Goal: Task Accomplishment & Management: Manage account settings

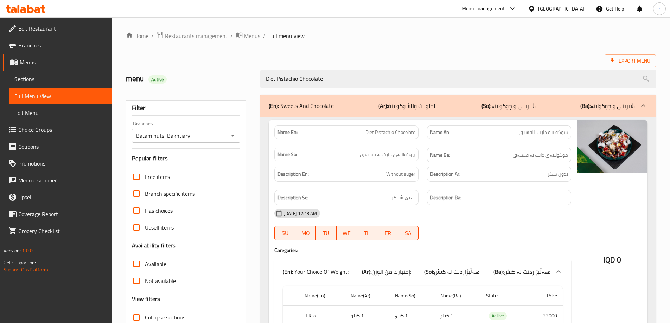
scroll to position [70, 0]
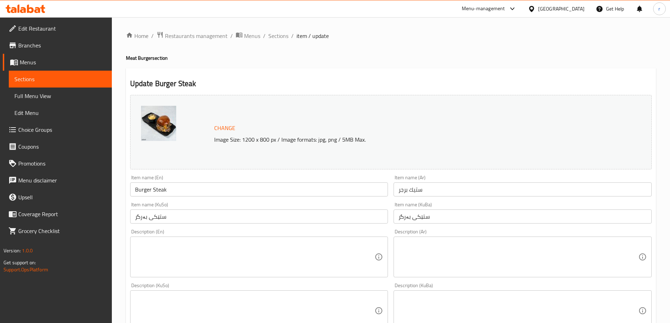
click at [420, 254] on textarea at bounding box center [518, 257] width 240 height 33
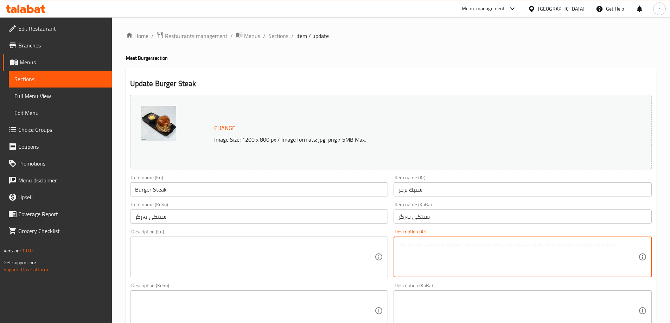
paste textarea "صوص برجر، بصل، فطر، لحم حبل، جبن ميكس وصلصة مايونيز"
type textarea "صوص برجر، بصل، فطر، لحم حبل، جبن ميكس وصلصة مايونيز"
click at [226, 258] on textarea at bounding box center [255, 257] width 240 height 33
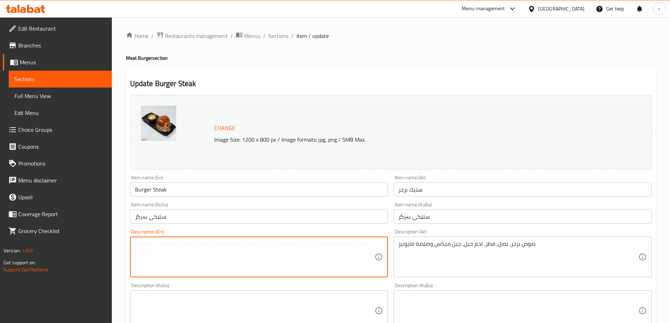
paste textarea "Burger sauce, onion, mushroom, meat sirloin, mix cheese and mayonnaise sauce"
type textarea "Burger sauce, onion, mushroom, meat sirloin, mix cheese and mayonnaise sauce"
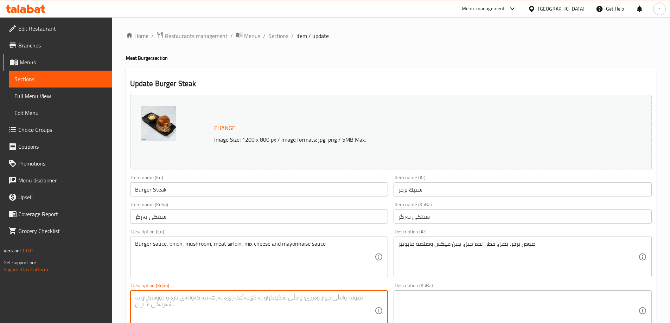
click at [241, 297] on textarea at bounding box center [255, 310] width 240 height 33
paste textarea "گۆشتی پشتی"
type textarea "سۆسی بەرگر، پیاز، گۆشتی پشت، پەنیری مووشەکەل و سۆسی مایۆنیز"
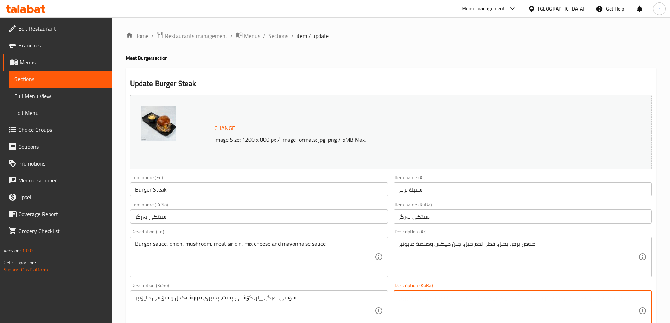
paste textarea "سۆسی بەرگر، پیاز، گۆشتی پشت، پەنیری مووشەکەل و سۆسی مایۆنیز"
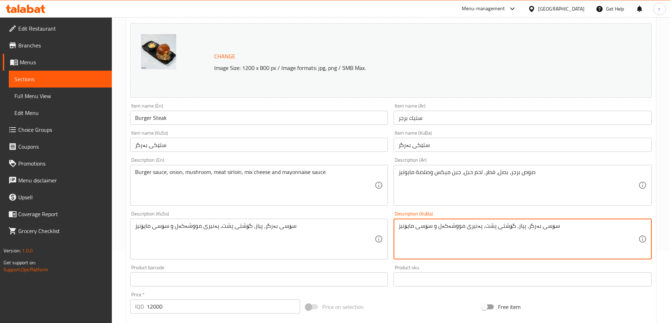
scroll to position [176, 0]
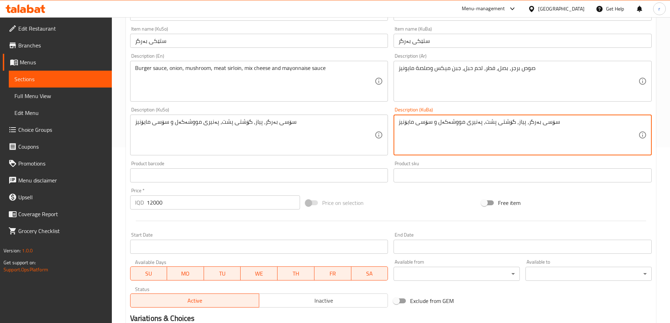
type textarea "سۆسی بەرگر، پیاز، گۆشتی پشت، پەنیری مووشەکەل و سۆسی مایۆنیز"
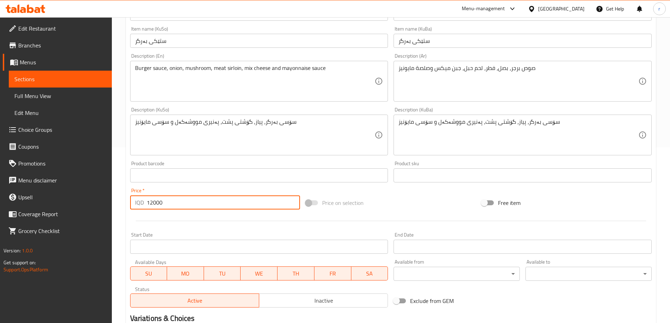
drag, startPoint x: 168, startPoint y: 201, endPoint x: 132, endPoint y: 203, distance: 36.3
click at [132, 203] on div "IQD 12000 Price *" at bounding box center [215, 202] width 170 height 14
drag, startPoint x: 149, startPoint y: 201, endPoint x: 142, endPoint y: 202, distance: 6.5
click at [142, 202] on div "IQD 3750 Price *" at bounding box center [215, 202] width 170 height 14
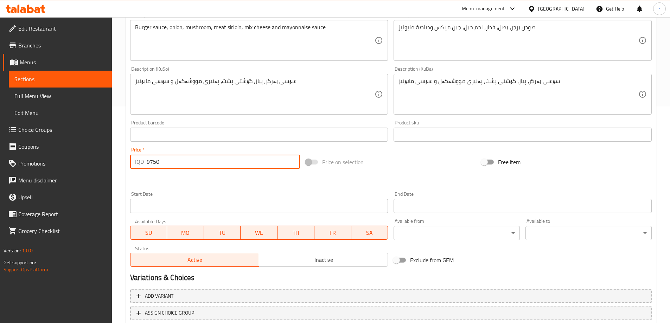
scroll to position [265, 0]
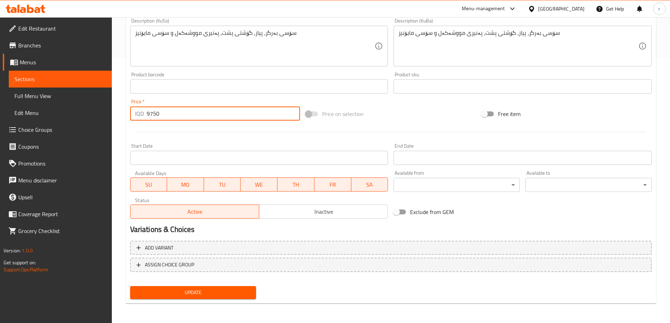
type input "9750"
click at [203, 291] on span "Update" at bounding box center [193, 292] width 115 height 9
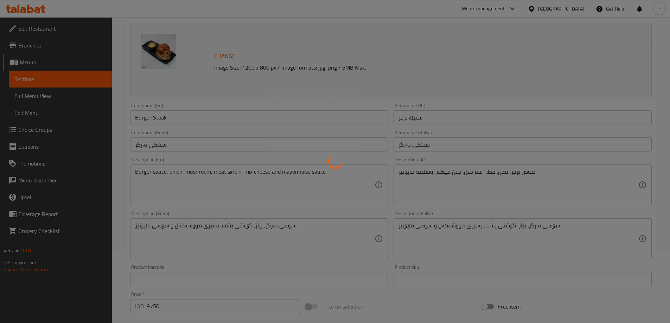
scroll to position [0, 0]
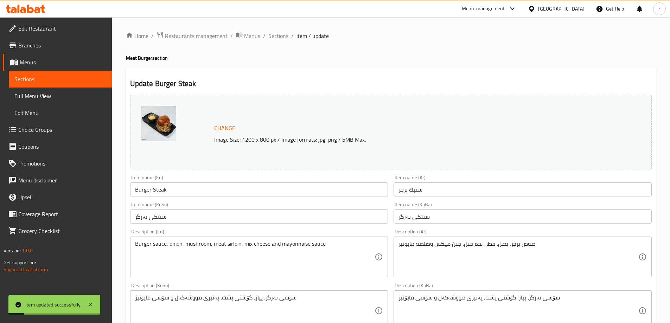
click at [280, 34] on span "Sections" at bounding box center [278, 36] width 20 height 8
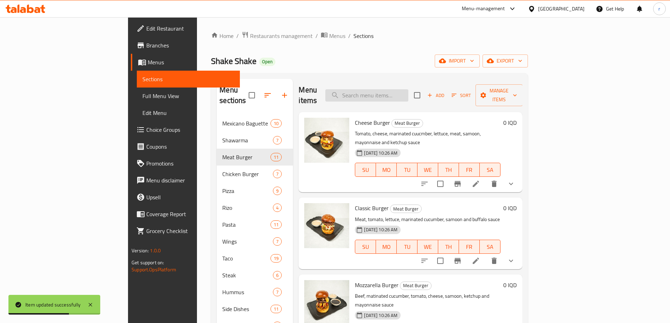
click at [394, 92] on input "search" at bounding box center [366, 95] width 83 height 12
type input "ب"
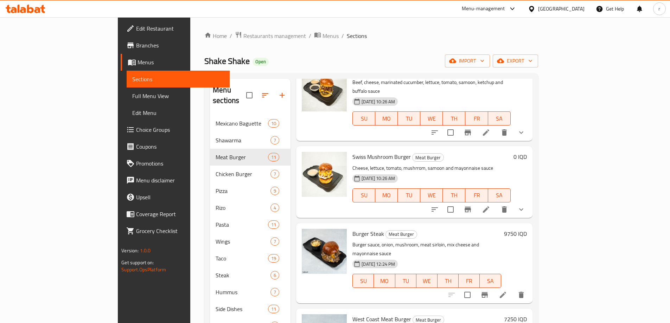
scroll to position [410, 0]
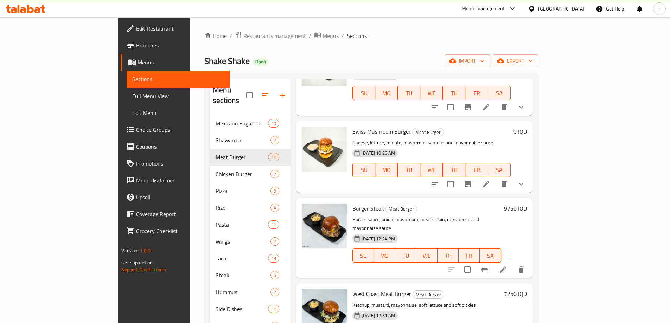
type input "burge"
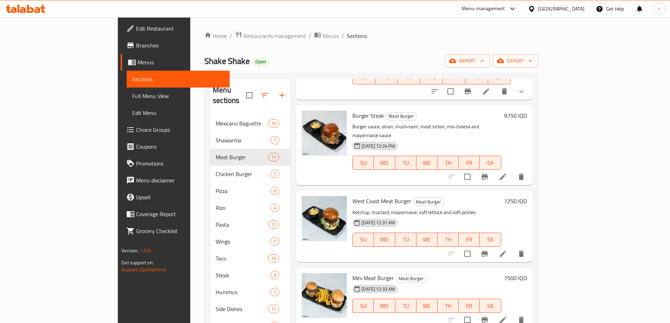
scroll to position [527, 0]
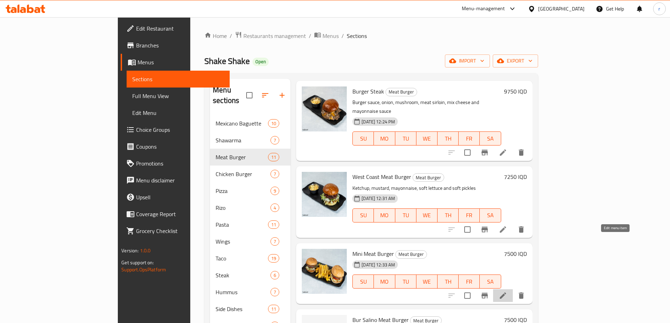
click at [507, 291] on icon at bounding box center [503, 295] width 8 height 8
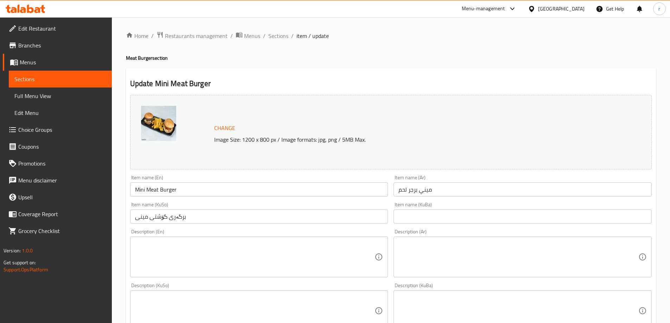
click at [449, 245] on textarea at bounding box center [518, 257] width 240 height 33
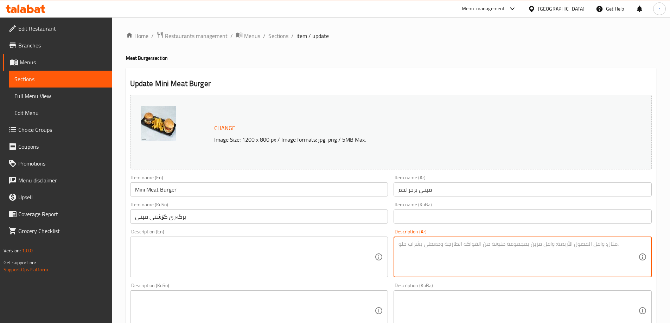
paste textarea "Burger sauce, lettuce, tomato and pickles"
type textarea "Burger sauce, lettuce, tomato and pickles"
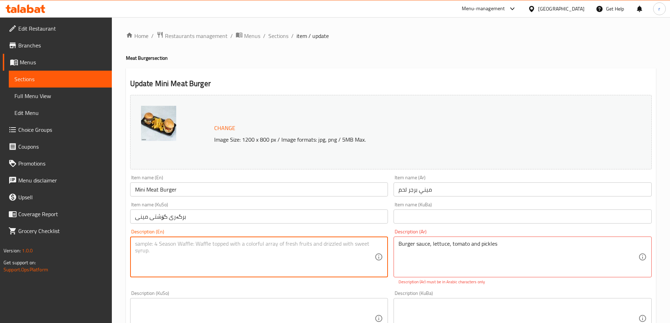
click at [344, 253] on textarea at bounding box center [255, 257] width 240 height 33
paste textarea "Burger sauce, lettuce, tomato and pickles"
type textarea "Burger sauce, lettuce, tomato and pickles"
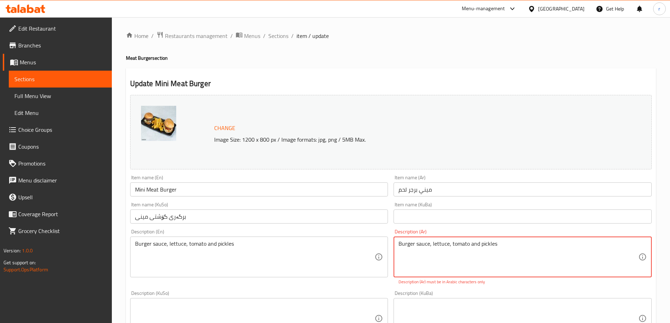
drag, startPoint x: 531, startPoint y: 251, endPoint x: 317, endPoint y: 253, distance: 213.8
paste textarea "صلصة برجر، خس، طماطة ومخلل"
type textarea "صلصة برجر، خس، طماطة ومخلل"
click at [276, 303] on textarea at bounding box center [255, 318] width 240 height 33
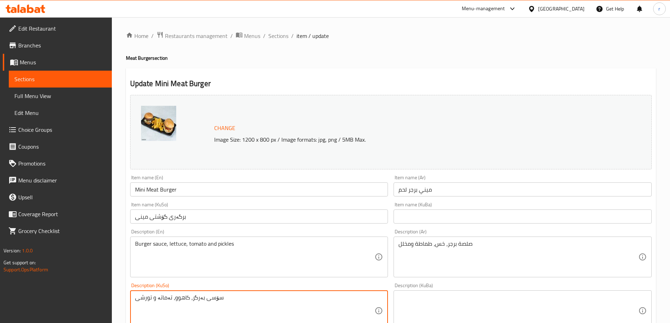
type textarea "سۆسی بەرگر، کاهوو، تەماتە و تورشی"
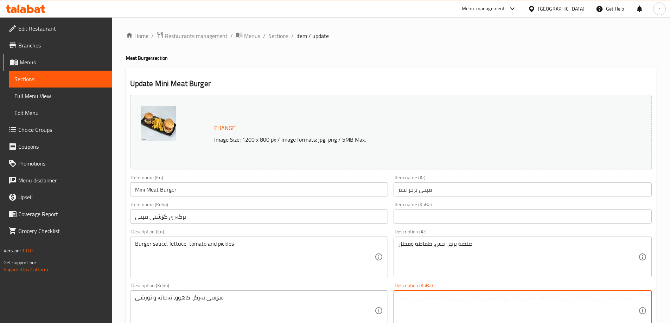
paste textarea "سۆسی بەرگر، کاهوو، تەماتە و تورشی"
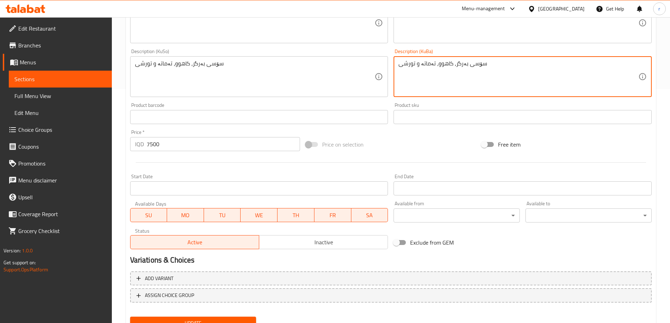
scroll to position [235, 0]
type textarea "سۆسی بەرگر، کاهوو، تەماتە و تورشی"
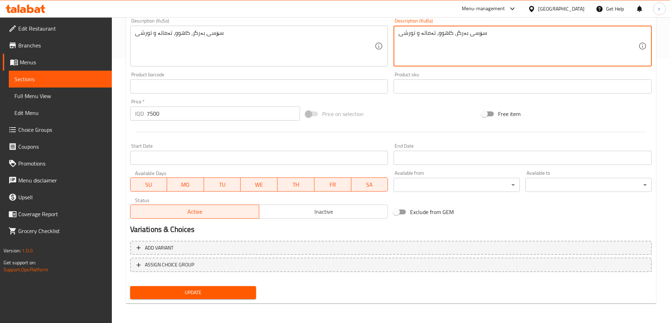
click at [210, 295] on span "Update" at bounding box center [193, 292] width 115 height 9
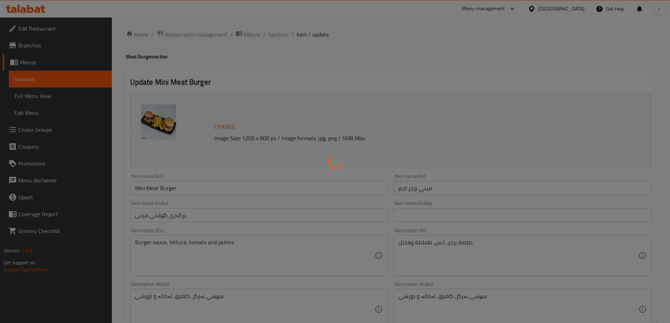
scroll to position [0, 0]
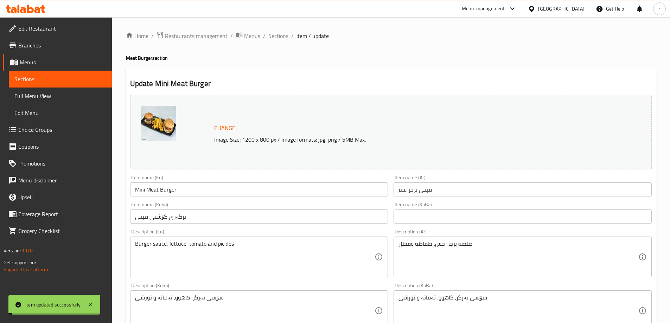
click at [288, 43] on div "Home / Restaurants management / Menus / Sections / item / update Meat Burger se…" at bounding box center [391, 302] width 530 height 543
click at [281, 38] on span "Sections" at bounding box center [278, 36] width 20 height 8
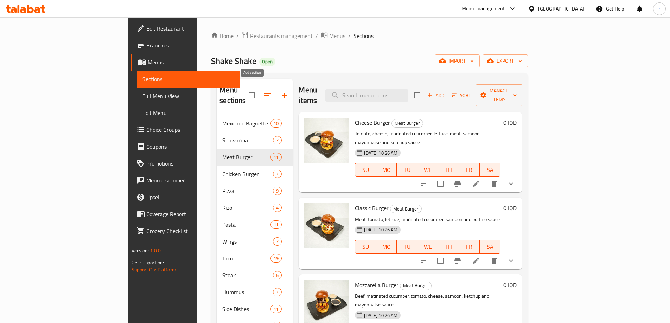
click at [280, 91] on icon "button" at bounding box center [284, 95] width 8 height 8
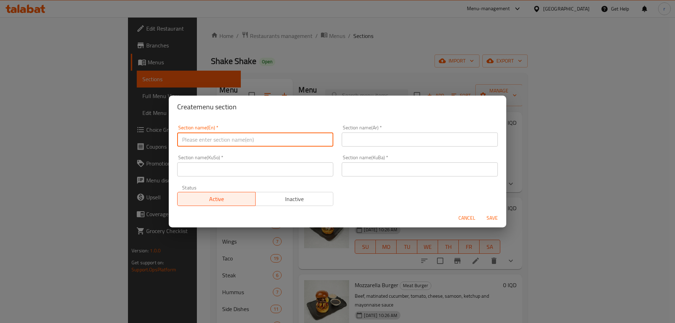
click at [215, 136] on input "text" at bounding box center [255, 140] width 156 height 14
type input "Sandwiches"
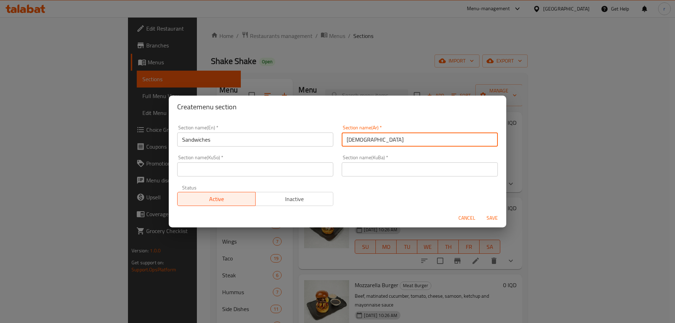
type input "السندويتشات"
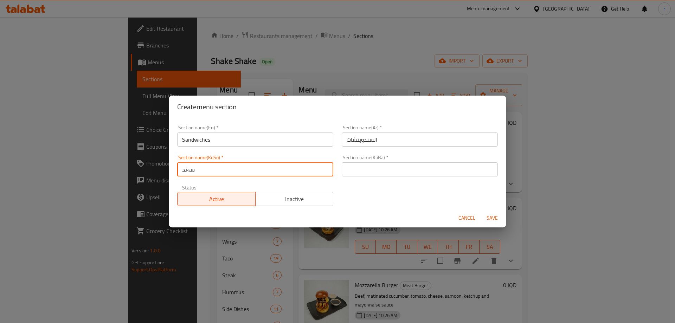
type input "سەندویچەکان"
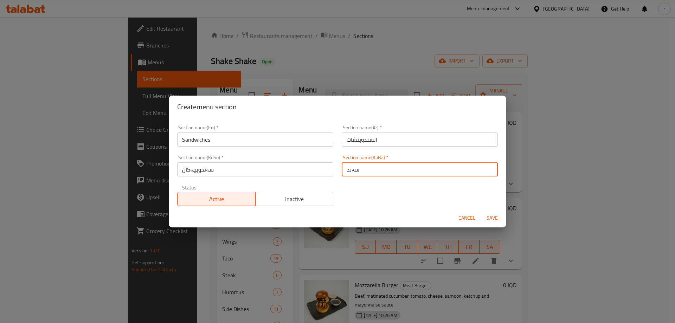
type input "سەندویچەکان"
click at [481, 212] on button "Save" at bounding box center [492, 218] width 23 height 13
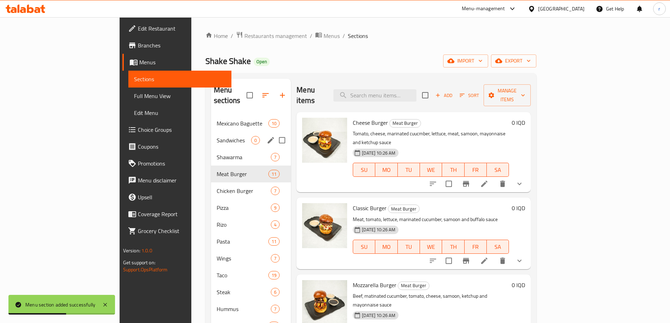
click at [211, 132] on div "Sandwiches 0" at bounding box center [251, 140] width 80 height 17
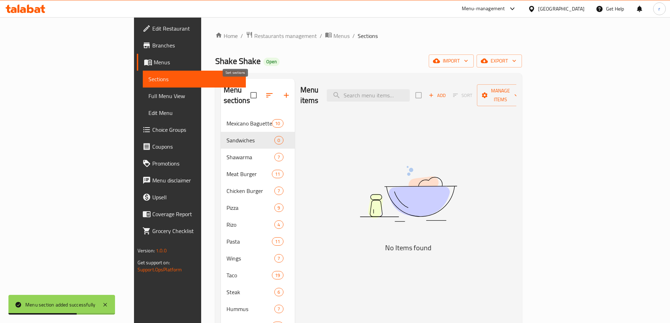
click at [266, 93] on icon "button" at bounding box center [269, 95] width 6 height 4
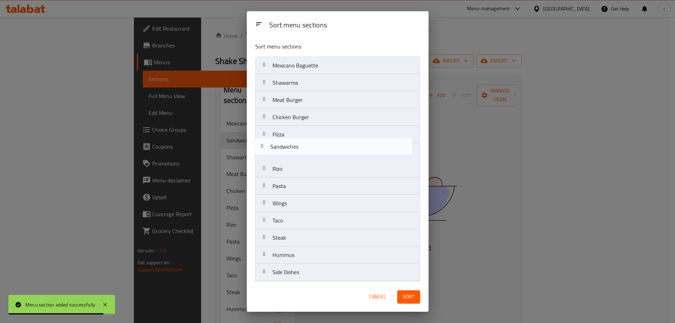
drag, startPoint x: 283, startPoint y: 85, endPoint x: 281, endPoint y: 153, distance: 67.5
click at [281, 153] on nav "Mexicano Baguette Sandwiches Shawarma Meat Burger Chicken Burger Pizza Rizo Pas…" at bounding box center [337, 255] width 165 height 397
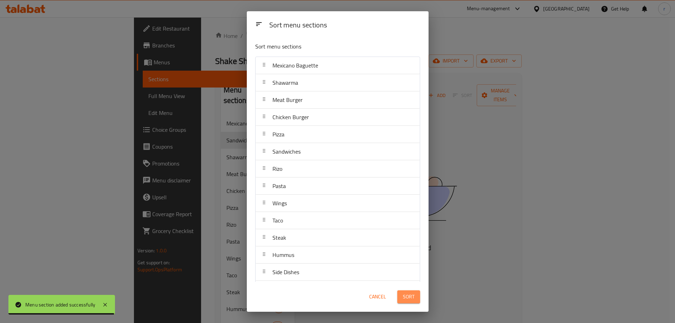
click at [408, 300] on span "Sort" at bounding box center [409, 297] width 12 height 9
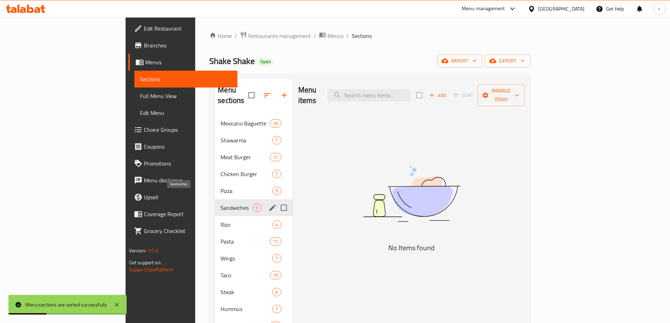
click at [220, 204] on span "Sandwiches" at bounding box center [236, 208] width 32 height 8
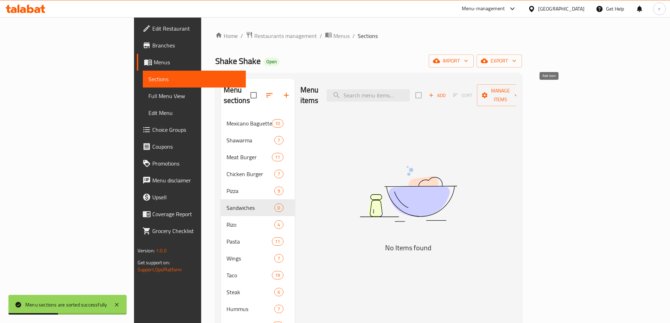
click at [447, 91] on span "Add" at bounding box center [437, 95] width 19 height 8
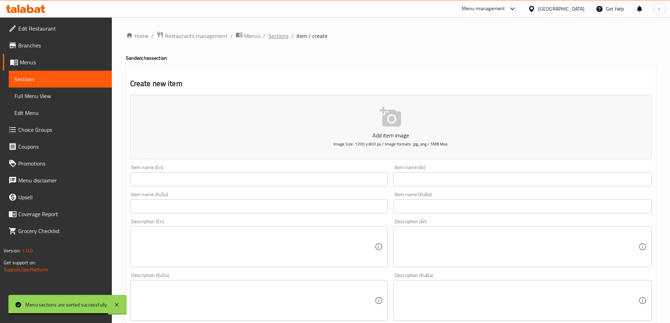
click at [271, 36] on span "Sections" at bounding box center [278, 36] width 20 height 8
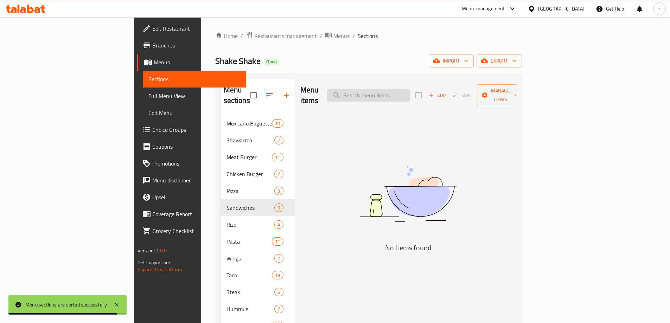
click at [391, 89] on input "search" at bounding box center [368, 95] width 83 height 12
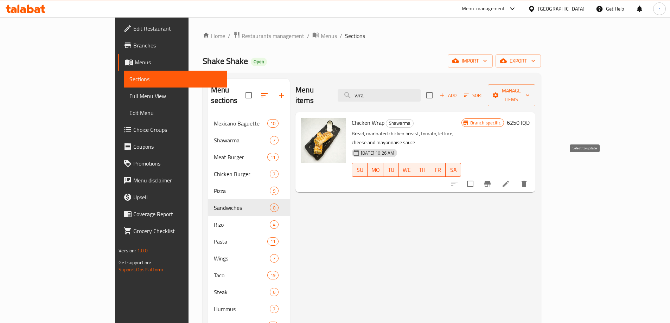
type input "wra"
click at [477, 177] on input "checkbox" at bounding box center [470, 184] width 15 height 15
checkbox input "true"
click at [535, 84] on button "Manage items" at bounding box center [511, 95] width 47 height 22
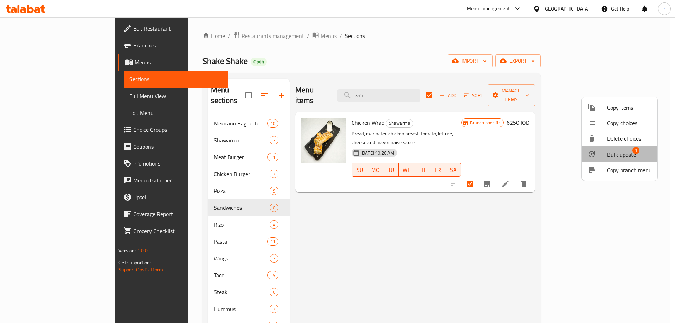
click at [604, 154] on div at bounding box center [598, 154] width 20 height 8
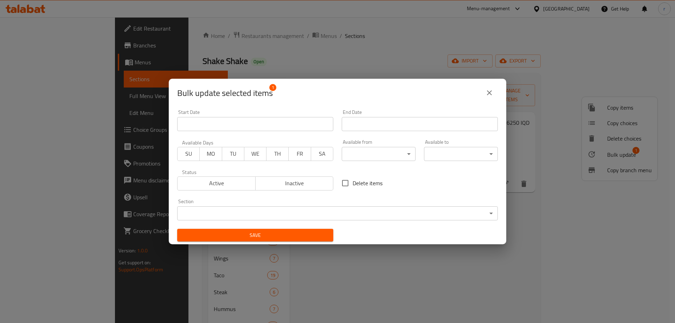
click at [273, 208] on body "​ Menu-management Iraq Get Help r Edit Restaurant Branches Menus Sections Full …" at bounding box center [337, 170] width 675 height 306
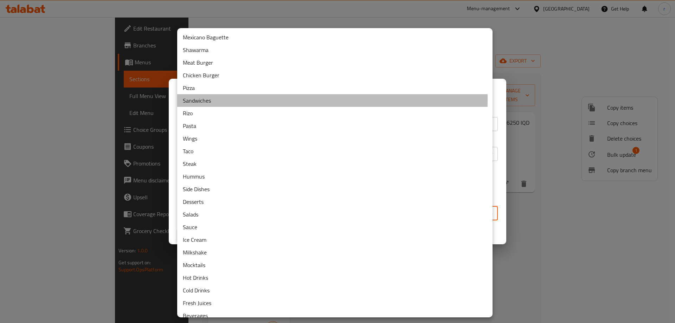
click at [216, 99] on li "Sandwiches" at bounding box center [334, 100] width 315 height 13
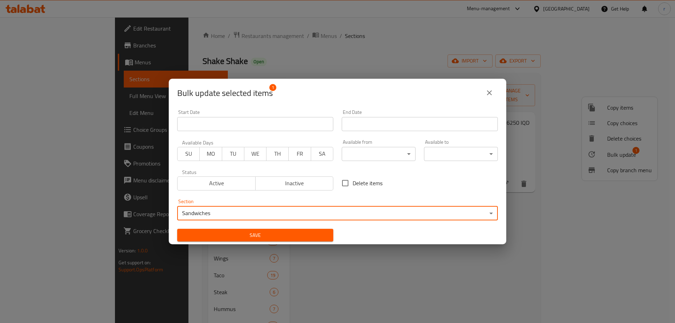
click at [270, 237] on span "Save" at bounding box center [255, 235] width 145 height 9
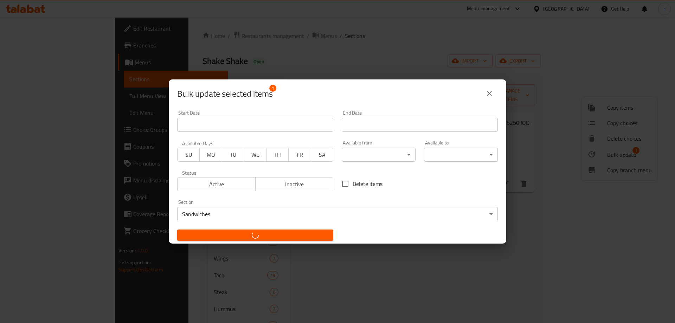
checkbox input "false"
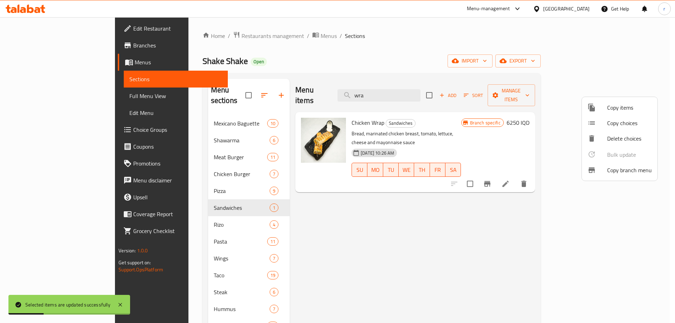
click at [336, 261] on div at bounding box center [337, 161] width 675 height 323
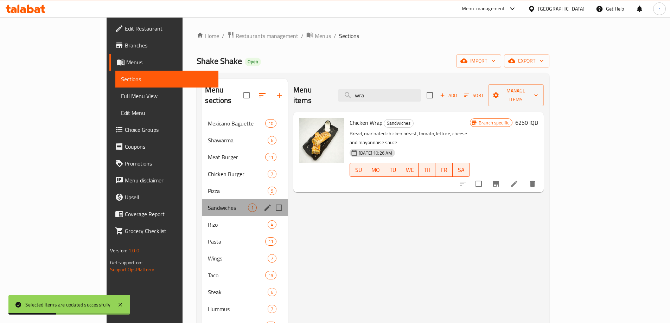
click at [202, 199] on div "Sandwiches 1" at bounding box center [244, 207] width 85 height 17
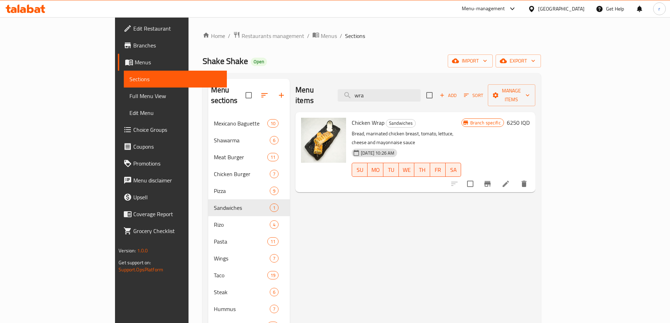
click at [457, 91] on span "Add" at bounding box center [447, 95] width 19 height 8
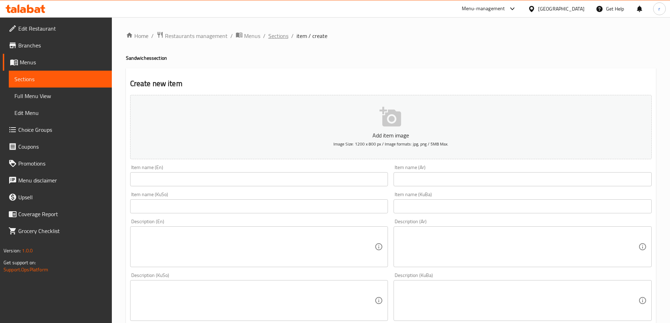
click at [277, 33] on span "Sections" at bounding box center [278, 36] width 20 height 8
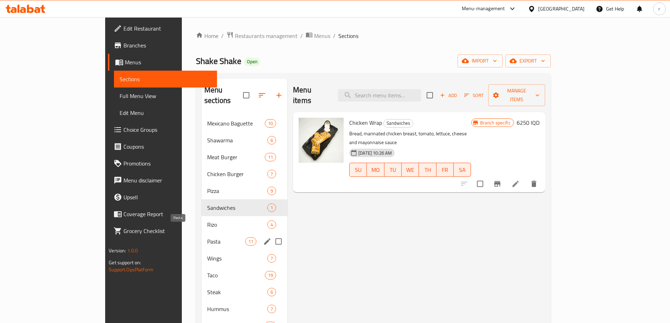
click at [207, 237] on span "Pasta" at bounding box center [226, 241] width 38 height 8
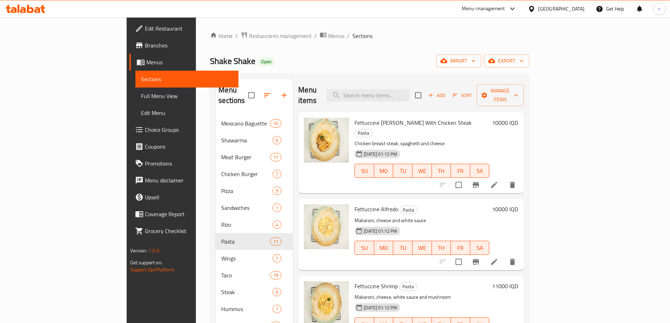
click at [434, 92] on icon "button" at bounding box center [431, 95] width 6 height 6
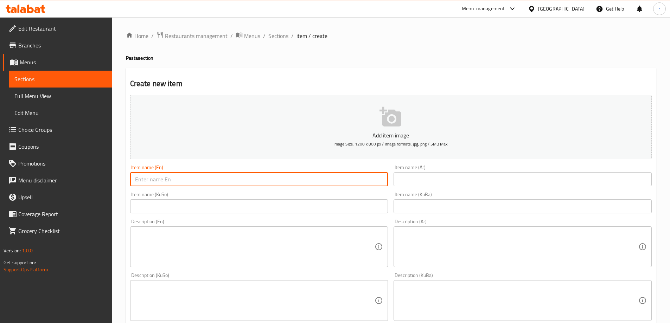
click at [250, 183] on input "text" at bounding box center [259, 179] width 258 height 14
paste input "ستريج"
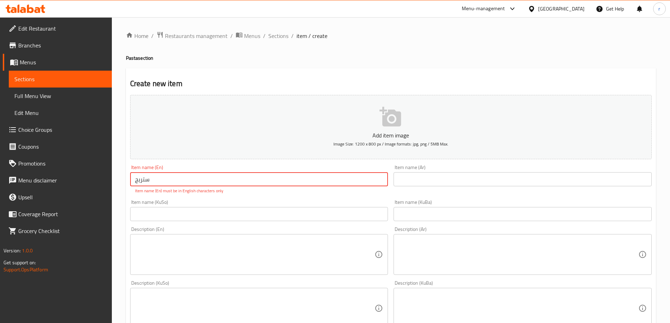
drag, startPoint x: 338, startPoint y: 178, endPoint x: 127, endPoint y: 193, distance: 212.3
click at [127, 193] on div "Create new item Add item image Image Size: 1200 x 800 px / Image formats: jpg, …" at bounding box center [391, 317] width 530 height 498
paste input "Chicken Strang Pasta"
type input "Chicken Strang Pasta"
click at [446, 174] on input "text" at bounding box center [522, 179] width 258 height 14
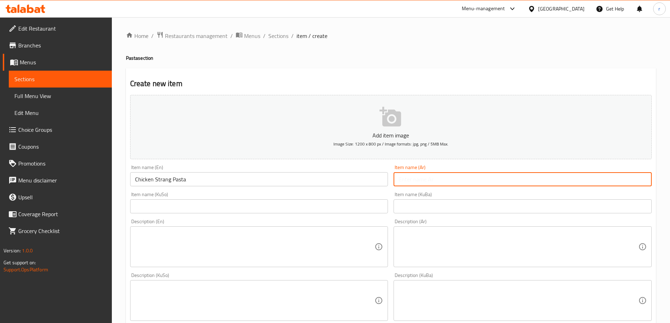
paste input "تشيكن ستريج باستا"
drag, startPoint x: 450, startPoint y: 178, endPoint x: 429, endPoint y: 179, distance: 20.7
click at [429, 179] on input "تشيكن ستريج باستا" at bounding box center [522, 179] width 258 height 14
click at [427, 181] on input "تشيكن ستريج باستا" at bounding box center [522, 179] width 258 height 14
drag, startPoint x: 429, startPoint y: 181, endPoint x: 433, endPoint y: 181, distance: 4.6
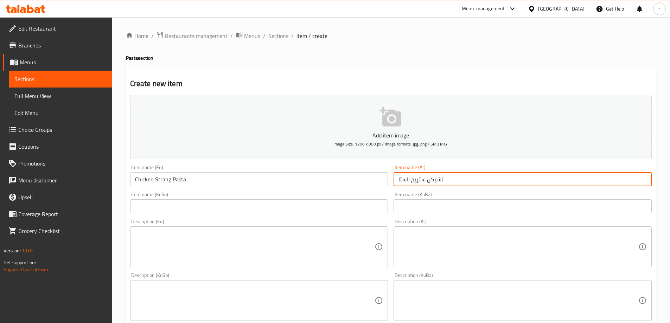
click at [433, 181] on input "تشيكن ستريج باستا" at bounding box center [522, 179] width 258 height 14
click at [430, 181] on input "تشيكن ستريج باستا" at bounding box center [522, 179] width 258 height 14
click at [451, 180] on input "تشيكن ستريج باستا" at bounding box center [522, 179] width 258 height 14
drag, startPoint x: 451, startPoint y: 180, endPoint x: 432, endPoint y: 180, distance: 19.0
click at [432, 180] on input "تشيكن ستريج باستا" at bounding box center [522, 179] width 258 height 14
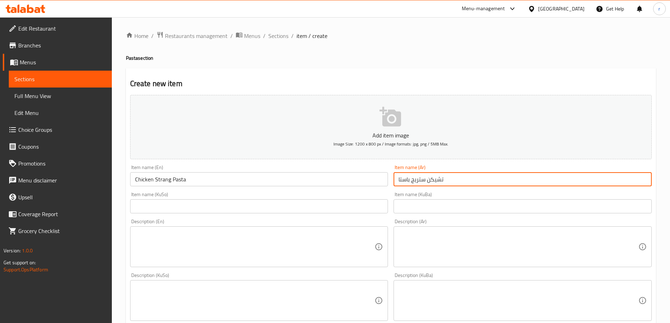
click at [432, 180] on input "تشيكن ستريج باستا" at bounding box center [522, 179] width 258 height 14
click at [469, 180] on input "تشيكن ستريج باستا" at bounding box center [522, 179] width 258 height 14
drag, startPoint x: 428, startPoint y: 179, endPoint x: 443, endPoint y: 181, distance: 15.7
click at [443, 181] on input "تشيكن ستريج باستا" at bounding box center [522, 179] width 258 height 14
type input "دجاج ستريج باستا"
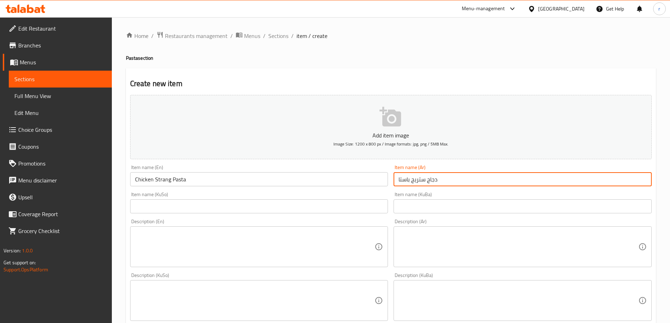
click at [343, 209] on input "text" at bounding box center [259, 206] width 258 height 14
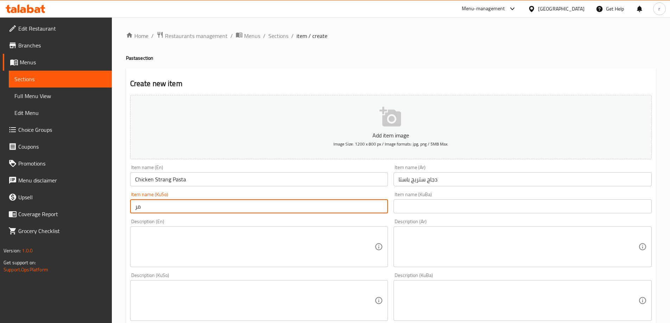
type input "م"
type input "مەعکەرۆنی مریشکی سترینج"
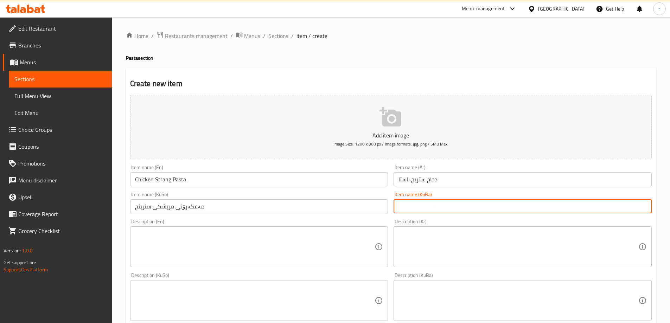
paste input "مەعکەرۆنی مریشکی سترینج"
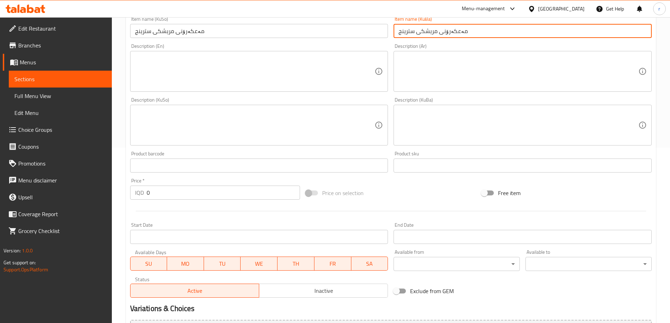
scroll to position [176, 0]
type input "مەعکەرۆنی مریشکی سترینج"
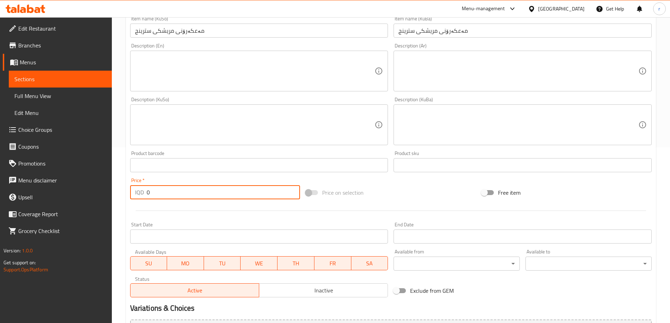
drag, startPoint x: 163, startPoint y: 199, endPoint x: 103, endPoint y: 198, distance: 60.1
click at [103, 198] on div "Edit Restaurant Branches Menus Sections Full Menu View Edit Menu Choice Groups …" at bounding box center [335, 121] width 670 height 560
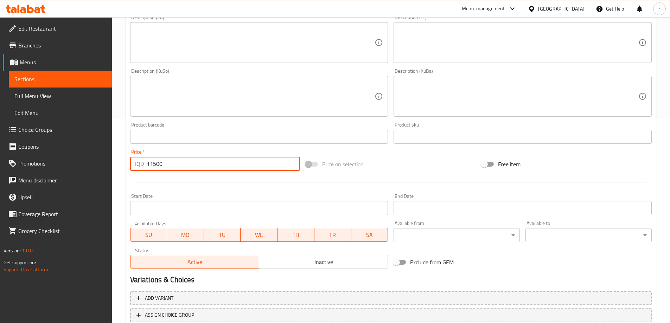
scroll to position [255, 0]
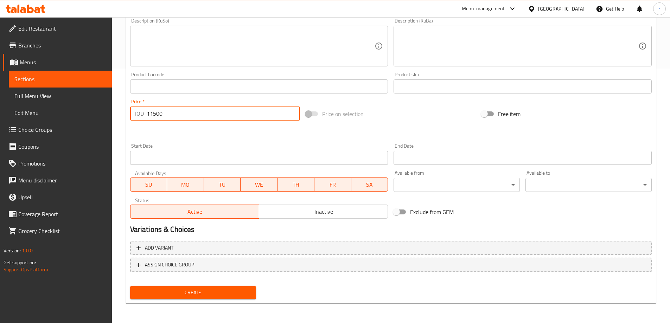
type input "11500"
click at [205, 295] on span "Create" at bounding box center [193, 292] width 115 height 9
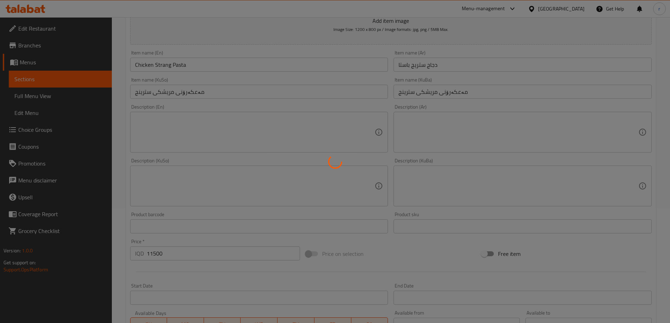
scroll to position [0, 0]
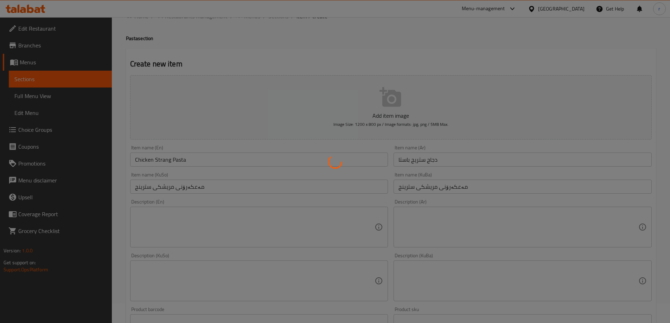
type input "0"
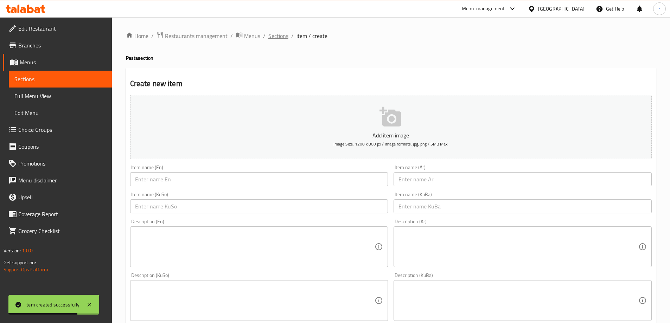
click at [276, 39] on span "Sections" at bounding box center [278, 36] width 20 height 8
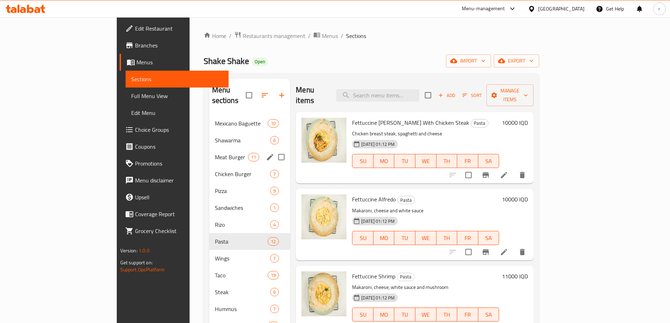
click at [215, 153] on span "Meat Burger" at bounding box center [231, 157] width 33 height 8
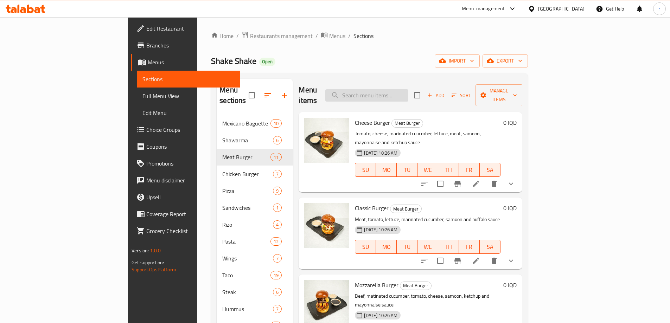
click at [404, 90] on input "search" at bounding box center [366, 95] width 83 height 12
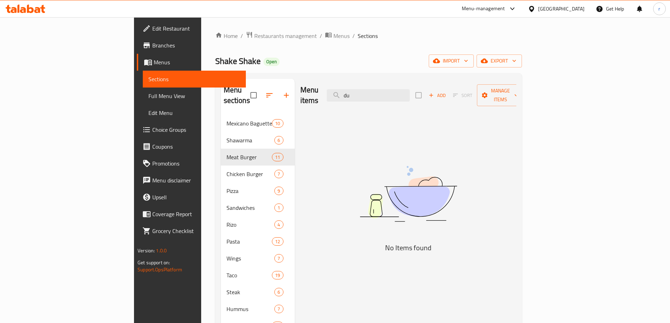
type input "d"
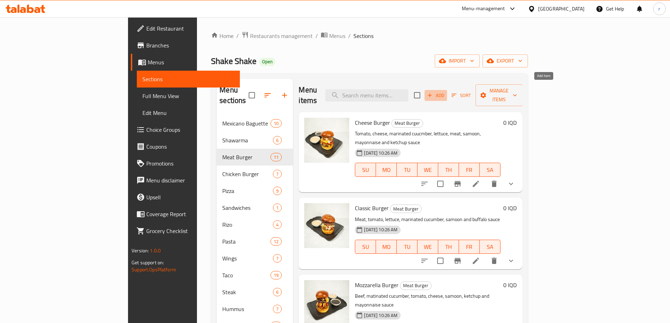
click at [445, 92] on span "Add" at bounding box center [435, 95] width 19 height 8
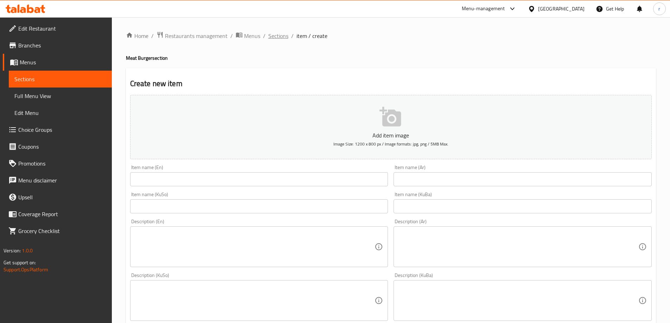
click at [274, 36] on span "Sections" at bounding box center [278, 36] width 20 height 8
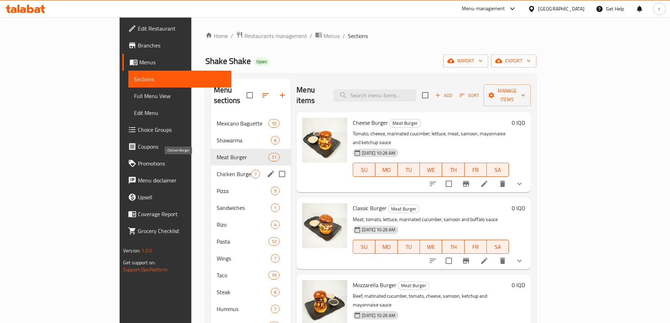
click at [217, 170] on span "Chicken Burger" at bounding box center [234, 174] width 34 height 8
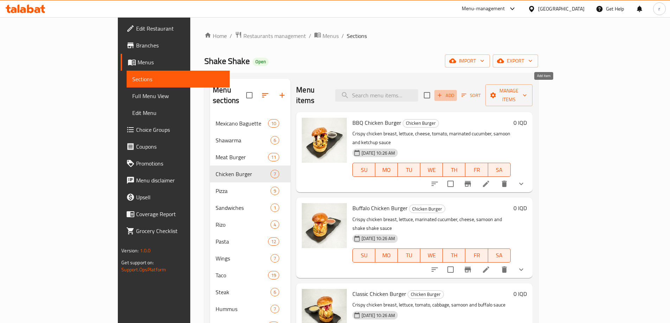
click at [455, 91] on span "Add" at bounding box center [445, 95] width 19 height 8
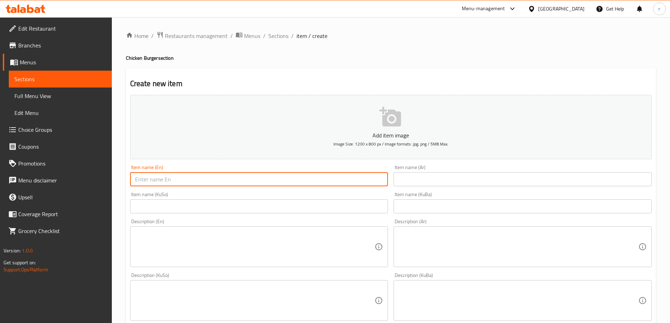
click at [241, 181] on input "text" at bounding box center [259, 179] width 258 height 14
paste input "Dubai Chicken Burger"
type input "Dubai Chicken Burger"
click at [476, 184] on input "text" at bounding box center [522, 179] width 258 height 14
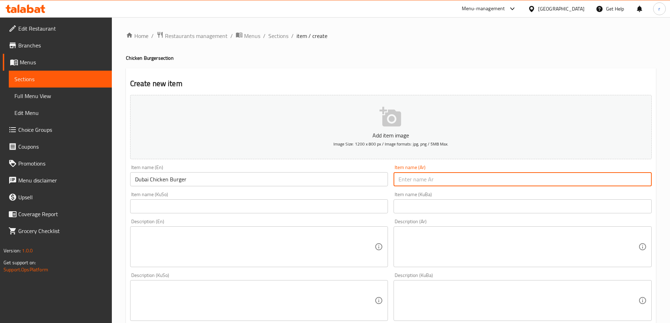
paste input "برجر دجاج دبي"
type input "برجر دجاج دبي"
drag, startPoint x: 278, startPoint y: 211, endPoint x: 280, endPoint y: 207, distance: 5.0
click at [278, 211] on input "text" at bounding box center [259, 206] width 258 height 14
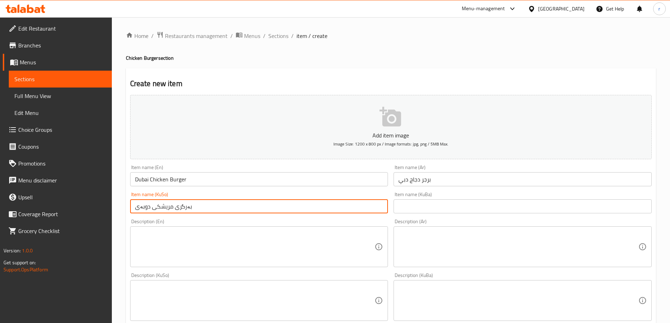
type input "بەرگری مریشکی دوبەی"
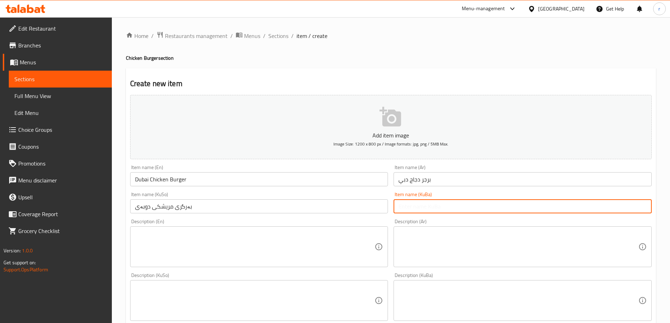
paste input "بەرگری مریشکی دوبەی"
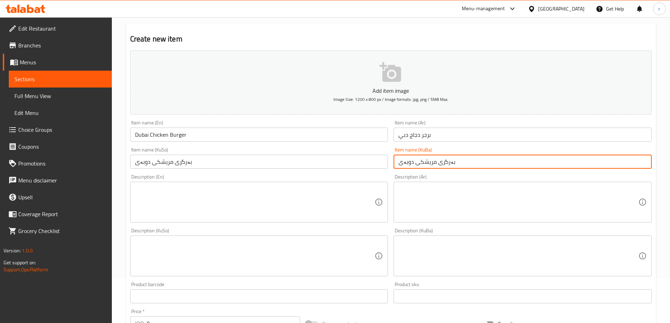
scroll to position [59, 0]
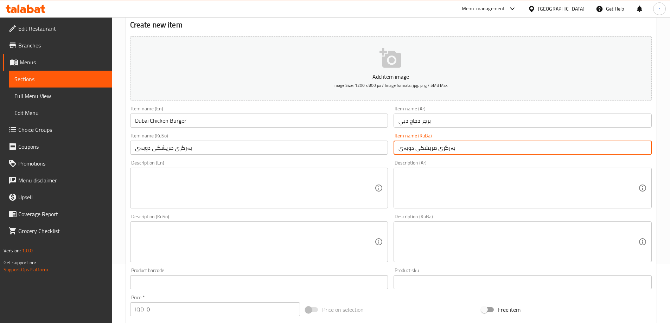
type input "بەرگری مریشکی دوبەی"
click at [222, 194] on textarea at bounding box center [255, 188] width 240 height 33
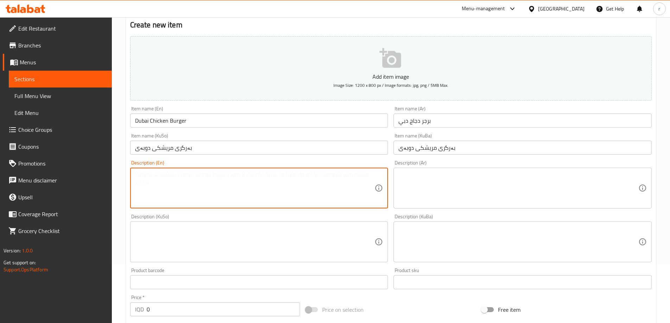
paste textarea "Honey mustard sauce, nutella, lettuce, chicken and pistachio"
type textarea "Honey mustard sauce, nutella, lettuce, chicken and pistachio"
click at [418, 175] on textarea at bounding box center [518, 188] width 240 height 33
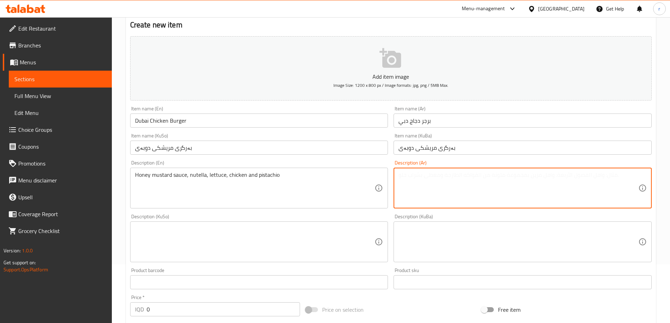
paste textarea "هاني ماستر صوص، نوتيلا، خس، دجاج وفستق حلبي"
type textarea "هاني ماستر صوص، نوتيلا، خس، دجاج وفستق حلبي"
click at [272, 242] on textarea at bounding box center [255, 241] width 240 height 33
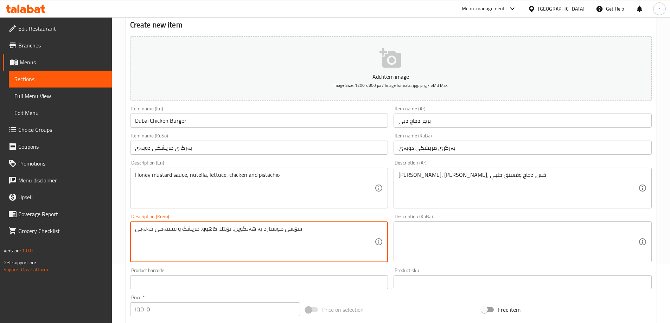
type textarea "سۆسی موستارد بە هەنگوین، نۆتێلا، کاهوو، مریشک و فستەقی حەلەبی"
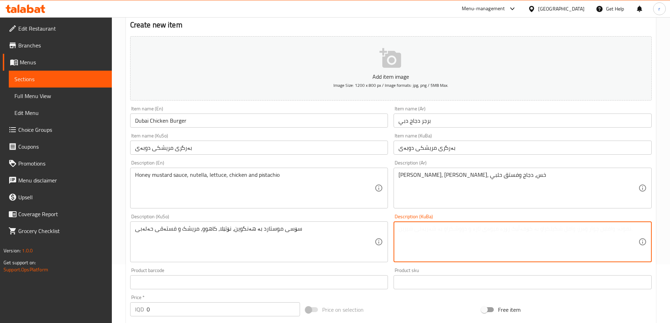
paste textarea "سۆسی موستارد بە هەنگوین، نۆتێلا، کاهوو، مریشک و فستەقی حەلەبی"
type textarea "سۆسی موستارد بە هەنگوین، نۆتێلا، کاهوو، مریشک و فستەقی حەلەبی"
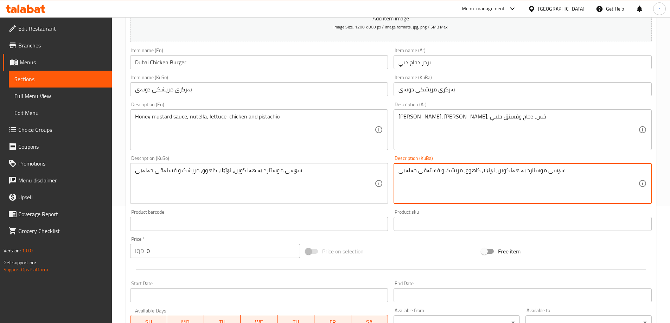
drag, startPoint x: 169, startPoint y: 251, endPoint x: 104, endPoint y: 251, distance: 64.7
click at [104, 251] on div "Edit Restaurant Branches Menus Sections Full Menu View Edit Menu Choice Groups …" at bounding box center [335, 180] width 670 height 560
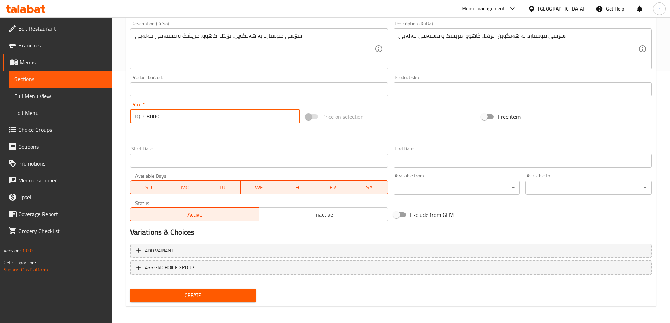
scroll to position [255, 0]
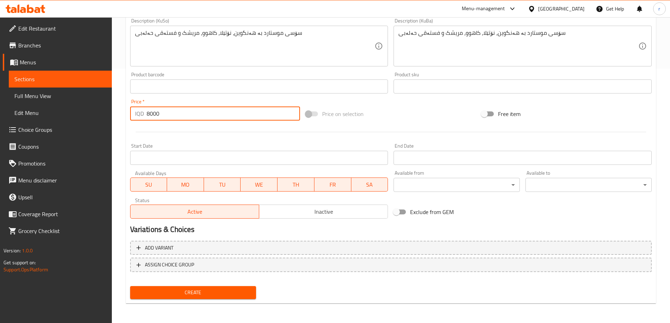
type input "8000"
click at [200, 287] on button "Create" at bounding box center [193, 292] width 126 height 13
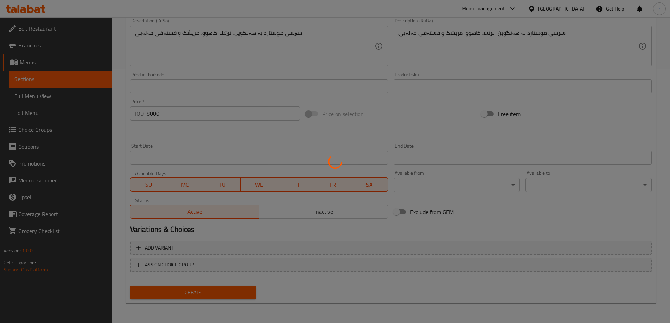
type input "0"
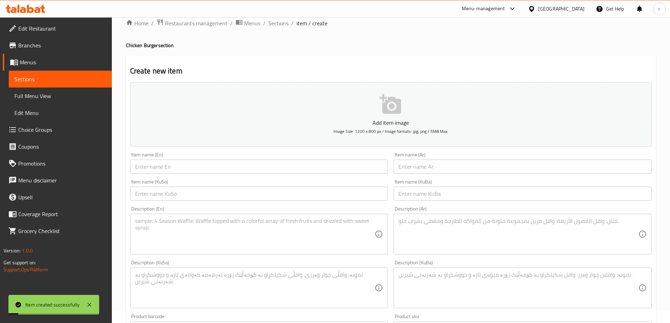
scroll to position [0, 0]
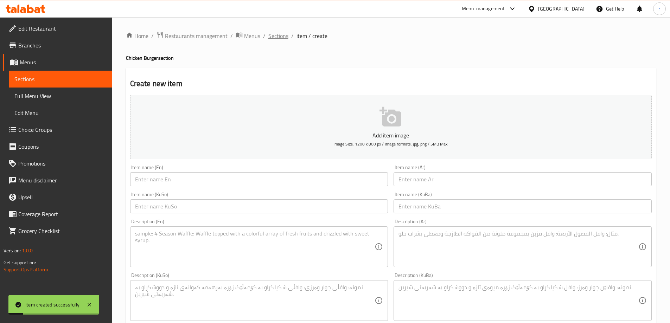
click at [278, 38] on span "Sections" at bounding box center [278, 36] width 20 height 8
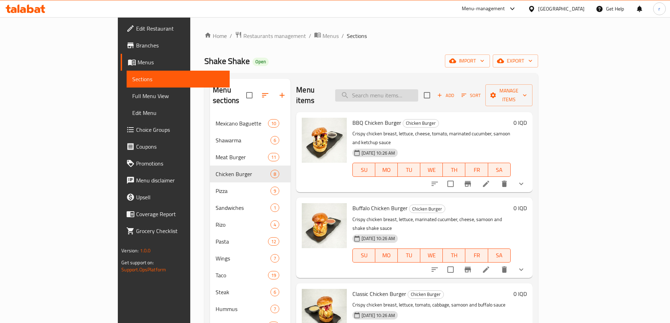
click at [407, 90] on input "search" at bounding box center [376, 95] width 83 height 12
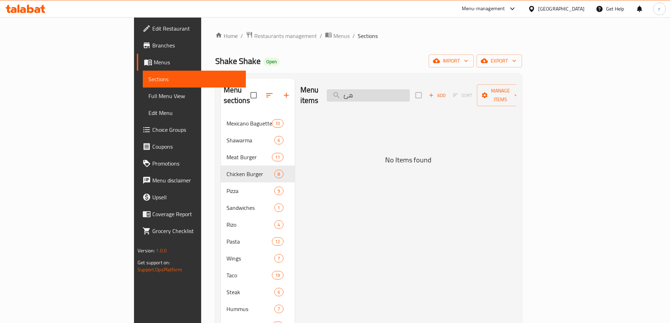
type input "ه"
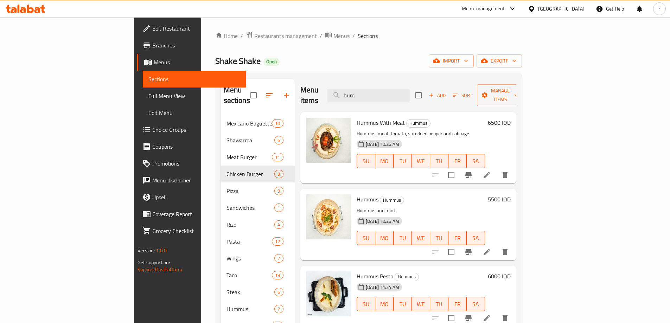
type input "hum"
click at [426, 92] on input "checkbox" at bounding box center [418, 95] width 15 height 15
checkbox input "true"
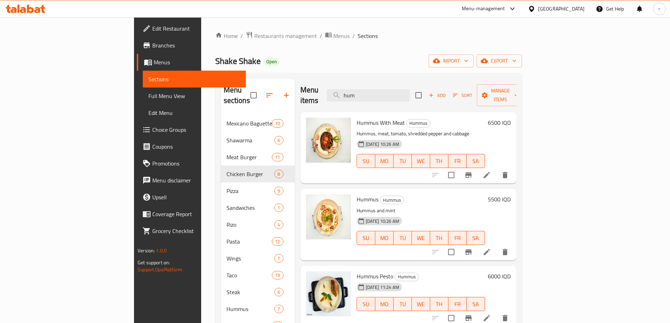
checkbox input "true"
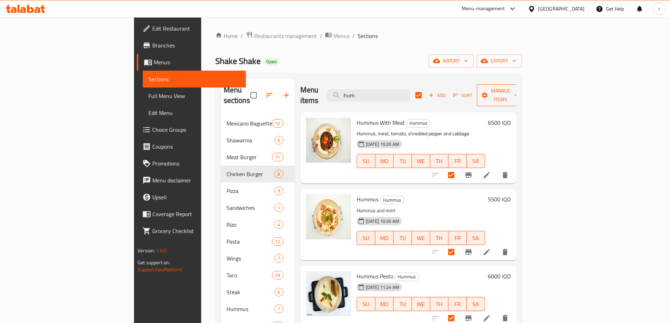
click at [518, 90] on span "Manage items" at bounding box center [500, 95] width 36 height 18
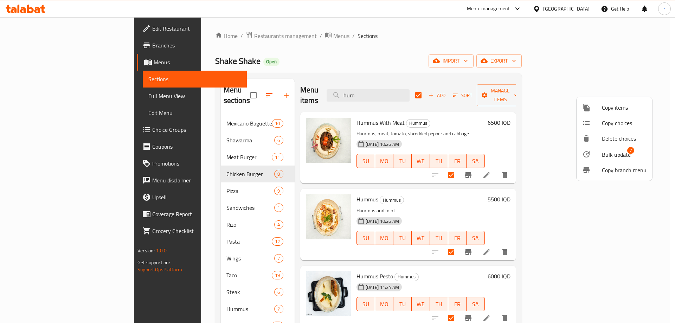
click at [610, 150] on span "Bulk update" at bounding box center [616, 154] width 29 height 8
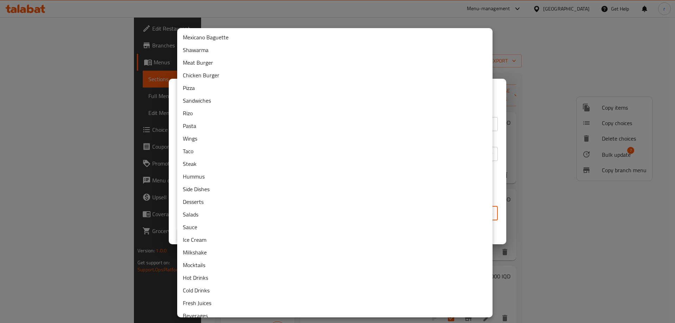
click at [263, 210] on body "​ Menu-management Iraq Get Help r Edit Restaurant Branches Menus Sections Full …" at bounding box center [337, 170] width 675 height 306
click at [502, 31] on div at bounding box center [337, 161] width 675 height 323
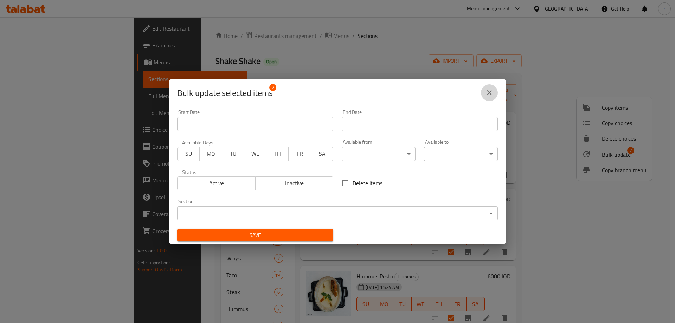
click at [485, 92] on button "close" at bounding box center [489, 92] width 17 height 17
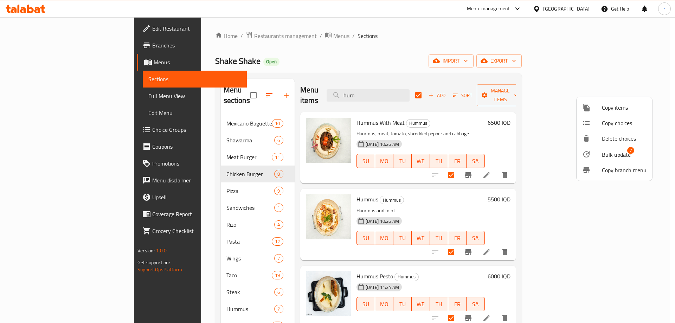
click at [248, 88] on div at bounding box center [337, 161] width 675 height 323
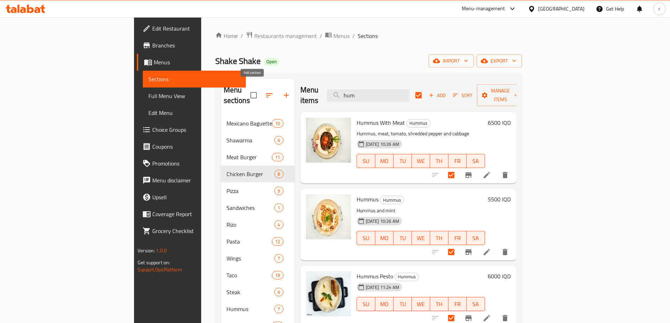
click at [282, 93] on icon "button" at bounding box center [286, 95] width 8 height 8
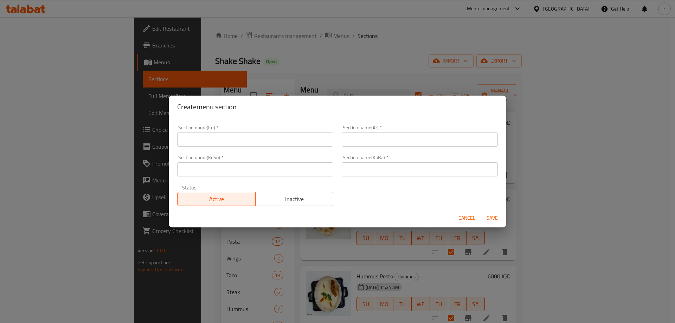
click at [240, 145] on input "text" at bounding box center [255, 140] width 156 height 14
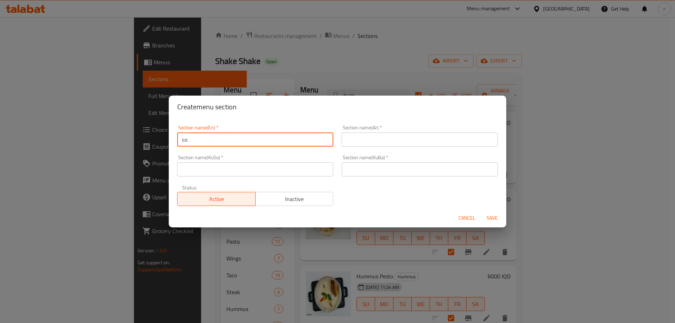
type input "c"
drag, startPoint x: 218, startPoint y: 140, endPoint x: 195, endPoint y: 140, distance: 23.2
click at [195, 140] on input "Cold App" at bounding box center [255, 140] width 156 height 14
paste input "etizers"
type input "Cold Appetizers"
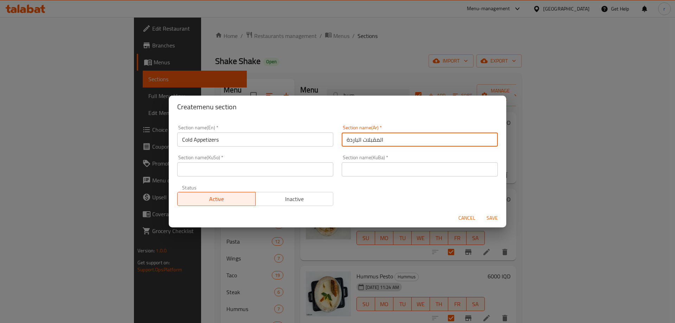
type input "المقبلات الباردة"
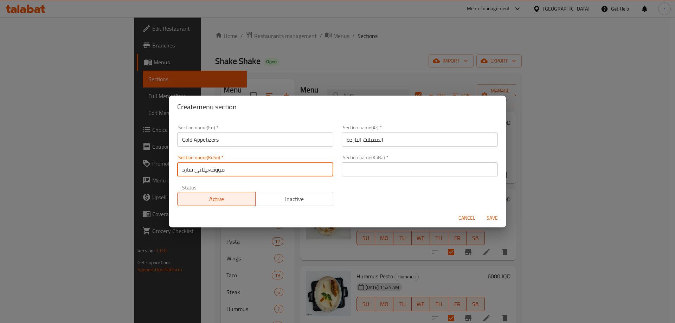
type input "مووقەبیلاتی سارد"
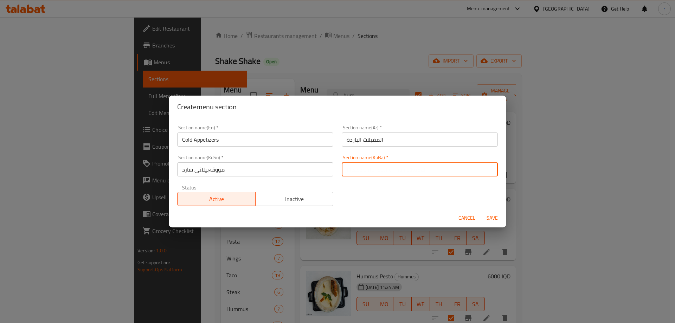
paste input "مووقەبیلاتی سارد"
type input "مووقەبیلاتی سارد"
click at [481, 212] on button "Save" at bounding box center [492, 218] width 23 height 13
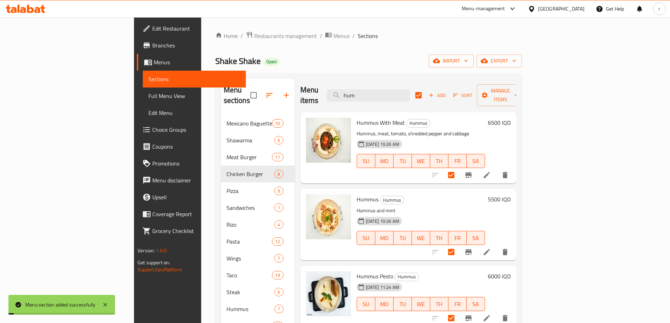
checkbox input "false"
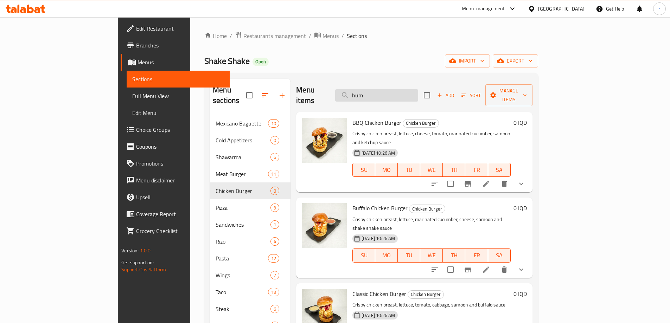
click at [403, 91] on input "hum" at bounding box center [376, 95] width 83 height 12
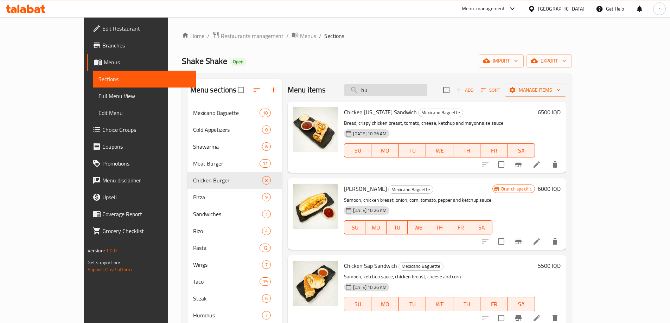
type input "hum"
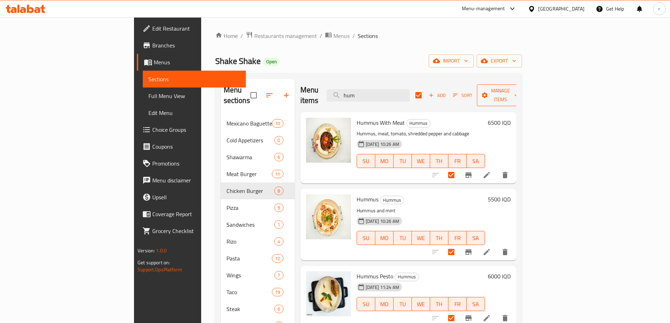
click at [488, 92] on icon "button" at bounding box center [484, 95] width 7 height 7
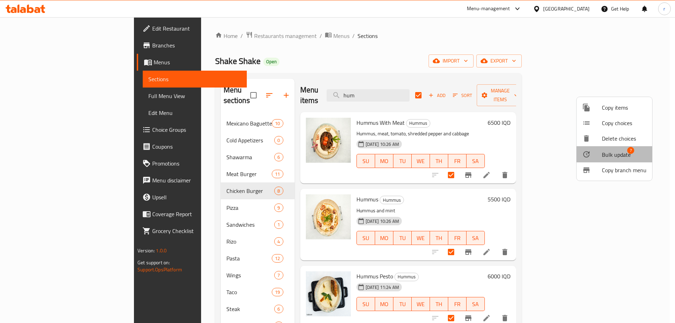
click at [618, 159] on span "Bulk update" at bounding box center [616, 154] width 29 height 8
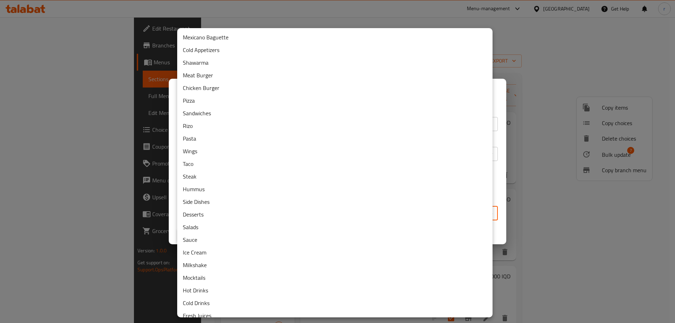
click at [270, 213] on body "​ Menu-management Iraq Get Help r Edit Restaurant Branches Menus Sections Full …" at bounding box center [337, 170] width 675 height 306
click at [215, 45] on li "Cold Appetizers" at bounding box center [334, 50] width 315 height 13
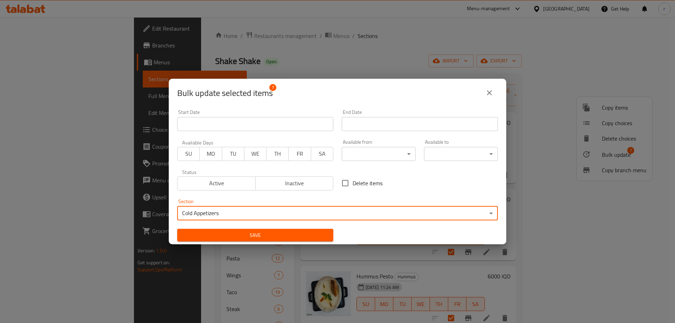
click at [269, 240] on button "Save" at bounding box center [255, 235] width 156 height 13
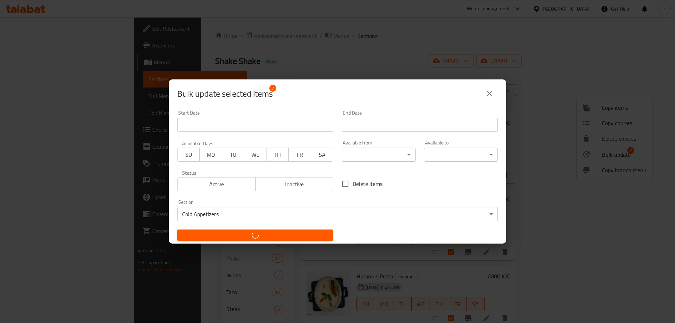
checkbox input "false"
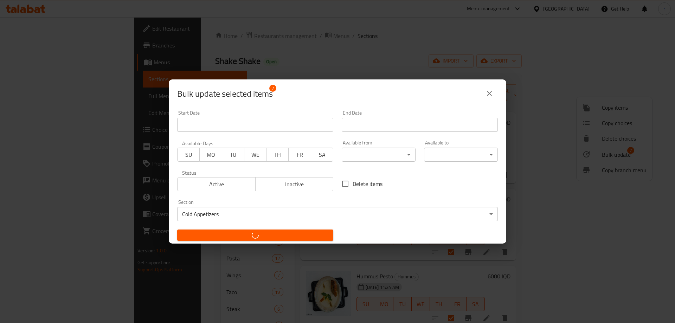
checkbox input "false"
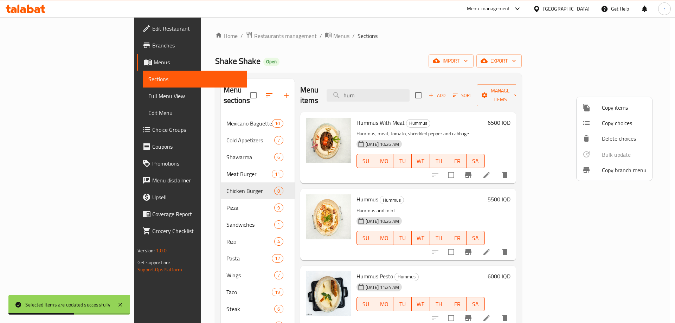
click at [251, 92] on div at bounding box center [337, 161] width 675 height 323
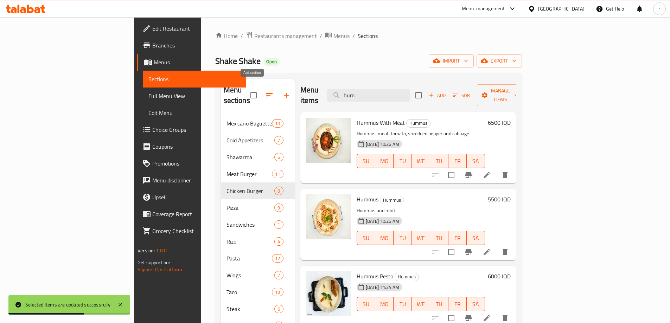
click at [284, 93] on icon "button" at bounding box center [286, 95] width 5 height 5
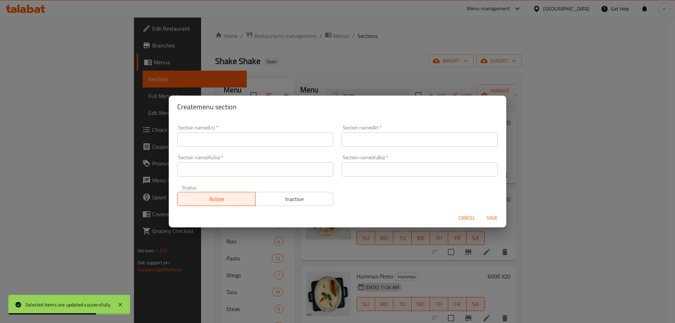
click at [199, 140] on input "text" at bounding box center [255, 140] width 156 height 14
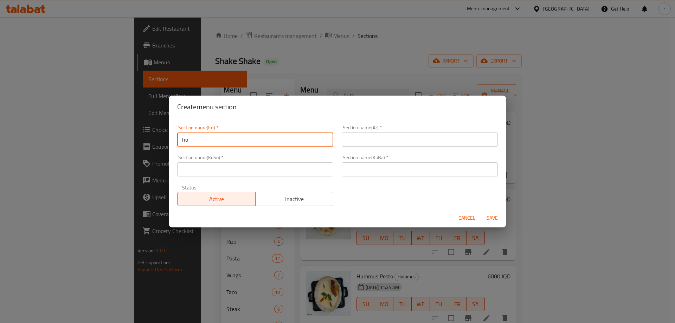
type input "h"
type input "g"
type input "Hot Appetizers"
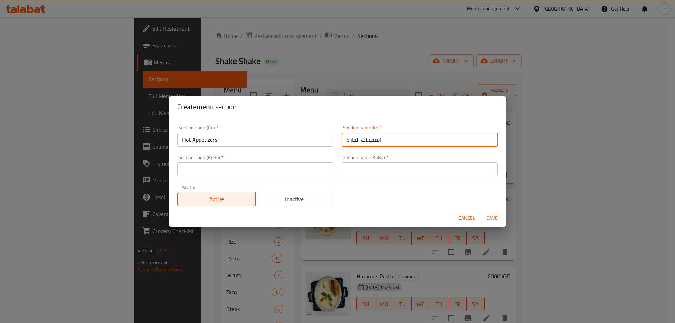
type input "المقبلات الحارة"
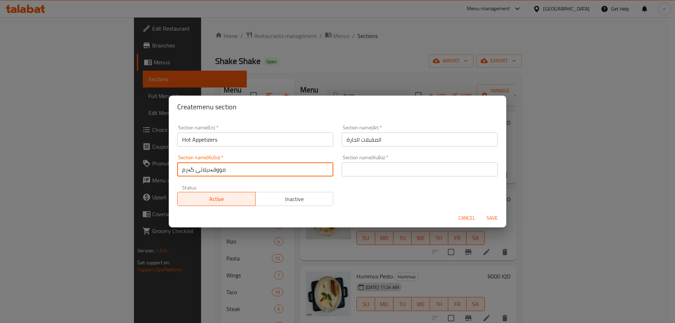
type input "مووقەبیلاتی گەرم"
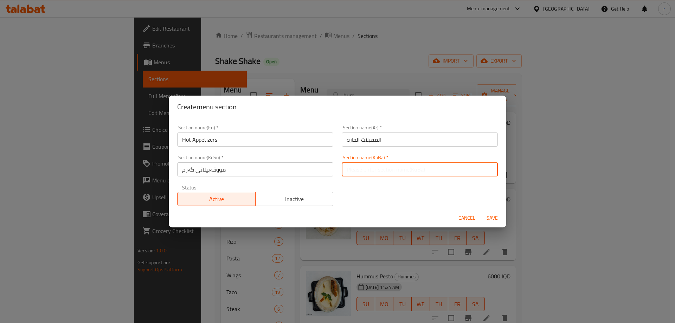
paste input "مووقەبیلاتی گەرم"
type input "مووقەبیلاتی گەرم"
click at [481, 212] on button "Save" at bounding box center [492, 218] width 23 height 13
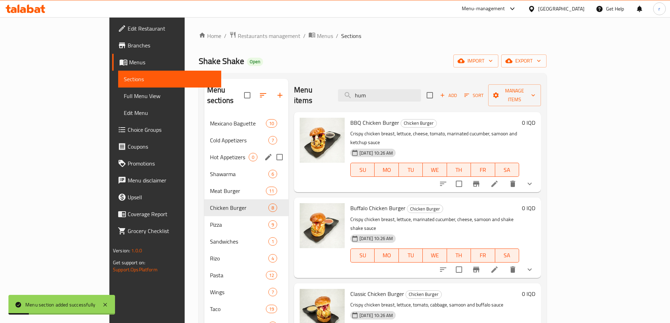
click at [210, 153] on span "Hot Appetizers" at bounding box center [229, 157] width 39 height 8
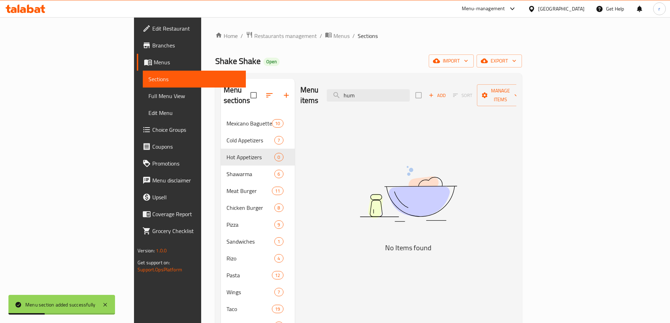
drag, startPoint x: 371, startPoint y: 82, endPoint x: 319, endPoint y: 85, distance: 52.5
click at [319, 85] on div "Menu items hum Add Sort Manage items" at bounding box center [408, 95] width 216 height 33
click at [402, 89] on input "search" at bounding box center [368, 95] width 83 height 12
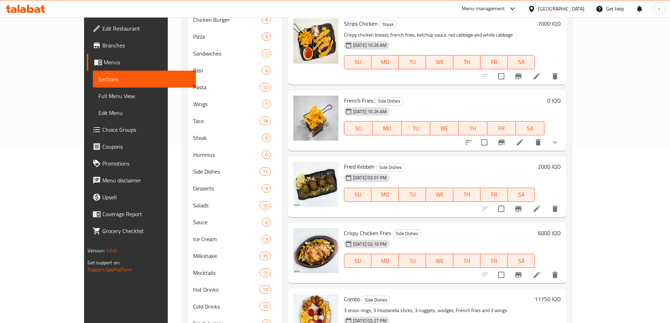
scroll to position [226, 0]
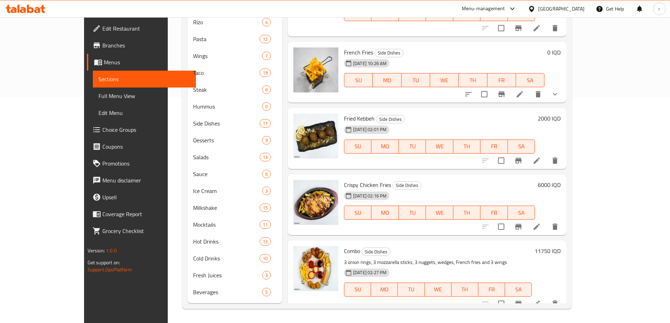
type input "fri"
click at [508, 155] on input "checkbox" at bounding box center [501, 160] width 15 height 15
checkbox input "true"
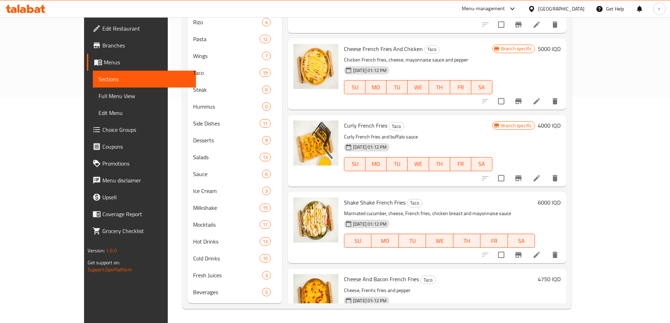
scroll to position [0, 0]
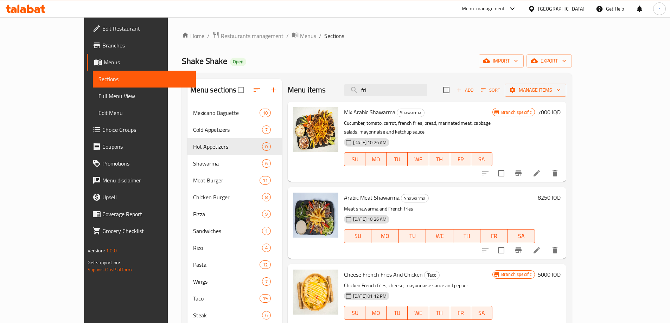
drag, startPoint x: 404, startPoint y: 91, endPoint x: 256, endPoint y: 101, distance: 148.7
click at [256, 101] on div "Menu sections Mexicano Baguette 10 Cold Appetizers 7 Hot Appetizers 0 Shawarma …" at bounding box center [376, 304] width 379 height 450
type input "stri"
checkbox input "true"
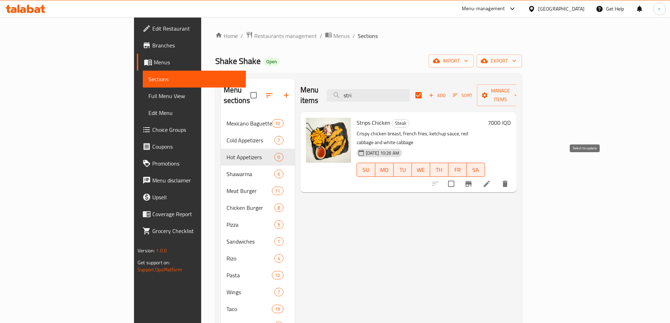
type input "stri"
click at [459, 177] on input "checkbox" at bounding box center [451, 184] width 15 height 15
checkbox input "true"
checkbox input "false"
drag, startPoint x: 410, startPoint y: 89, endPoint x: 286, endPoint y: 94, distance: 123.9
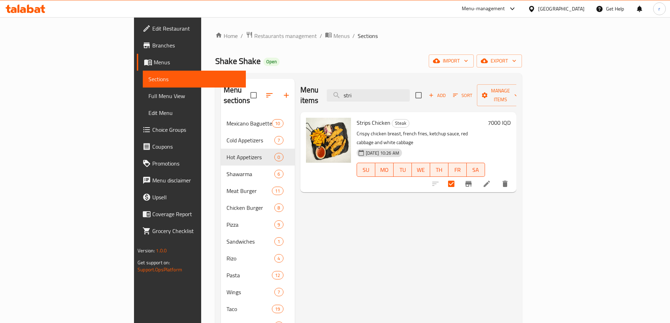
click at [300, 94] on div "Menu items stri Add Sort Manage items" at bounding box center [408, 95] width 216 height 33
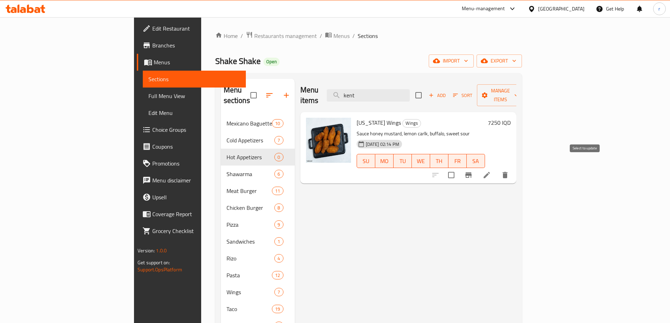
type input "kent"
click at [459, 168] on input "checkbox" at bounding box center [451, 175] width 15 height 15
checkbox input "true"
click at [518, 86] on span "Manage items" at bounding box center [500, 95] width 36 height 18
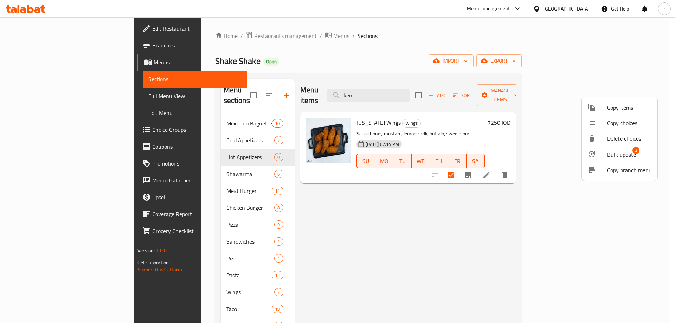
click at [557, 190] on div at bounding box center [337, 161] width 675 height 323
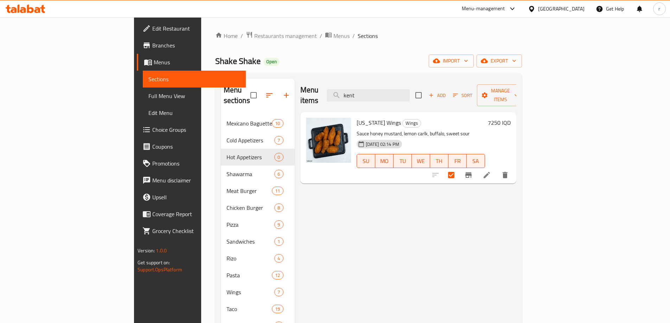
drag, startPoint x: 351, startPoint y: 94, endPoint x: 317, endPoint y: 97, distance: 34.3
click at [317, 97] on div "Menu items kent Add Sort Manage items" at bounding box center [408, 95] width 216 height 33
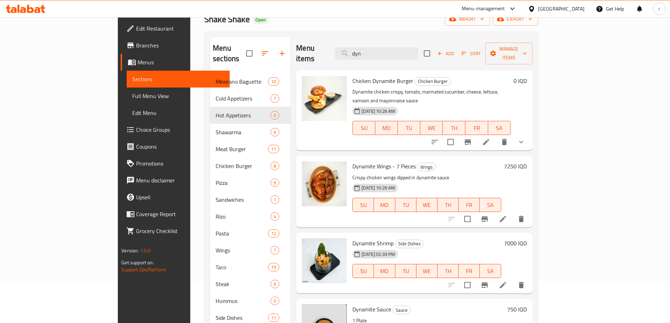
scroll to position [59, 0]
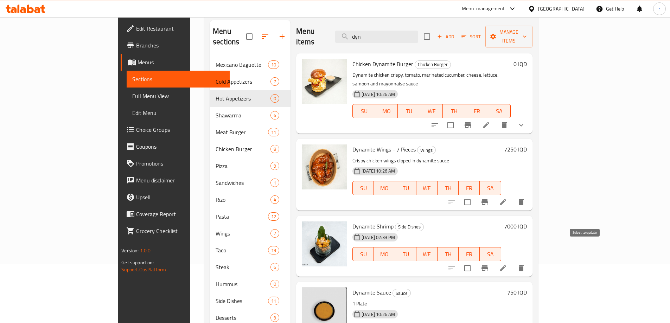
type input "dyn"
click at [475, 261] on input "checkbox" at bounding box center [467, 268] width 15 height 15
checkbox input "true"
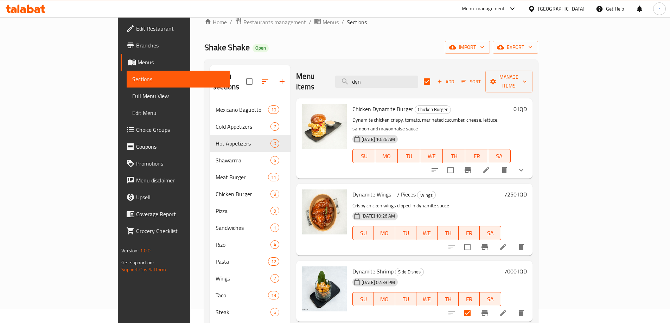
scroll to position [0, 0]
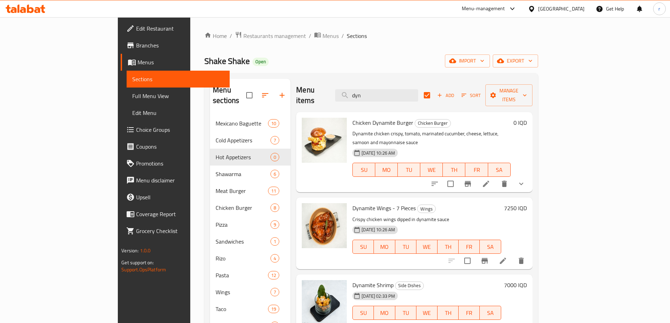
drag, startPoint x: 416, startPoint y: 91, endPoint x: 331, endPoint y: 94, distance: 85.1
click at [331, 94] on div "Menu items dyn Add Sort Manage items" at bounding box center [414, 95] width 236 height 33
type input "com"
checkbox input "false"
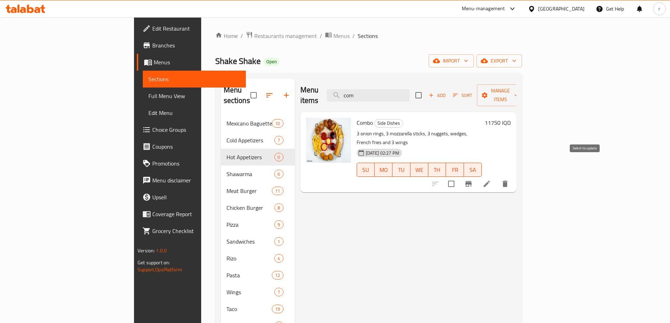
type input "com"
click at [459, 177] on input "checkbox" at bounding box center [451, 184] width 15 height 15
checkbox input "true"
drag, startPoint x: 427, startPoint y: 91, endPoint x: 263, endPoint y: 94, distance: 164.2
click at [295, 94] on div "Menu items com Add Sort Manage items Combo Side Dishes 3 onion rings, 3 mozzare…" at bounding box center [406, 309] width 222 height 461
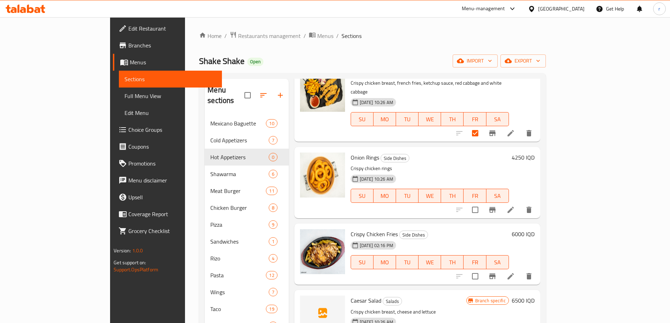
scroll to position [1313, 0]
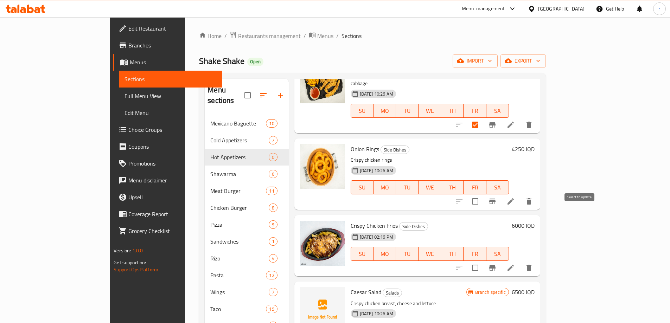
type input "crispy"
click at [482, 261] on input "checkbox" at bounding box center [475, 268] width 15 height 15
checkbox input "true"
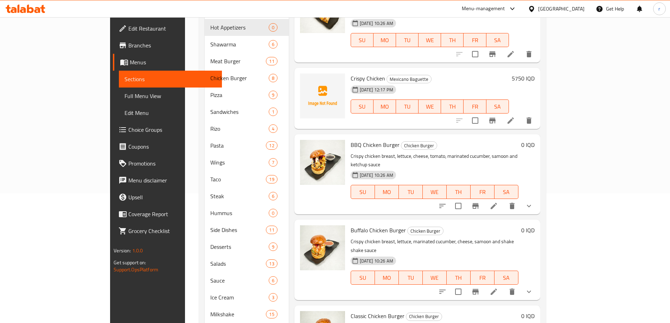
scroll to position [0, 0]
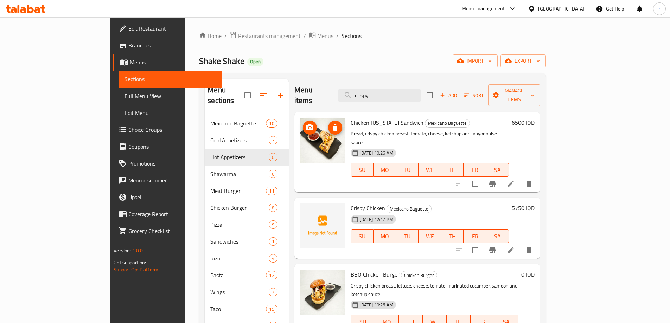
drag, startPoint x: 431, startPoint y: 94, endPoint x: 285, endPoint y: 108, distance: 146.9
click at [289, 108] on div "Menu items crispy Add Sort Manage items Chicken Hawaii Sandwich Mexicano Baguet…" at bounding box center [414, 309] width 251 height 461
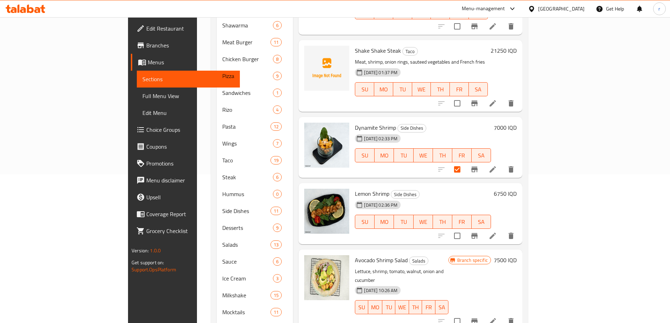
scroll to position [176, 0]
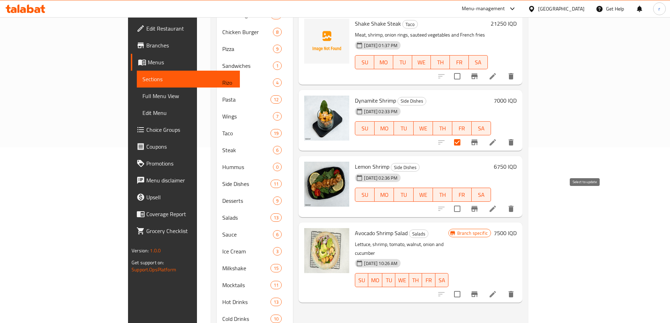
type input "shri"
click at [464, 201] on input "checkbox" at bounding box center [457, 208] width 15 height 15
checkbox input "true"
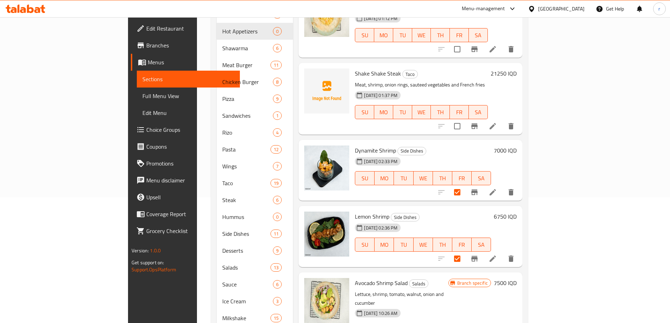
scroll to position [0, 0]
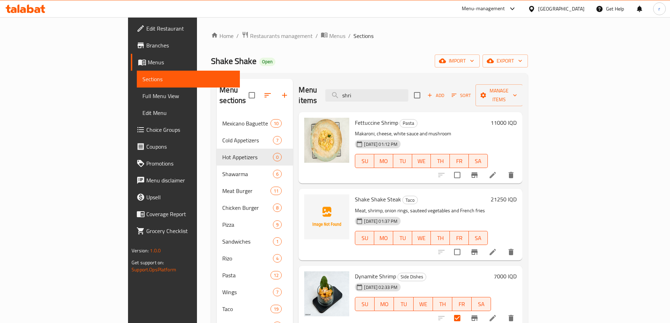
drag, startPoint x: 413, startPoint y: 91, endPoint x: 324, endPoint y: 105, distance: 89.6
click at [324, 105] on div "Menu items shri Add Sort Manage items Fettuccine Shrimp Pasta Makaroni, cheese,…" at bounding box center [407, 309] width 229 height 461
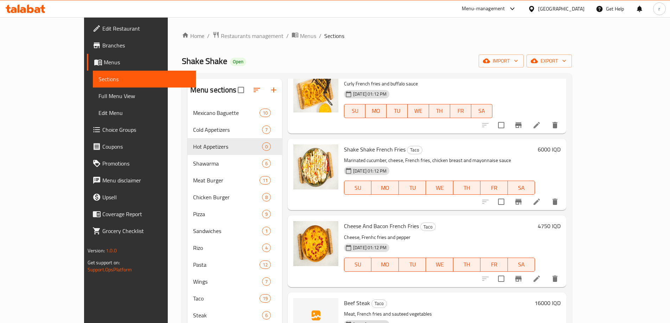
scroll to position [293, 0]
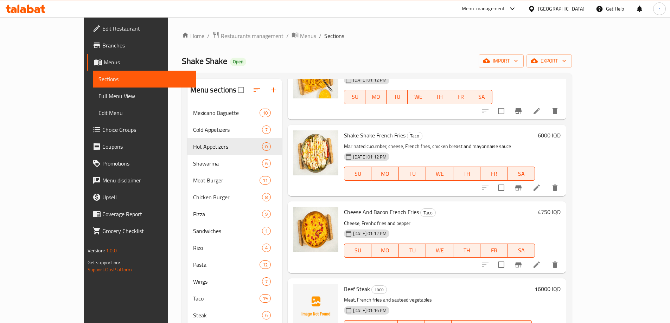
type input "french"
click at [508, 257] on input "checkbox" at bounding box center [501, 264] width 15 height 15
checkbox input "true"
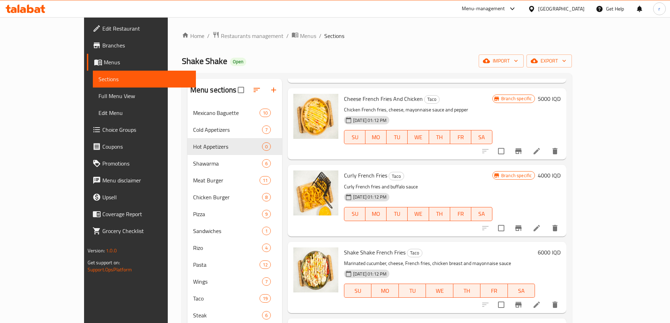
scroll to position [117, 0]
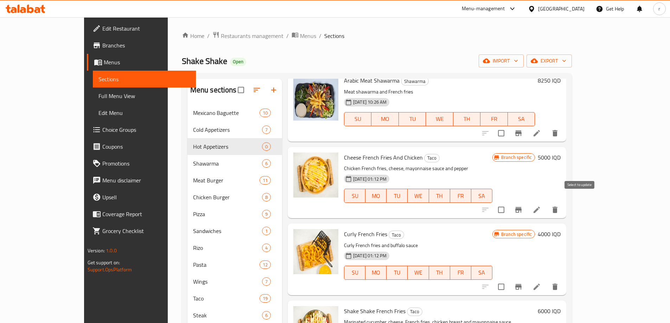
click at [508, 203] on input "checkbox" at bounding box center [501, 210] width 15 height 15
checkbox input "true"
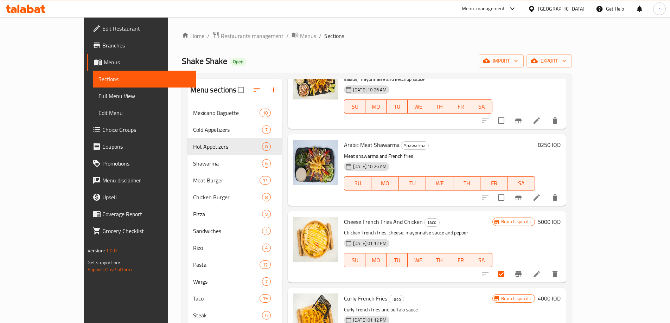
scroll to position [0, 0]
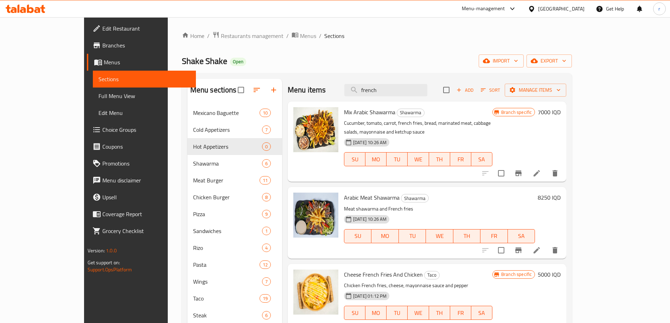
drag, startPoint x: 419, startPoint y: 92, endPoint x: 337, endPoint y: 91, distance: 81.9
click at [337, 91] on div "Menu items french Add Sort Manage items" at bounding box center [427, 90] width 278 height 23
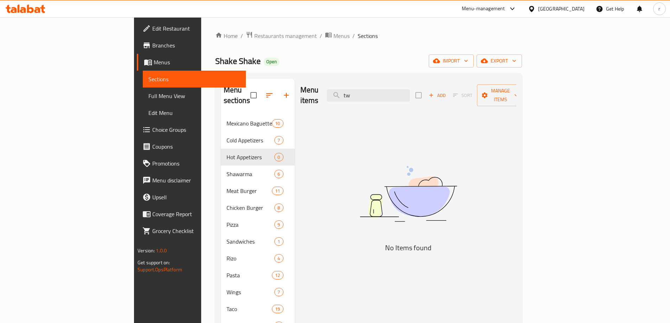
type input "t"
type input "s"
click at [402, 89] on input "search" at bounding box center [368, 95] width 83 height 12
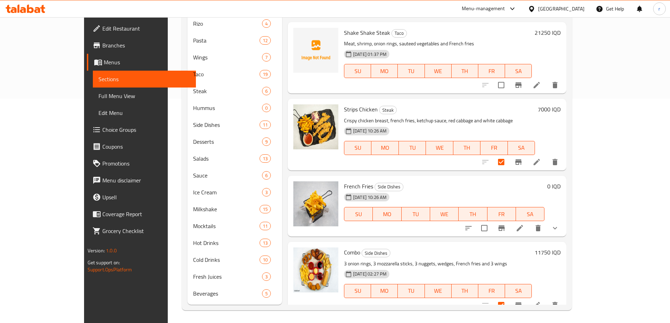
scroll to position [226, 0]
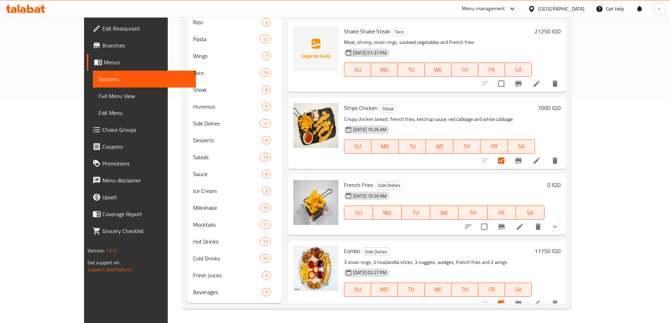
type input "french"
click at [557, 226] on icon "show more" at bounding box center [555, 227] width 4 height 2
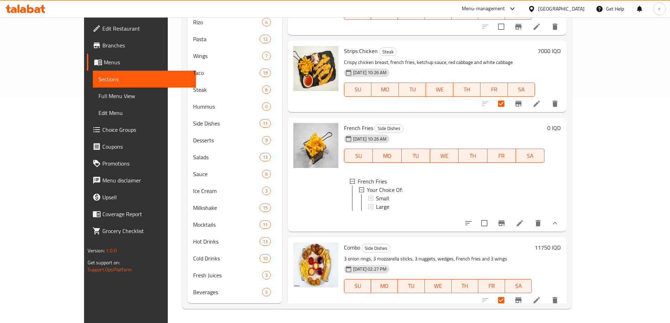
scroll to position [537, 0]
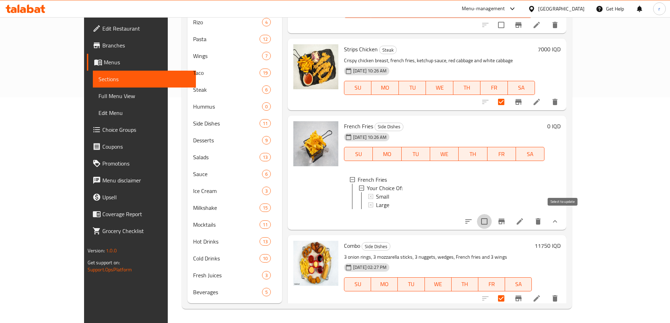
click at [492, 221] on input "checkbox" at bounding box center [484, 221] width 15 height 15
checkbox input "true"
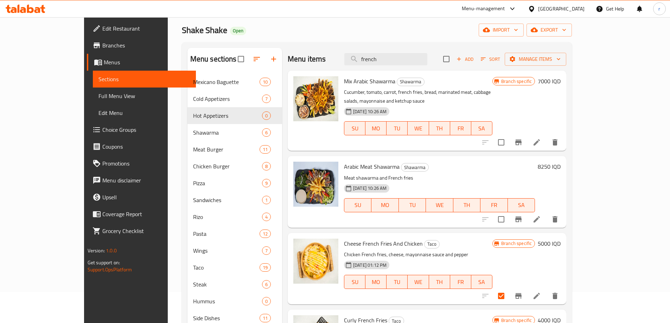
scroll to position [0, 0]
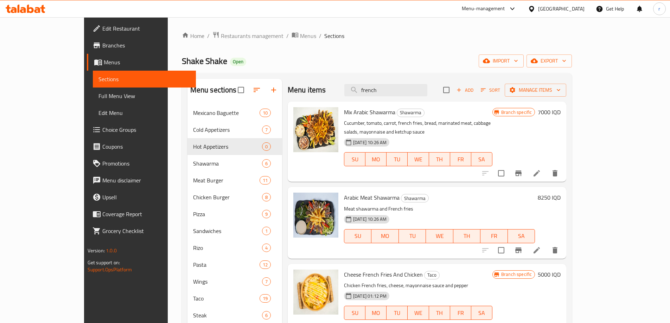
drag, startPoint x: 414, startPoint y: 94, endPoint x: 345, endPoint y: 92, distance: 68.9
click at [345, 92] on div "Menu items french Add Sort Manage items" at bounding box center [427, 90] width 278 height 23
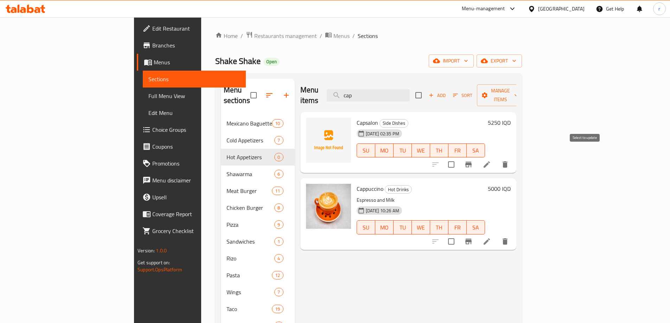
type input "cap"
click at [459, 157] on input "checkbox" at bounding box center [451, 164] width 15 height 15
checkbox input "true"
click at [511, 118] on h6 "5250 IQD" at bounding box center [499, 123] width 23 height 10
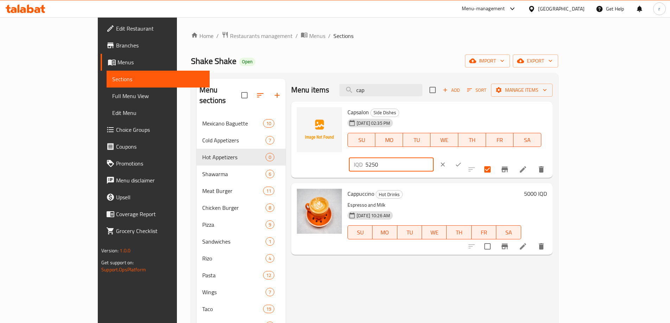
drag, startPoint x: 570, startPoint y: 116, endPoint x: 435, endPoint y: 116, distance: 134.3
click at [435, 116] on div "Capsalon Side Dishes 04-08-2025 02:35 PM SU MO TU WE TH FR SA IQD 5250 ​" at bounding box center [447, 139] width 205 height 71
type input "6000"
click at [462, 161] on icon "ok" at bounding box center [458, 164] width 7 height 7
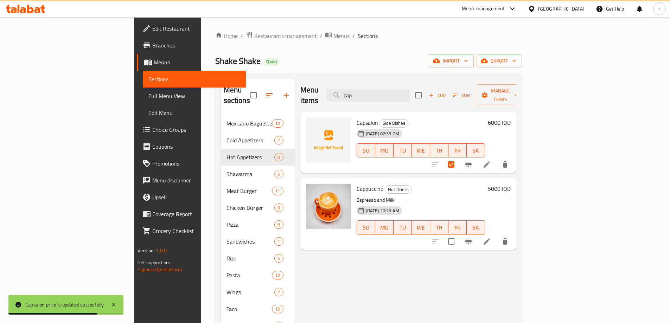
drag, startPoint x: 401, startPoint y: 90, endPoint x: 321, endPoint y: 97, distance: 80.1
click at [321, 97] on div "Menu items cap Add Sort Manage items" at bounding box center [408, 95] width 216 height 33
type input "stea"
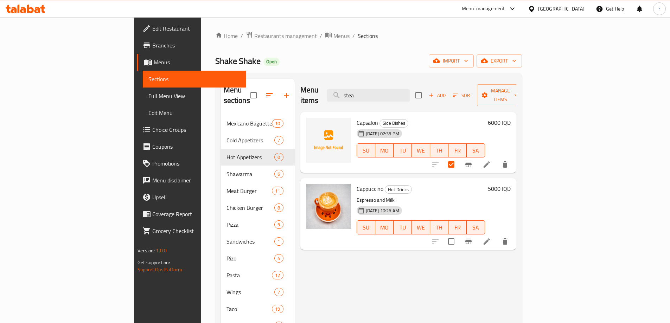
checkbox input "true"
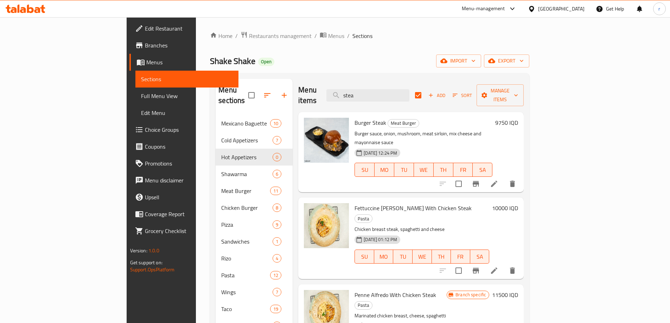
drag, startPoint x: 426, startPoint y: 91, endPoint x: 301, endPoint y: 77, distance: 125.9
click at [298, 100] on div "Menu items stea Add Sort Manage items" at bounding box center [410, 95] width 225 height 33
type input "moz"
checkbox input "false"
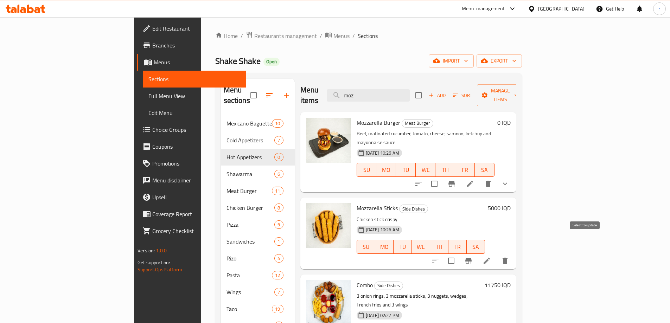
type input "moz"
click at [459, 254] on input "checkbox" at bounding box center [451, 261] width 15 height 15
checkbox input "true"
drag, startPoint x: 418, startPoint y: 86, endPoint x: 370, endPoint y: 90, distance: 47.6
click at [370, 90] on div "Menu items moz Add Sort Manage items" at bounding box center [408, 95] width 216 height 33
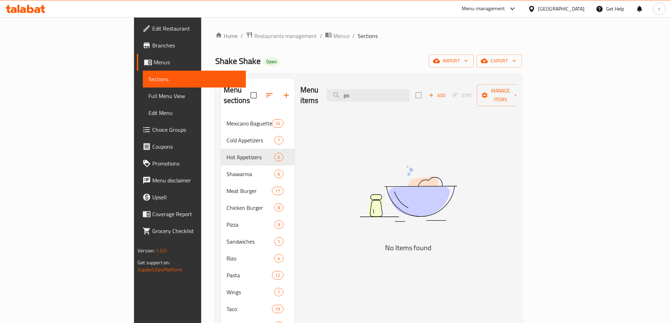
type input "p"
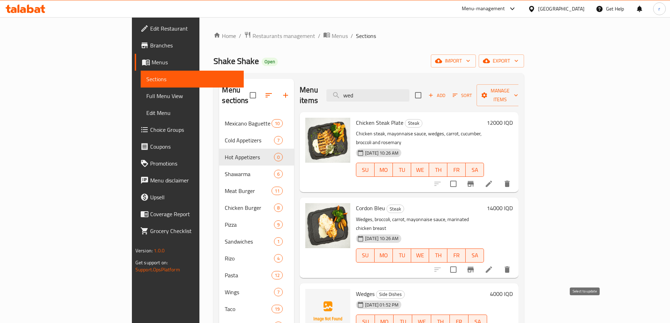
type input "wed"
checkbox input "true"
click at [316, 90] on div "Menu items wed Add Sort Manage items" at bounding box center [409, 95] width 219 height 33
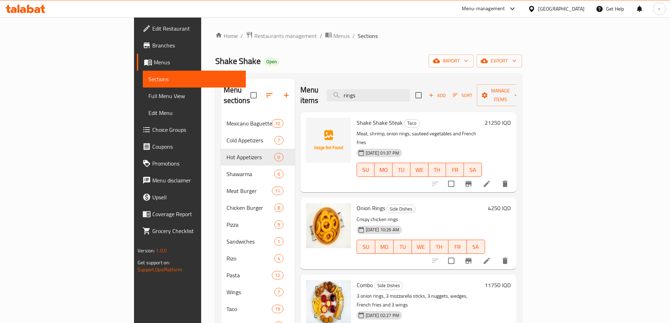
type input "rings"
click at [459, 254] on input "checkbox" at bounding box center [451, 261] width 15 height 15
checkbox input "true"
drag, startPoint x: 408, startPoint y: 93, endPoint x: 334, endPoint y: 97, distance: 74.3
click at [334, 97] on div "Menu items rings Add Sort Manage items" at bounding box center [408, 95] width 216 height 33
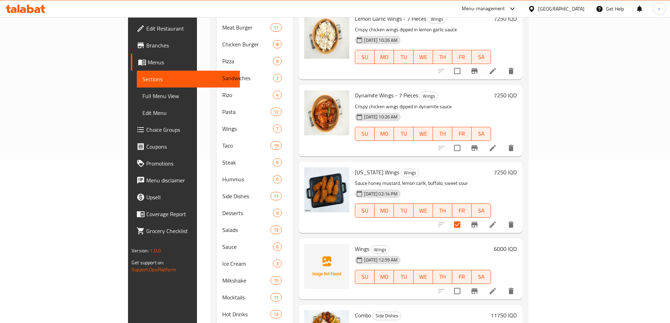
scroll to position [226, 0]
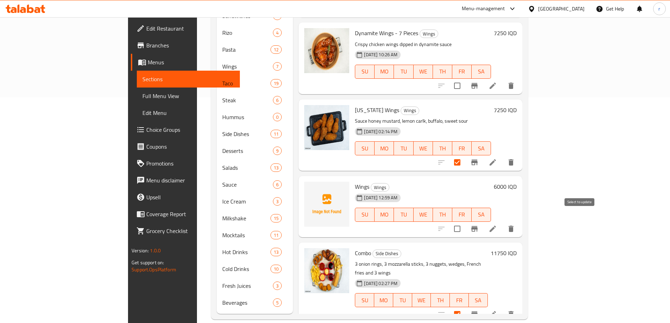
type input "wings"
click at [464, 222] on input "checkbox" at bounding box center [457, 229] width 15 height 15
checkbox input "true"
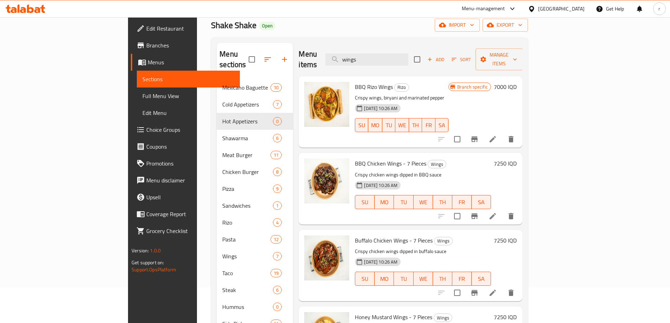
scroll to position [0, 0]
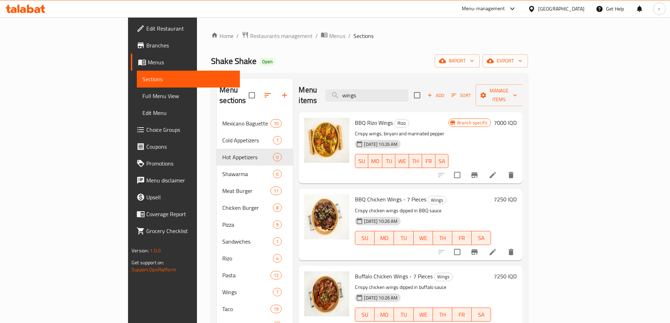
drag, startPoint x: 418, startPoint y: 90, endPoint x: 339, endPoint y: 99, distance: 79.7
click at [339, 99] on div "Menu items wings Add Sort Manage items" at bounding box center [411, 95] width 224 height 33
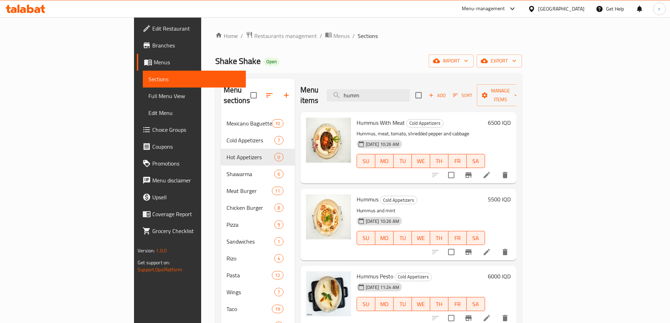
type input "humm"
click at [518, 90] on span "Manage items" at bounding box center [500, 95] width 36 height 18
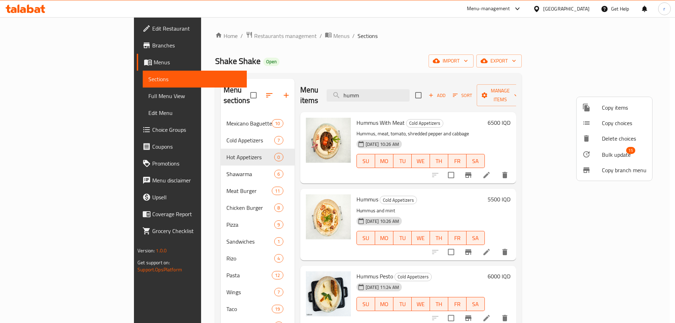
click at [607, 158] on span "Bulk update" at bounding box center [616, 154] width 29 height 8
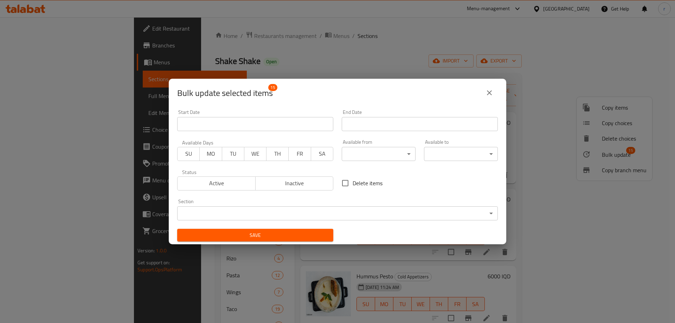
click at [320, 211] on body "​ Menu-management Iraq Get Help r Edit Restaurant Branches Menus Sections Full …" at bounding box center [337, 170] width 675 height 306
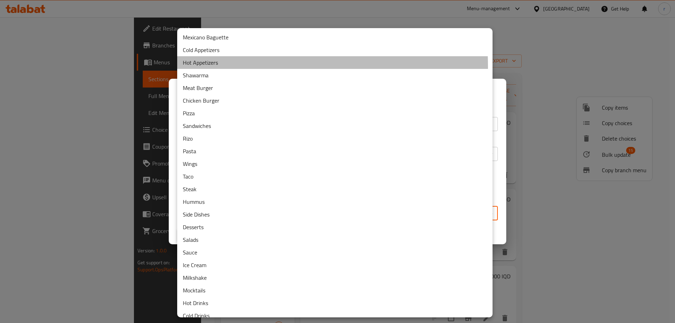
click at [210, 66] on li "Hot Appetizers" at bounding box center [334, 62] width 315 height 13
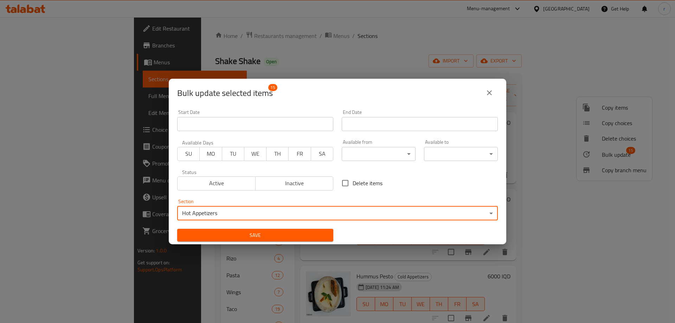
click at [322, 235] on span "Save" at bounding box center [255, 235] width 145 height 9
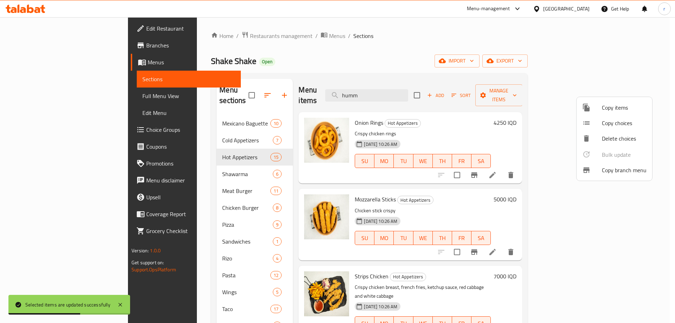
click at [348, 71] on div at bounding box center [337, 161] width 675 height 323
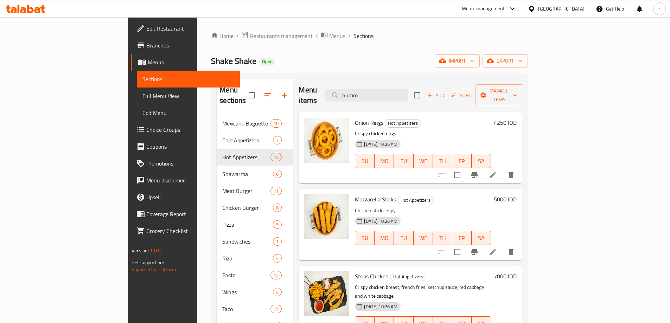
drag, startPoint x: 416, startPoint y: 91, endPoint x: 300, endPoint y: 93, distance: 116.1
click at [300, 93] on div "Menu items humm Add Sort Manage items" at bounding box center [411, 95] width 224 height 33
click at [408, 93] on input "humm" at bounding box center [366, 95] width 83 height 12
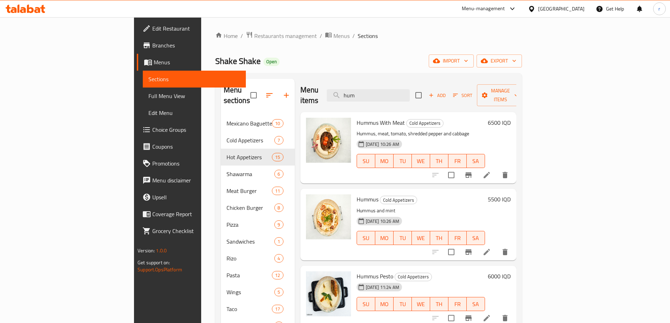
type input "hum"
click at [511, 118] on h6 "6500 IQD" at bounding box center [499, 123] width 23 height 10
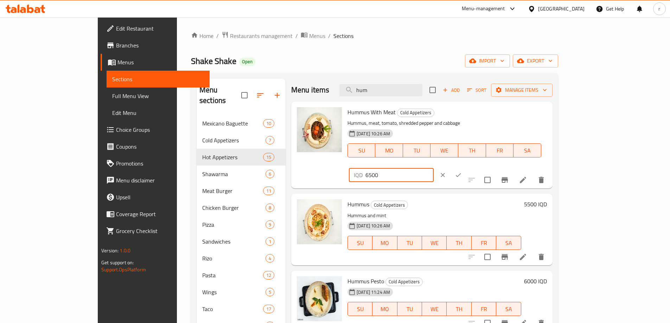
drag, startPoint x: 576, startPoint y: 120, endPoint x: 479, endPoint y: 124, distance: 96.8
click at [479, 124] on div "Hummus With Meat Cold Appetizers Hummus, meat, tomato, shredded pepper and cabb…" at bounding box center [447, 144] width 205 height 81
type input "7000"
click at [462, 172] on icon "ok" at bounding box center [458, 175] width 7 height 7
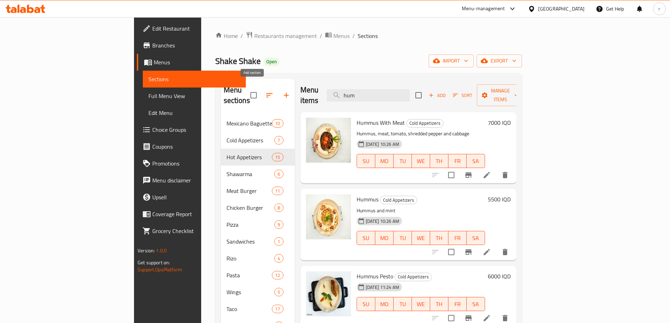
click at [284, 93] on icon "button" at bounding box center [286, 95] width 5 height 5
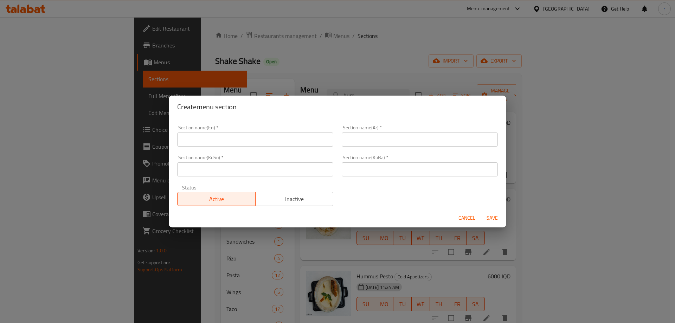
click at [194, 135] on input "text" at bounding box center [255, 140] width 156 height 14
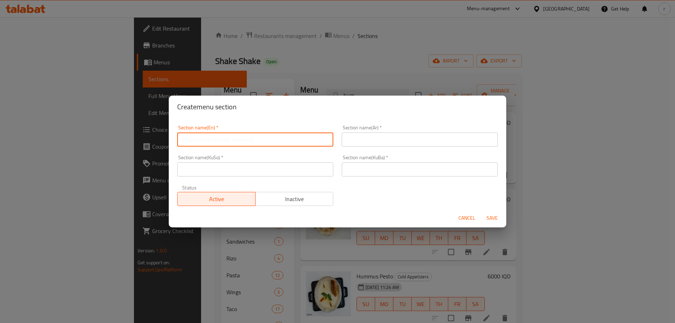
paste input "Main Courses"
type input "Main Courses"
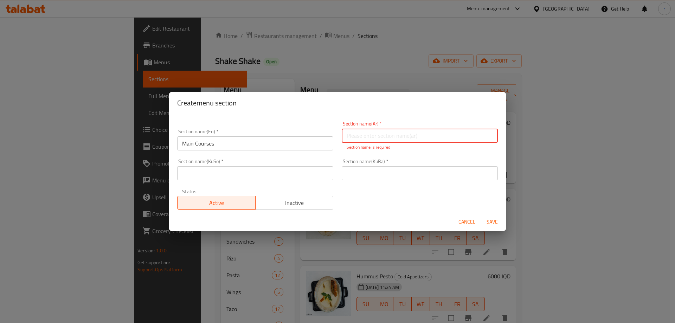
paste input "الأطباق الرئيسية"
type input "الأطباق الرئيسية"
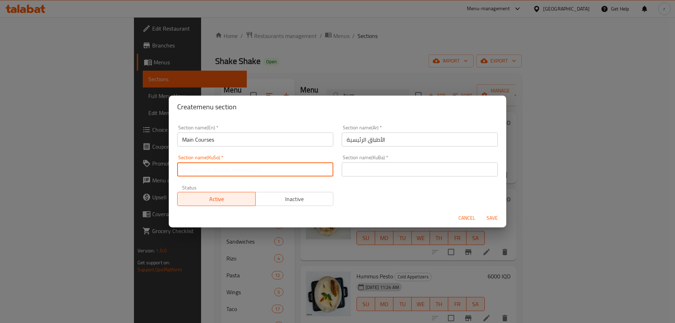
paste input "ژەمە سەرەکییەکان"
type input "ژەمە سەرەکییەکان"
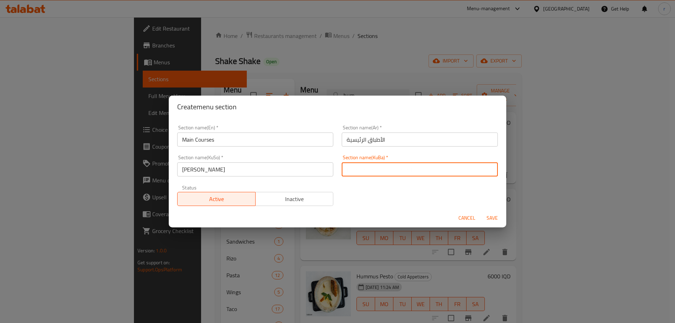
paste input "ژەمە سەرەکییەکان"
type input "ژەمە سەرەکییەکان"
click at [487, 217] on span "Save" at bounding box center [492, 218] width 17 height 9
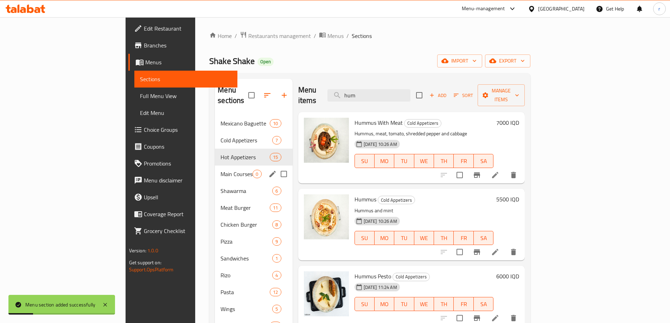
click at [220, 170] on span "Main Courses" at bounding box center [236, 174] width 32 height 8
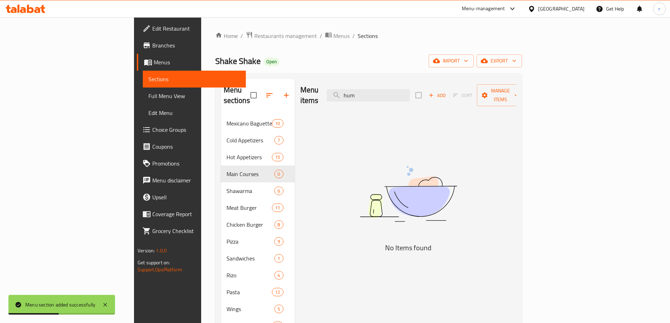
click at [410, 98] on div "Menu items hum Add Sort Manage items" at bounding box center [408, 95] width 216 height 33
drag, startPoint x: 413, startPoint y: 94, endPoint x: 363, endPoint y: 92, distance: 51.0
click at [363, 92] on div "Menu items hum Add Sort Manage items" at bounding box center [408, 95] width 216 height 33
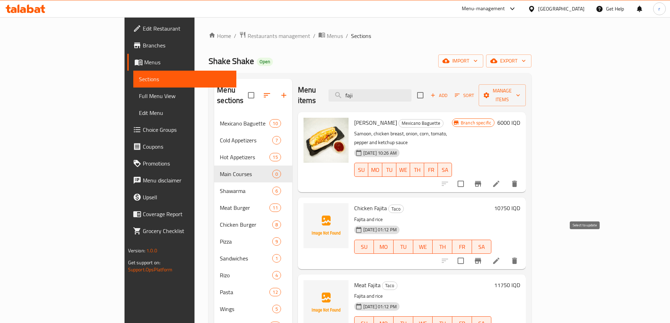
type input "faji"
click at [468, 254] on input "checkbox" at bounding box center [460, 261] width 15 height 15
checkbox input "true"
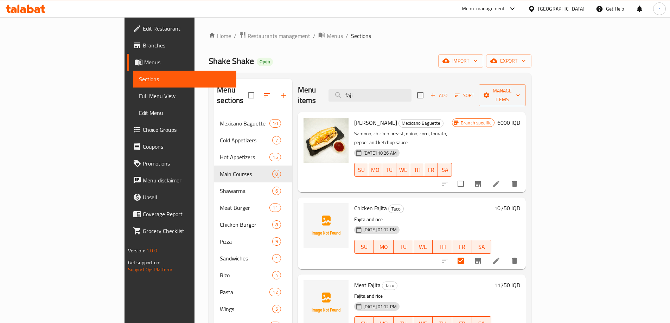
drag, startPoint x: 425, startPoint y: 88, endPoint x: 372, endPoint y: 92, distance: 53.2
click at [372, 92] on div "Menu items faji Add Sort Manage items" at bounding box center [412, 95] width 228 height 33
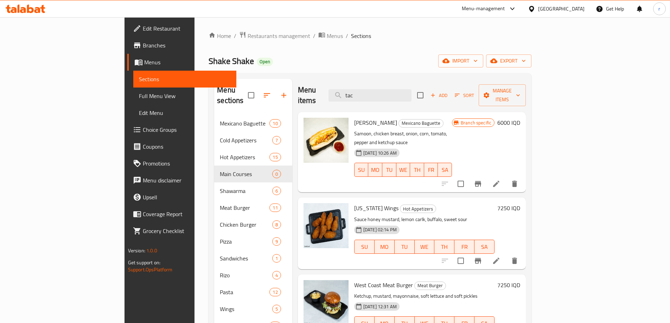
type input "taco"
checkbox input "true"
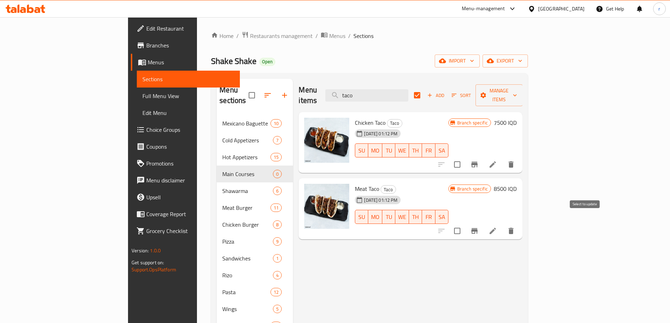
type input "taco"
click at [464, 224] on input "checkbox" at bounding box center [457, 231] width 15 height 15
checkbox input "true"
checkbox input "false"
click at [464, 160] on input "checkbox" at bounding box center [457, 164] width 15 height 15
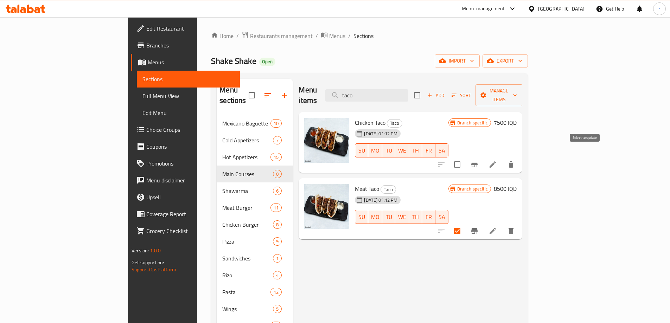
checkbox input "true"
drag, startPoint x: 410, startPoint y: 90, endPoint x: 332, endPoint y: 90, distance: 78.4
click at [332, 90] on div "Menu items taco Add Sort Manage items" at bounding box center [411, 95] width 224 height 33
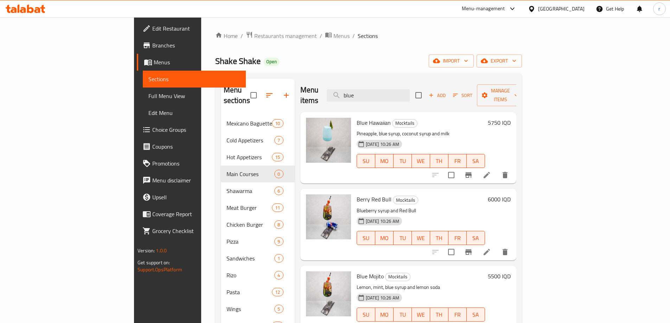
click at [419, 99] on div "Menu items blue Add Sort Manage items" at bounding box center [408, 95] width 216 height 33
click at [410, 93] on input "blue" at bounding box center [368, 95] width 83 height 12
drag, startPoint x: 421, startPoint y: 86, endPoint x: 334, endPoint y: 100, distance: 88.2
click at [334, 100] on div "Menu items blu Add Sort Manage items" at bounding box center [408, 95] width 216 height 33
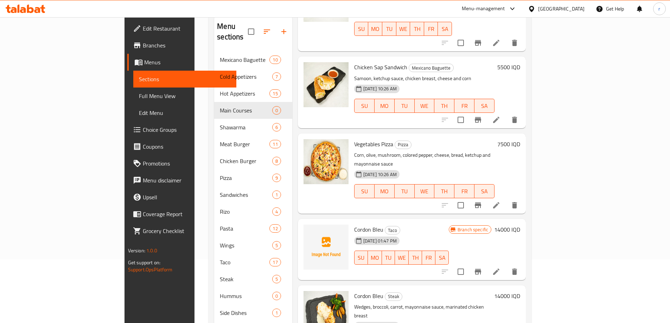
scroll to position [117, 0]
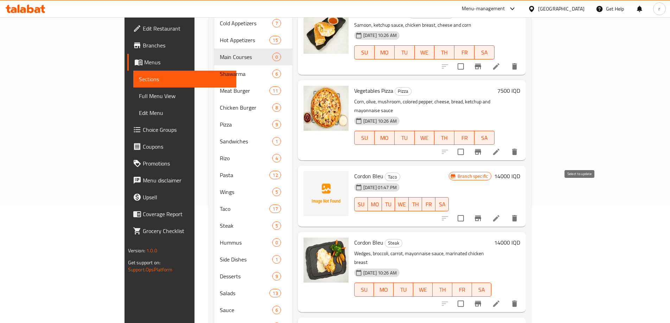
type input "cor"
drag, startPoint x: 582, startPoint y: 192, endPoint x: 506, endPoint y: 221, distance: 81.4
click at [468, 211] on input "checkbox" at bounding box center [460, 218] width 15 height 15
checkbox input "true"
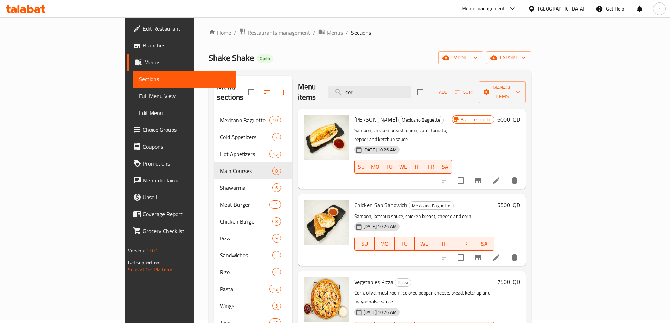
scroll to position [0, 0]
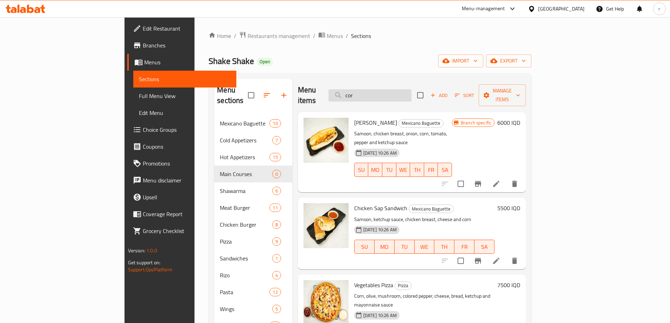
click at [406, 91] on input "cor" at bounding box center [369, 95] width 83 height 12
drag, startPoint x: 413, startPoint y: 94, endPoint x: 290, endPoint y: 95, distance: 123.1
click at [298, 95] on div "Menu items cor Add Sort Manage items" at bounding box center [412, 95] width 228 height 33
paste input "Scallop"
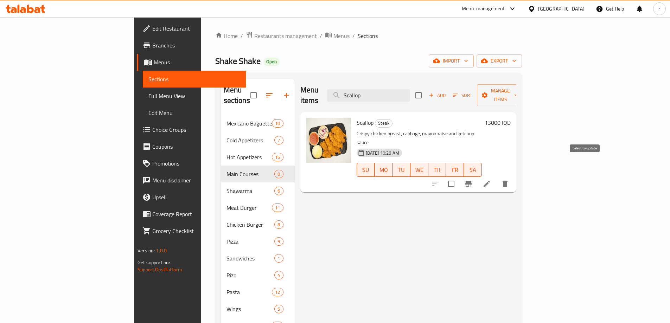
type input "Scallop"
click at [459, 177] on input "checkbox" at bounding box center [451, 184] width 15 height 15
click at [488, 92] on icon "button" at bounding box center [484, 95] width 7 height 7
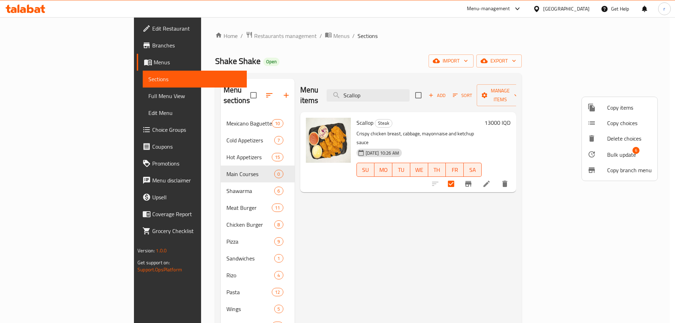
click at [614, 154] on span "Bulk update" at bounding box center [621, 154] width 29 height 8
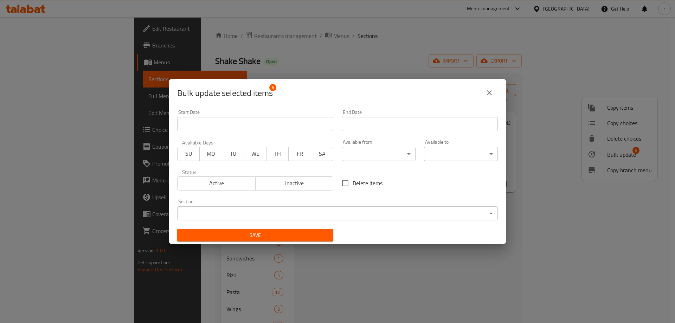
click at [263, 219] on body "​ Menu-management Iraq Get Help r Edit Restaurant Branches Menus Sections Full …" at bounding box center [337, 170] width 675 height 306
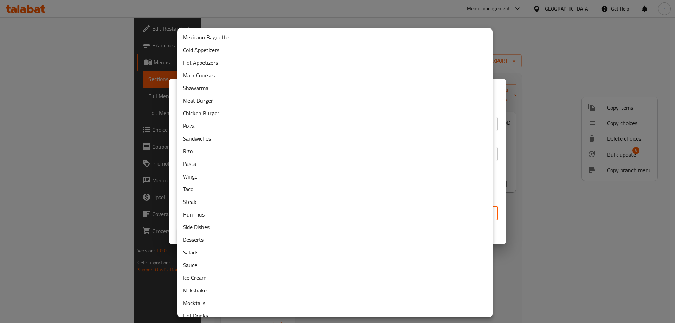
click at [211, 77] on li "Main Courses" at bounding box center [334, 75] width 315 height 13
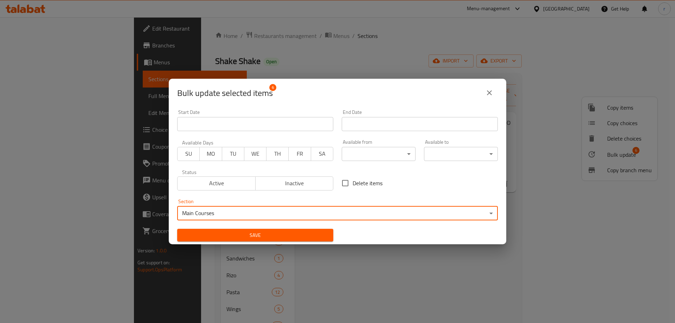
click at [262, 230] on button "Save" at bounding box center [255, 235] width 156 height 13
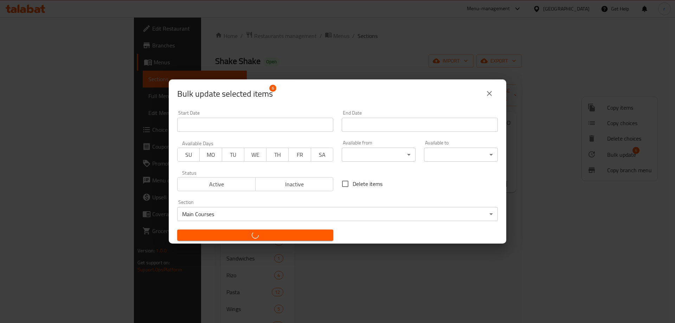
checkbox input "false"
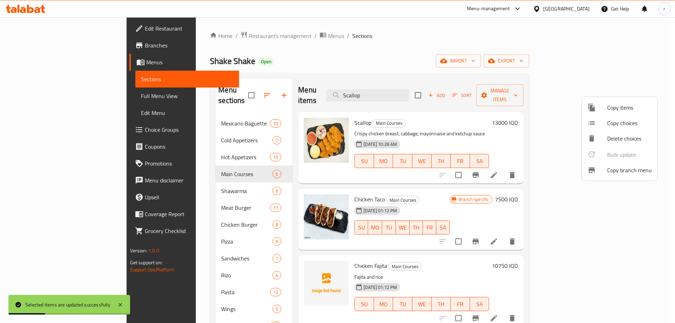
click at [289, 56] on div at bounding box center [337, 161] width 675 height 323
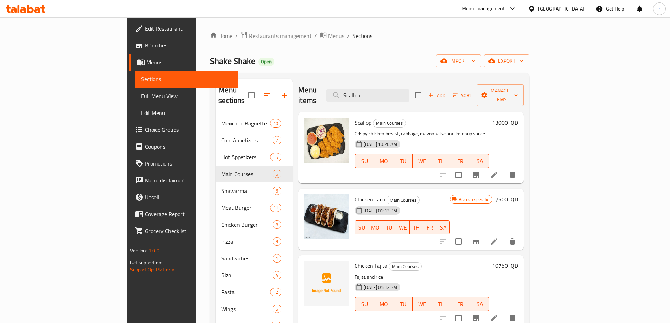
click at [336, 98] on div "Menu items Scallop Add Sort Manage items" at bounding box center [410, 95] width 225 height 33
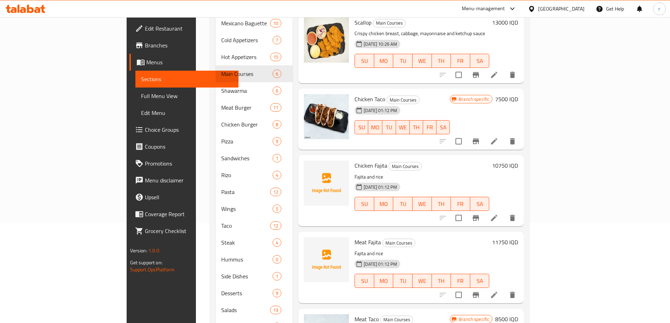
scroll to position [117, 0]
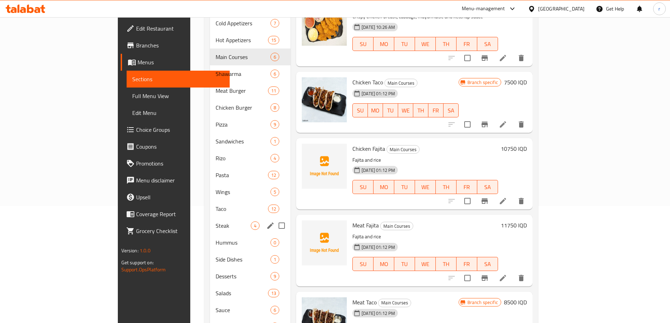
click at [210, 220] on div "Steak 4" at bounding box center [250, 225] width 81 height 17
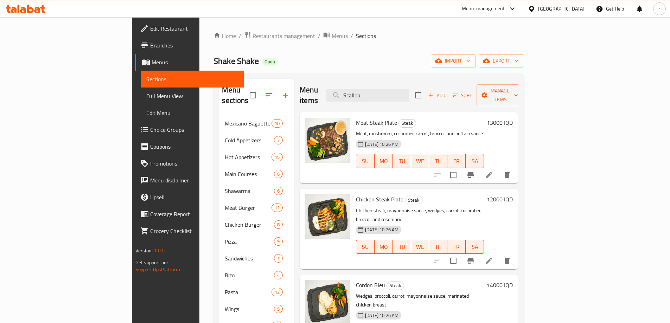
drag, startPoint x: 422, startPoint y: 94, endPoint x: 316, endPoint y: 103, distance: 106.2
click at [316, 103] on div "Menu items Scallop Add Sort Manage items Meat Steak Plate Steak Meat, mushroom,…" at bounding box center [406, 318] width 224 height 478
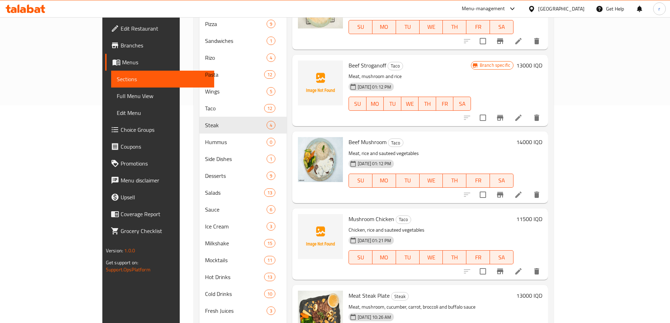
scroll to position [235, 0]
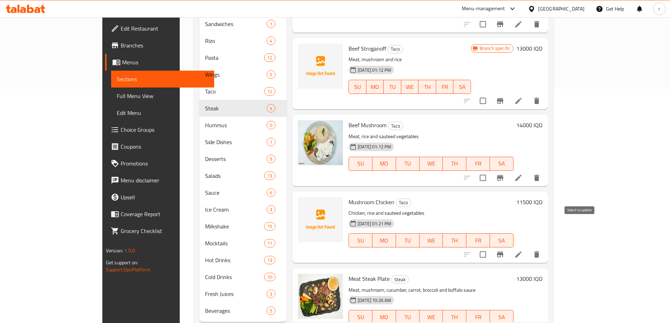
type input "mushr"
click at [490, 247] on input "checkbox" at bounding box center [482, 254] width 15 height 15
checkbox input "true"
click at [490, 171] on input "checkbox" at bounding box center [482, 178] width 15 height 15
checkbox input "true"
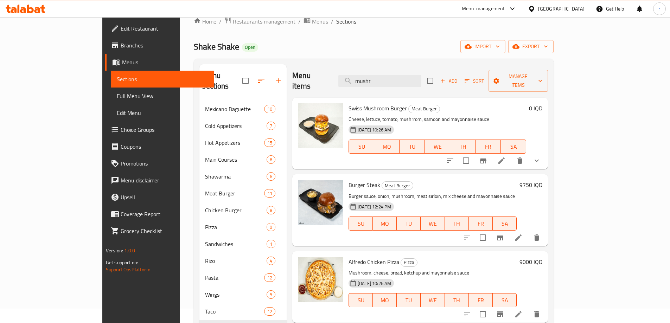
scroll to position [0, 0]
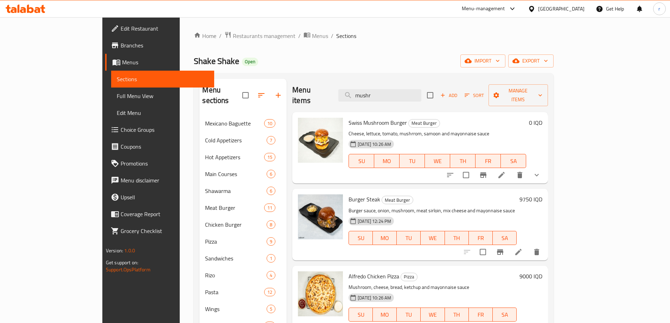
drag, startPoint x: 419, startPoint y: 88, endPoint x: 238, endPoint y: 96, distance: 180.9
click at [238, 96] on div "Menu sections Mexicano Baguette 10 Cold Appetizers 7 Hot Appetizers 15 Main Cou…" at bounding box center [373, 318] width 348 height 478
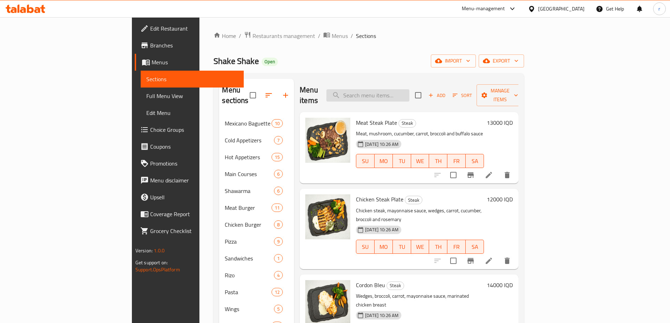
click at [409, 89] on input "search" at bounding box center [367, 95] width 83 height 12
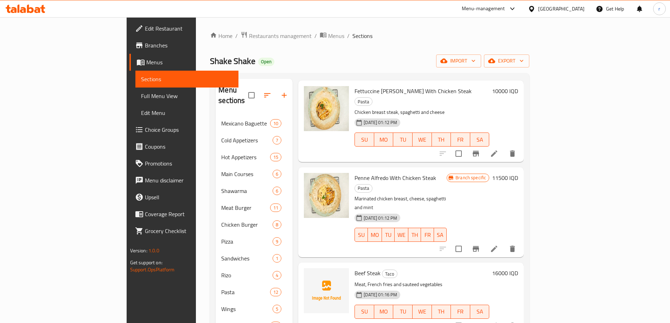
scroll to position [176, 0]
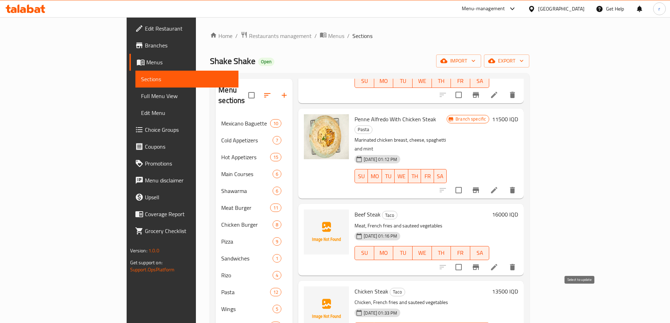
type input "steak"
checkbox input "true"
click at [466, 260] on input "checkbox" at bounding box center [458, 267] width 15 height 15
checkbox input "true"
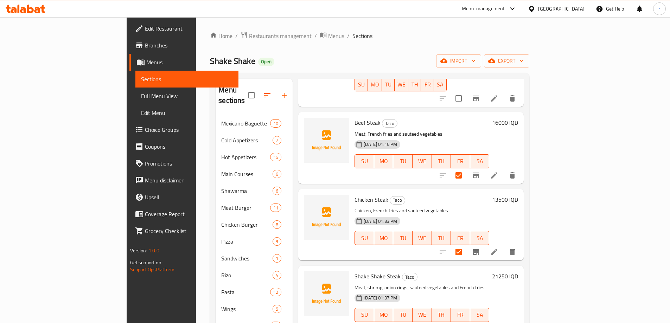
scroll to position [293, 0]
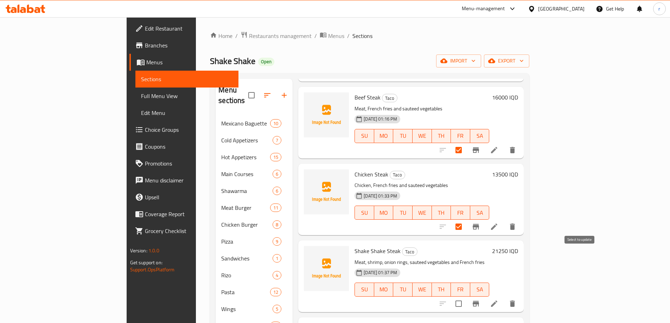
click at [466, 296] on input "checkbox" at bounding box center [458, 303] width 15 height 15
checkbox input "true"
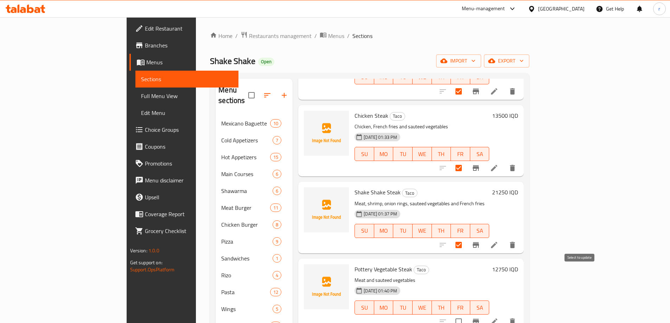
click at [466, 314] on input "checkbox" at bounding box center [458, 321] width 15 height 15
checkbox input "true"
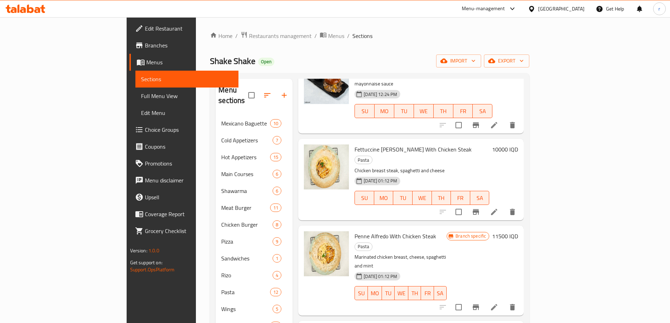
scroll to position [0, 0]
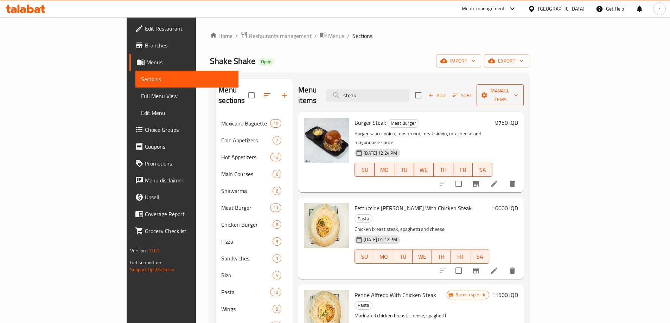
click at [518, 86] on span "Manage items" at bounding box center [500, 95] width 36 height 18
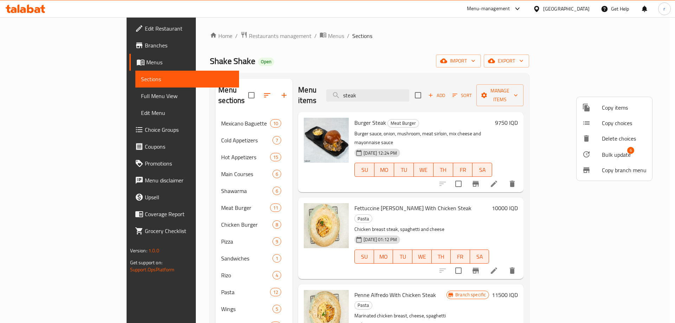
click at [608, 155] on span "Bulk update" at bounding box center [616, 154] width 29 height 8
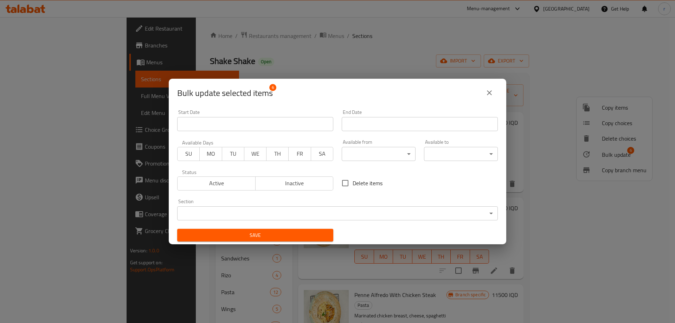
click at [294, 211] on body "​ Menu-management Iraq Get Help r Edit Restaurant Branches Menus Sections Full …" at bounding box center [337, 170] width 675 height 306
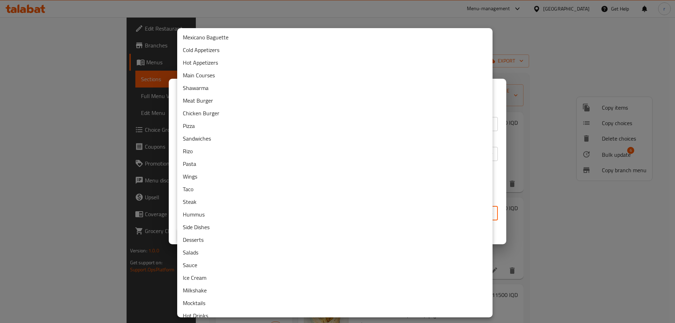
click at [219, 205] on li "Steak" at bounding box center [334, 201] width 315 height 13
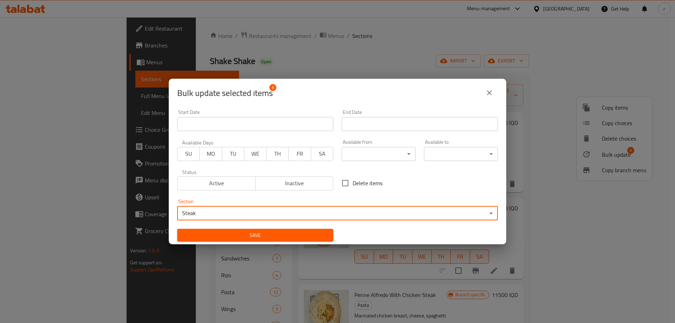
click at [230, 237] on span "Save" at bounding box center [255, 235] width 145 height 9
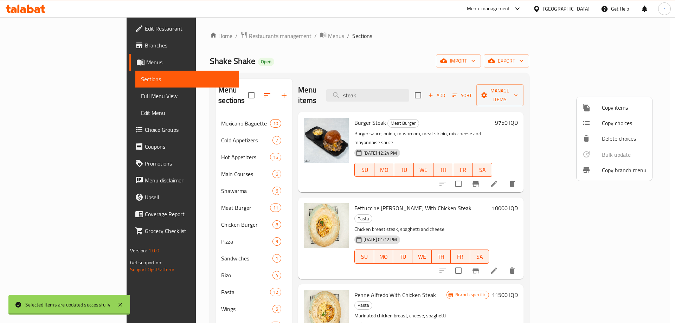
checkbox input "false"
click at [343, 82] on div at bounding box center [337, 161] width 675 height 323
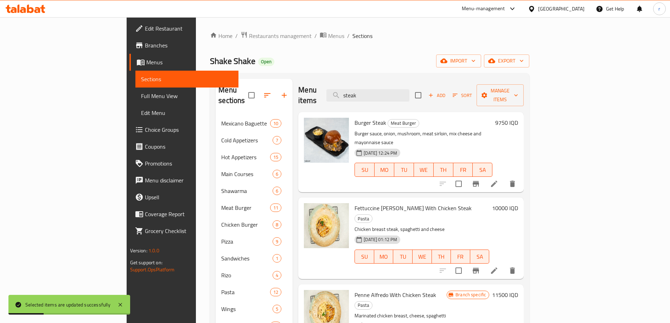
click at [196, 214] on div "Home / Restaurants management / Menus / Sections Shake Shake Open import export…" at bounding box center [369, 296] width 347 height 559
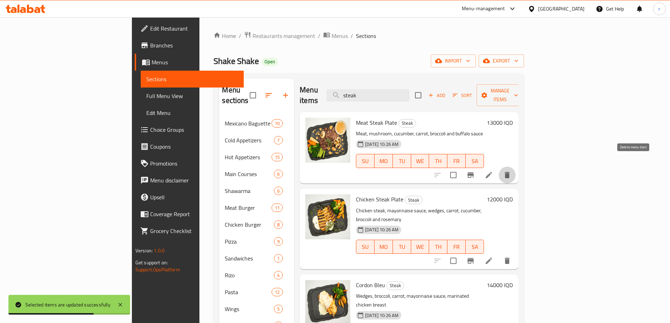
click at [515, 167] on button "delete" at bounding box center [507, 175] width 17 height 17
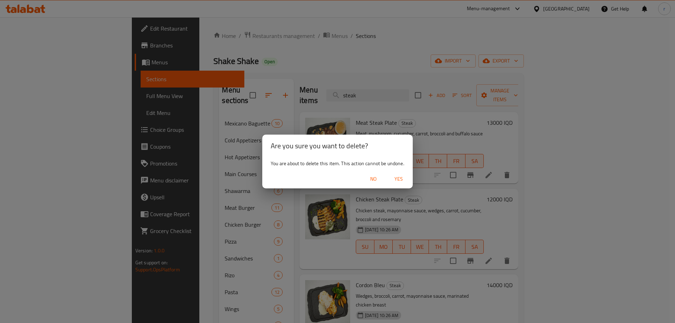
click at [401, 177] on span "Yes" at bounding box center [398, 179] width 17 height 9
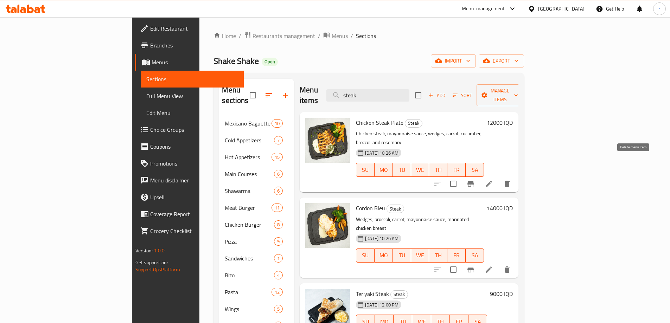
click at [509, 181] on icon "delete" at bounding box center [507, 184] width 5 height 6
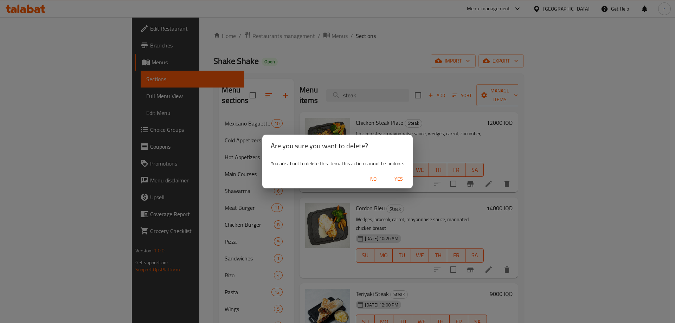
drag, startPoint x: 402, startPoint y: 182, endPoint x: 396, endPoint y: 189, distance: 8.8
click at [399, 186] on div "No Yes" at bounding box center [337, 179] width 150 height 19
click at [395, 179] on span "Yes" at bounding box center [398, 179] width 17 height 9
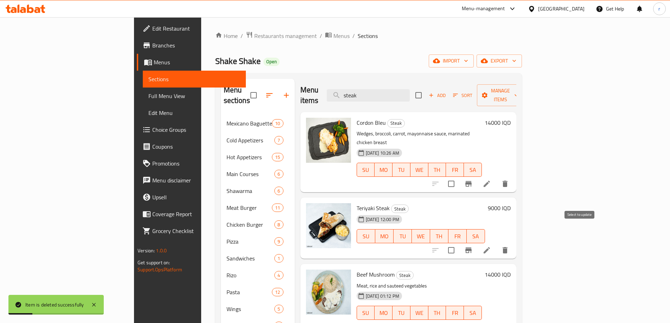
click at [459, 243] on input "checkbox" at bounding box center [451, 250] width 15 height 15
checkbox input "true"
drag, startPoint x: 407, startPoint y: 91, endPoint x: 340, endPoint y: 97, distance: 67.1
click at [340, 97] on div "Menu items steak Add Sort Manage items" at bounding box center [408, 95] width 216 height 33
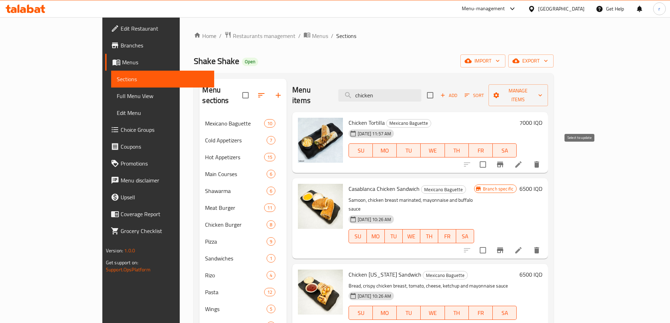
type input "chicken"
click at [490, 157] on input "checkbox" at bounding box center [482, 164] width 15 height 15
checkbox input "true"
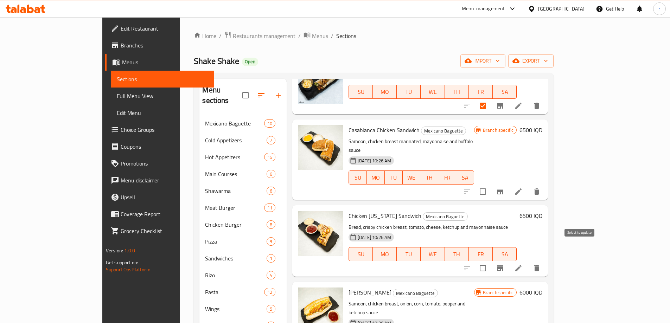
drag, startPoint x: 582, startPoint y: 248, endPoint x: 468, endPoint y: 266, distance: 115.3
click at [490, 261] on input "checkbox" at bounding box center [482, 268] width 15 height 15
checkbox input "true"
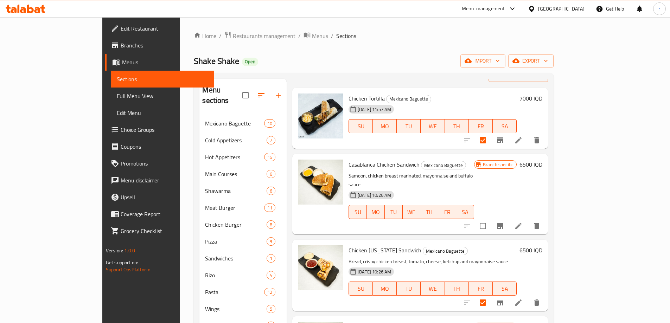
scroll to position [0, 0]
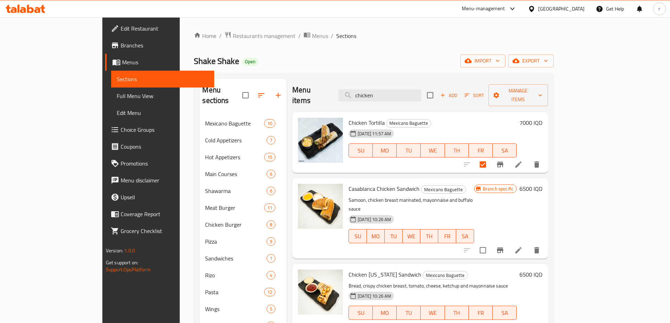
drag, startPoint x: 424, startPoint y: 88, endPoint x: 217, endPoint y: 99, distance: 207.4
click at [217, 99] on div "Menu sections Mexicano Baguette 10 Cold Appetizers 7 Hot Appetizers 15 Main Cou…" at bounding box center [373, 318] width 348 height 478
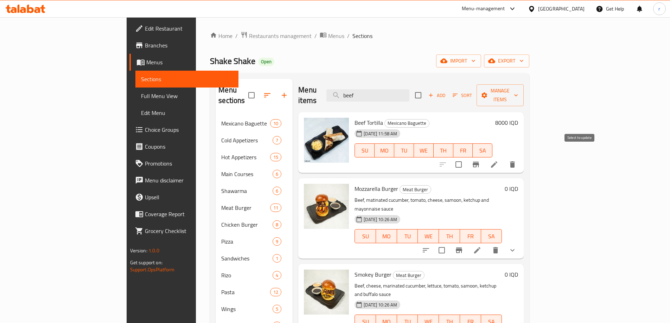
type input "beef"
drag, startPoint x: 582, startPoint y: 155, endPoint x: 547, endPoint y: 166, distance: 35.8
click at [466, 157] on input "checkbox" at bounding box center [458, 164] width 15 height 15
checkbox input "true"
drag, startPoint x: 423, startPoint y: 93, endPoint x: 385, endPoint y: 95, distance: 38.4
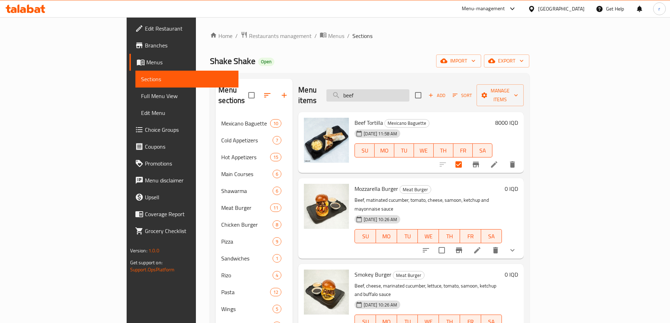
click at [385, 95] on input "beef" at bounding box center [367, 95] width 83 height 12
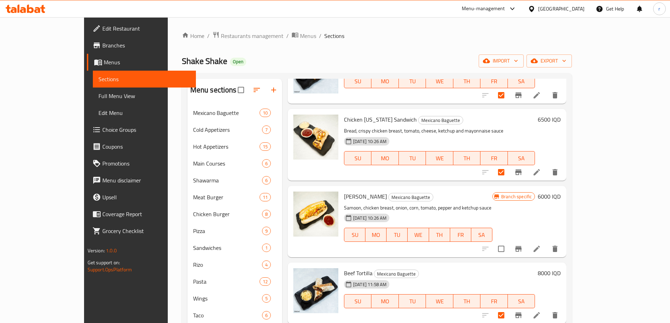
scroll to position [176, 0]
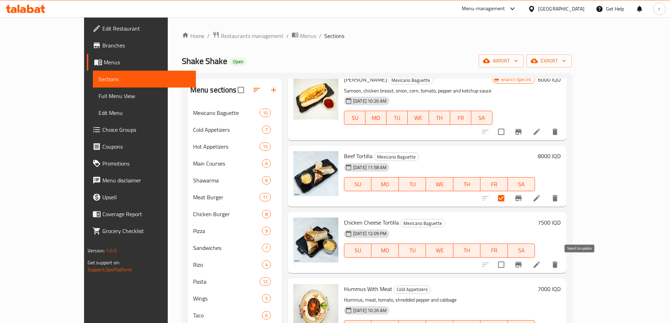
type input "to"
click at [508, 263] on input "checkbox" at bounding box center [501, 264] width 15 height 15
checkbox input "true"
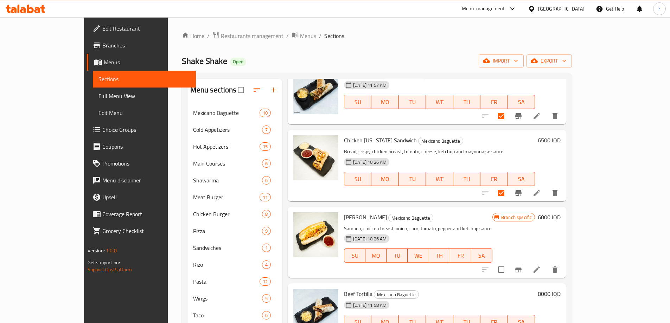
scroll to position [0, 0]
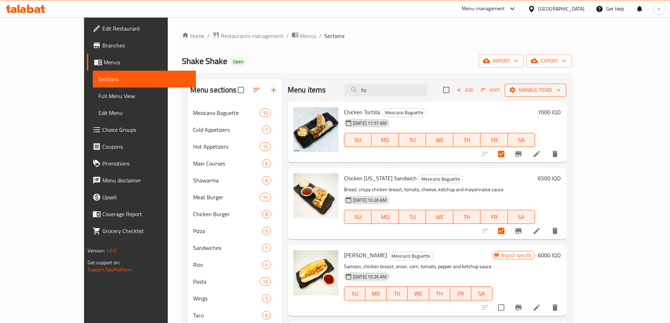
click at [560, 89] on span "Manage items" at bounding box center [535, 90] width 50 height 9
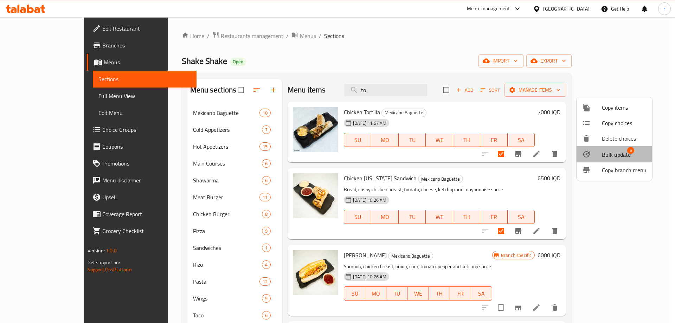
click at [618, 151] on span "Bulk update" at bounding box center [616, 154] width 29 height 8
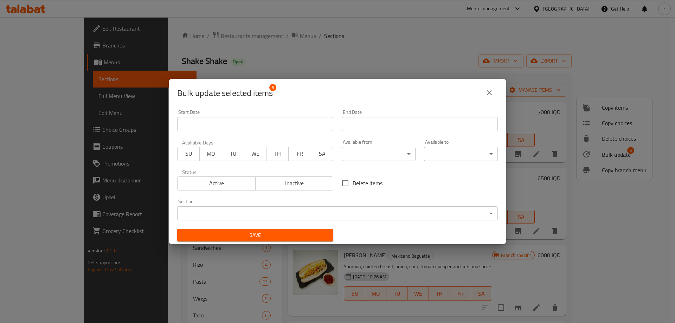
click at [375, 208] on body "​ Menu-management Iraq Get Help r Edit Restaurant Branches Menus Sections Full …" at bounding box center [337, 170] width 675 height 306
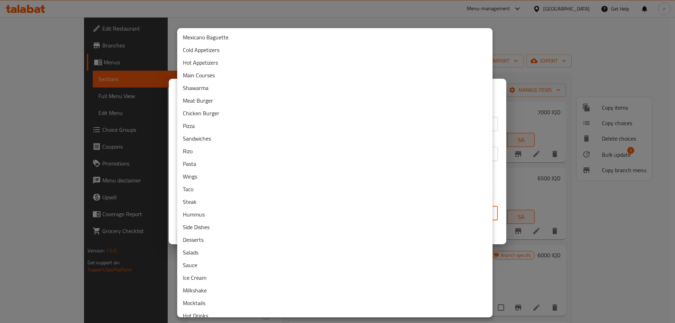
click at [207, 138] on li "Sandwiches" at bounding box center [334, 138] width 315 height 13
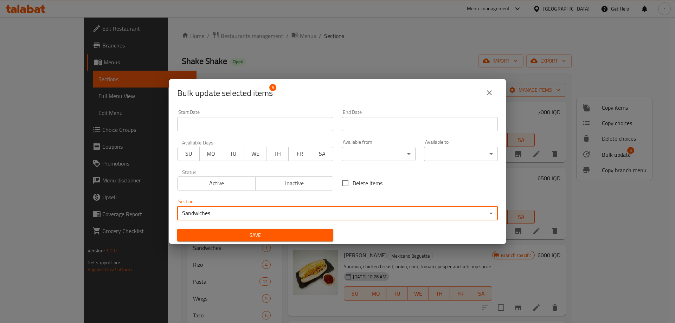
click at [251, 231] on span "Save" at bounding box center [255, 235] width 145 height 9
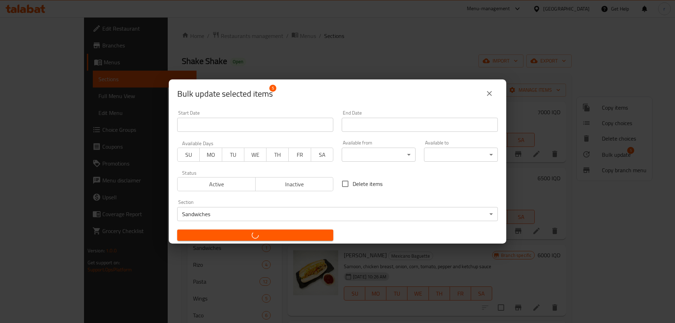
checkbox input "false"
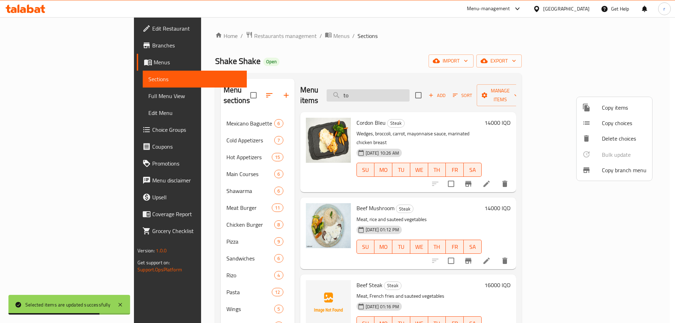
drag, startPoint x: 397, startPoint y: 90, endPoint x: 373, endPoint y: 90, distance: 23.9
click at [373, 90] on div at bounding box center [337, 161] width 675 height 323
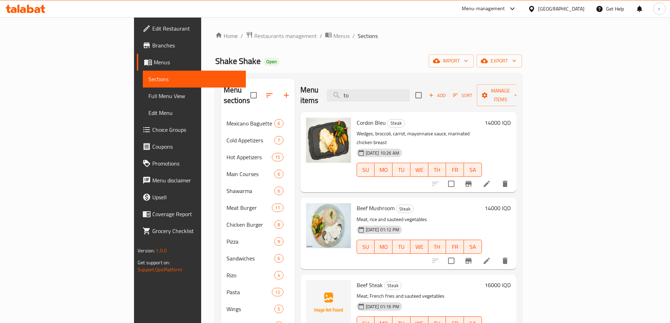
click at [354, 88] on div "Menu items to Add Sort Manage items" at bounding box center [408, 95] width 216 height 33
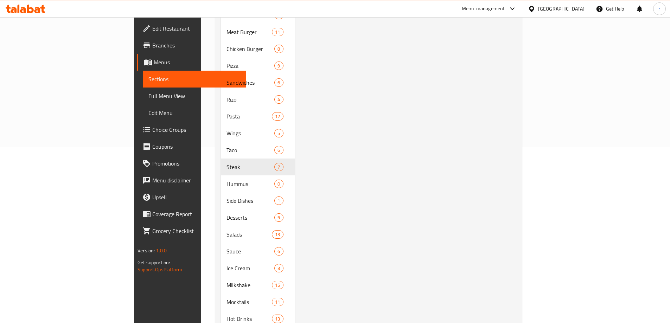
scroll to position [235, 0]
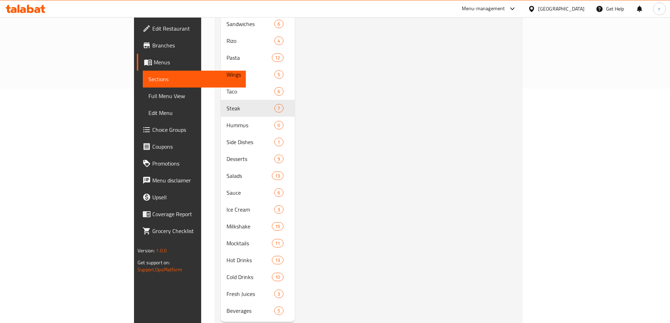
type input "hot"
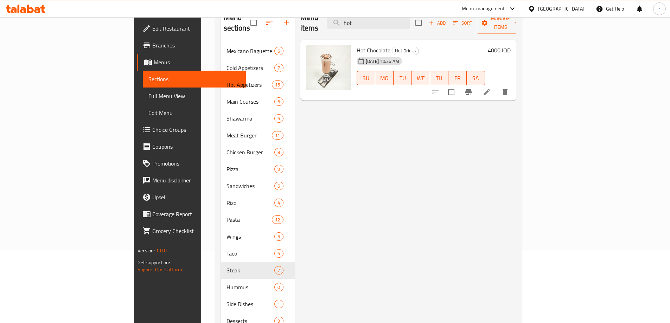
scroll to position [0, 0]
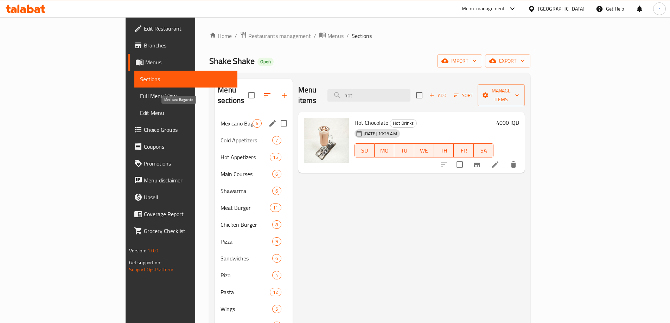
click at [220, 119] on span "Mexicano Baguette" at bounding box center [236, 123] width 32 height 8
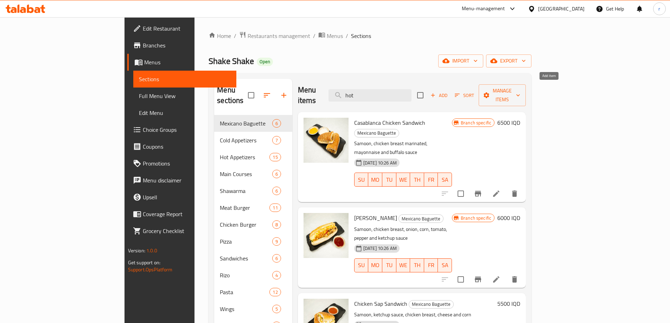
click at [436, 92] on icon "button" at bounding box center [433, 95] width 6 height 6
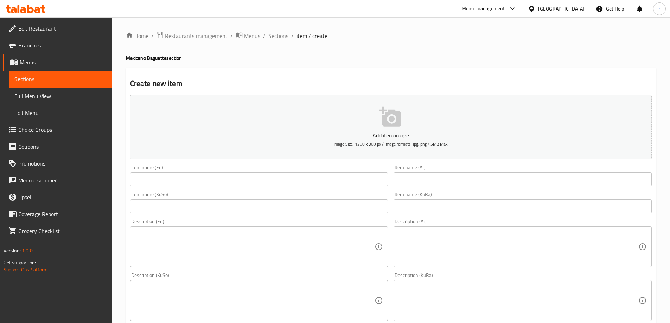
click at [153, 179] on input "text" at bounding box center [259, 179] width 258 height 14
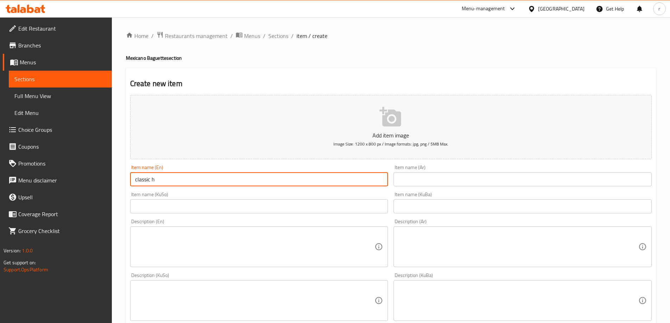
type input "Classic Hot Dog"
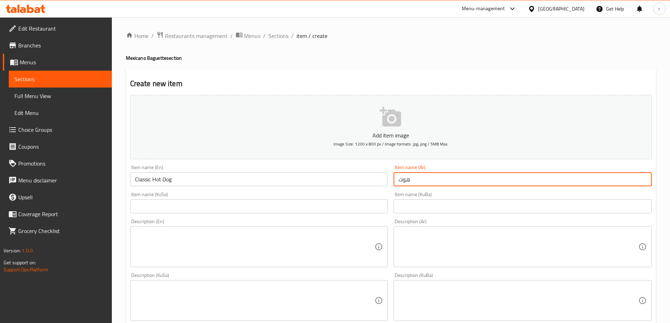
type input "هوت دوج كلاسيك"
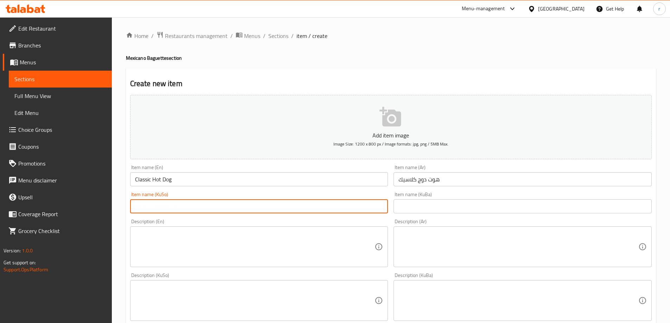
type input "گ"
type input "هۆت دۆگ کلاسیک"
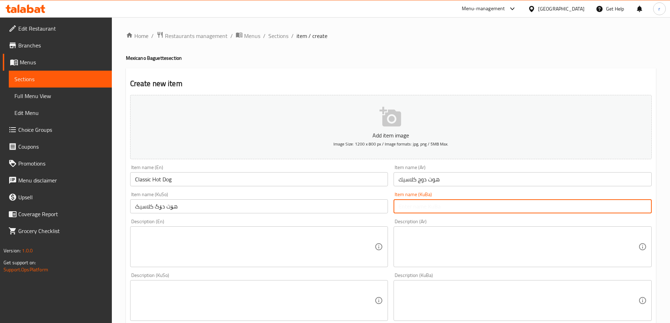
paste input "Scallop"
type input "S"
type input "هۆت دۆگ کلاسیک"
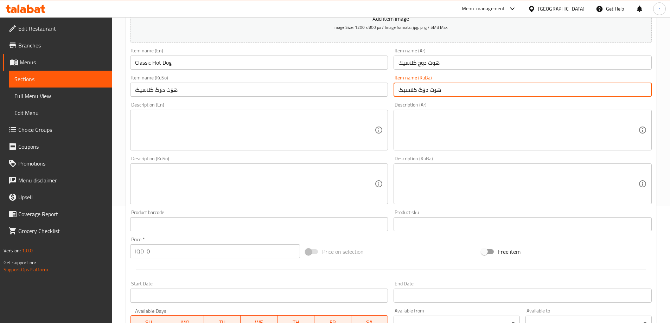
scroll to position [117, 0]
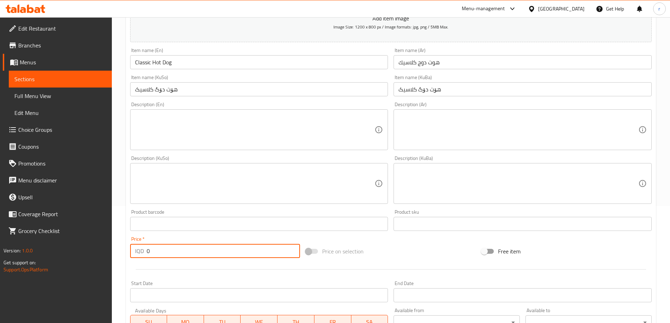
drag, startPoint x: 158, startPoint y: 257, endPoint x: 141, endPoint y: 254, distance: 17.8
click at [141, 254] on div "IQD 0 Price *" at bounding box center [215, 251] width 170 height 14
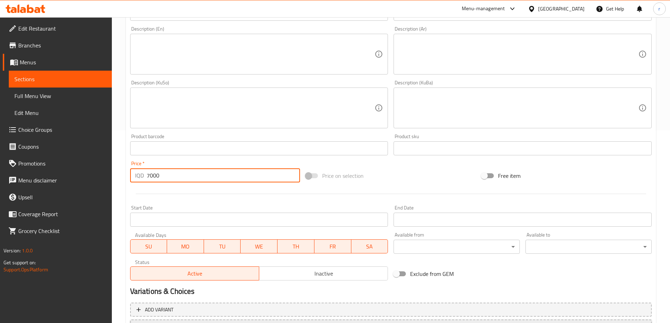
scroll to position [255, 0]
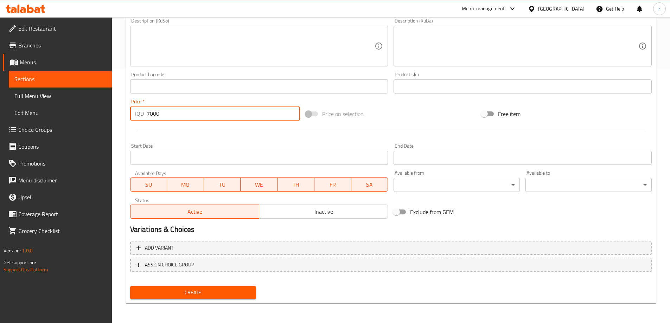
type input "7000"
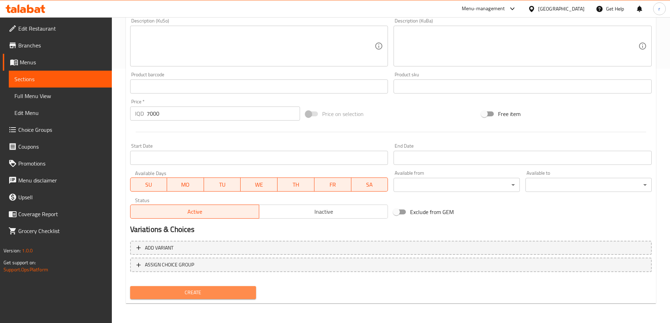
click at [203, 295] on span "Create" at bounding box center [193, 292] width 115 height 9
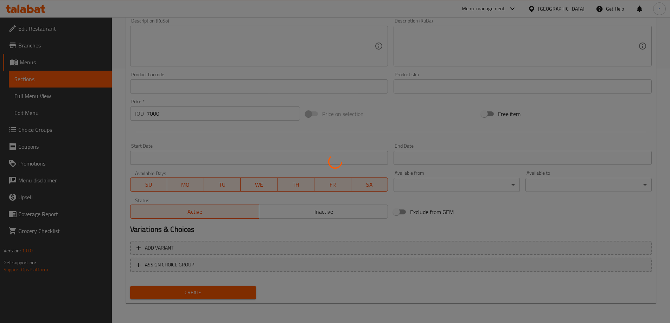
type input "0"
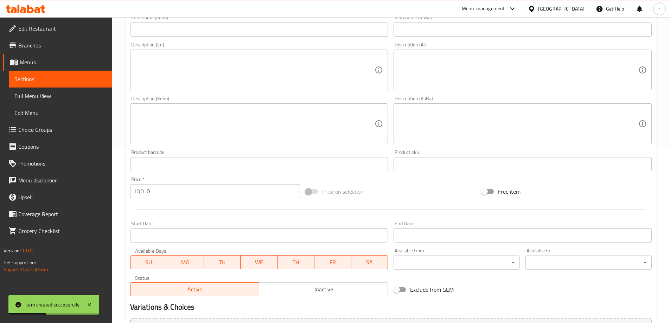
scroll to position [79, 0]
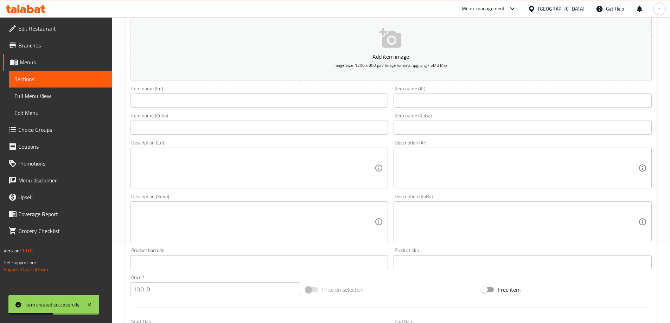
click at [164, 100] on input "text" at bounding box center [259, 101] width 258 height 14
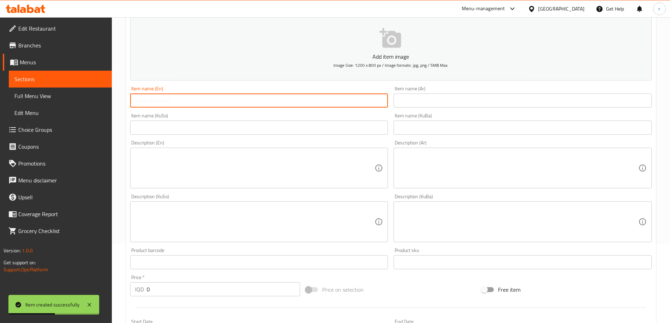
paste input "Spicy Cheese Hot Dog"
type input "Spicy Cheese Hot Dog"
click at [412, 107] on input "text" at bounding box center [522, 101] width 258 height 14
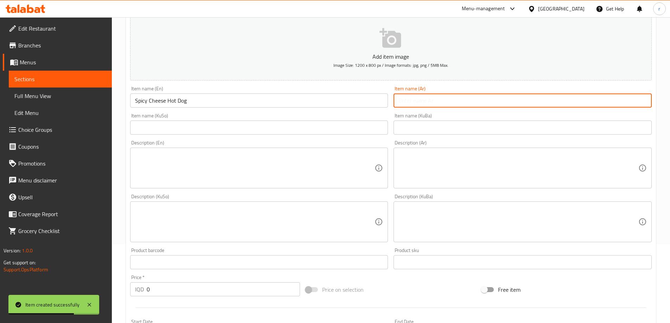
paste input "هوت دوج بجبن حار"
type input "هوت دوج بجبن حار"
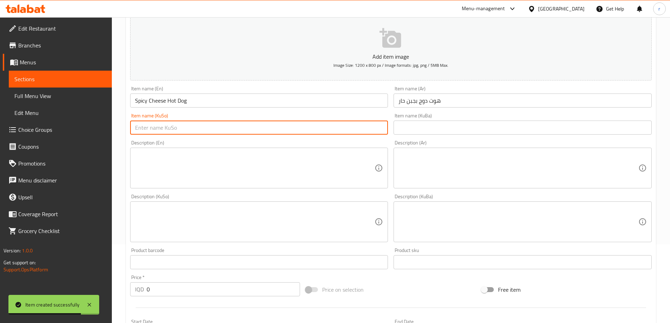
click at [338, 127] on input "text" at bounding box center [259, 128] width 258 height 14
type input "هۆت دۆگ بە پەنیری تیژ"
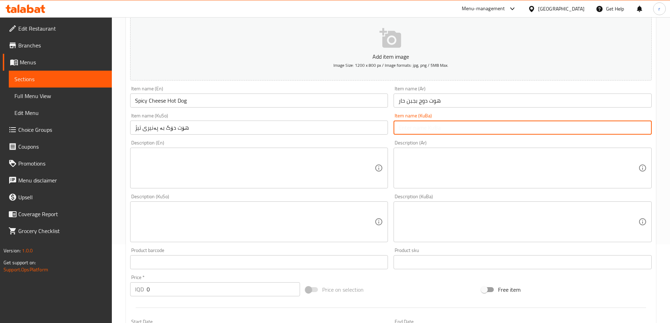
paste input "هۆت دۆگ بە پەنیری تیژ"
type input "هۆت دۆگ بە پەنیری تیژ"
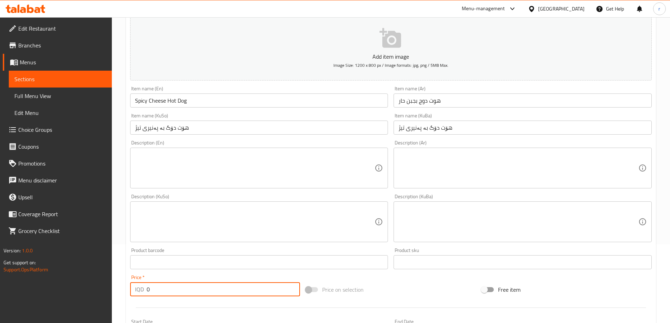
drag, startPoint x: 158, startPoint y: 286, endPoint x: 130, endPoint y: 289, distance: 28.3
click at [130, 289] on div "IQD 0 Price *" at bounding box center [215, 289] width 170 height 14
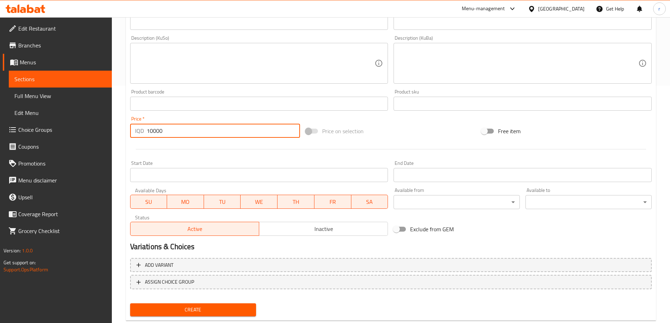
scroll to position [255, 0]
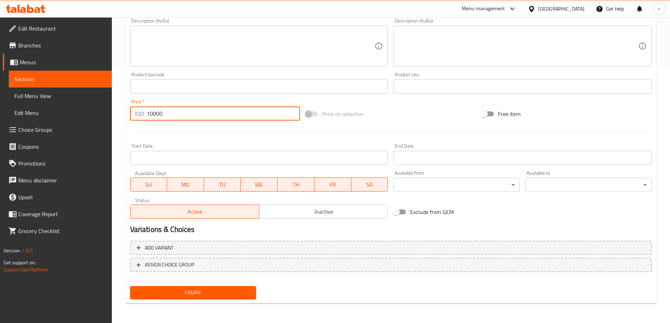
type input "10000"
click at [209, 288] on span "Create" at bounding box center [193, 292] width 115 height 9
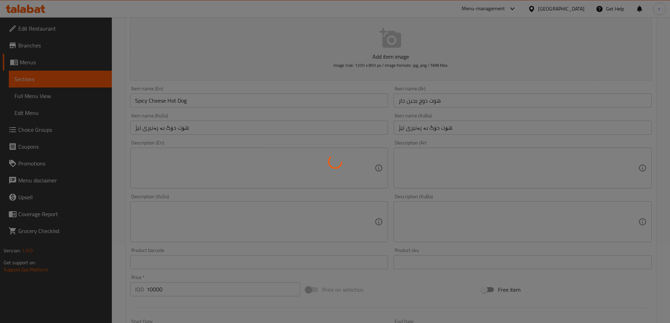
type input "0"
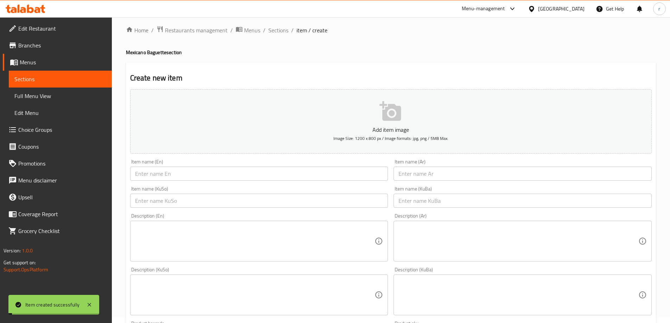
scroll to position [0, 0]
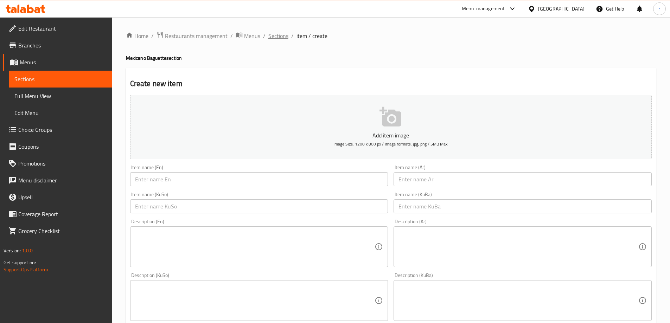
click at [271, 34] on span "Sections" at bounding box center [278, 36] width 20 height 8
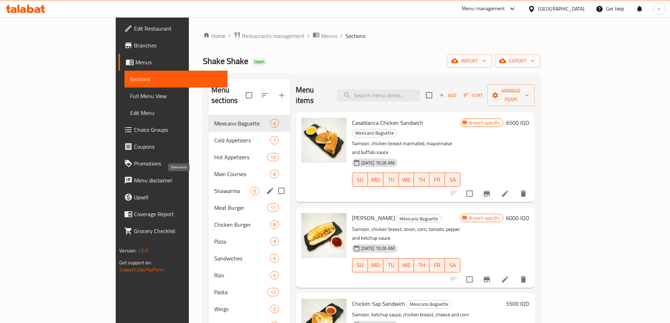
click at [214, 187] on span "Shawarma" at bounding box center [232, 191] width 36 height 8
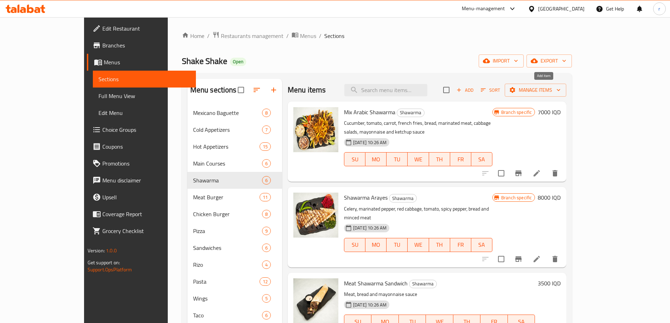
click at [474, 90] on span "Add" at bounding box center [464, 90] width 19 height 8
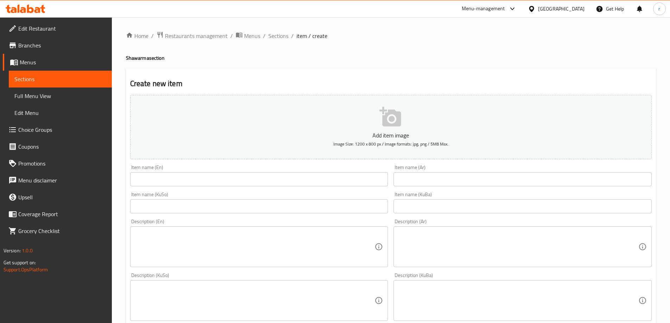
click at [201, 177] on input "text" at bounding box center [259, 179] width 258 height 14
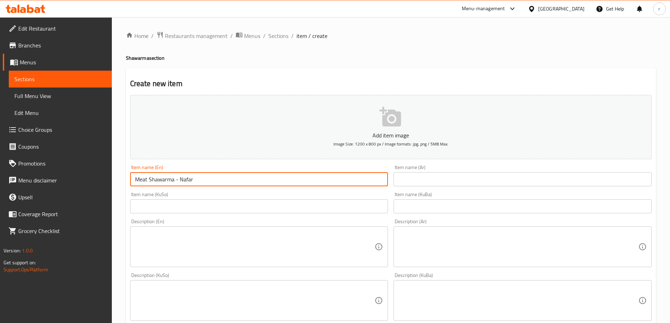
type input "Meat Shawarma - Nafar"
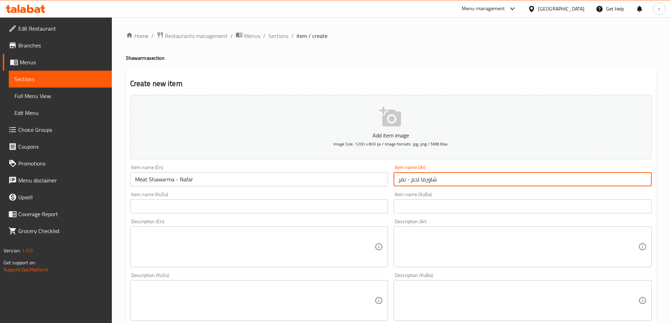
type input "شاورما لحم - نفر"
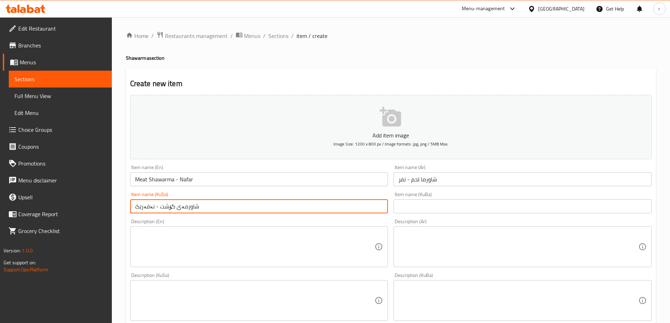
type input "شاورمەی گۆشت - نەفەرێک"
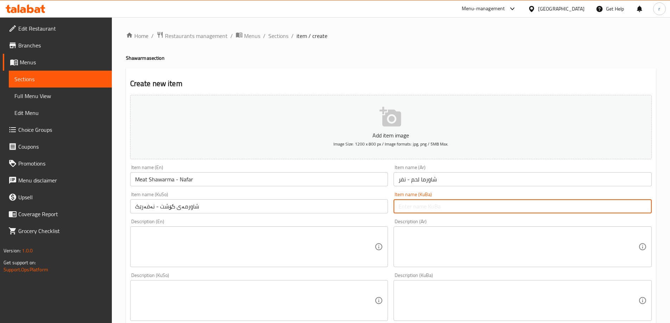
paste input "شاورمەی گۆشت - نەفەرێک"
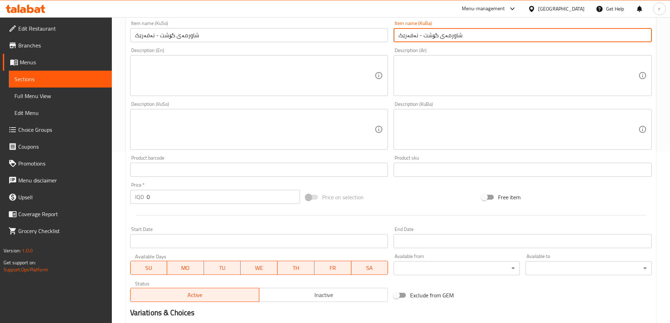
scroll to position [176, 0]
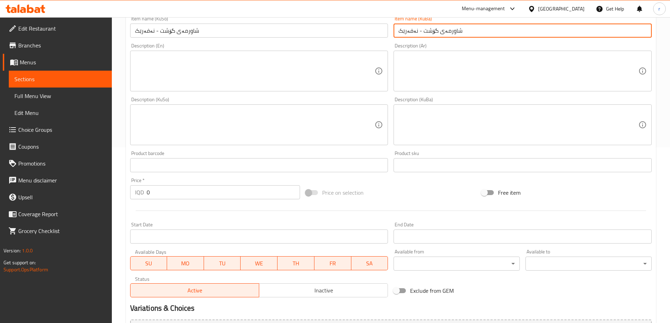
type input "شاورمەی گۆشت - نەفەرێک"
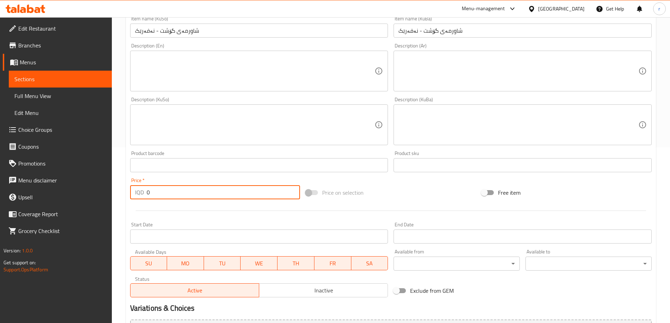
drag, startPoint x: 152, startPoint y: 192, endPoint x: 95, endPoint y: 192, distance: 56.3
click at [95, 192] on div "Edit Restaurant Branches Menus Sections Full Menu View Edit Menu Choice Groups …" at bounding box center [335, 121] width 670 height 560
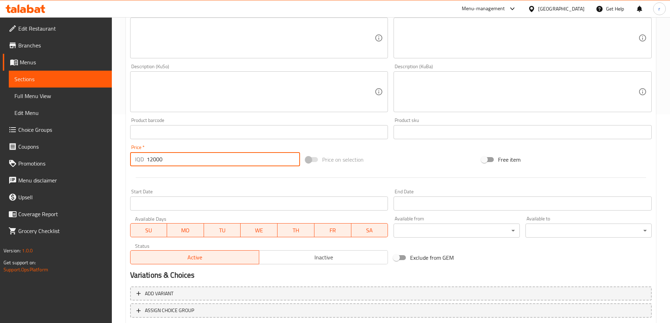
scroll to position [255, 0]
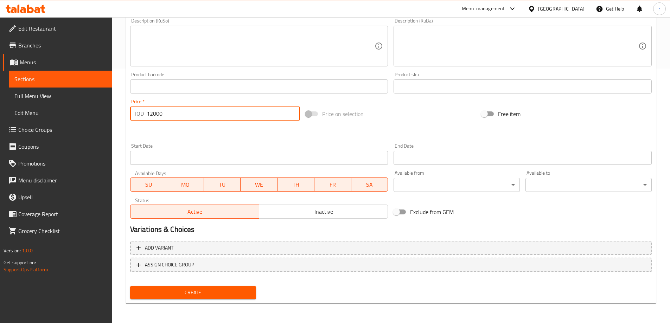
type input "12000"
click at [220, 293] on span "Create" at bounding box center [193, 292] width 115 height 9
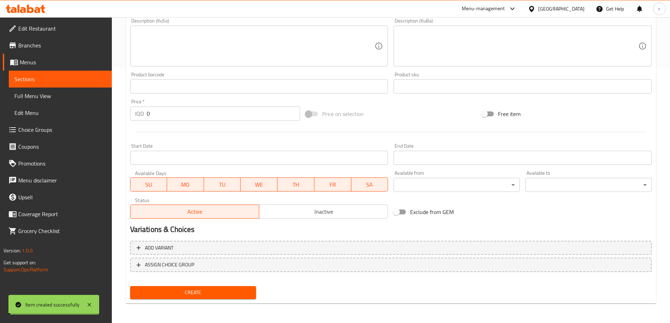
scroll to position [0, 0]
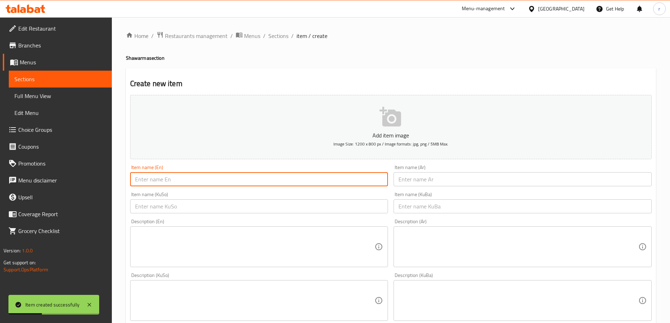
click at [158, 182] on input "text" at bounding box center [259, 179] width 258 height 14
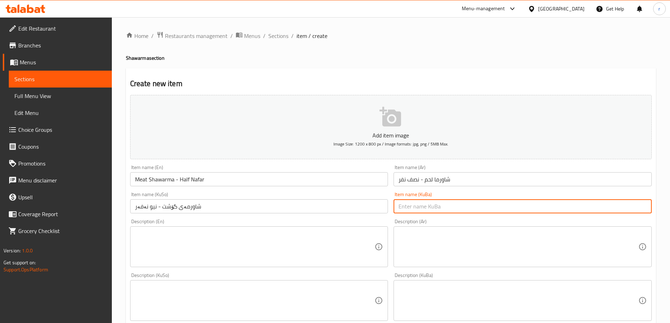
paste input "شاورمەی گۆشت - نیو نەفەر"
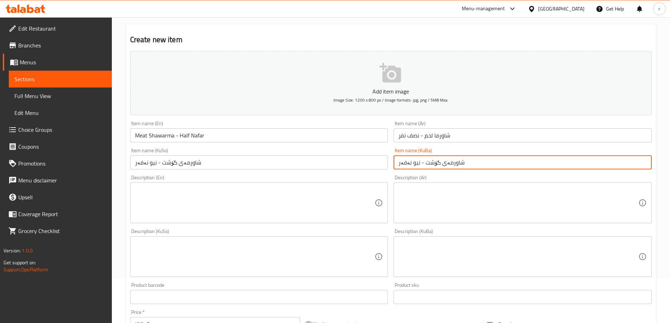
scroll to position [59, 0]
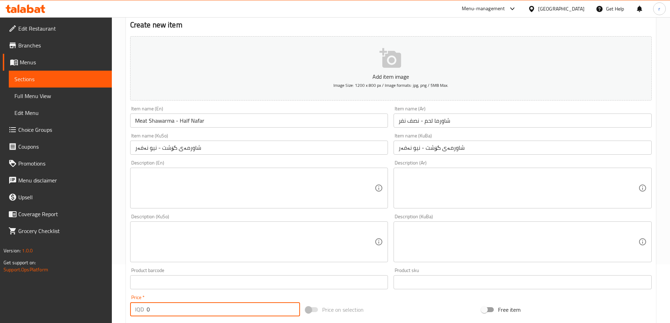
click at [143, 306] on div "IQD 0 Price *" at bounding box center [215, 309] width 170 height 14
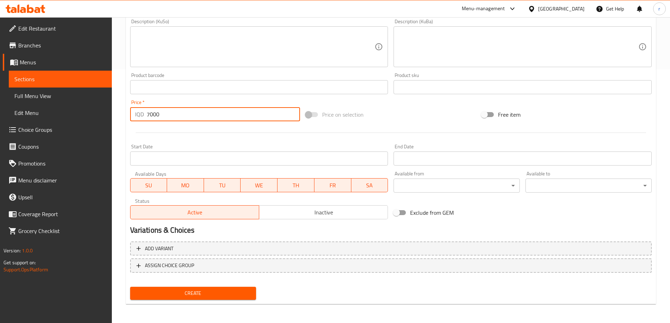
scroll to position [255, 0]
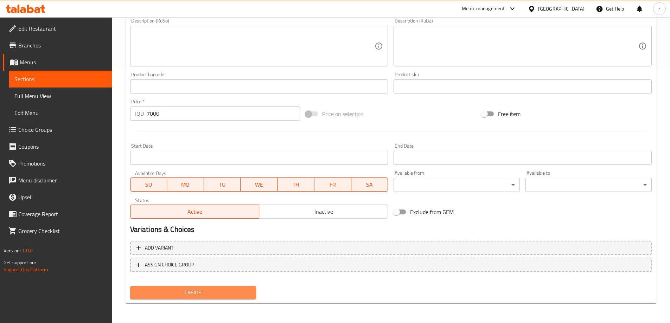
click at [219, 291] on span "Create" at bounding box center [193, 292] width 115 height 9
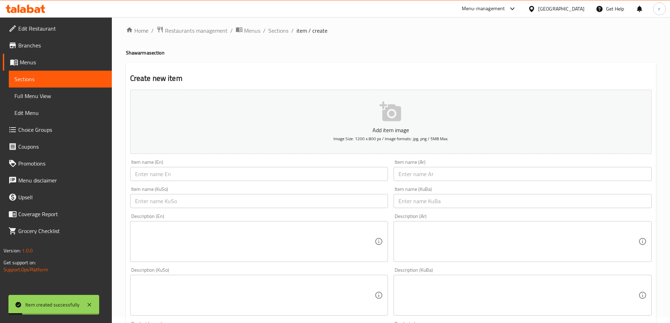
scroll to position [0, 0]
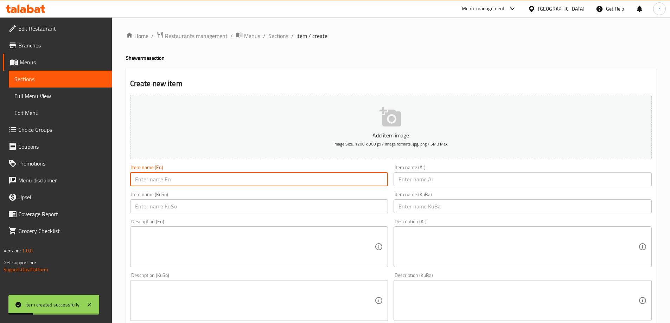
drag, startPoint x: 142, startPoint y: 183, endPoint x: 146, endPoint y: 176, distance: 8.0
click at [142, 183] on input "text" at bounding box center [259, 179] width 258 height 14
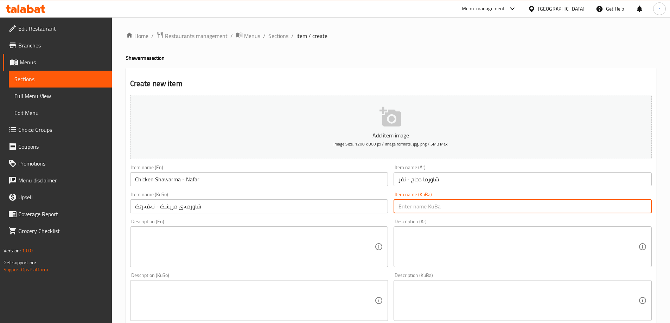
paste input "شاورمەی مریشک - نەفەرێک"
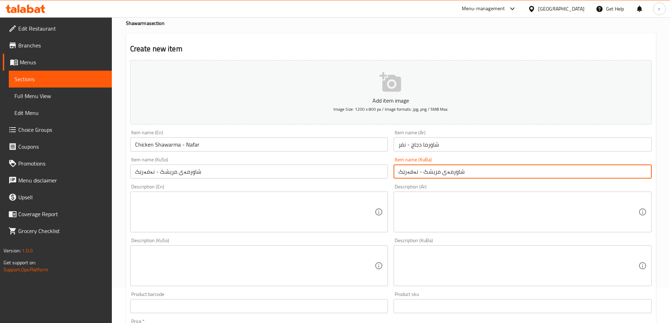
scroll to position [117, 0]
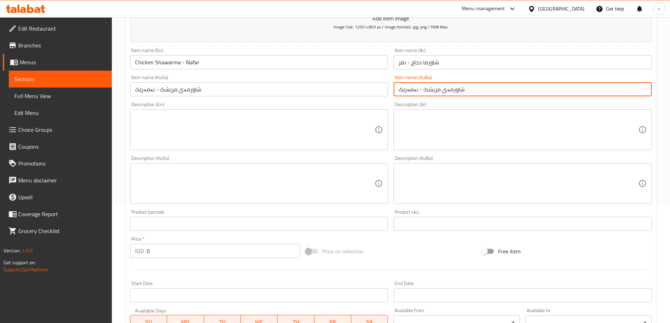
drag, startPoint x: 107, startPoint y: 252, endPoint x: 107, endPoint y: 241, distance: 12.0
click at [106, 252] on div "Edit Restaurant Branches Menus Sections Full Menu View Edit Menu Choice Groups …" at bounding box center [335, 180] width 670 height 560
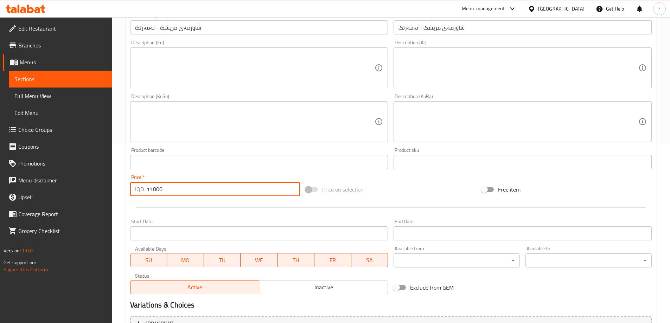
scroll to position [255, 0]
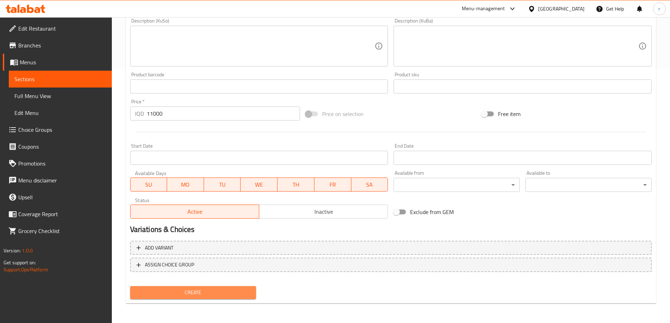
click at [195, 290] on span "Create" at bounding box center [193, 292] width 115 height 9
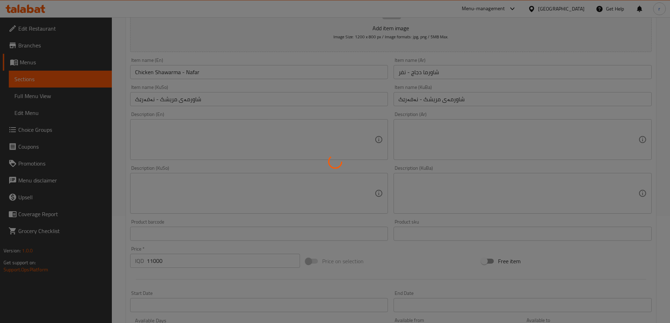
scroll to position [0, 0]
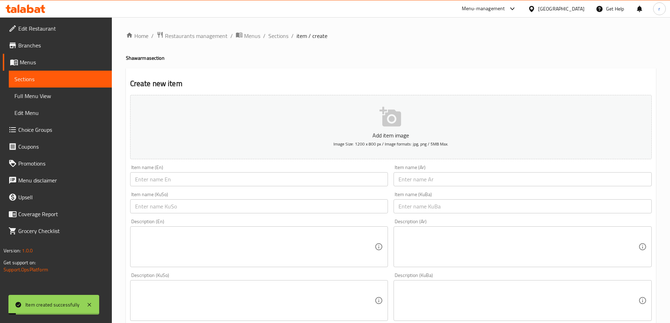
click at [167, 178] on input "text" at bounding box center [259, 179] width 258 height 14
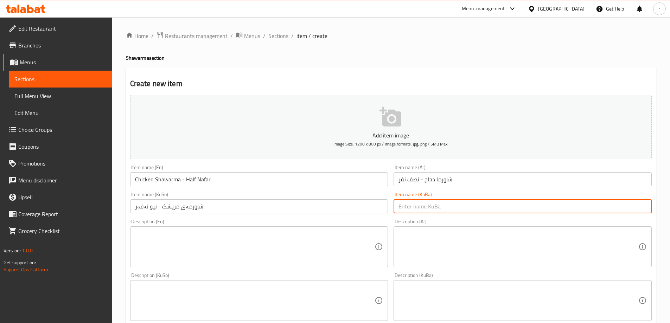
paste input "شاورمەی مریشک - نیو نەفەر"
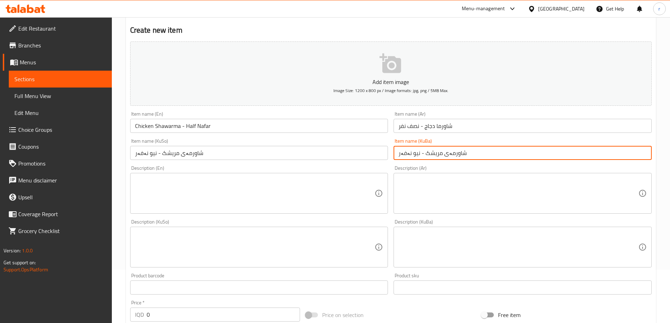
scroll to position [117, 0]
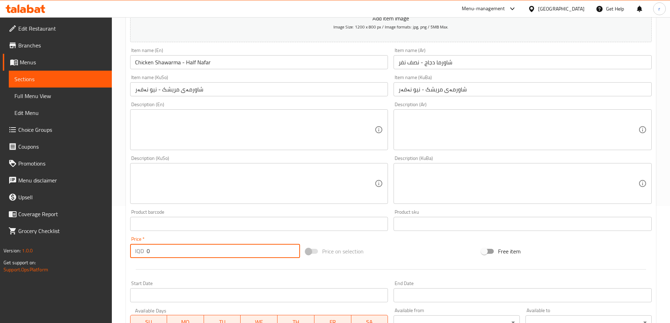
drag, startPoint x: 149, startPoint y: 251, endPoint x: 127, endPoint y: 255, distance: 21.7
click at [127, 255] on div "Price   * IQD 0 Price *" at bounding box center [215, 247] width 176 height 27
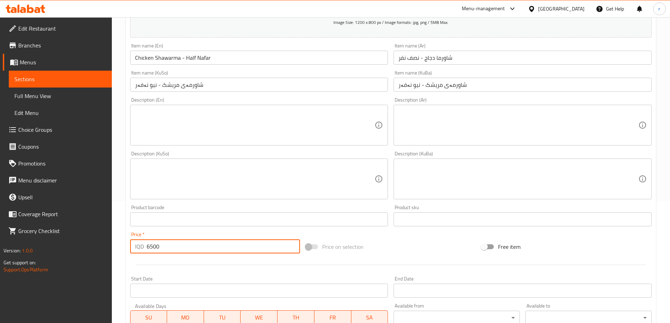
scroll to position [255, 0]
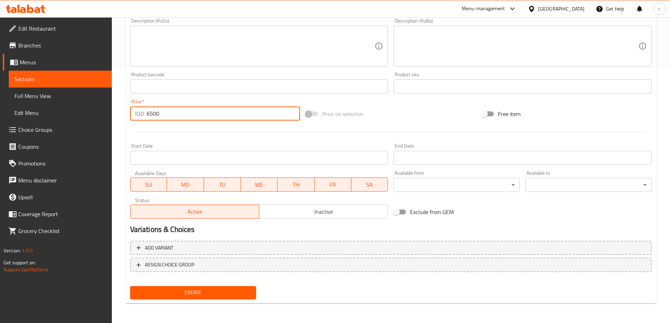
click at [192, 294] on span "Create" at bounding box center [193, 292] width 115 height 9
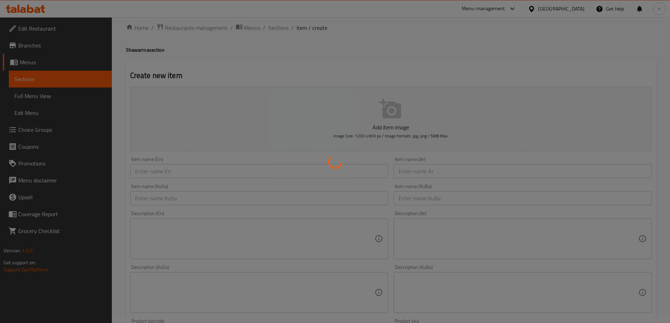
scroll to position [0, 0]
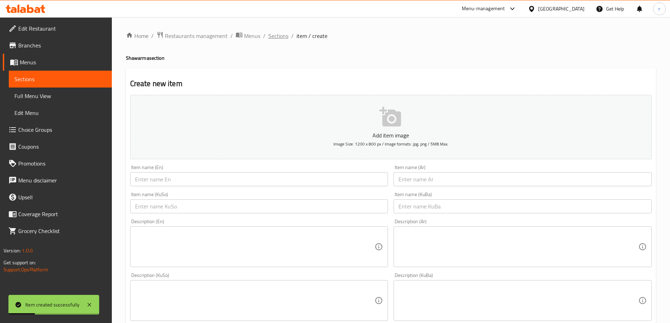
click at [273, 36] on span "Sections" at bounding box center [278, 36] width 20 height 8
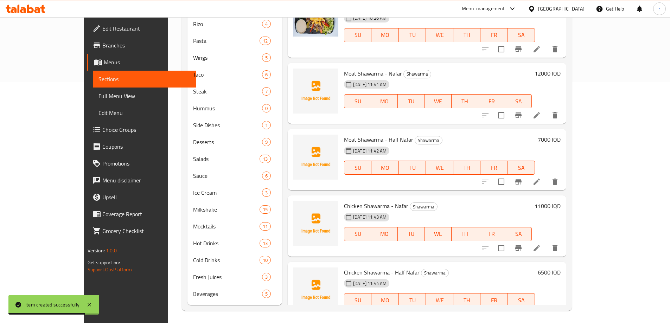
scroll to position [243, 0]
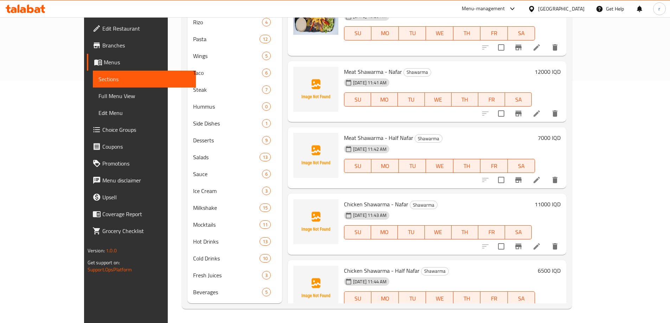
click at [98, 95] on span "Full Menu View" at bounding box center [144, 96] width 92 height 8
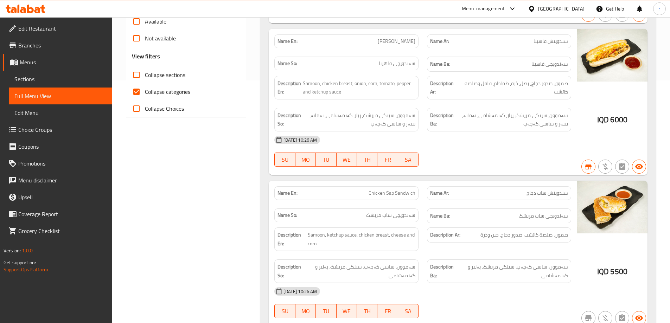
click at [158, 90] on span "Collapse categories" at bounding box center [167, 92] width 45 height 8
click at [145, 90] on input "Collapse categories" at bounding box center [136, 91] width 17 height 17
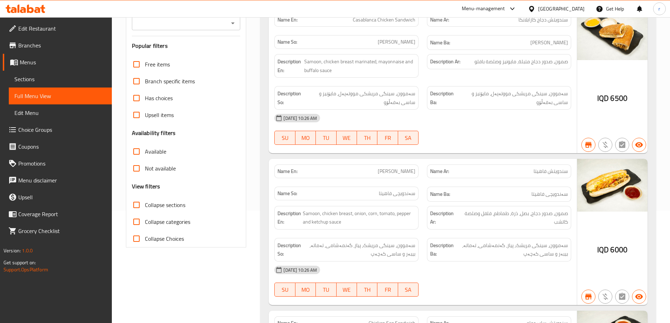
scroll to position [67, 0]
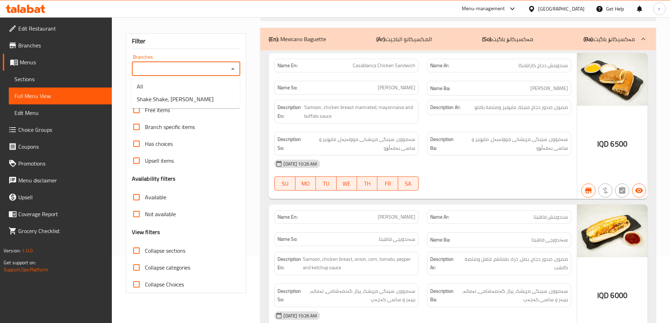
drag, startPoint x: 186, startPoint y: 66, endPoint x: 176, endPoint y: 80, distance: 17.9
click at [186, 66] on input "Branches" at bounding box center [180, 69] width 93 height 10
click at [173, 97] on span "Shake Shake, Bakhtyari" at bounding box center [175, 99] width 77 height 8
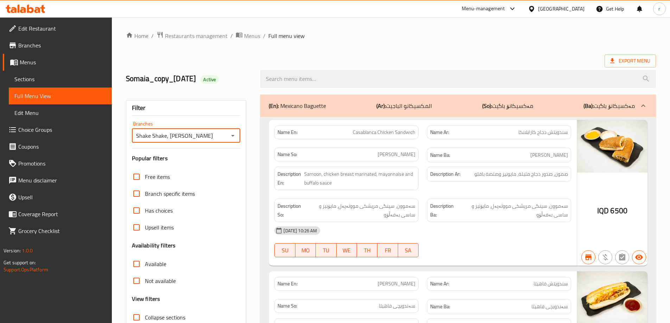
scroll to position [67, 0]
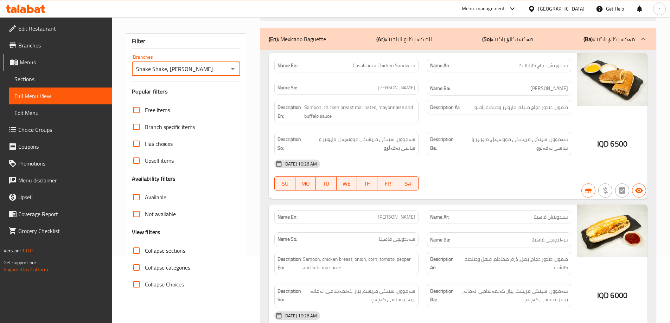
click at [70, 76] on span "Sections" at bounding box center [60, 79] width 92 height 8
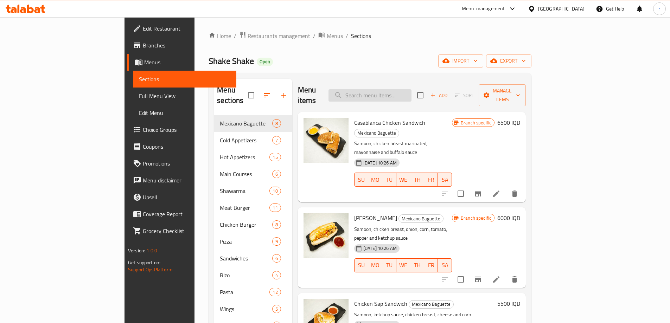
click at [389, 95] on input "search" at bounding box center [369, 95] width 83 height 12
type input "ب"
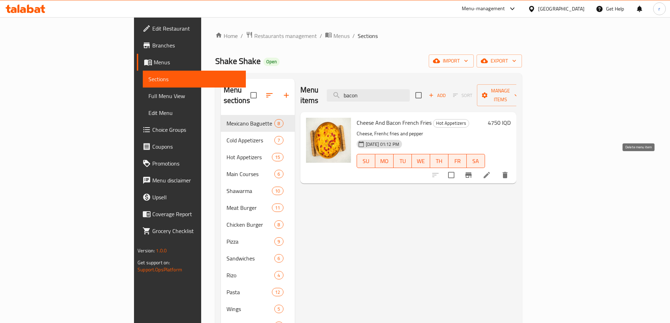
type input "bacon"
click at [490, 172] on icon at bounding box center [486, 175] width 6 height 6
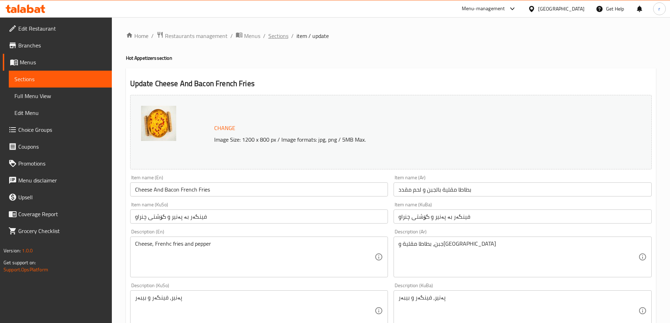
click at [283, 39] on span "Sections" at bounding box center [278, 36] width 20 height 8
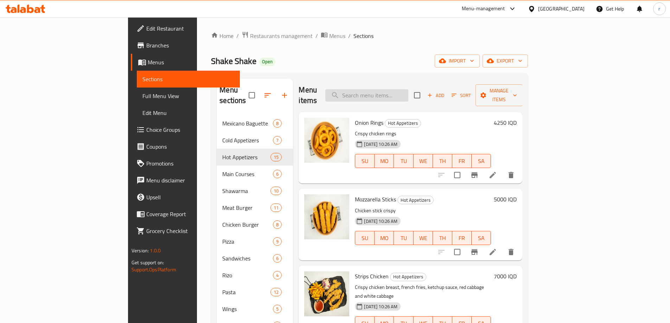
click at [396, 91] on input "search" at bounding box center [366, 95] width 83 height 12
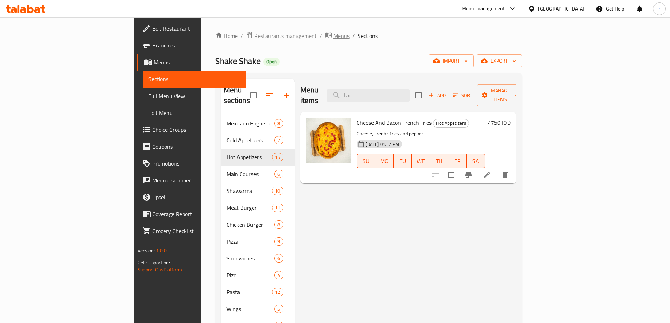
type input "bac"
click at [333, 37] on span "Menus" at bounding box center [341, 36] width 16 height 8
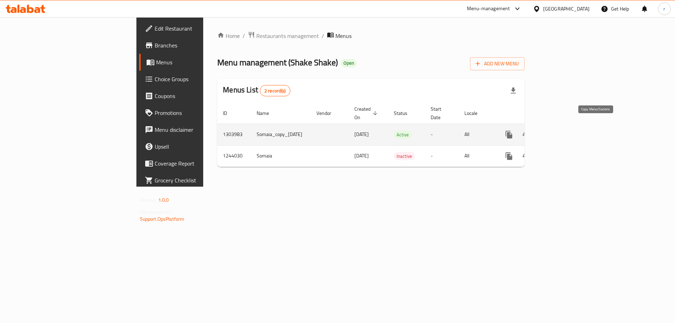
click at [513, 130] on icon "more" at bounding box center [509, 134] width 8 height 8
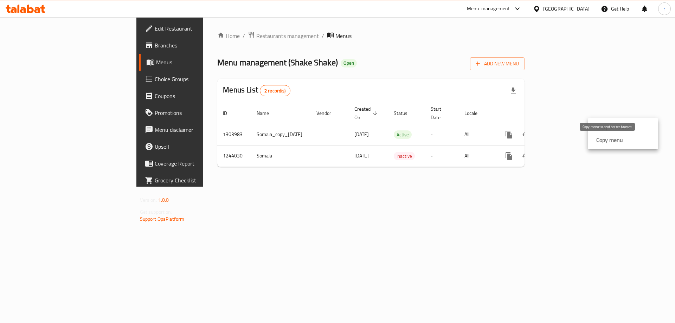
click at [594, 142] on div "Copy menu" at bounding box center [609, 140] width 30 height 8
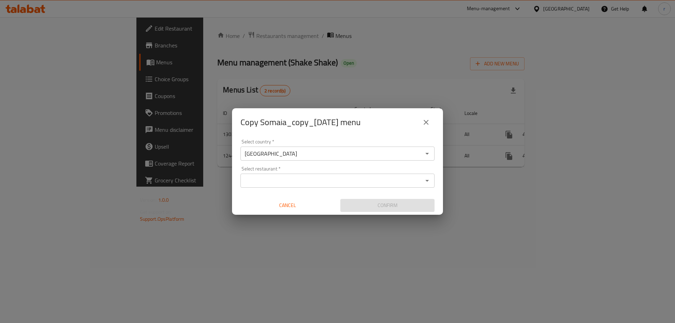
click at [200, 63] on div "Copy Somaia_copy_04/08/2025 menu Select country   * Iraq Select country * Selec…" at bounding box center [337, 161] width 675 height 323
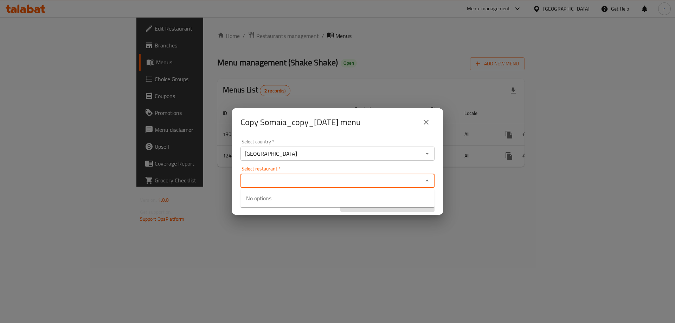
click at [276, 181] on input "Select restaurant   *" at bounding box center [332, 181] width 178 height 10
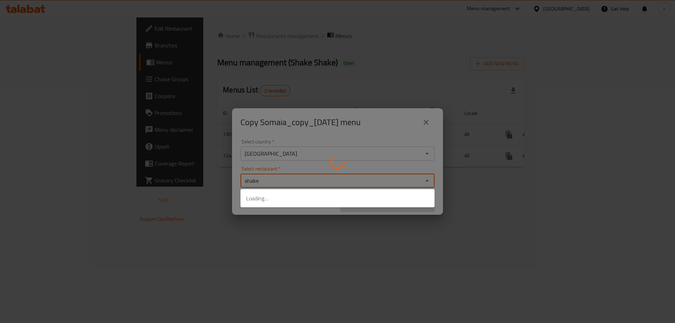
type input "shake"
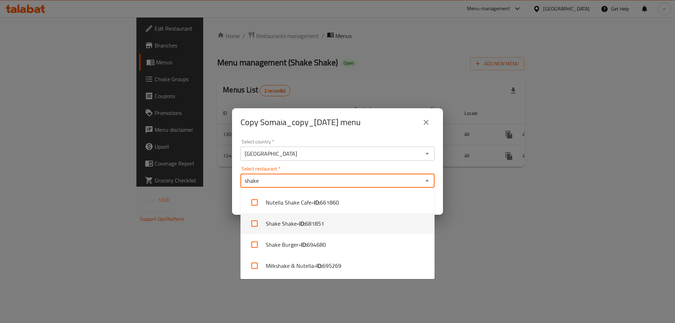
click at [295, 225] on li "Shake Shake - ID: 681851" at bounding box center [338, 223] width 194 height 21
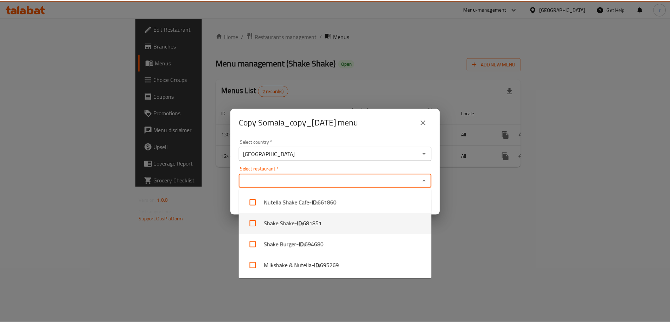
scroll to position [44, 0]
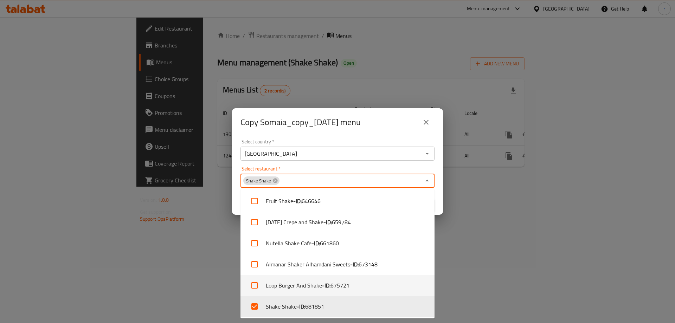
click at [482, 261] on div "Copy Somaia_copy_04/08/2025 menu Select country   * Iraq Select country * Selec…" at bounding box center [337, 161] width 675 height 323
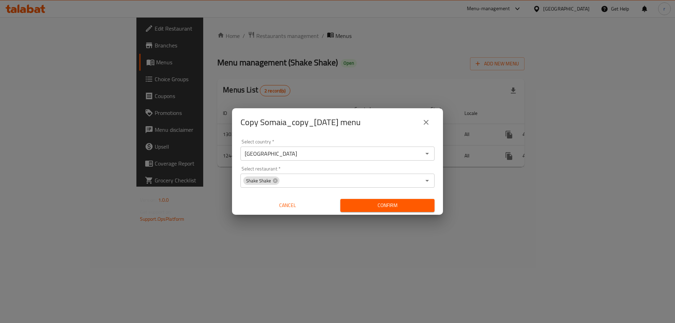
click at [394, 204] on span "Confirm" at bounding box center [387, 205] width 83 height 9
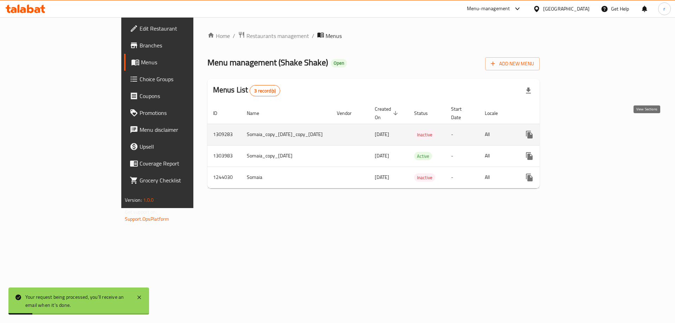
click at [583, 132] on icon "enhanced table" at bounding box center [580, 135] width 6 height 6
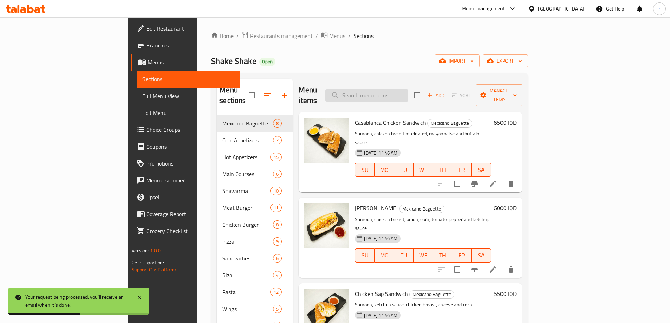
click at [408, 93] on input "search" at bounding box center [366, 95] width 83 height 12
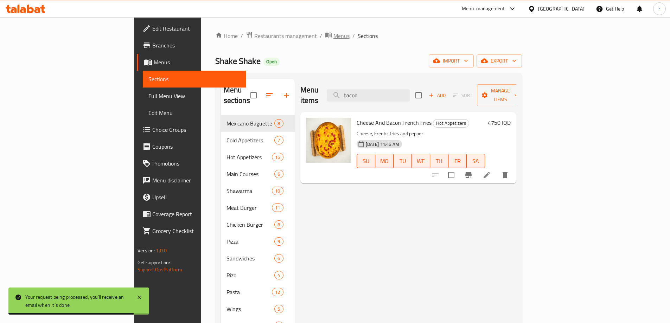
type input "bacon"
click at [333, 37] on span "Menus" at bounding box center [341, 36] width 16 height 8
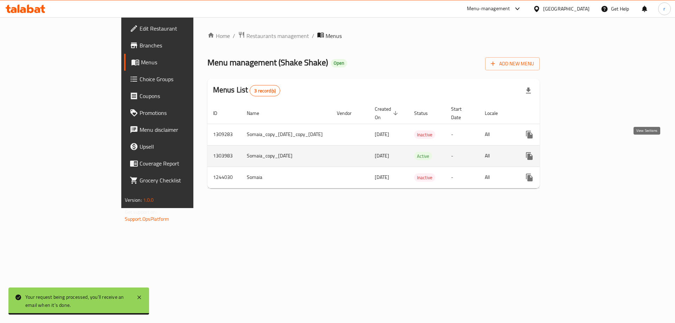
click at [584, 152] on icon "enhanced table" at bounding box center [580, 156] width 8 height 8
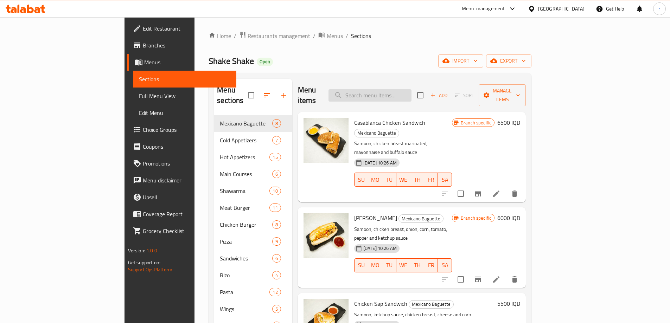
click at [411, 89] on input "search" at bounding box center [369, 95] width 83 height 12
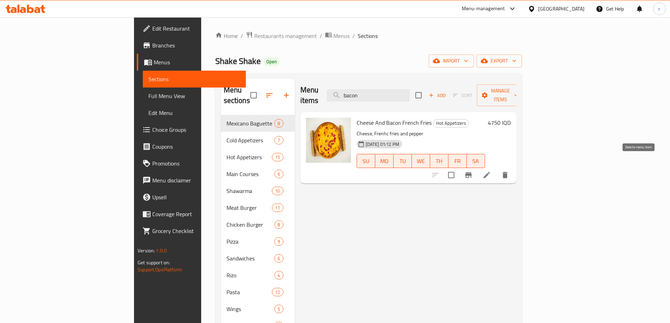
type input "bacon"
click at [507, 172] on icon "delete" at bounding box center [504, 175] width 5 height 6
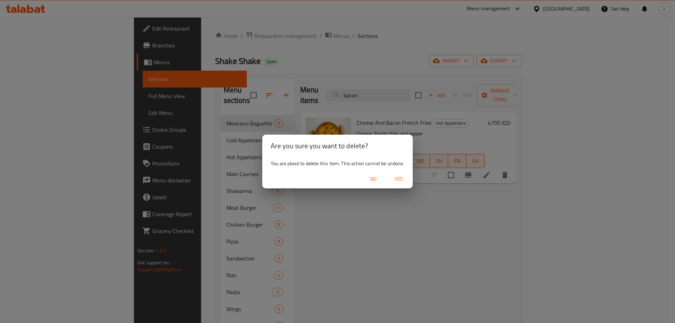
click at [371, 183] on span "No" at bounding box center [373, 179] width 17 height 9
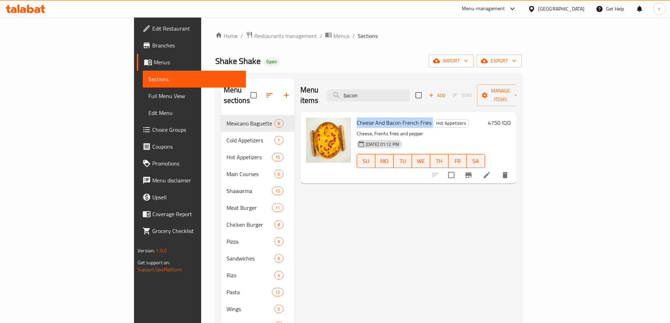
drag, startPoint x: 322, startPoint y: 111, endPoint x: 395, endPoint y: 114, distance: 72.2
click at [397, 115] on div "Cheese And Bacon French Fries Hot Appetizers Cheese, Frenhc fries and pepper 04…" at bounding box center [421, 148] width 134 height 66
copy span "Cheese And Bacon French Fries"
click at [507, 172] on icon "delete" at bounding box center [504, 175] width 5 height 6
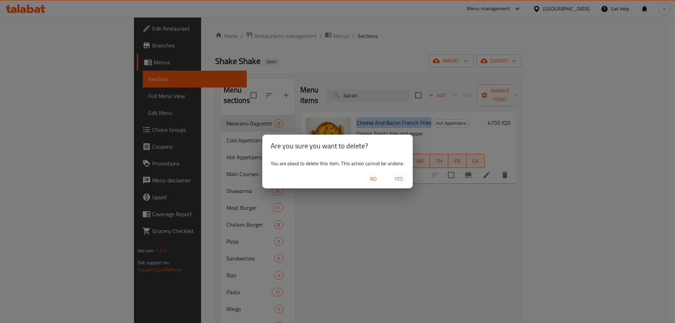
click at [401, 180] on span "Yes" at bounding box center [398, 179] width 17 height 9
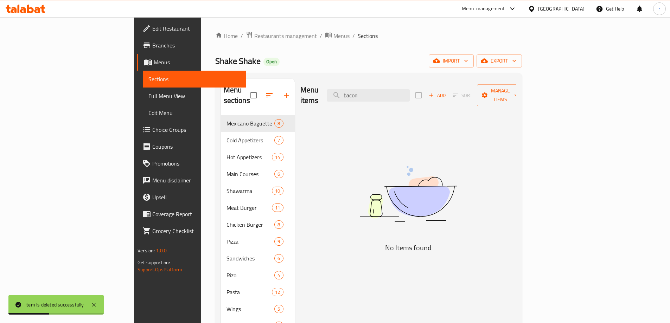
drag, startPoint x: 421, startPoint y: 89, endPoint x: 319, endPoint y: 94, distance: 101.7
click at [319, 94] on div "Menu items bacon Add Sort Manage items" at bounding box center [408, 95] width 216 height 33
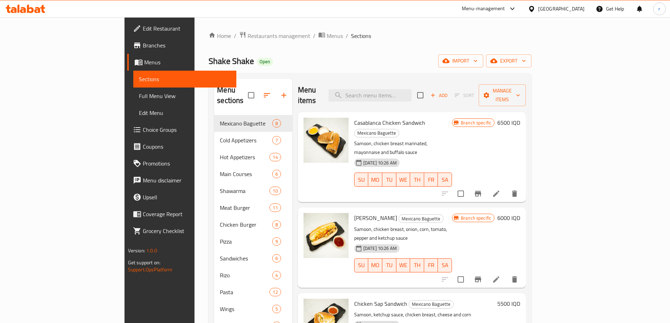
click at [133, 102] on link "Full Menu View" at bounding box center [184, 96] width 103 height 17
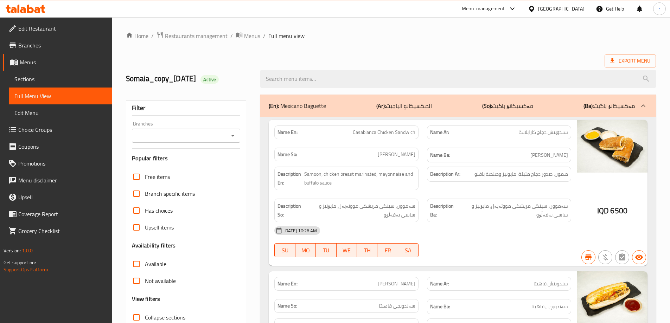
click at [156, 136] on input "Branches" at bounding box center [180, 136] width 93 height 10
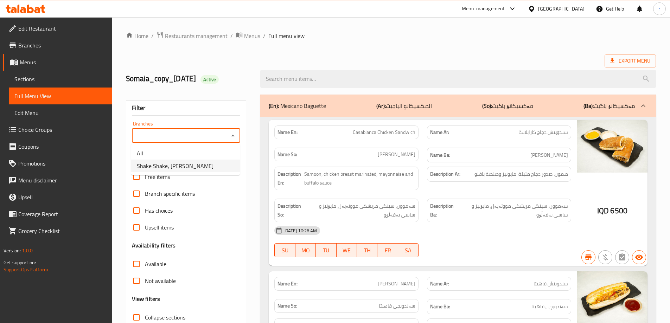
click at [172, 165] on span "Shake Shake, Bakhtyari" at bounding box center [175, 166] width 77 height 8
type input "Shake Shake, Bakhtyari"
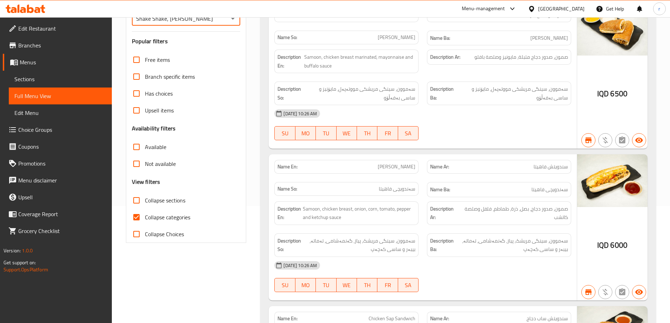
click at [160, 218] on span "Collapse categories" at bounding box center [167, 217] width 45 height 8
click at [145, 218] on input "Collapse categories" at bounding box center [136, 217] width 17 height 17
checkbox input "false"
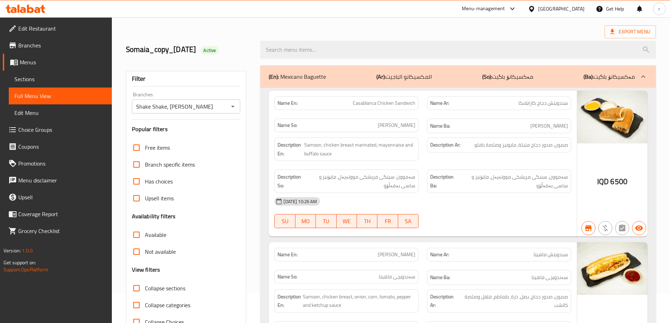
scroll to position [0, 0]
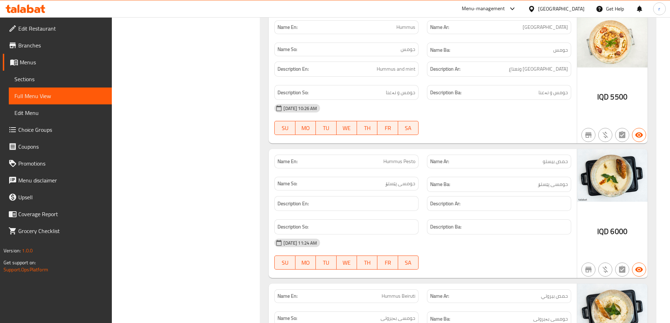
scroll to position [23866, 0]
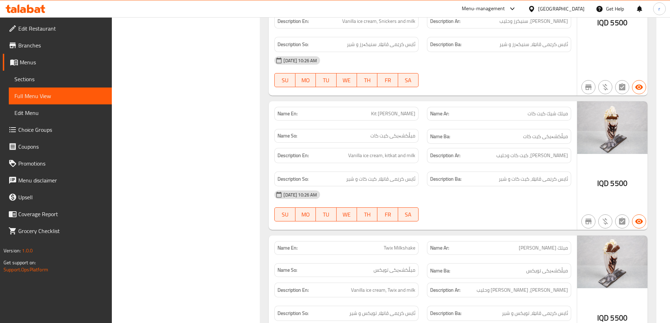
click at [62, 85] on link "Sections" at bounding box center [60, 79] width 103 height 17
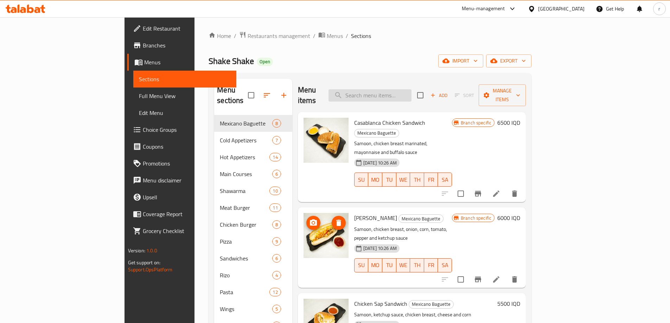
click at [402, 94] on input "search" at bounding box center [369, 95] width 83 height 12
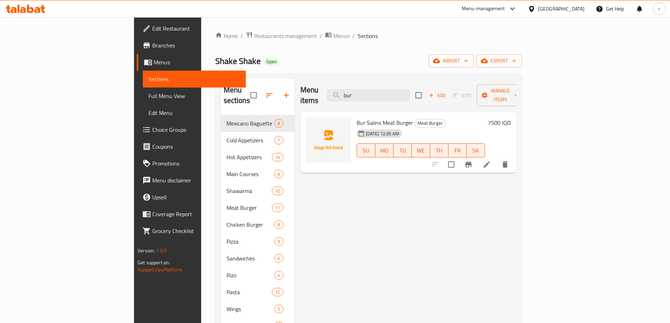
type input "bur"
click at [148, 99] on span "Full Menu View" at bounding box center [194, 96] width 92 height 8
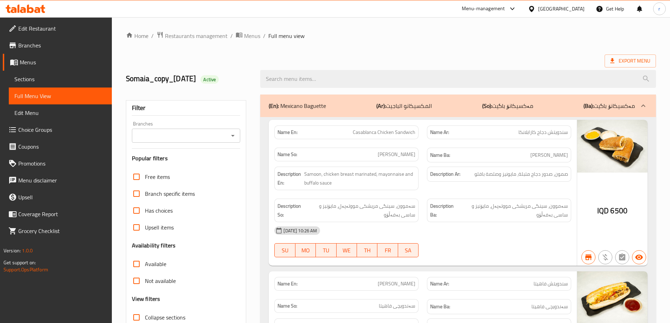
click at [184, 137] on input "Branches" at bounding box center [180, 136] width 93 height 10
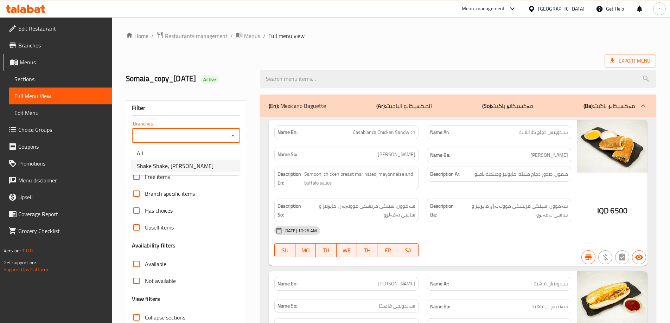
click at [178, 168] on span "Shake Shake, Bakhtyari" at bounding box center [175, 166] width 77 height 8
type input "Shake Shake, Bakhtyari"
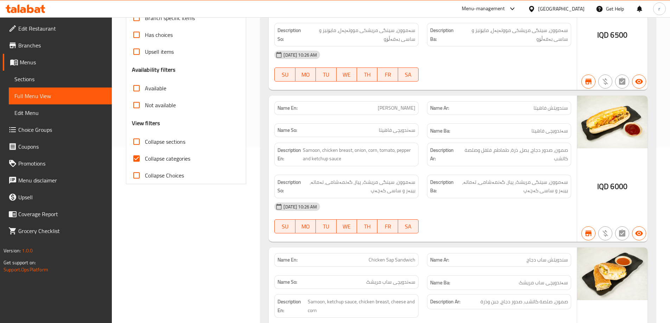
click at [167, 156] on span "Collapse categories" at bounding box center [167, 158] width 45 height 8
click at [145, 156] on input "Collapse categories" at bounding box center [136, 158] width 17 height 17
checkbox input "false"
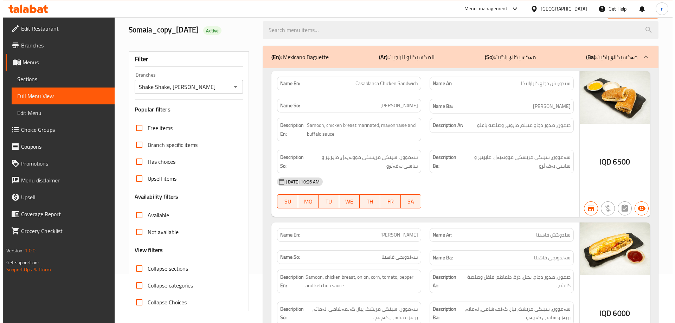
scroll to position [0, 0]
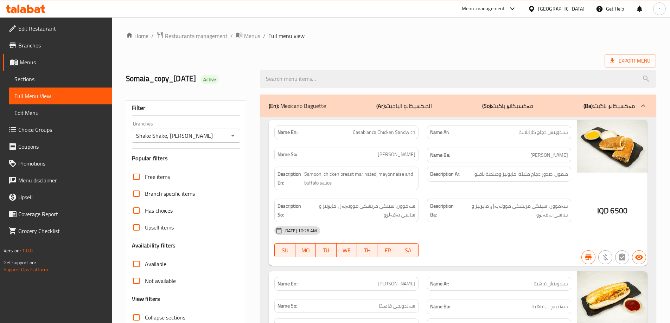
click at [244, 73] on h2 "Somaia_copy_04/08/2025 Active" at bounding box center [189, 78] width 126 height 11
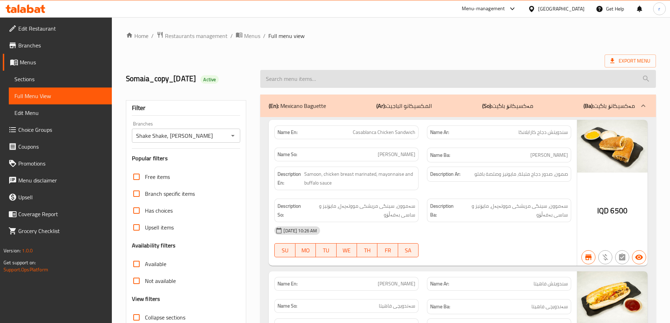
click at [315, 80] on input "search" at bounding box center [458, 79] width 396 height 18
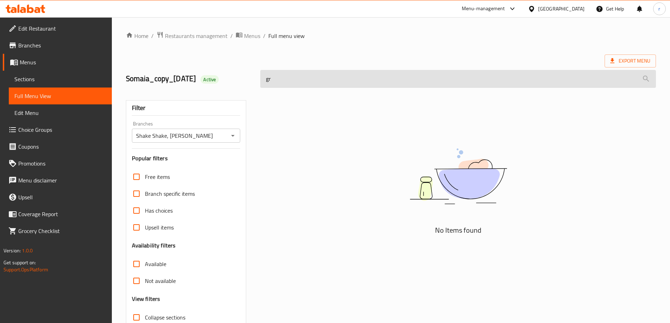
type input "g"
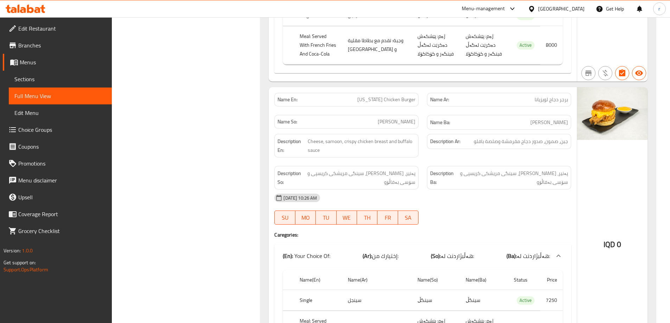
scroll to position [887, 0]
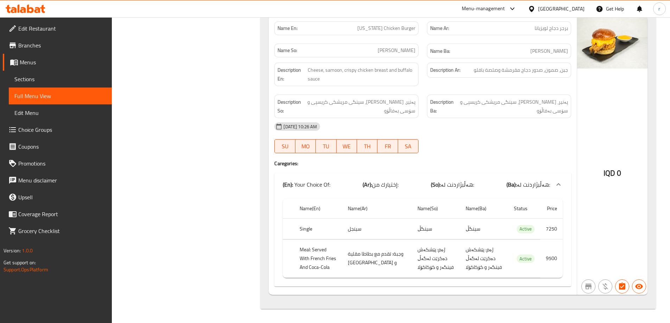
type input "si"
click at [37, 7] on icon at bounding box center [37, 10] width 6 height 6
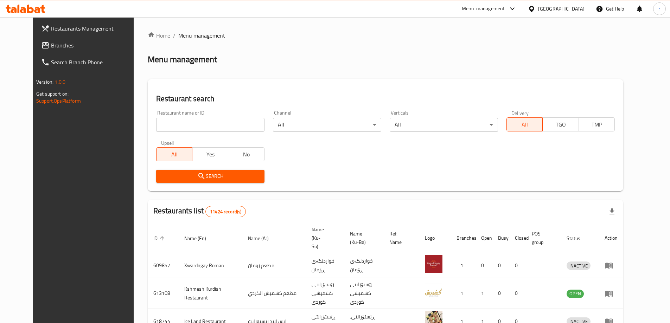
click at [156, 126] on input "search" at bounding box center [210, 125] width 108 height 14
paste input "667684"
type input "667684"
click at [173, 172] on span "Search" at bounding box center [210, 176] width 97 height 9
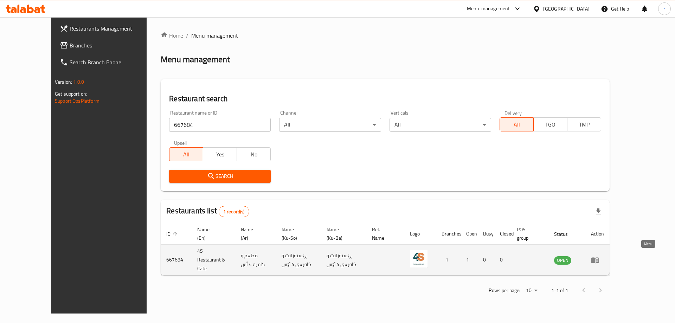
click at [600, 257] on icon "enhanced table" at bounding box center [595, 260] width 8 height 8
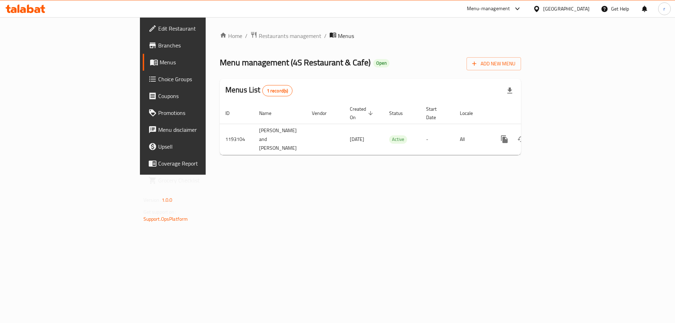
click at [158, 41] on span "Branches" at bounding box center [202, 45] width 89 height 8
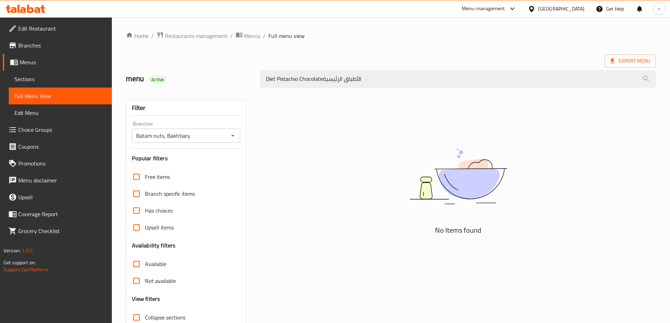
scroll to position [51, 0]
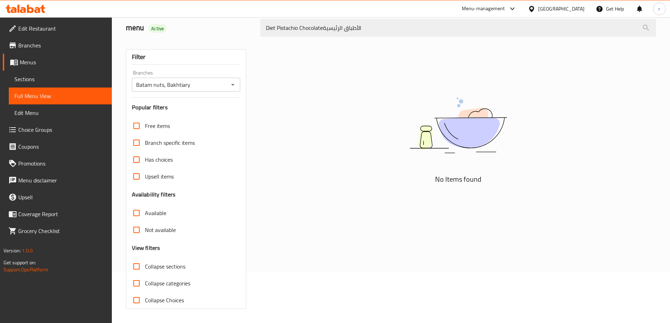
click at [31, 9] on icon at bounding box center [26, 9] width 40 height 8
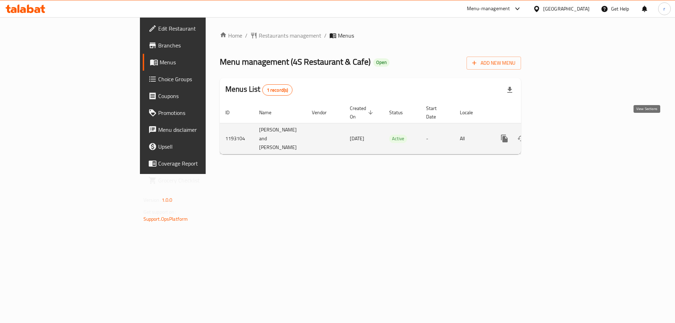
click at [559, 134] on icon "enhanced table" at bounding box center [555, 138] width 8 height 8
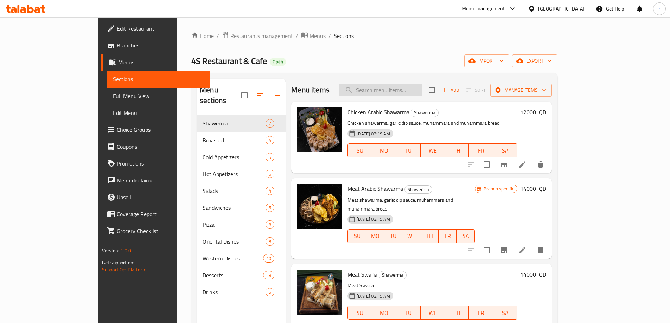
click at [394, 94] on input "search" at bounding box center [380, 90] width 83 height 12
paste input "Chicken Kabsa"
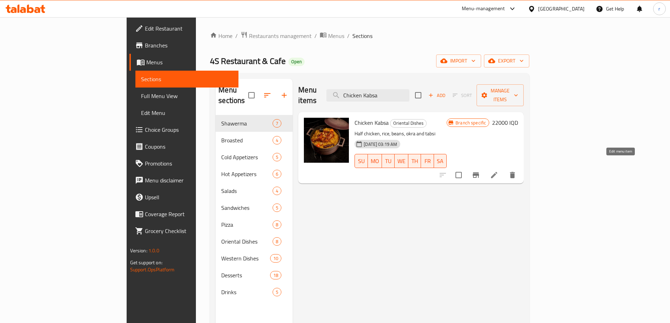
type input "Chicken Kabsa"
click at [498, 171] on icon at bounding box center [494, 175] width 8 height 8
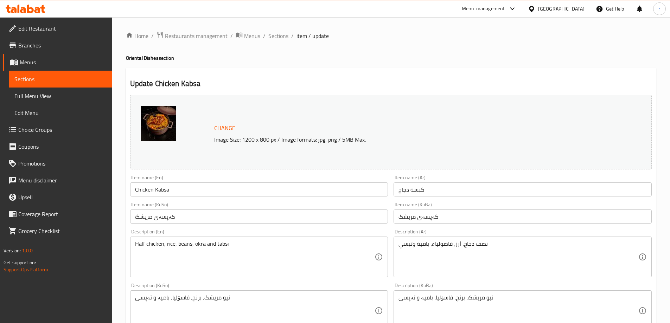
click at [45, 29] on span "Edit Restaurant" at bounding box center [62, 28] width 88 height 8
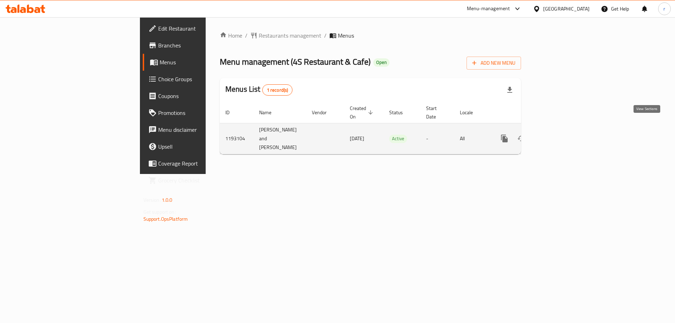
click at [564, 130] on link "enhanced table" at bounding box center [555, 138] width 17 height 17
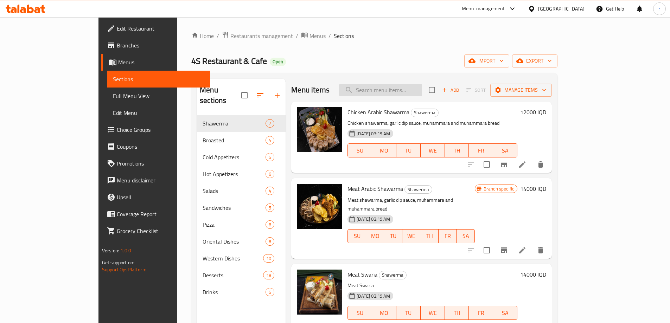
click at [405, 94] on input "search" at bounding box center [380, 90] width 83 height 12
paste input "Chicken Kabsa"
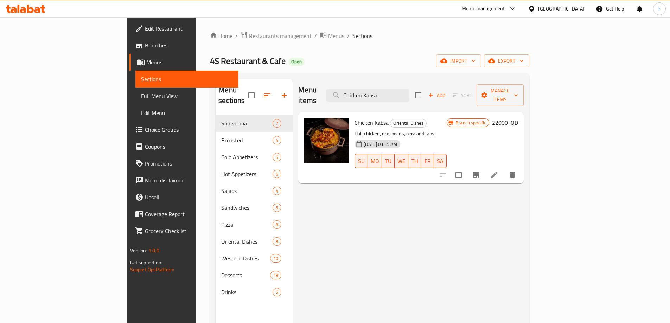
type input "Chicken Kabsa"
click at [498, 171] on icon at bounding box center [494, 175] width 8 height 8
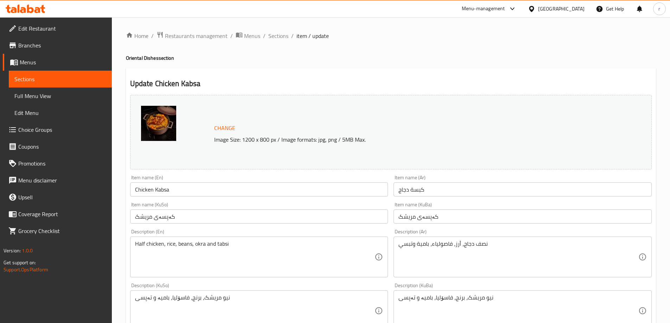
click at [43, 46] on span "Branches" at bounding box center [62, 45] width 88 height 8
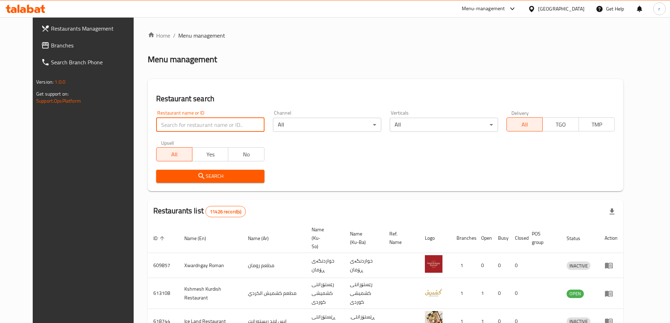
click at [172, 131] on input "search" at bounding box center [210, 125] width 108 height 14
paste input "676702"
type input "676702"
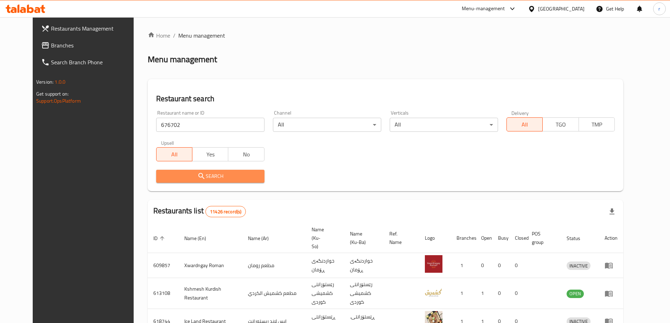
drag, startPoint x: 176, startPoint y: 173, endPoint x: 188, endPoint y: 171, distance: 12.4
click at [176, 173] on span "Search" at bounding box center [210, 176] width 97 height 9
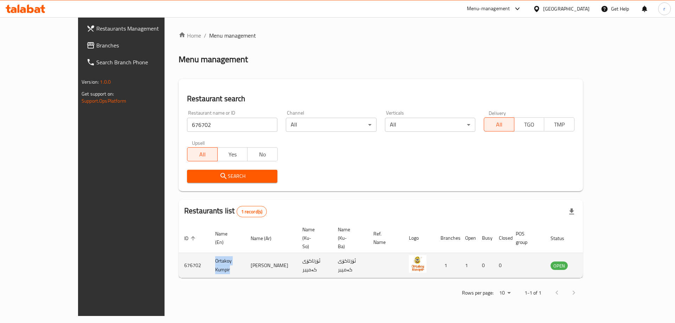
drag, startPoint x: 202, startPoint y: 249, endPoint x: 160, endPoint y: 249, distance: 41.5
click at [210, 253] on td "Ortakoy Kumpir" at bounding box center [228, 265] width 36 height 25
copy td "Ortakoy Kumpir"
click at [596, 263] on icon "enhanced table" at bounding box center [592, 266] width 8 height 6
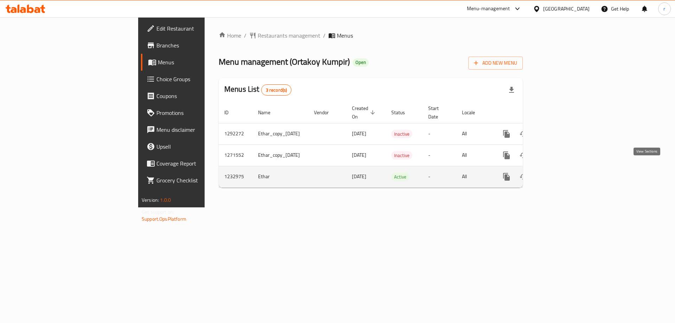
click at [560, 174] on icon "enhanced table" at bounding box center [557, 177] width 6 height 6
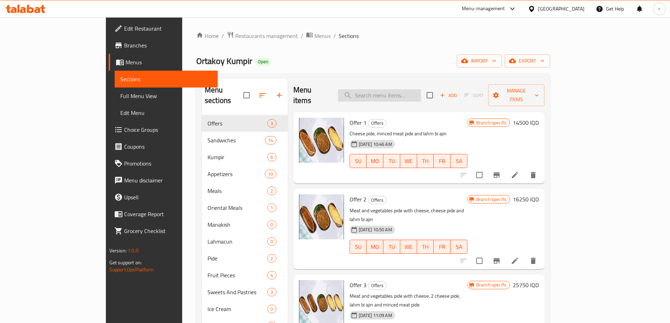
click at [400, 92] on input "search" at bounding box center [379, 95] width 83 height 12
paste input "Classic Kumpir"
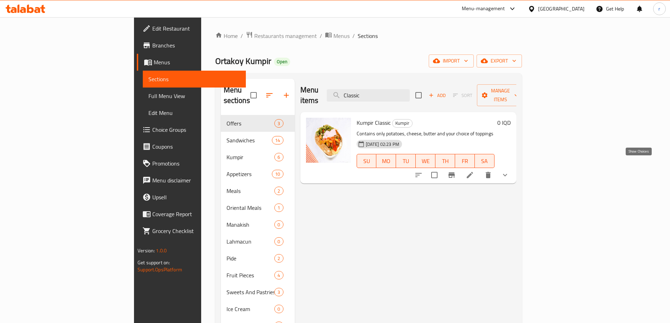
type input "Classic"
click at [509, 171] on icon "show more" at bounding box center [505, 175] width 8 height 8
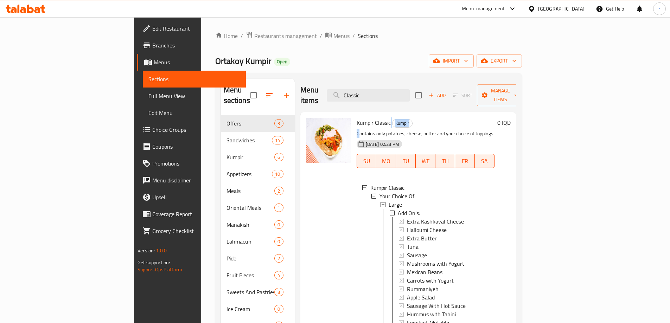
drag, startPoint x: 357, startPoint y: 113, endPoint x: 325, endPoint y: 117, distance: 32.3
click at [357, 117] on span "Kumpir Classic" at bounding box center [374, 122] width 34 height 11
drag, startPoint x: 322, startPoint y: 112, endPoint x: 358, endPoint y: 111, distance: 35.5
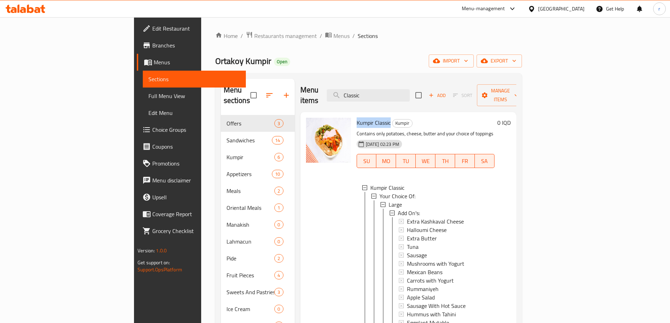
copy span "Kumpir Classic"
click at [148, 94] on span "Full Menu View" at bounding box center [194, 96] width 92 height 8
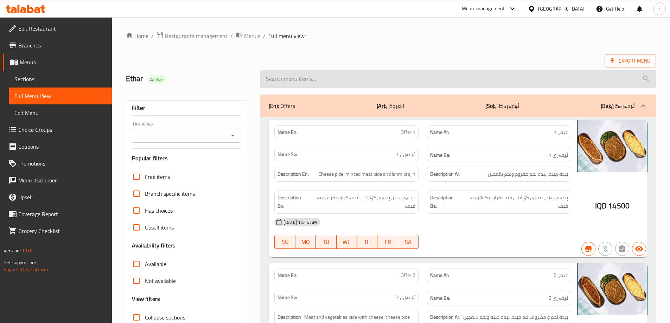
click at [370, 82] on input "search" at bounding box center [458, 79] width 396 height 18
paste input "Kumpir Classic"
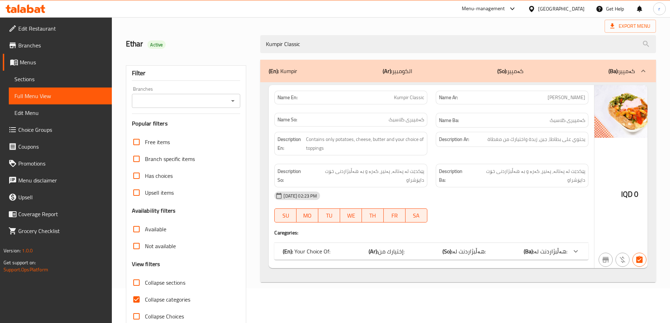
scroll to position [51, 0]
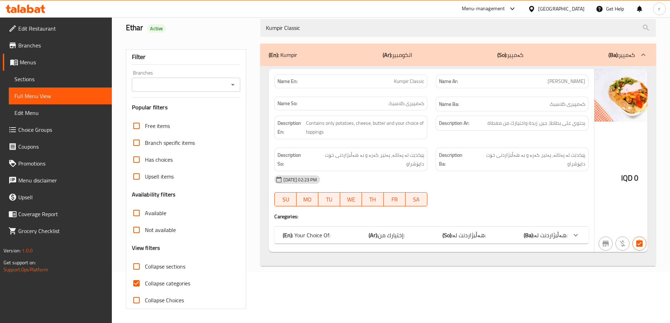
type input "Kumpir Classic"
click at [167, 282] on span "Collapse categories" at bounding box center [167, 283] width 45 height 8
click at [145, 282] on input "Collapse categories" at bounding box center [136, 283] width 17 height 17
checkbox input "false"
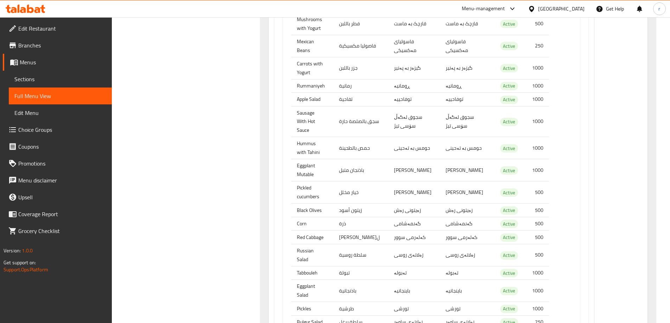
scroll to position [951, 0]
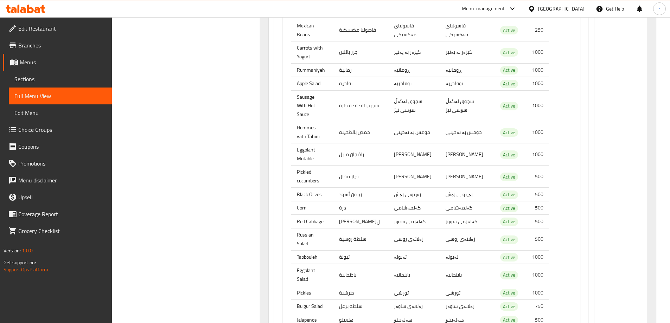
click at [54, 127] on span "Choice Groups" at bounding box center [62, 130] width 88 height 8
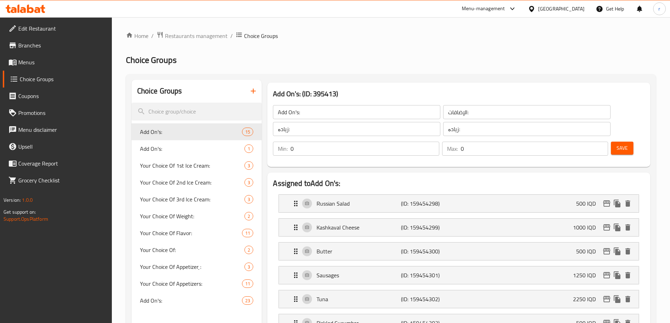
click at [56, 58] on span "Menus" at bounding box center [62, 62] width 88 height 8
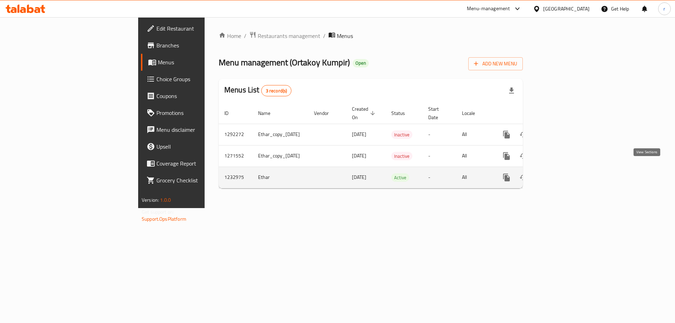
click at [566, 174] on link "enhanced table" at bounding box center [557, 177] width 17 height 17
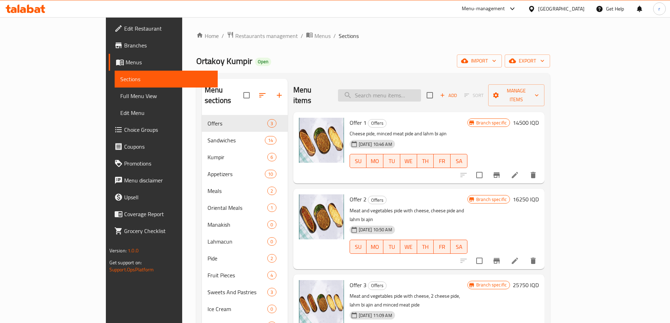
click at [419, 89] on input "search" at bounding box center [379, 95] width 83 height 12
paste input "شاورما لحم"
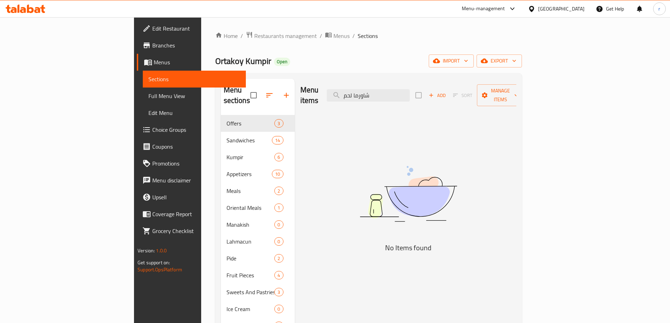
drag, startPoint x: 429, startPoint y: 91, endPoint x: 375, endPoint y: 86, distance: 54.4
click at [375, 86] on div "Menu items شاورما لحم Add Sort Manage items" at bounding box center [408, 95] width 216 height 33
paste input "Kumpir Classic"
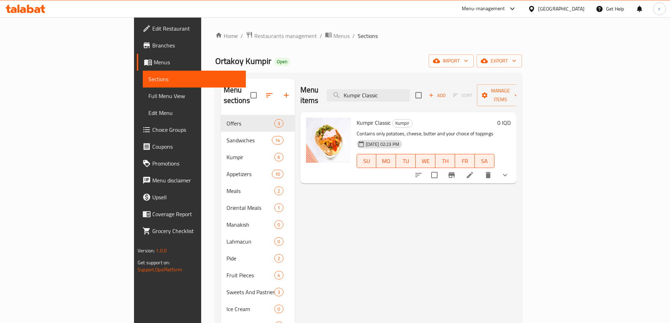
type input "Kumpir Classic"
click at [474, 171] on icon at bounding box center [470, 175] width 8 height 8
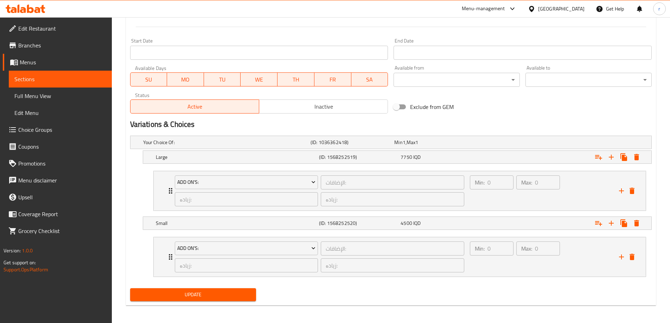
scroll to position [372, 0]
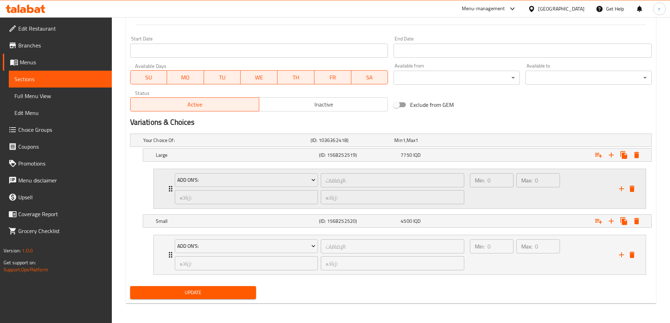
click at [171, 192] on div "Add On's: الإضافات: ​ زیادە: ​ زیادە: ​" at bounding box center [320, 188] width 298 height 39
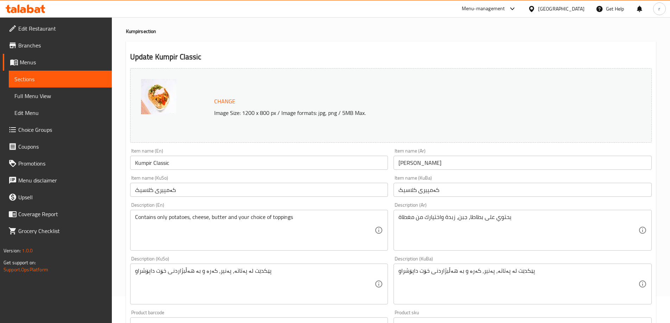
scroll to position [0, 0]
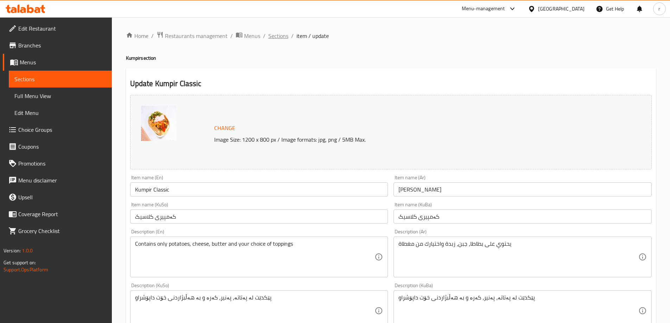
click at [280, 36] on span "Sections" at bounding box center [278, 36] width 20 height 8
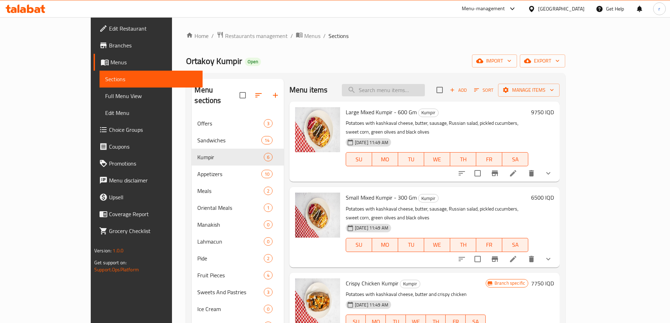
click at [397, 91] on input "search" at bounding box center [383, 90] width 83 height 12
paste input "Kumpir to your taste"
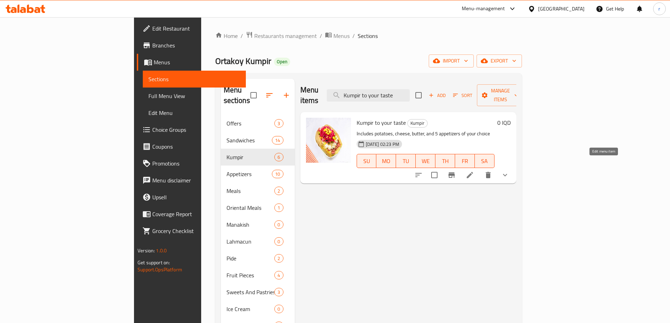
type input "Kumpir to your taste"
click at [474, 171] on icon at bounding box center [470, 175] width 8 height 8
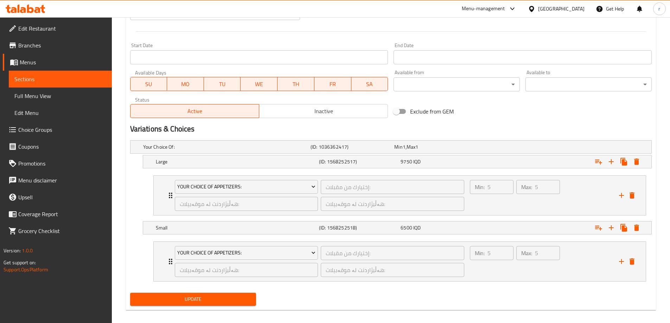
scroll to position [372, 0]
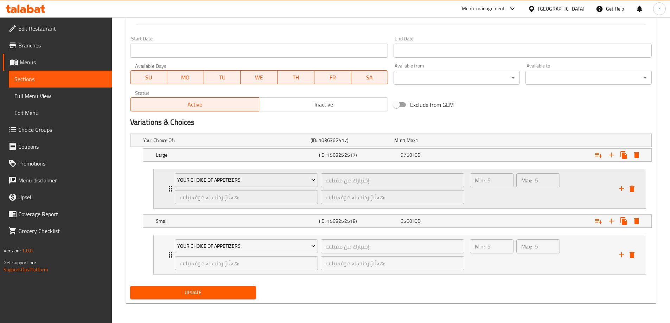
click at [171, 189] on div "Your Choice Of Appetizers: إختيارك من مقبلات: ​ هەڵبژاردنت لە موقەبیلات: ​ هەڵب…" at bounding box center [320, 188] width 298 height 39
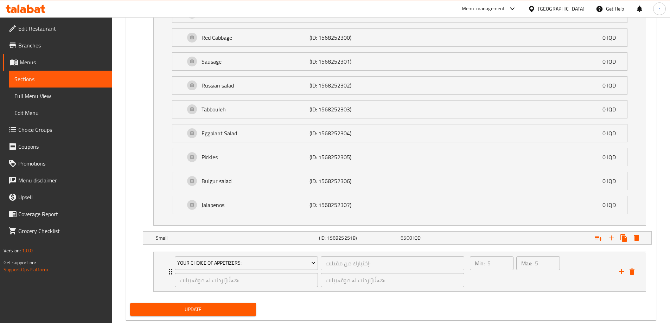
scroll to position [649, 0]
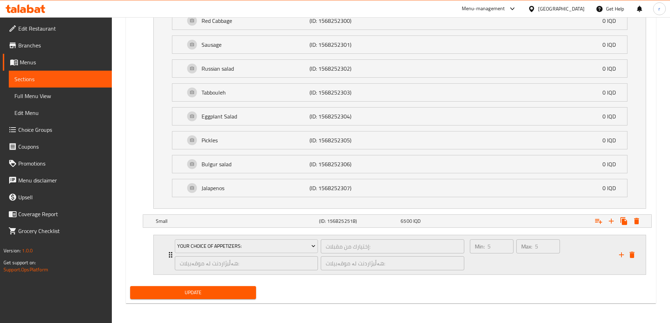
click at [167, 255] on icon "Expand" at bounding box center [170, 255] width 8 height 8
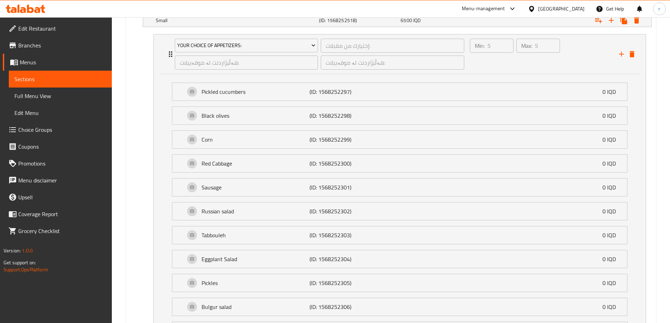
scroll to position [927, 0]
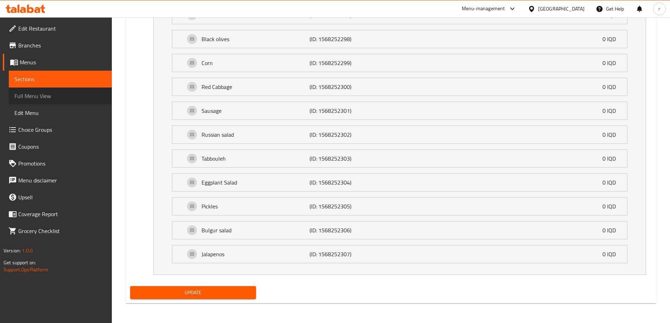
click at [36, 98] on span "Full Menu View" at bounding box center [60, 96] width 92 height 8
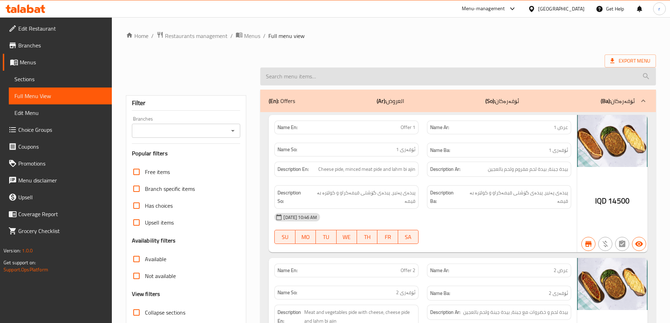
click at [312, 84] on input "search" at bounding box center [458, 77] width 396 height 18
paste input "Kumpir to your taste"
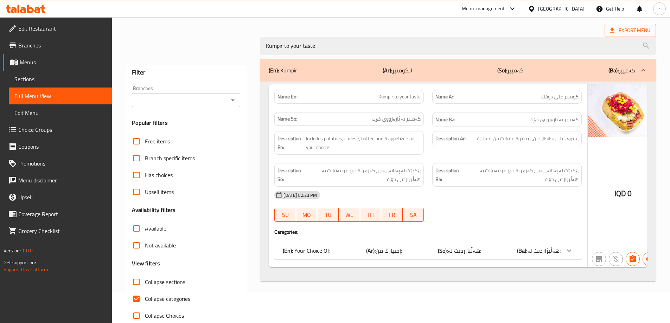
scroll to position [46, 0]
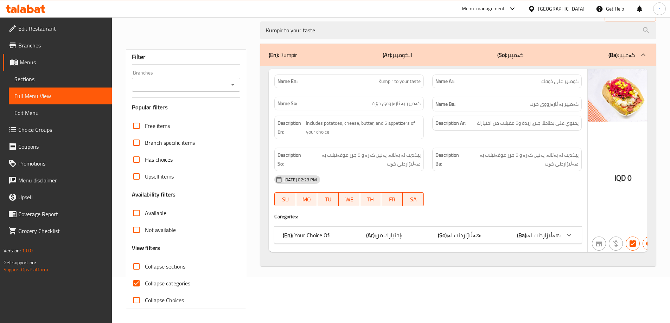
type input "Kumpir to your taste"
click at [179, 290] on label "Collapse categories" at bounding box center [159, 283] width 62 height 17
click at [145, 290] on input "Collapse categories" at bounding box center [136, 283] width 17 height 17
checkbox input "false"
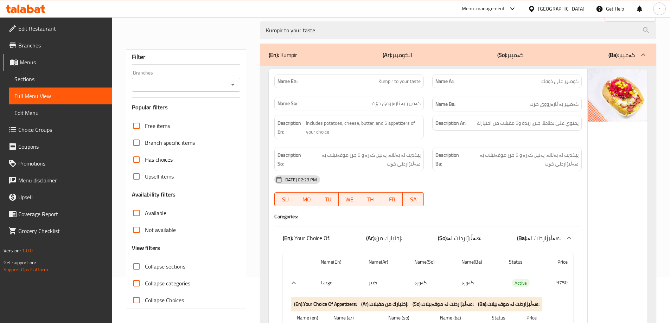
click at [166, 87] on input "Branches" at bounding box center [180, 85] width 93 height 10
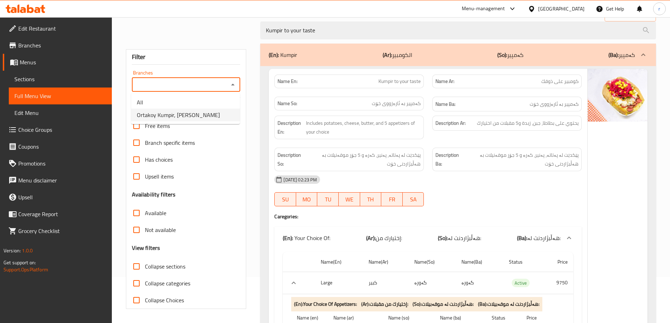
click at [175, 113] on span "Ortakoy Kumpir, Al Mansur" at bounding box center [178, 115] width 83 height 8
type input "Ortakoy Kumpir, Al Mansur"
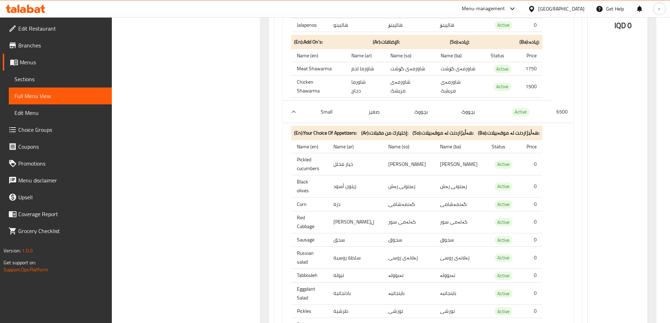
scroll to position [0, 0]
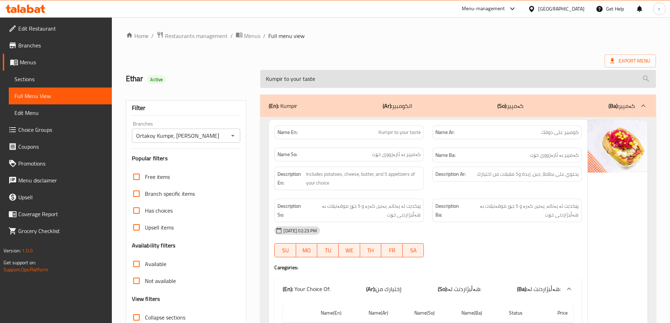
drag, startPoint x: 300, startPoint y: 84, endPoint x: 262, endPoint y: 88, distance: 37.8
click at [262, 88] on input "Kumpir to your taste" at bounding box center [458, 79] width 396 height 18
paste input "Classic"
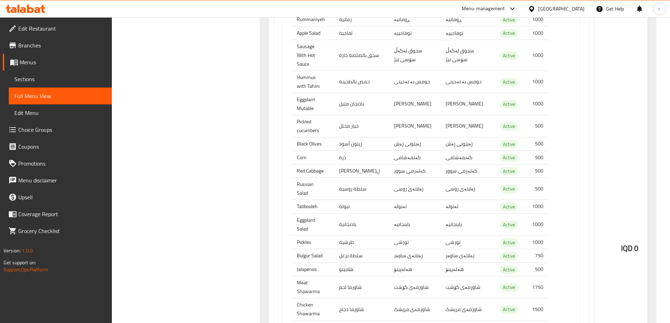
scroll to position [586, 0]
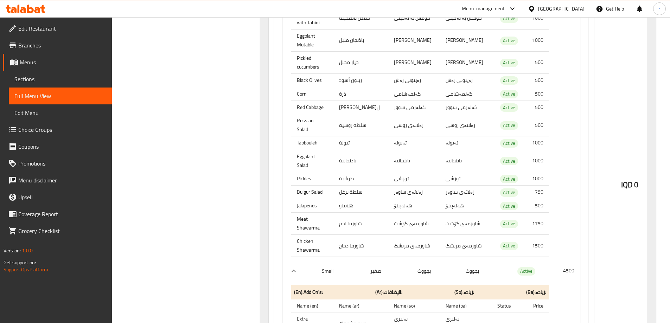
type input "Kumpir Classic"
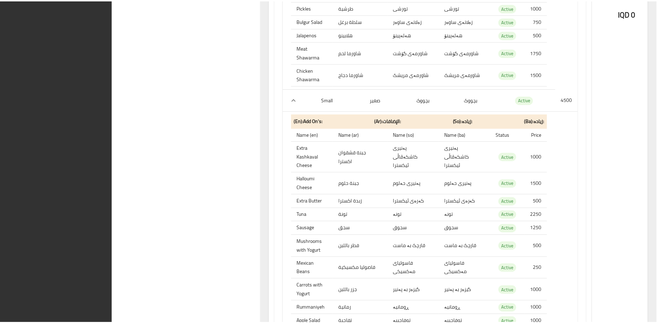
scroll to position [1005, 0]
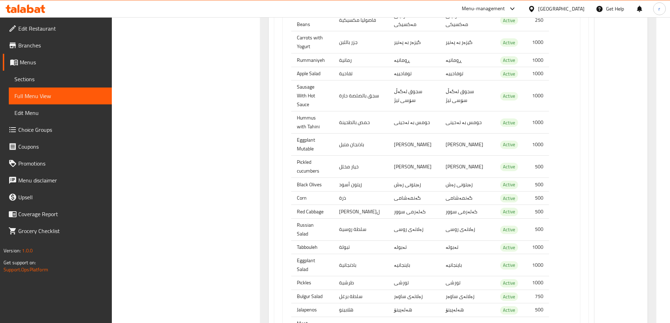
click at [26, 5] on icon at bounding box center [26, 9] width 40 height 8
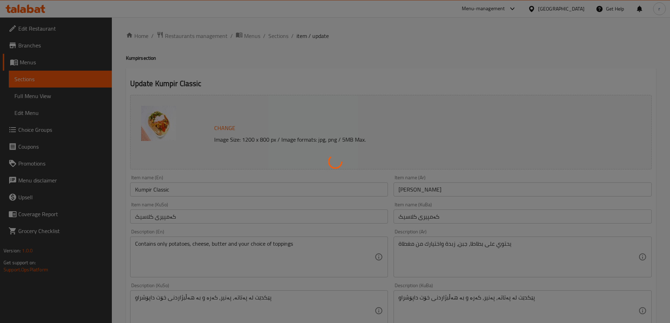
click at [41, 128] on div at bounding box center [335, 161] width 670 height 323
type input "الإضافات:"
type input "زیادە:"
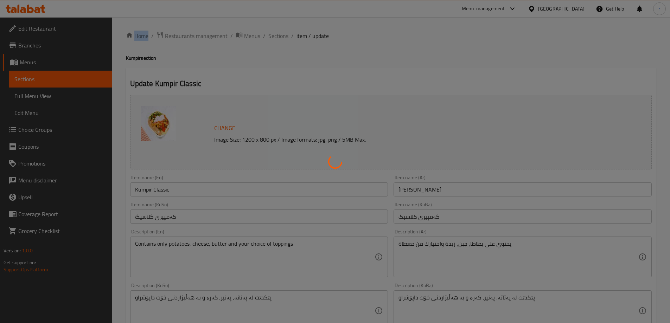
type input "0"
type input "الإضافات:"
type input "زیادە:"
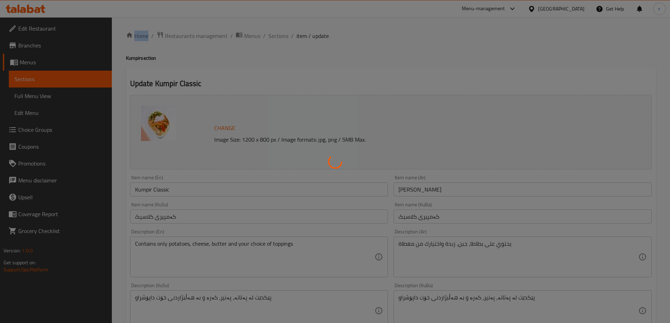
type input "0"
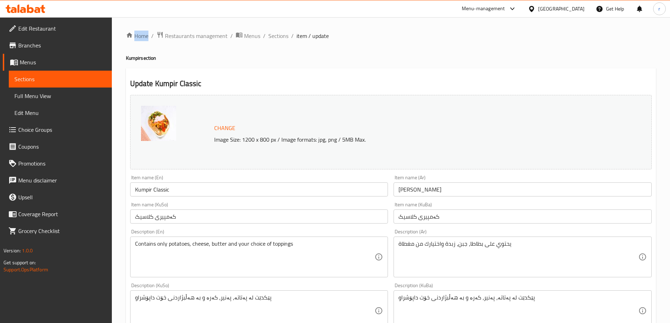
click at [43, 129] on span "Choice Groups" at bounding box center [62, 130] width 88 height 8
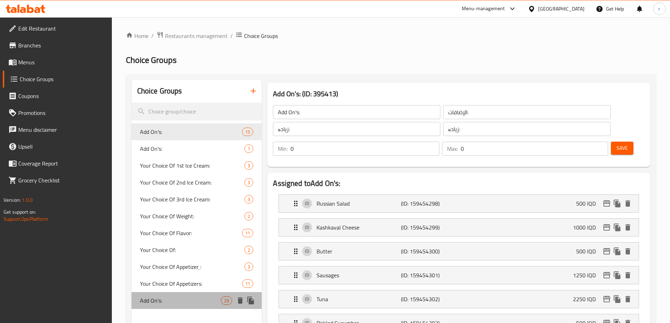
click at [152, 305] on span "Add On's:" at bounding box center [180, 300] width 81 height 8
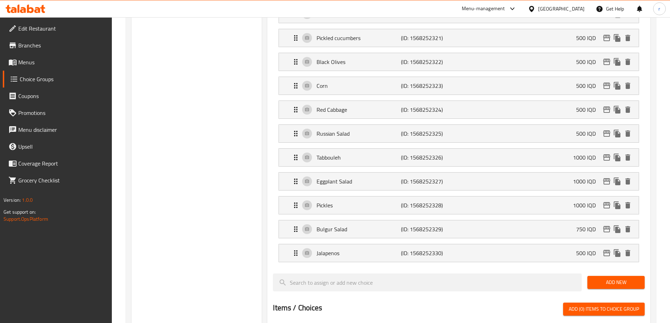
scroll to position [469, 0]
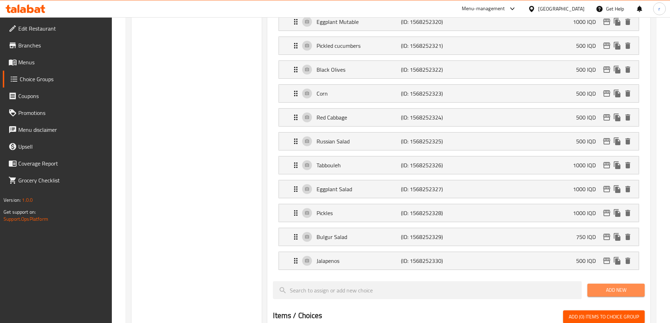
click at [594, 286] on span "Add New" at bounding box center [616, 290] width 46 height 9
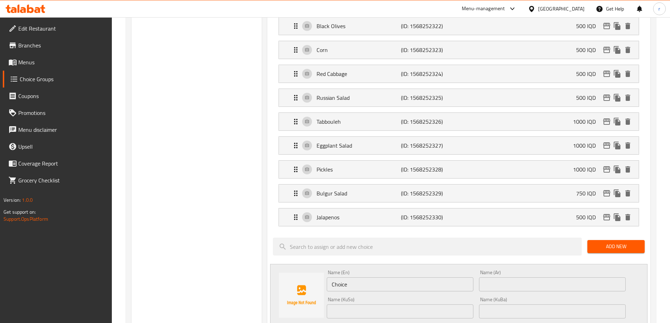
scroll to position [527, 0]
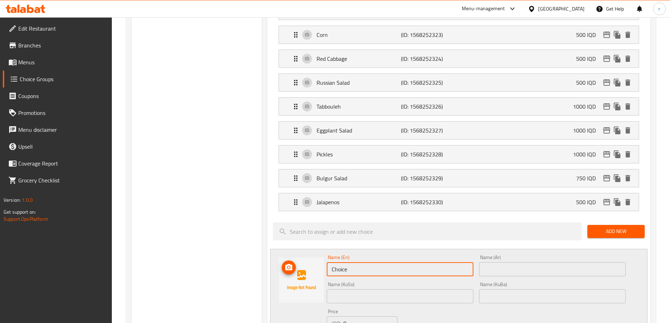
drag, startPoint x: 361, startPoint y: 247, endPoint x: 289, endPoint y: 253, distance: 72.0
click at [289, 253] on div "Name (En) Choice Name (En) Name (Ar) Name (Ar) Name (KuSo) Name (KuSo) Name (Ku…" at bounding box center [458, 302] width 377 height 107
paste input "Meat Shawarma"
type input "Meat Shawarma"
click at [503, 262] on input "text" at bounding box center [552, 269] width 147 height 14
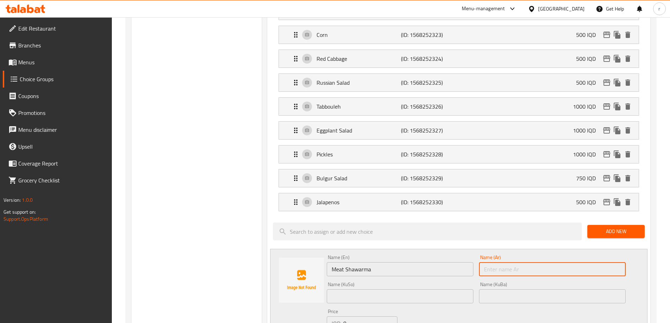
paste input "شاورما لحم"
type input "شاورما لحم"
click at [371, 282] on div "Name (KuSo) Name ([PERSON_NAME])" at bounding box center [400, 292] width 147 height 21
click at [368, 282] on div "Name (KuSo) Name ([PERSON_NAME])" at bounding box center [400, 292] width 147 height 21
click at [362, 289] on input "text" at bounding box center [400, 296] width 147 height 14
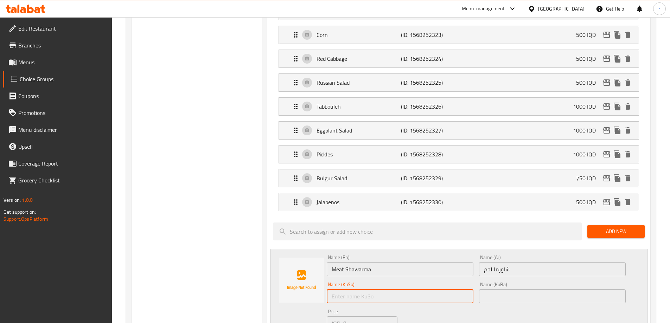
paste input "شاورمەی گۆشت"
type input "شاورمەی گۆشت"
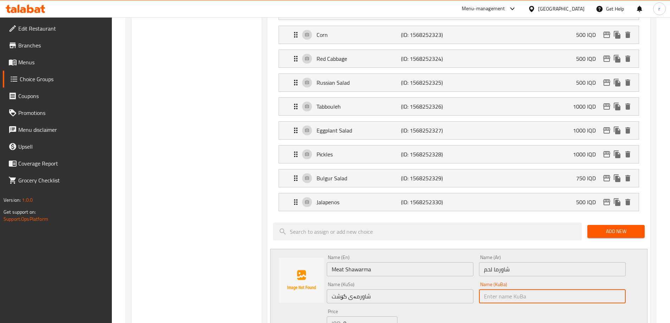
click at [519, 289] on input "text" at bounding box center [552, 296] width 147 height 14
paste input "شاورمەی گۆشت"
type input "شاورمەی گۆشت"
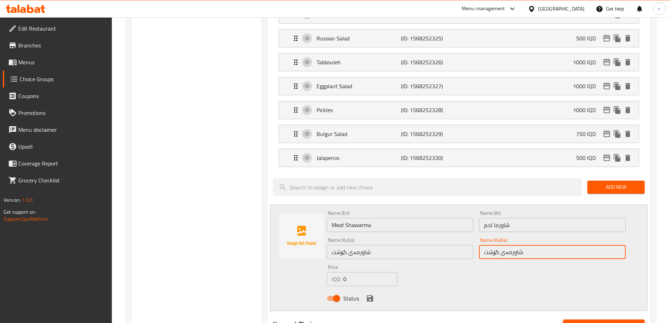
scroll to position [586, 0]
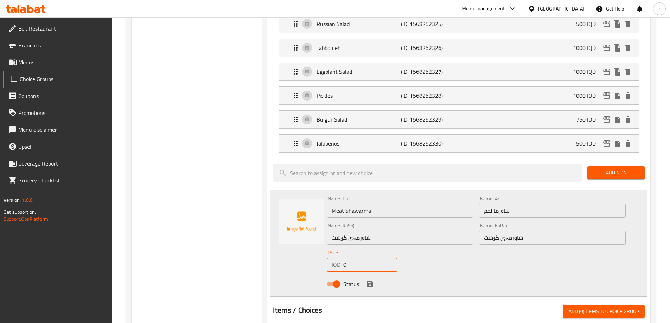
drag, startPoint x: 350, startPoint y: 243, endPoint x: 328, endPoint y: 243, distance: 21.8
click at [328, 258] on div "IQD 0 Price" at bounding box center [362, 265] width 70 height 14
type input "1750"
click at [367, 279] on button "save" at bounding box center [370, 284] width 11 height 11
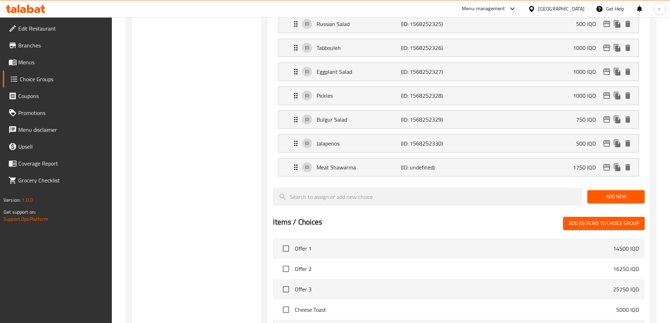
drag, startPoint x: 623, startPoint y: 172, endPoint x: 620, endPoint y: 178, distance: 6.6
click at [623, 192] on span "Add New" at bounding box center [616, 196] width 46 height 9
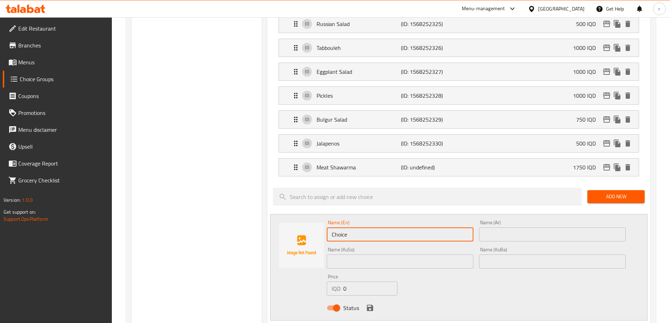
drag, startPoint x: 349, startPoint y: 214, endPoint x: 264, endPoint y: 217, distance: 84.8
click at [264, 217] on div "Assigned to Add On's: Extra Kashkaval Cheese (ID: 1568252308) 1000 IQD Name (En…" at bounding box center [458, 67] width 389 height 966
paste input "Chicken Shawarma"
type input "Chicken Shawarma"
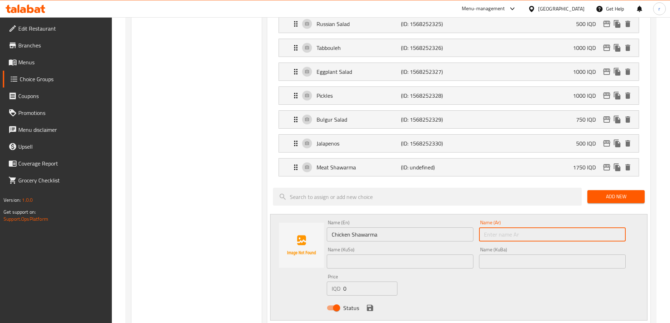
paste input "شاورما دجاج"
type input "شاورما دجاج"
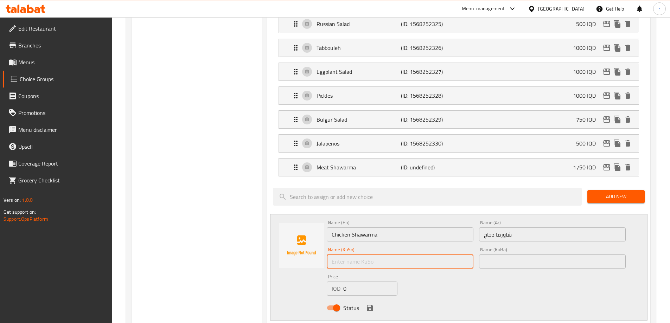
paste input "شاورمەی مریشک"
type input "شاورمەی مریشک"
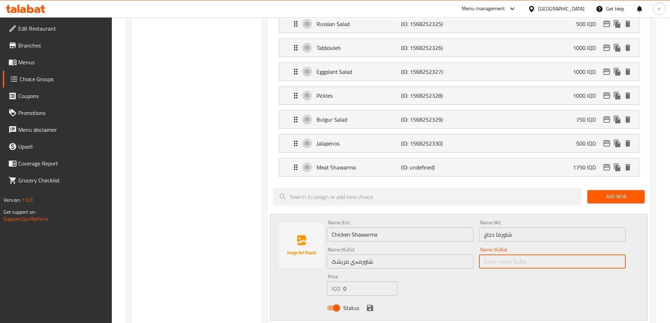
paste input "شاورمەی مریشک"
type input "شاورمەی مریشک"
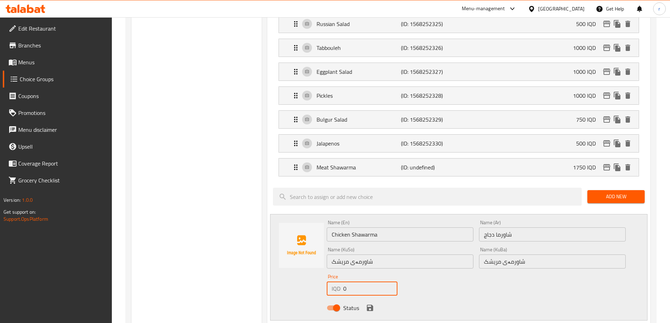
drag, startPoint x: 352, startPoint y: 268, endPoint x: 415, endPoint y: 224, distance: 76.9
click at [325, 271] on div "Price IQD 0 Price" at bounding box center [362, 284] width 76 height 27
type input "1500"
click at [376, 299] on div "Status" at bounding box center [476, 308] width 304 height 19
click at [374, 304] on icon "save" at bounding box center [370, 308] width 8 height 8
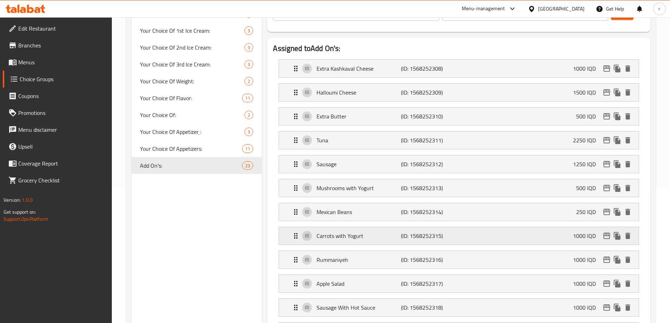
scroll to position [0, 0]
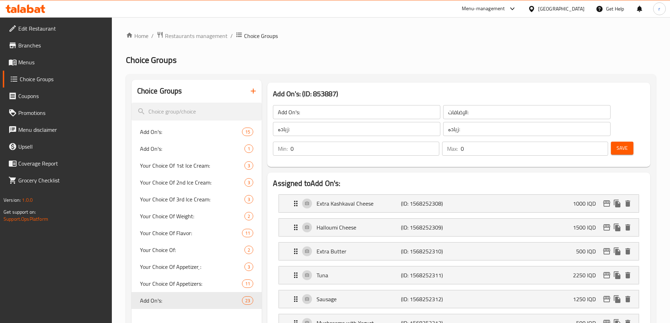
click at [617, 142] on button "Save" at bounding box center [622, 148] width 23 height 13
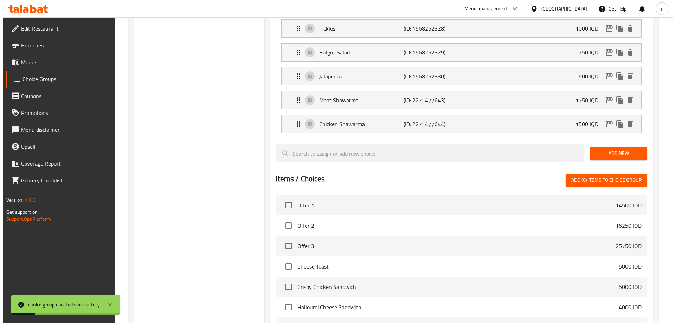
scroll to position [774, 0]
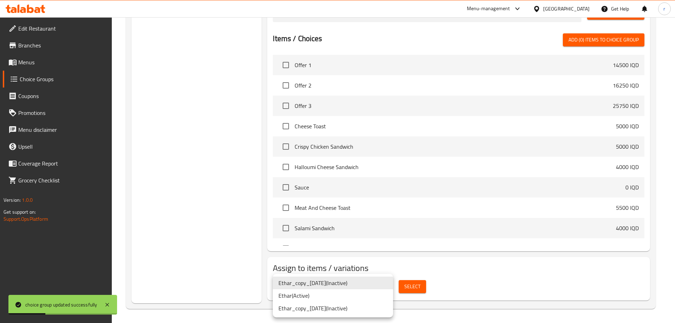
click at [324, 296] on li "Ethar ( Active )" at bounding box center [333, 295] width 120 height 13
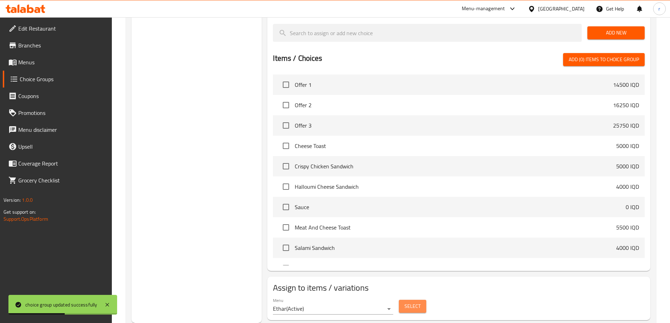
click at [410, 302] on span "Select" at bounding box center [412, 306] width 16 height 9
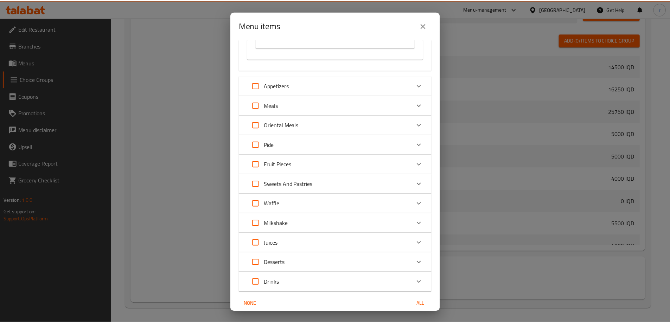
scroll to position [381, 0]
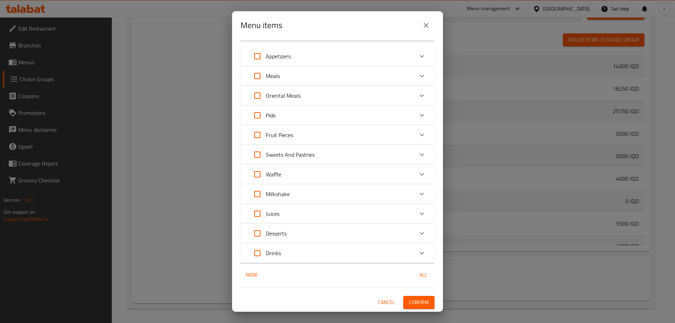
click at [424, 27] on icon "close" at bounding box center [426, 25] width 5 height 5
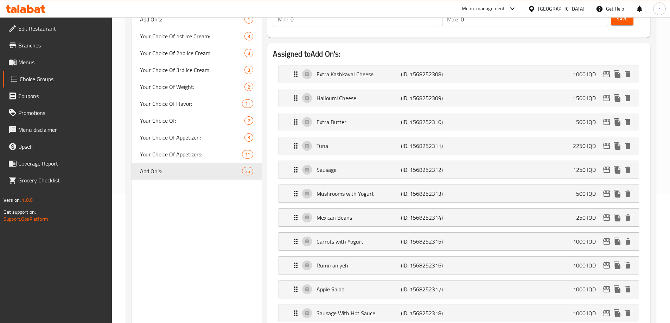
scroll to position [0, 0]
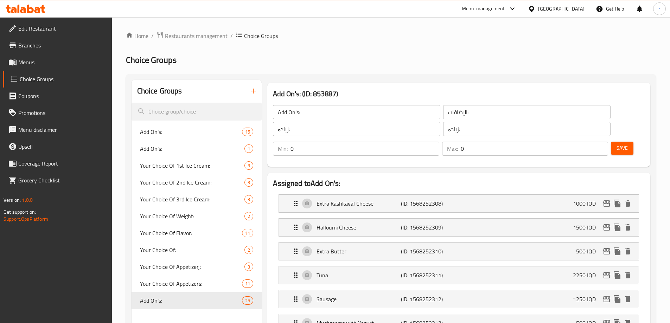
click at [250, 95] on icon "button" at bounding box center [253, 91] width 8 height 8
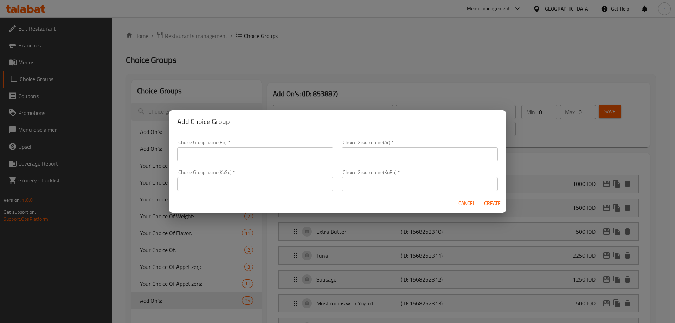
click at [220, 158] on input "text" at bounding box center [255, 154] width 156 height 14
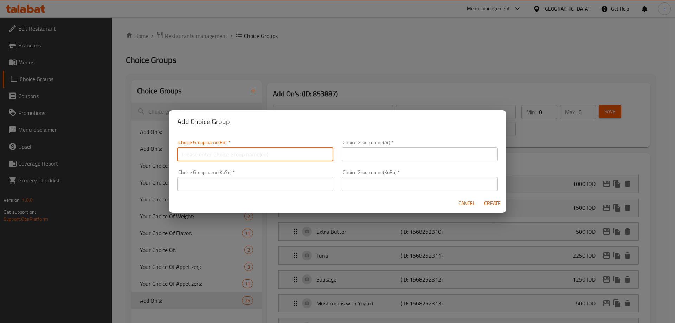
type input "Add On's:"
click at [345, 151] on input "text" at bounding box center [420, 154] width 156 height 14
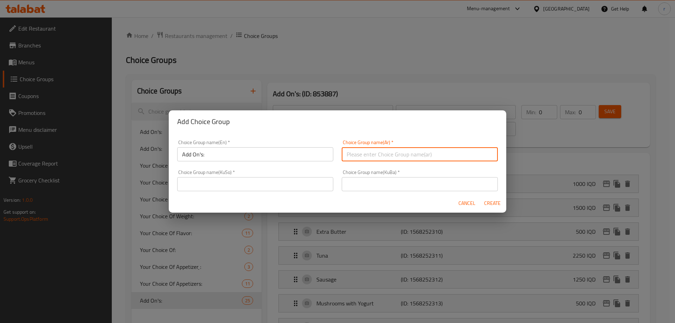
type input "الإضافات:"
drag, startPoint x: 282, startPoint y: 184, endPoint x: 277, endPoint y: 188, distance: 6.0
click at [282, 184] on input "text" at bounding box center [255, 184] width 156 height 14
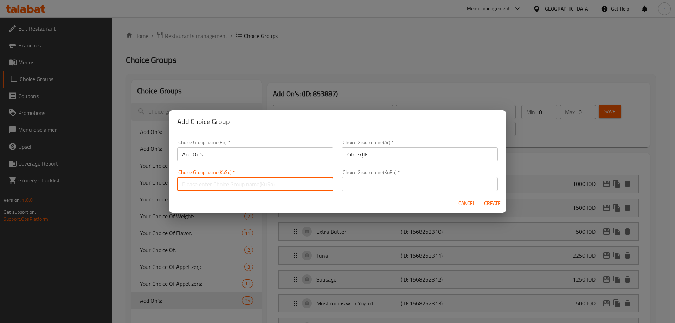
type input "زیادە:"
click at [369, 187] on input "text" at bounding box center [420, 184] width 156 height 14
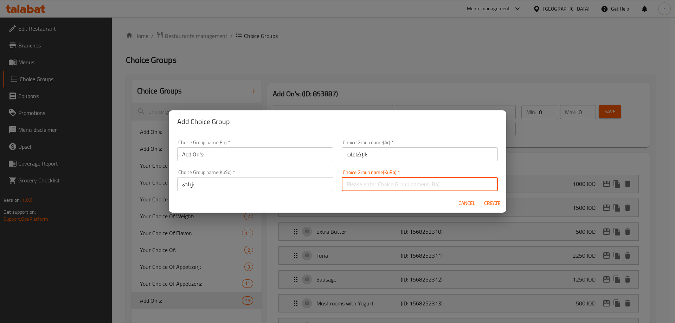
type input "زیادە:"
drag, startPoint x: 225, startPoint y: 152, endPoint x: 246, endPoint y: 161, distance: 22.7
click at [232, 157] on input "Add On's:" at bounding box center [255, 154] width 156 height 14
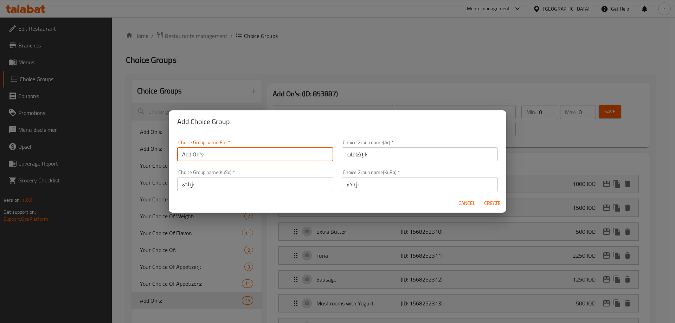
type input "Add On's:"
click at [494, 204] on span "Create" at bounding box center [492, 203] width 17 height 9
type input "Add On's:"
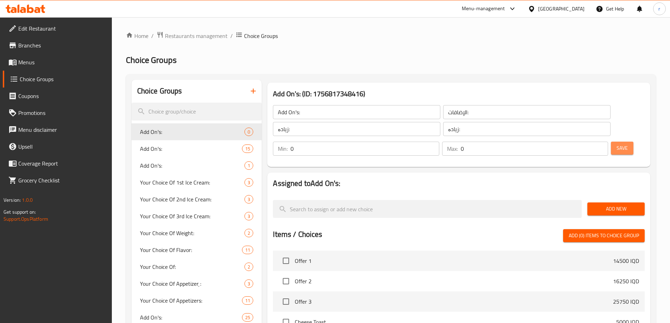
click at [616, 144] on span "Save" at bounding box center [621, 148] width 11 height 9
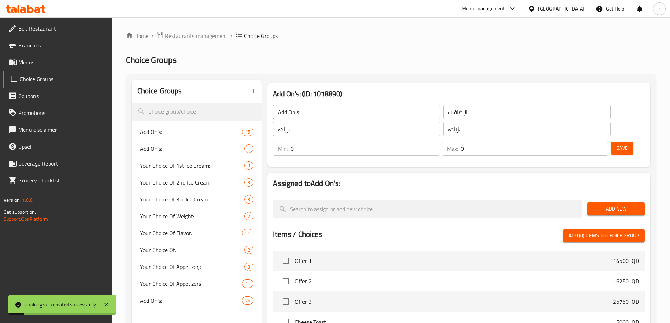
click at [591, 203] on button "Add New" at bounding box center [615, 209] width 57 height 13
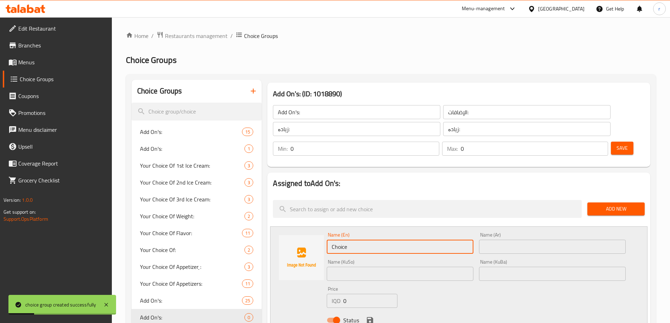
drag, startPoint x: 390, startPoint y: 222, endPoint x: 279, endPoint y: 224, distance: 110.8
click at [279, 226] on div "Name (En) Choice Name (En) Name (Ar) Name (Ar) Name (KuSo) Name (KuSo) Name (Ku…" at bounding box center [458, 279] width 377 height 107
paste input "Meat Shawarma"
type input "Meat Shawarma"
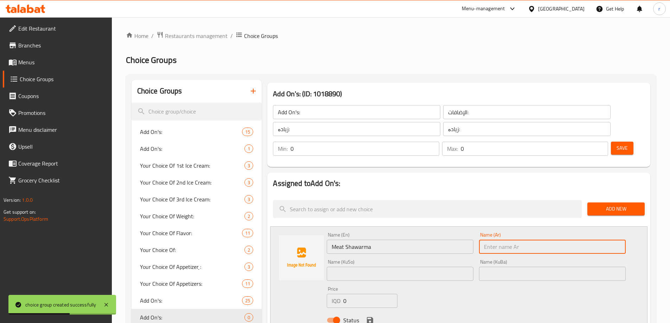
click at [503, 240] on input "text" at bounding box center [552, 247] width 147 height 14
paste input "شاورما لحم"
type input "شاورما لحم"
click at [439, 267] on input "text" at bounding box center [400, 274] width 147 height 14
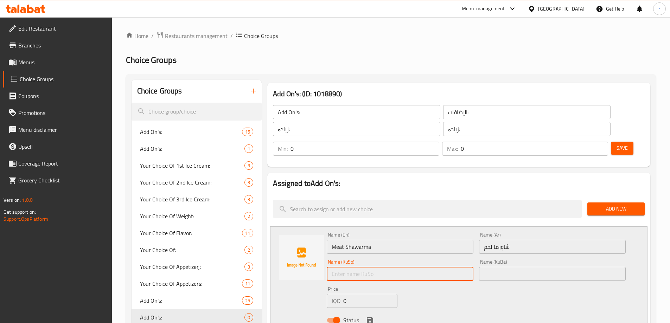
paste input "شاورمەی گۆشت"
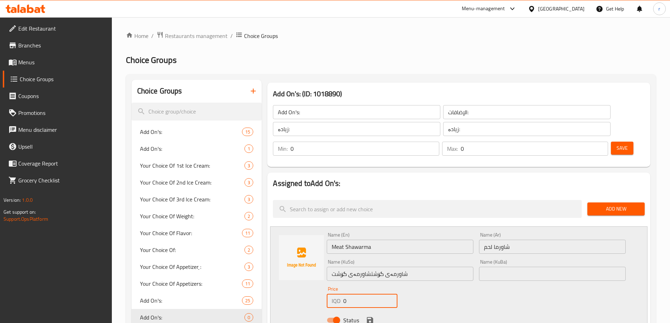
drag, startPoint x: 348, startPoint y: 279, endPoint x: 305, endPoint y: 281, distance: 43.3
click at [305, 281] on div "Name (En) Meat Shawarma Name (En) Name (Ar) شاورما لحم Name (Ar) Name (KuSo) شا…" at bounding box center [458, 279] width 377 height 107
click at [372, 263] on div "Name (KuSo) شاورمەی گۆشتشاورمەی گۆشت Name (KuSo)" at bounding box center [400, 270] width 152 height 27
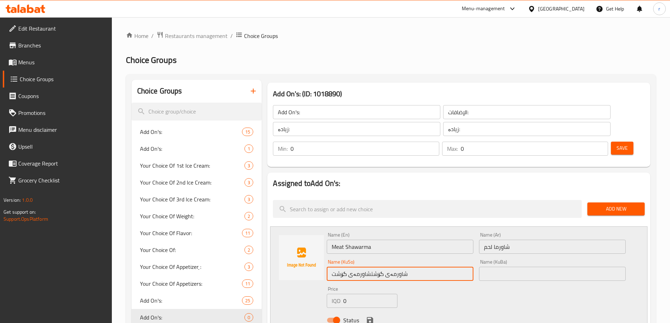
click at [372, 267] on input "شاورمەی گۆشتشاورمەی گۆشت" at bounding box center [400, 274] width 147 height 14
type input "شاورمەی گۆشت"
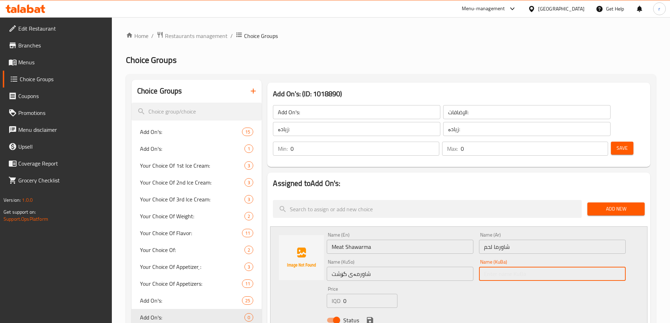
click at [488, 267] on input "text" at bounding box center [552, 274] width 147 height 14
paste input "شاورمەی گۆشت"
type input "شاورمەی گۆشت"
drag, startPoint x: 345, startPoint y: 282, endPoint x: 292, endPoint y: 286, distance: 52.9
click at [292, 286] on div "Name (En) Meat Shawarma Name (En) Name (Ar) شاورما لحم Name (Ar) Name (KuSo) شا…" at bounding box center [458, 279] width 377 height 107
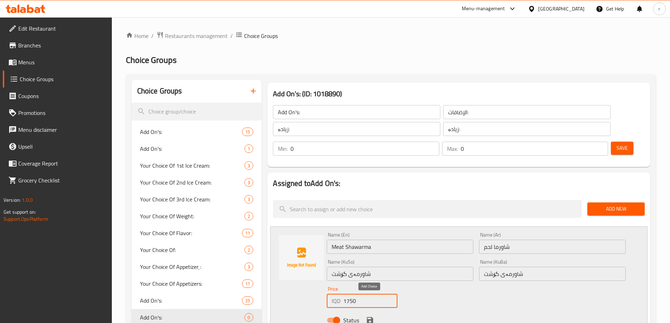
type input "1750"
click at [370, 317] on icon "save" at bounding box center [370, 320] width 6 height 6
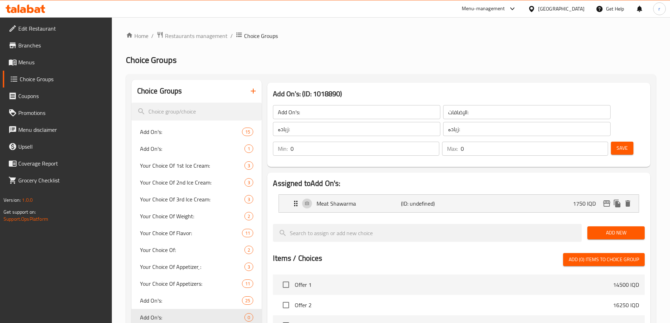
click at [595, 229] on span "Add New" at bounding box center [616, 233] width 46 height 9
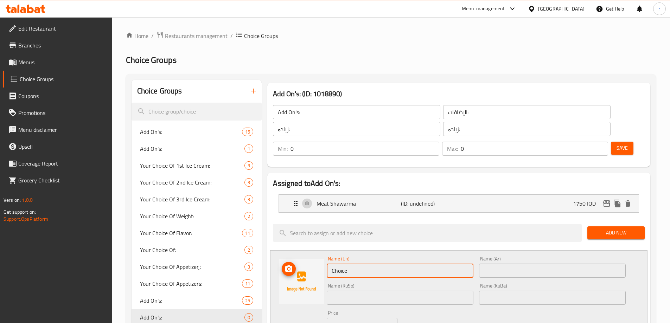
drag, startPoint x: 377, startPoint y: 253, endPoint x: 220, endPoint y: 261, distance: 157.4
paste input "icken Shawarma"
type input "Chicken Shawarma"
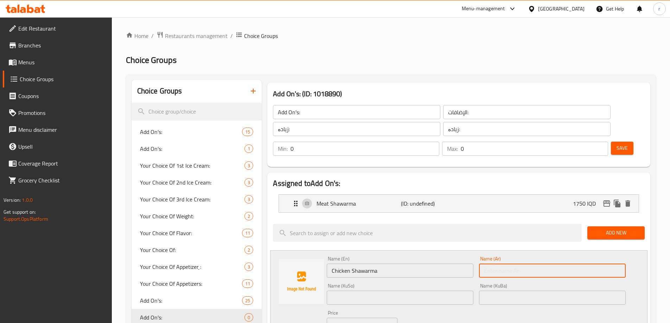
click at [498, 264] on input "text" at bounding box center [552, 271] width 147 height 14
paste input "شاورما دجاج"
type input "شاورما دجاج"
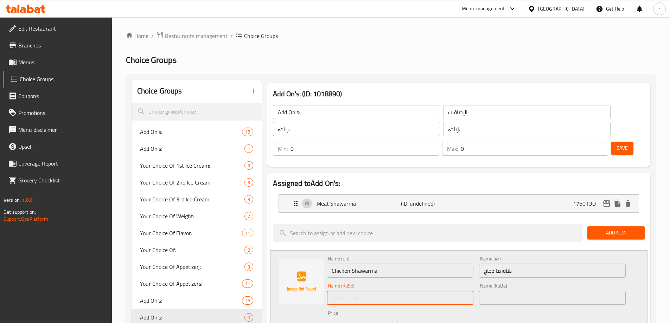
click at [373, 291] on input "text" at bounding box center [400, 298] width 147 height 14
paste input "شاورمەی مریشک"
type input "شاورمەی مریشک"
click at [506, 291] on input "text" at bounding box center [552, 298] width 147 height 14
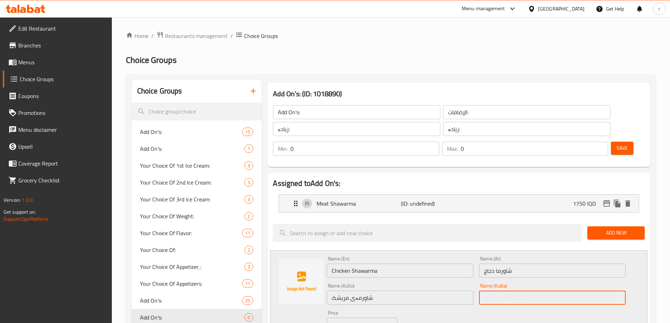
paste input "شاورمەی مریشک"
type input "شاورمەی مریشک"
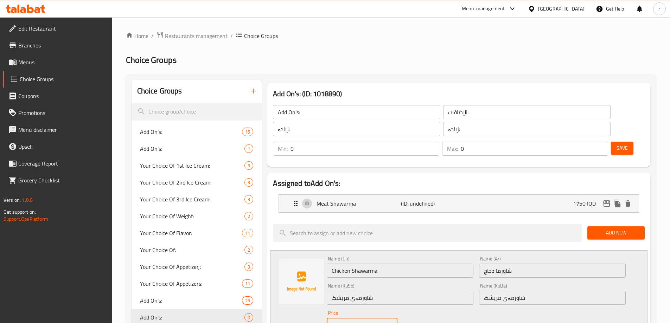
drag, startPoint x: 328, startPoint y: 303, endPoint x: 342, endPoint y: 278, distance: 28.5
click at [320, 303] on div "Name (En) Chicken Shawarma Name (En) Name (Ar) شاورما دجاج Name (Ar) Name (KuSo…" at bounding box center [458, 303] width 377 height 107
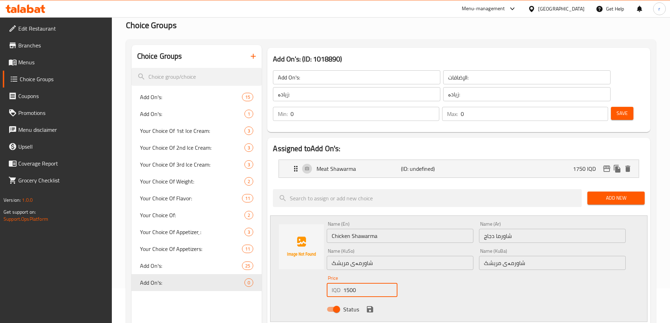
scroll to position [59, 0]
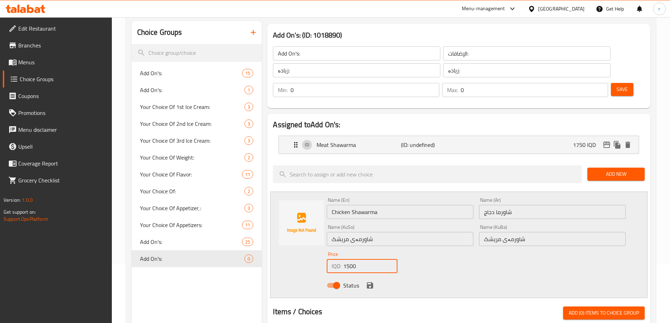
type input "1500"
click at [365, 280] on button "save" at bounding box center [370, 285] width 11 height 11
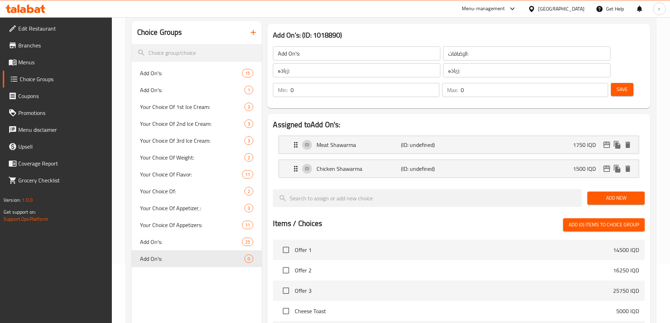
click at [616, 85] on span "Save" at bounding box center [621, 89] width 11 height 9
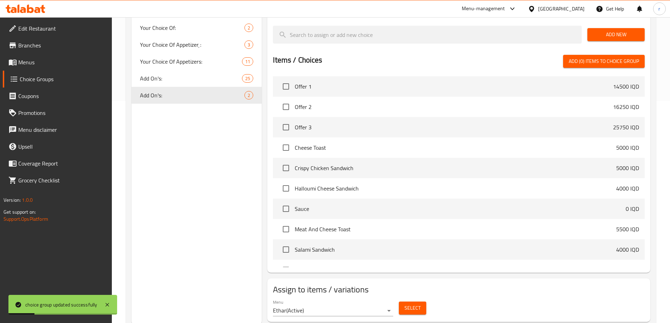
scroll to position [224, 0]
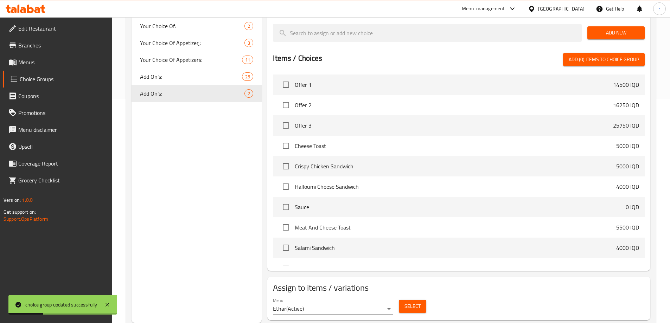
click at [419, 300] on button "Select" at bounding box center [412, 306] width 27 height 13
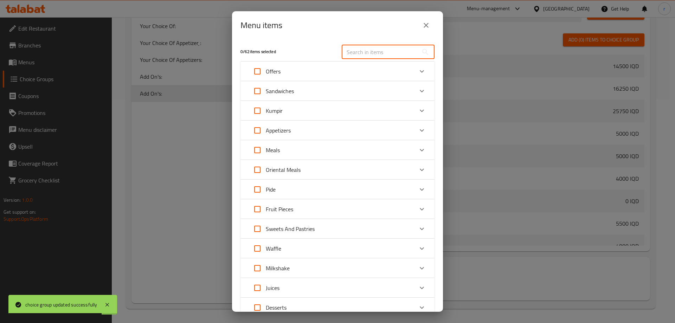
click at [357, 55] on input "text" at bounding box center [380, 52] width 77 height 14
paste input "Kumpir to your taste"
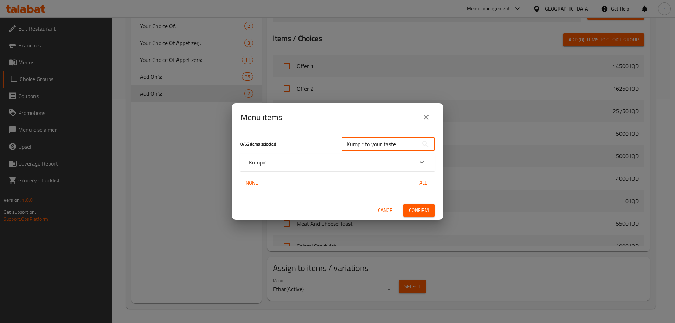
type input "Kumpir to your taste"
click at [421, 164] on icon "Expand" at bounding box center [422, 162] width 8 height 8
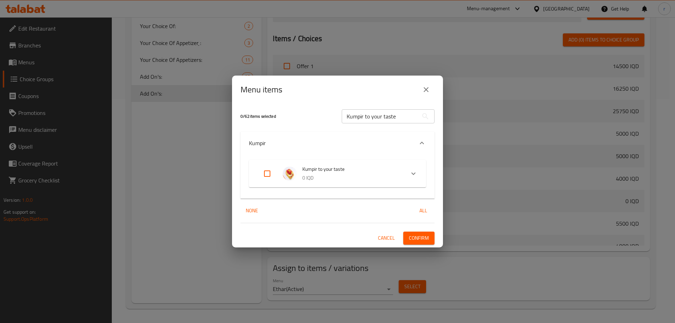
click at [269, 177] on input "Expand" at bounding box center [267, 173] width 17 height 17
checkbox input "true"
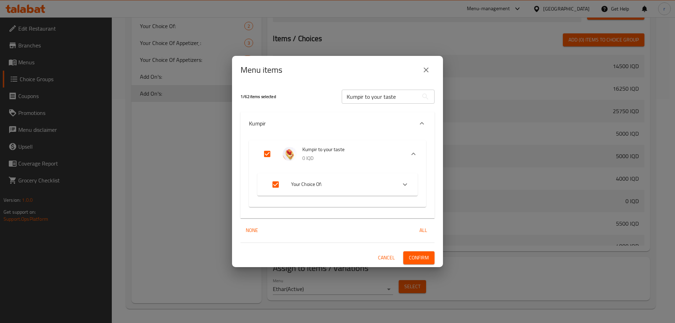
click at [419, 256] on span "Confirm" at bounding box center [419, 258] width 20 height 9
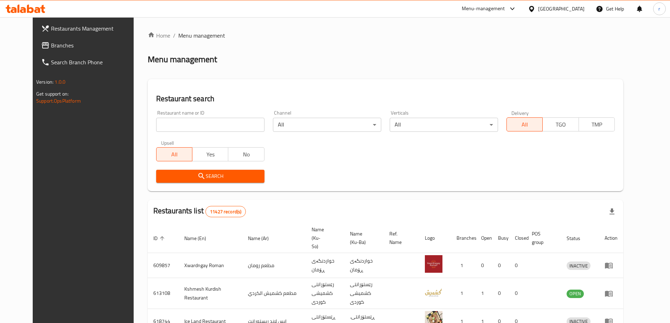
click at [158, 134] on div "Restaurant name or ID Restaurant name or ID" at bounding box center [210, 121] width 117 height 30
click at [156, 123] on input "search" at bounding box center [210, 125] width 108 height 14
paste input "673252"
type input "673252"
click at [197, 173] on icon "submit" at bounding box center [201, 176] width 8 height 8
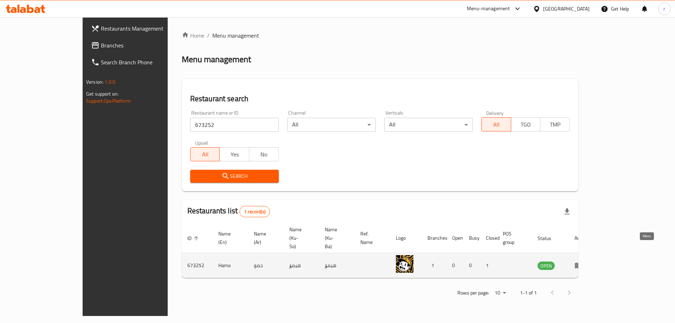
click at [583, 261] on icon "enhanced table" at bounding box center [579, 265] width 8 height 8
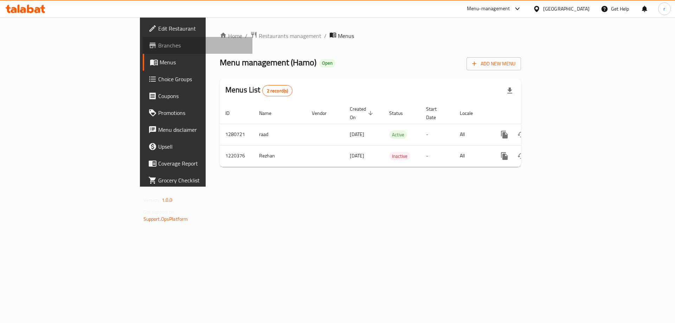
click at [158, 48] on span "Branches" at bounding box center [202, 45] width 89 height 8
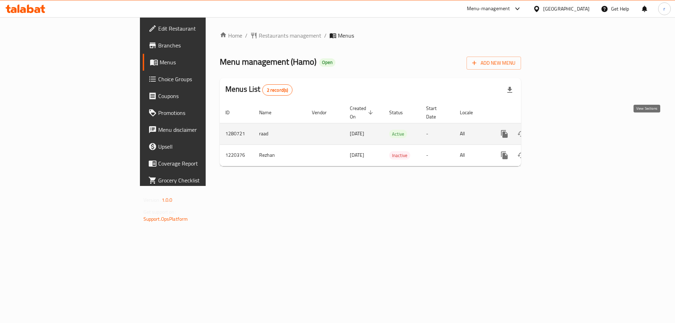
click at [559, 130] on icon "enhanced table" at bounding box center [555, 134] width 8 height 8
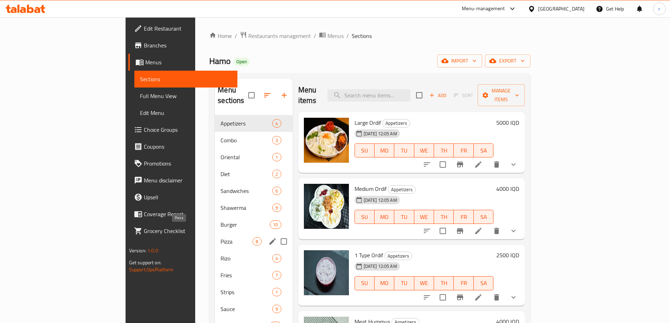
click at [220, 237] on span "Pizza" at bounding box center [236, 241] width 32 height 8
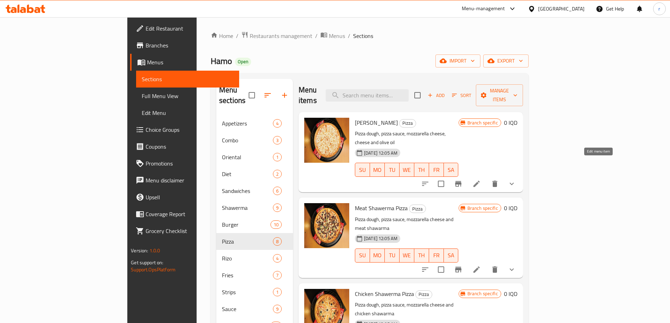
click at [481, 180] on icon at bounding box center [476, 184] width 8 height 8
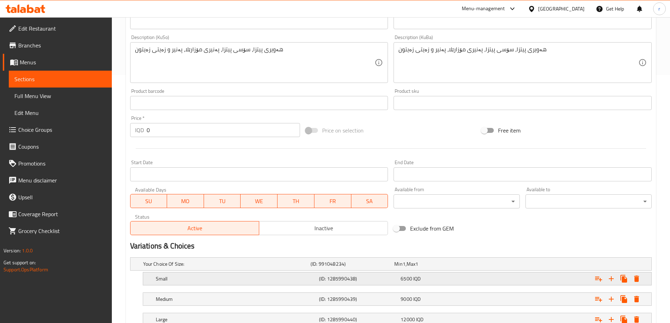
scroll to position [301, 0]
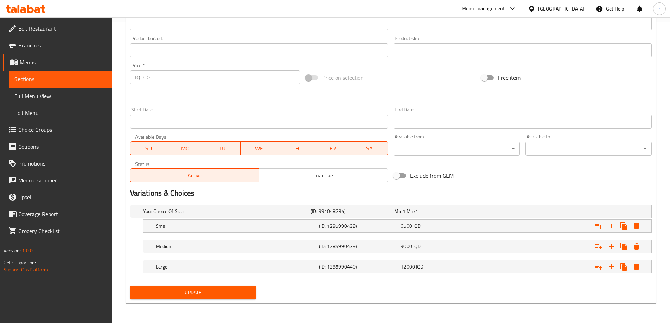
click at [29, 99] on span "Full Menu View" at bounding box center [60, 96] width 92 height 8
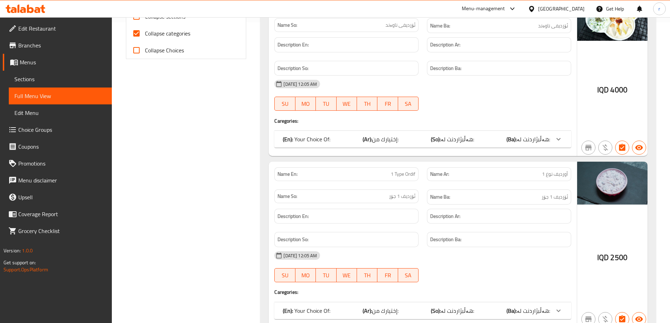
click at [182, 36] on span "Collapse categories" at bounding box center [167, 33] width 45 height 8
click at [145, 36] on input "Collapse categories" at bounding box center [136, 33] width 17 height 17
checkbox input "false"
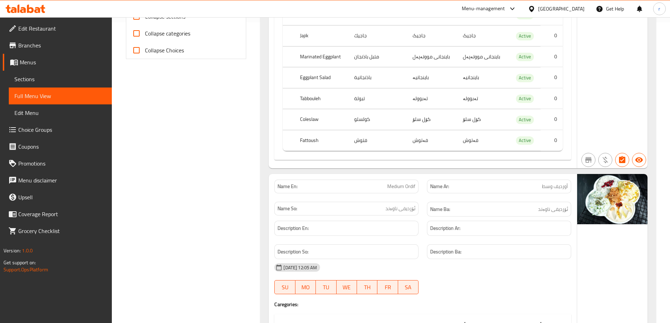
scroll to position [184, 0]
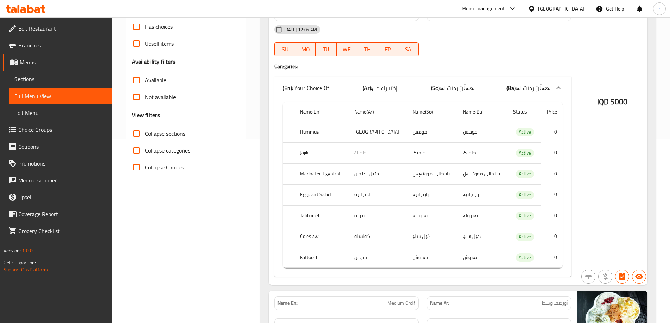
click at [169, 135] on span "Collapse sections" at bounding box center [165, 133] width 40 height 8
click at [145, 135] on input "Collapse sections" at bounding box center [136, 133] width 17 height 17
checkbox input "true"
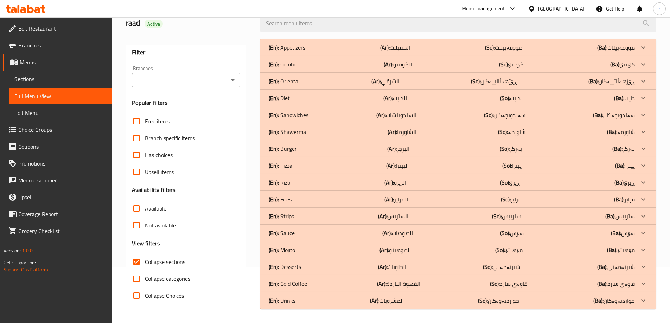
scroll to position [0, 0]
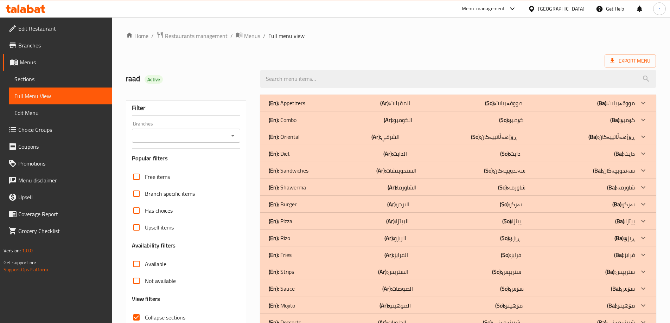
click at [177, 137] on input "Branches" at bounding box center [180, 136] width 93 height 10
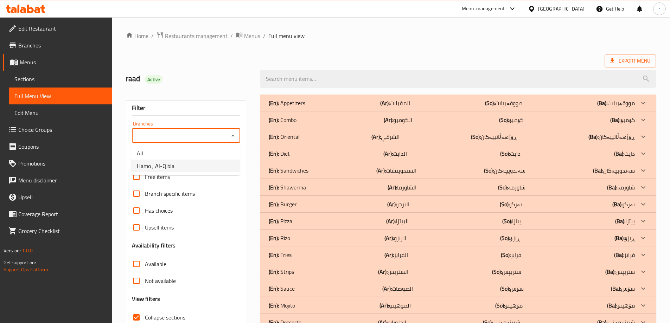
click at [185, 161] on li "Hamo , Al-Qibla" at bounding box center [185, 166] width 109 height 13
type input "Hamo , Al-Qibla"
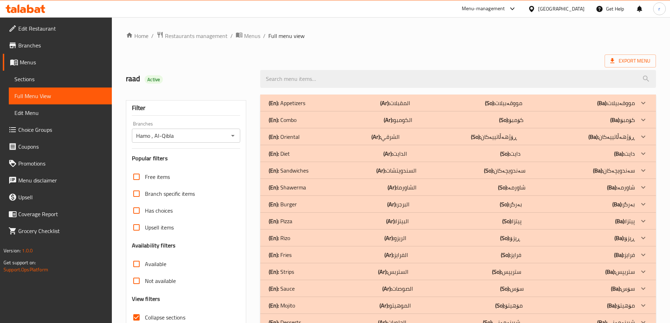
click at [308, 107] on div "(En): Pizza (Ar): البيتزا (So): پیتزا (Ba): پیتزا" at bounding box center [452, 103] width 366 height 8
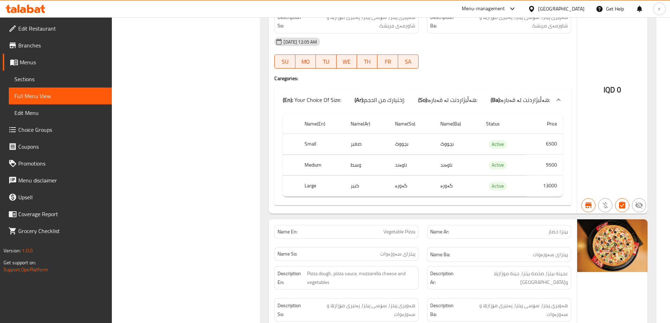
scroll to position [896, 0]
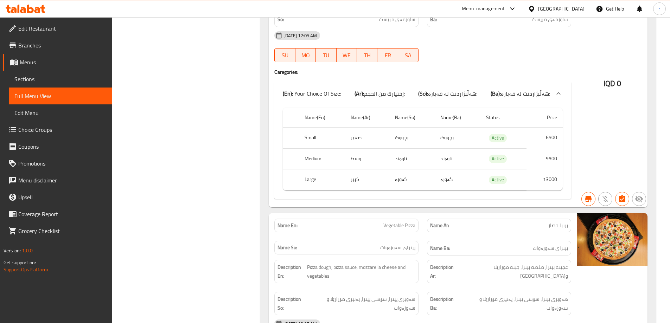
click at [37, 48] on span "Branches" at bounding box center [62, 45] width 88 height 8
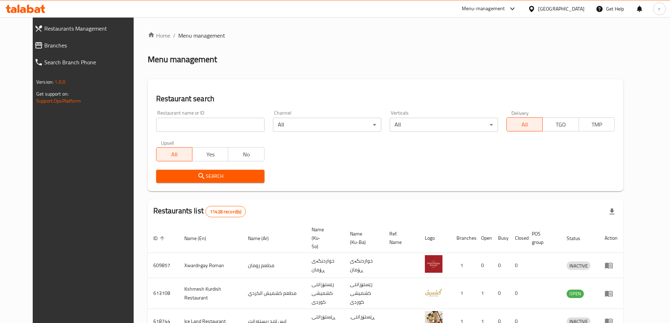
click at [156, 128] on input "search" at bounding box center [210, 125] width 108 height 14
type input "حدائق الشام"
click button "Search" at bounding box center [210, 176] width 108 height 13
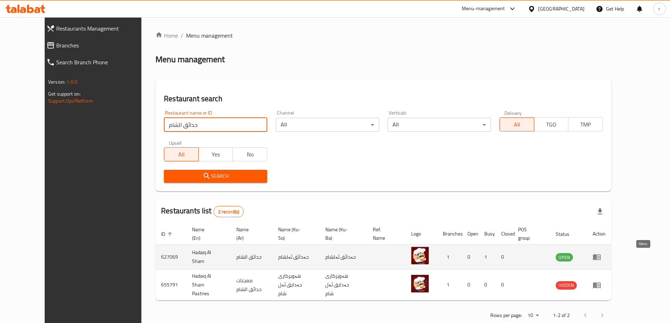
click at [601, 253] on icon "enhanced table" at bounding box center [596, 257] width 8 height 8
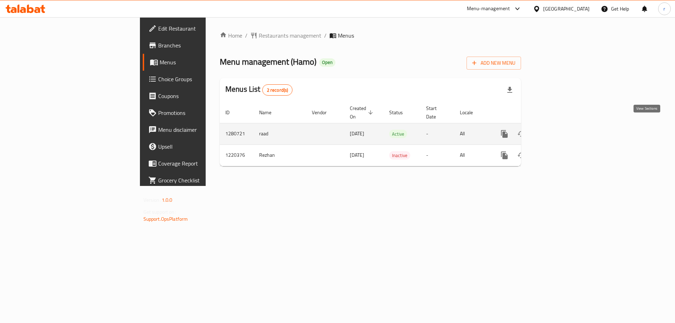
click at [564, 126] on link "enhanced table" at bounding box center [555, 134] width 17 height 17
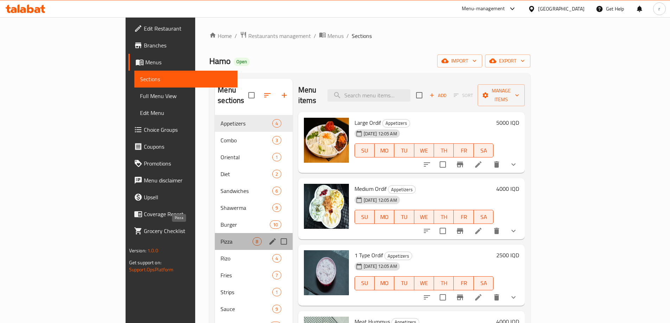
click at [220, 237] on span "Pizza" at bounding box center [236, 241] width 32 height 8
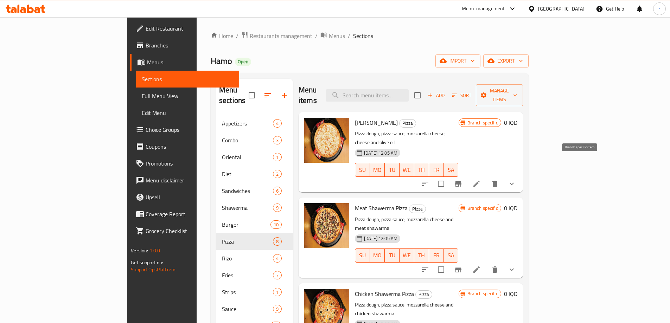
click at [467, 175] on button "Branch-specific-item" at bounding box center [458, 183] width 17 height 17
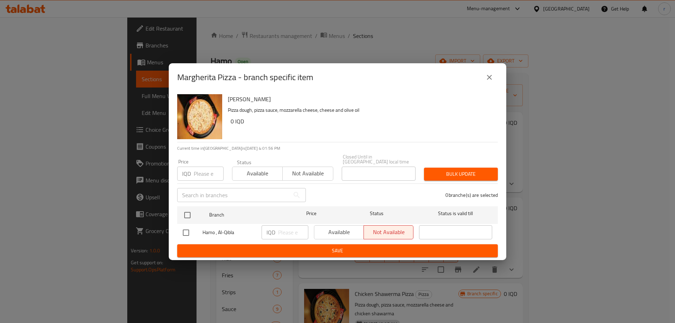
click at [492, 82] on icon "close" at bounding box center [489, 77] width 8 height 8
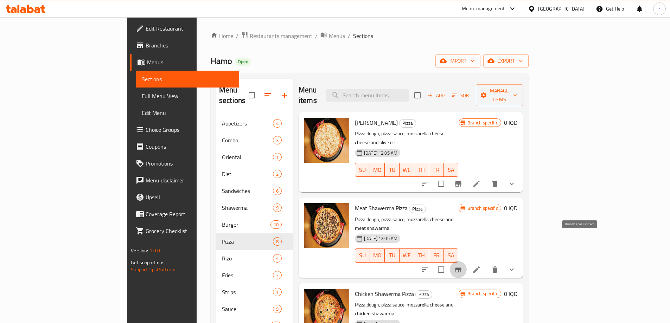
click at [461, 267] on icon "Branch-specific-item" at bounding box center [458, 270] width 6 height 6
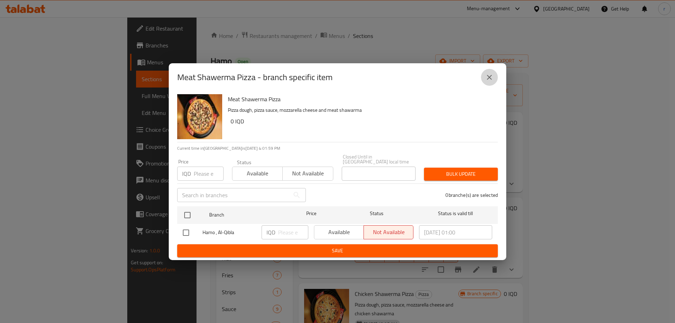
click at [489, 77] on icon "close" at bounding box center [489, 77] width 8 height 8
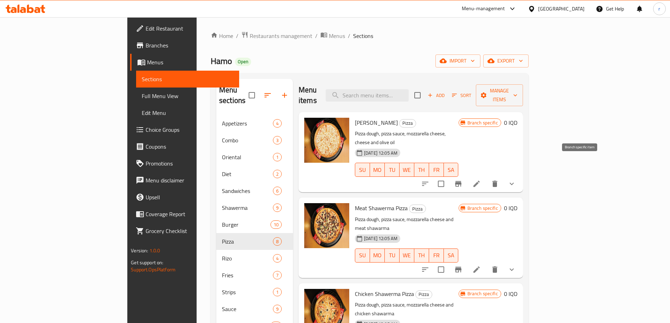
click at [461, 181] on icon "Branch-specific-item" at bounding box center [458, 184] width 6 height 6
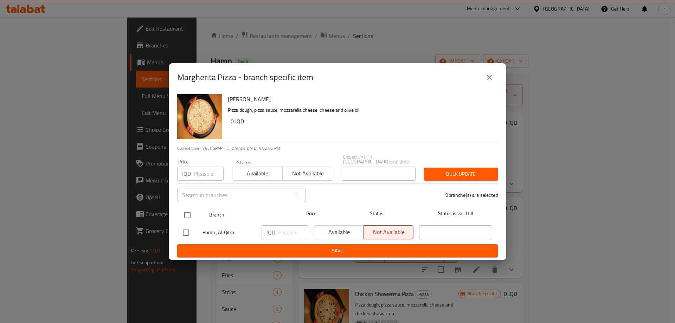
click at [186, 213] on input "checkbox" at bounding box center [187, 215] width 15 height 15
checkbox input "true"
click at [328, 227] on span "Available" at bounding box center [339, 232] width 44 height 10
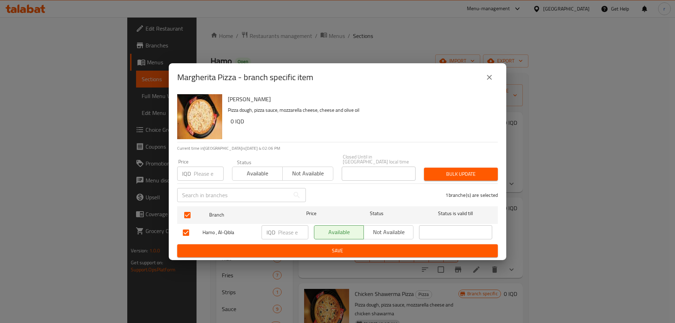
click at [353, 249] on span "Save" at bounding box center [337, 250] width 309 height 9
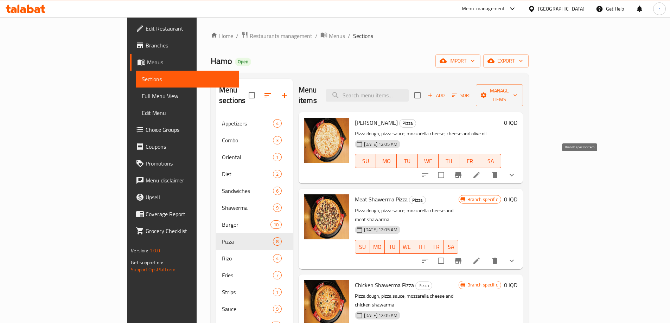
click at [461, 172] on icon "Branch-specific-item" at bounding box center [458, 175] width 6 height 6
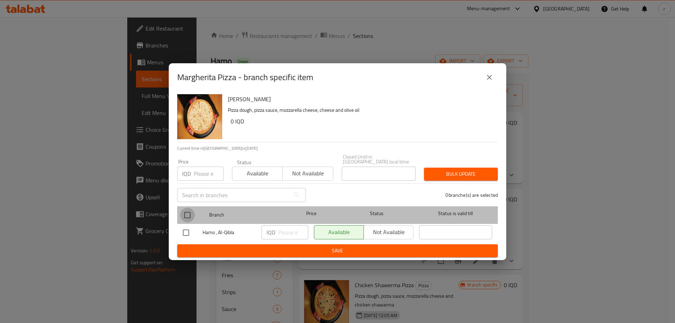
click at [191, 215] on input "checkbox" at bounding box center [187, 215] width 15 height 15
checkbox input "true"
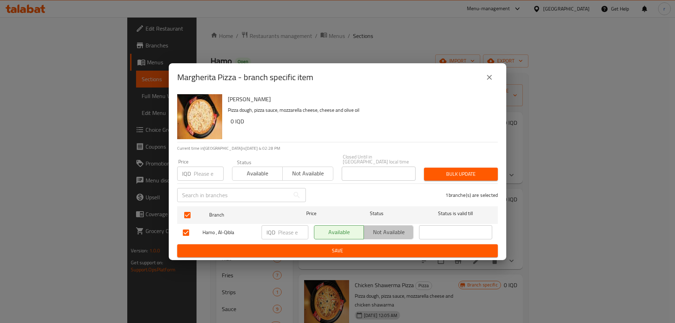
click at [383, 235] on button "Not available" at bounding box center [389, 232] width 50 height 14
click at [376, 251] on span "Save" at bounding box center [337, 250] width 309 height 9
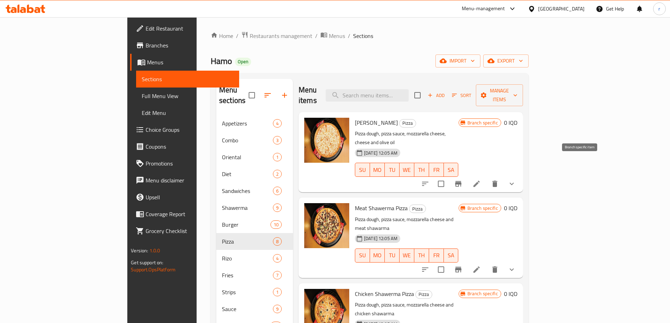
click at [467, 175] on button "Branch-specific-item" at bounding box center [458, 183] width 17 height 17
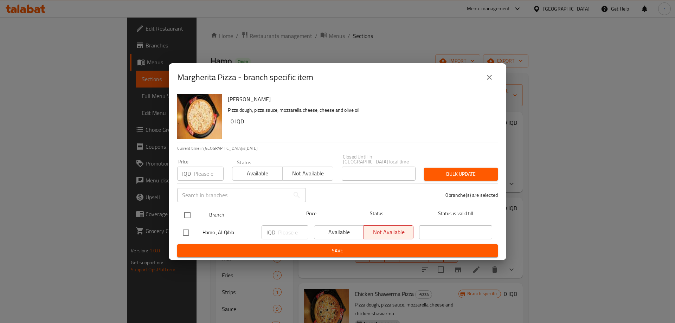
click at [184, 213] on input "checkbox" at bounding box center [187, 215] width 15 height 15
checkbox input "true"
click at [340, 227] on span "Available" at bounding box center [339, 232] width 44 height 10
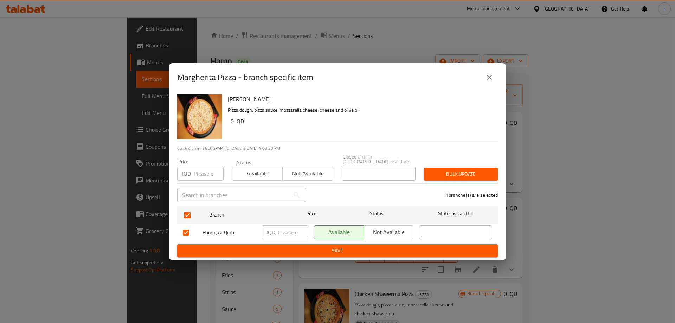
click at [346, 249] on span "Save" at bounding box center [337, 250] width 309 height 9
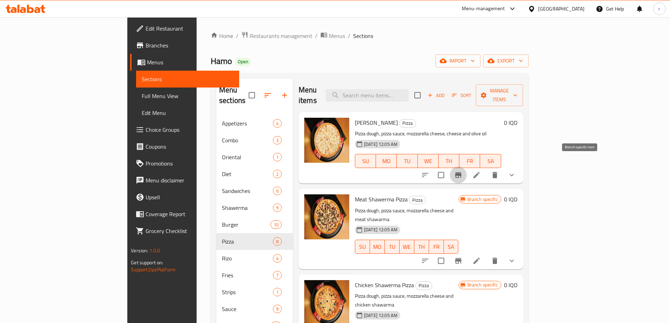
click at [462, 171] on icon "Branch-specific-item" at bounding box center [458, 175] width 8 height 8
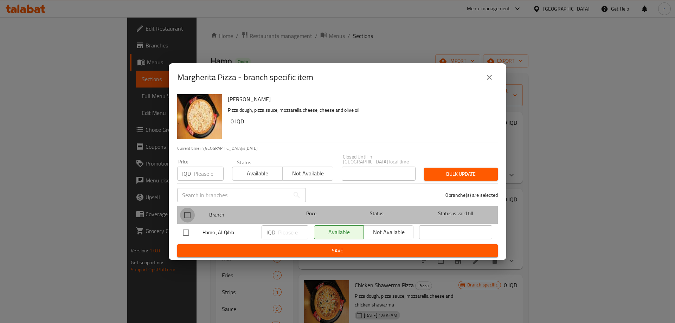
click at [183, 212] on input "checkbox" at bounding box center [187, 215] width 15 height 15
checkbox input "true"
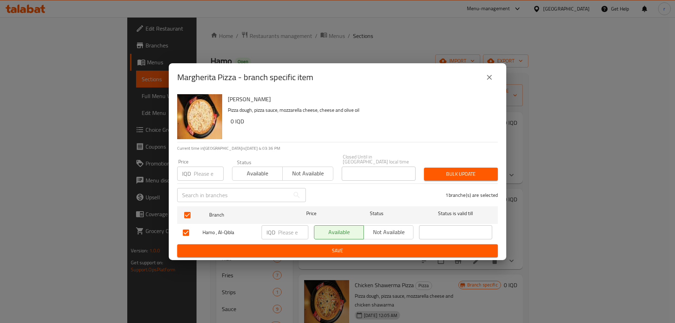
click at [373, 227] on span "Not available" at bounding box center [389, 232] width 44 height 10
click at [372, 248] on span "Save" at bounding box center [337, 250] width 309 height 9
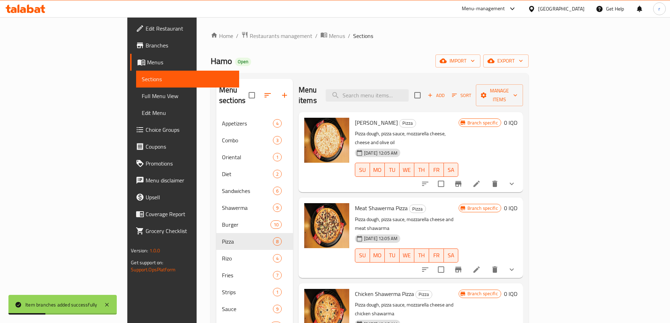
click at [142, 95] on span "Full Menu View" at bounding box center [188, 96] width 92 height 8
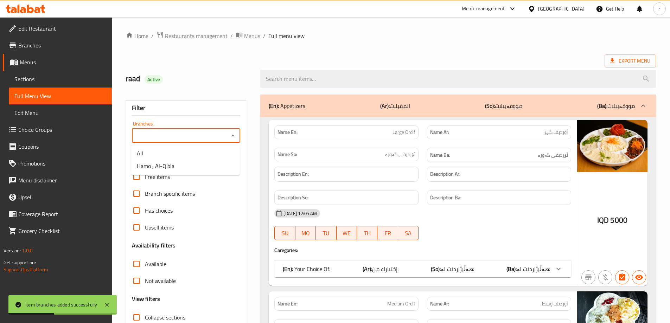
click at [173, 136] on input "Branches" at bounding box center [180, 136] width 93 height 10
click at [178, 163] on li "Hamo , Al-Qibla" at bounding box center [185, 166] width 109 height 13
type input "Hamo , Al-Qibla"
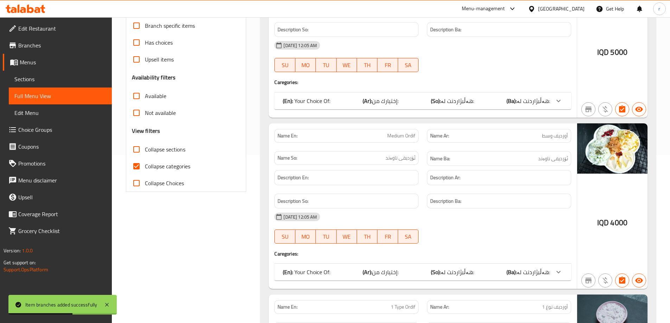
click at [174, 167] on span "Collapse categories" at bounding box center [167, 166] width 45 height 8
click at [145, 167] on input "Collapse categories" at bounding box center [136, 166] width 17 height 17
checkbox input "false"
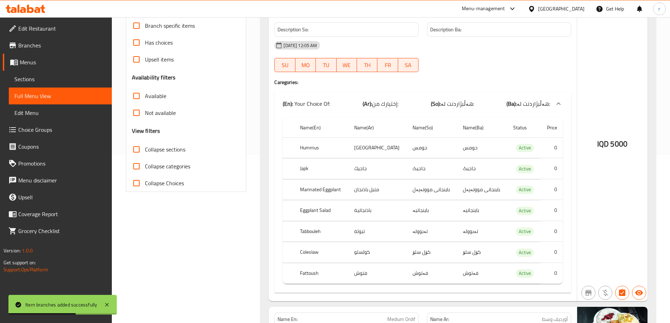
click at [172, 151] on span "Collapse sections" at bounding box center [165, 149] width 40 height 8
click at [145, 151] on input "Collapse sections" at bounding box center [136, 149] width 17 height 17
checkbox input "true"
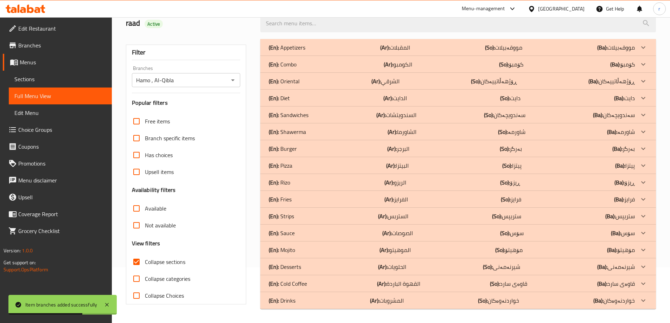
scroll to position [56, 0]
click at [367, 52] on div "(En): Pizza (Ar): البيتزا (So): پیتزا (Ba): پیتزا" at bounding box center [452, 47] width 366 height 8
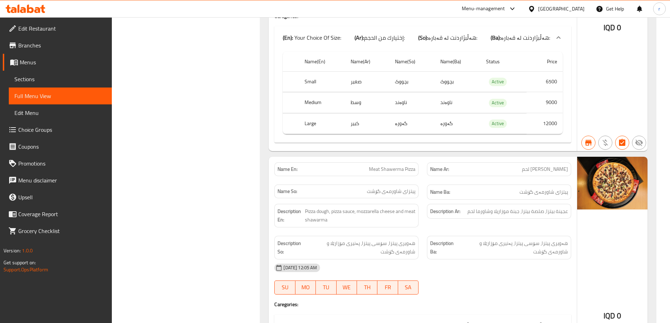
scroll to position [0, 0]
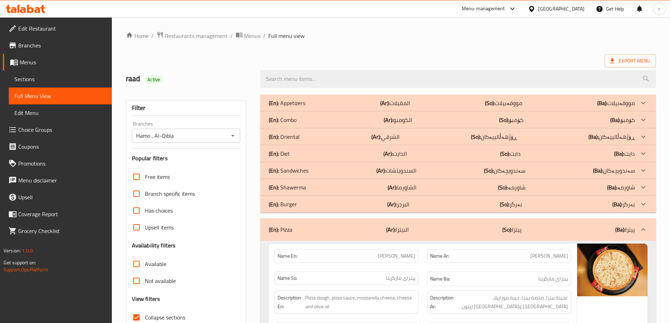
click at [34, 43] on span "Branches" at bounding box center [62, 45] width 88 height 8
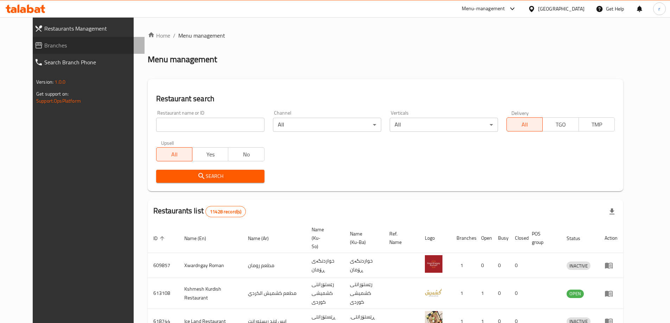
click at [44, 46] on span "Branches" at bounding box center [91, 45] width 95 height 8
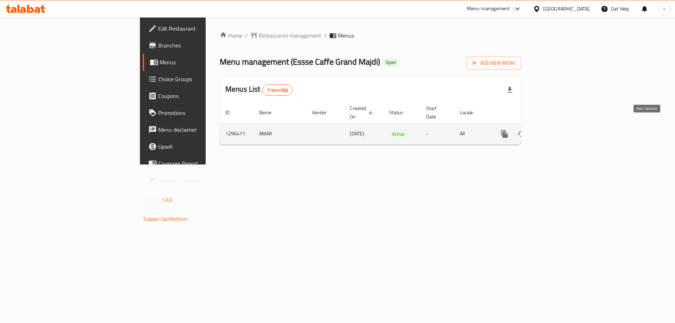
click at [558, 131] on icon "enhanced table" at bounding box center [555, 134] width 6 height 6
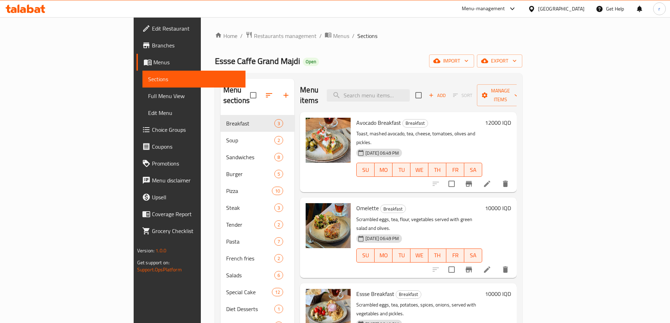
click at [148, 96] on span "Full Menu View" at bounding box center [194, 96] width 92 height 8
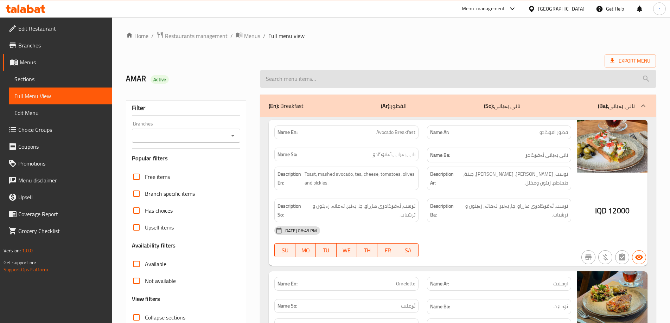
click at [287, 72] on input "search" at bounding box center [458, 79] width 396 height 18
paste input "Tiramisu Cake"
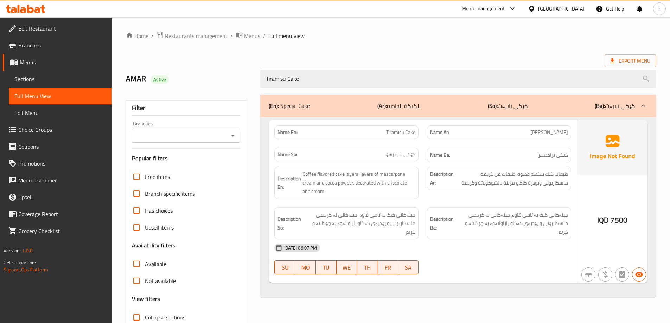
type input "Tiramisu Cake"
click at [192, 133] on input "Branches" at bounding box center [180, 136] width 93 height 10
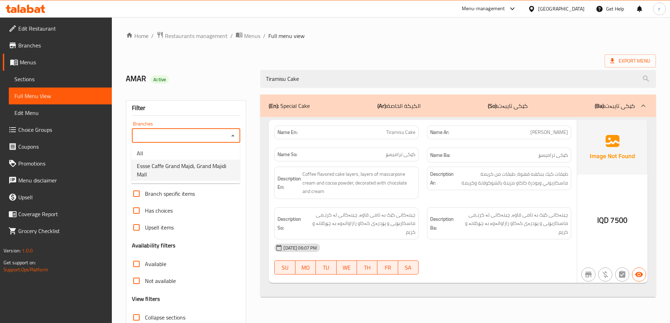
click at [193, 160] on li "Essse Caffe Grand Majdi, Grand Majidi Mall" at bounding box center [185, 170] width 109 height 21
type input "Essse Caffe Grand Majdi, Grand Majidi Mall"
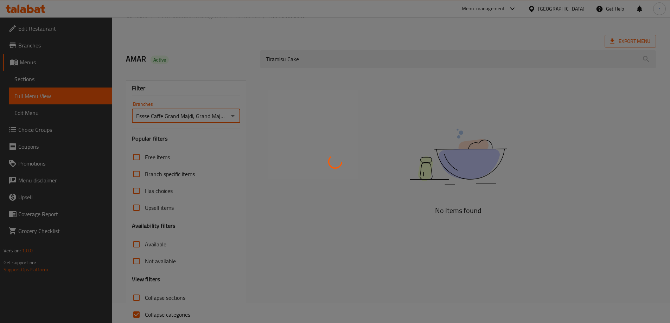
scroll to position [51, 0]
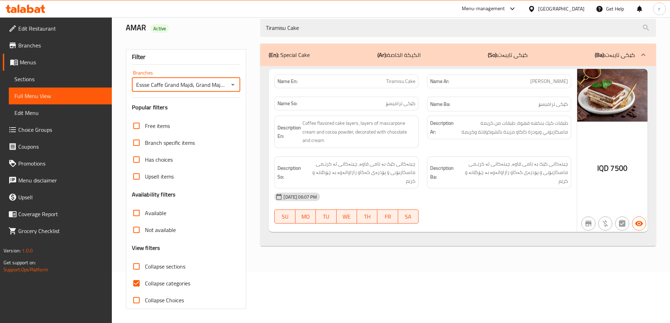
click at [171, 287] on span "Collapse categories" at bounding box center [167, 283] width 45 height 8
click at [145, 287] on input "Collapse categories" at bounding box center [136, 283] width 17 height 17
checkbox input "false"
drag, startPoint x: 301, startPoint y: 25, endPoint x: 207, endPoint y: 24, distance: 93.5
click at [207, 24] on div "AMAR Active Tiramisu Cake" at bounding box center [391, 27] width 538 height 31
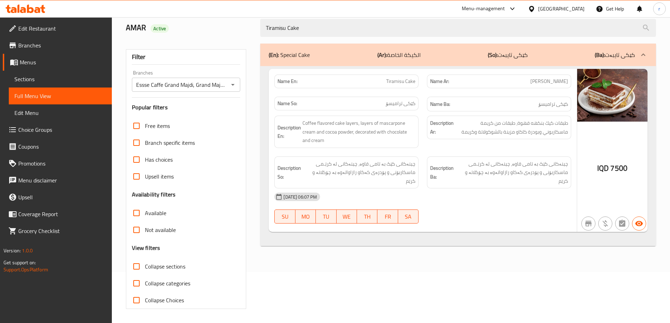
paste input "Brownie With Ice Cream"
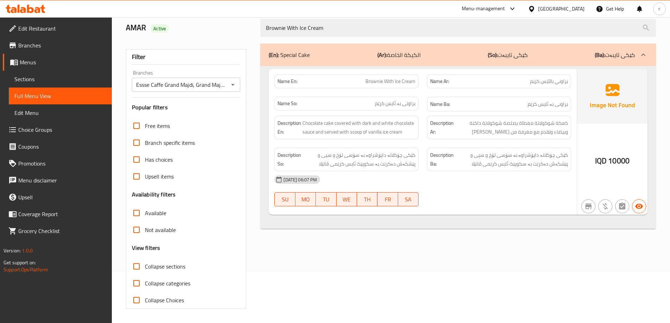
type input "Brownie With Ice Cream"
click at [236, 83] on icon "Open" at bounding box center [233, 85] width 8 height 8
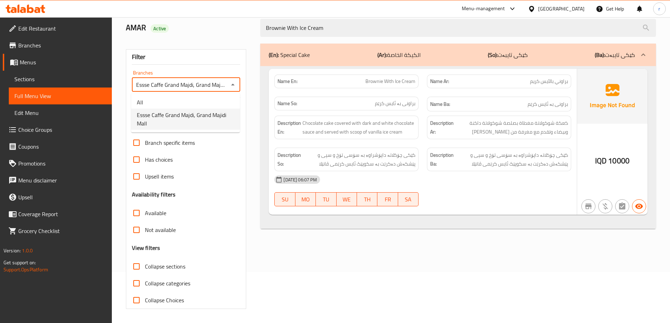
scroll to position [0, 11]
click at [222, 101] on li "All" at bounding box center [185, 102] width 109 height 13
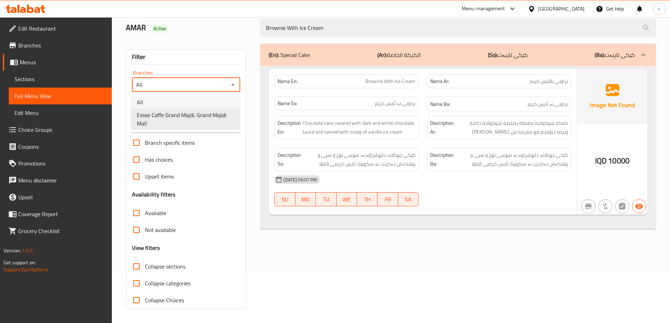
scroll to position [0, 0]
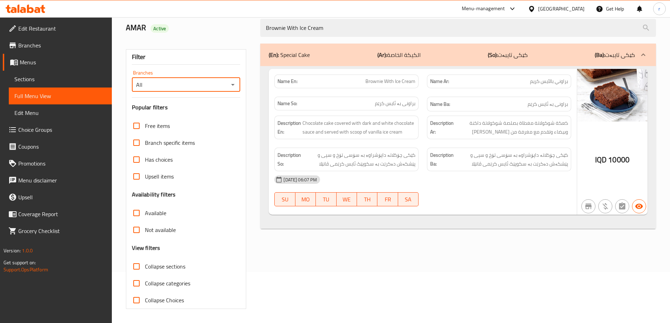
click at [234, 85] on icon "Open" at bounding box center [233, 85] width 8 height 8
click at [222, 124] on span "Essse Caffe Grand Majdi, Grand Majidi Mall" at bounding box center [185, 119] width 97 height 17
type input "Essse Caffe Grand Majdi, Grand Majidi Mall"
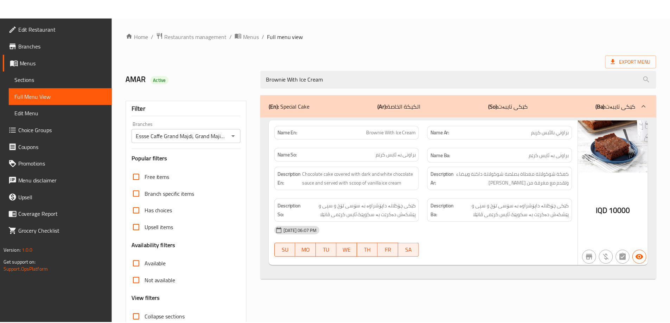
scroll to position [51, 0]
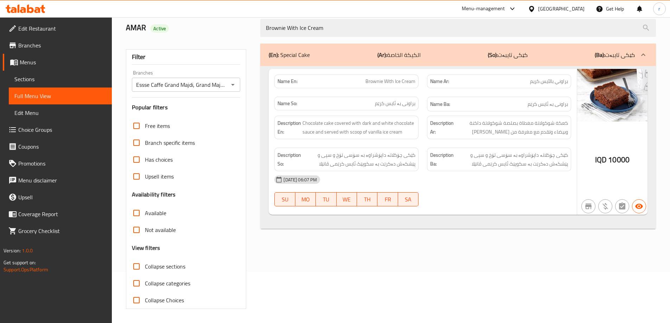
drag, startPoint x: 327, startPoint y: 25, endPoint x: 257, endPoint y: 32, distance: 70.7
click at [257, 32] on div "Brownie With Ice Cream" at bounding box center [458, 28] width 404 height 26
paste input "White Chocolate Cake"
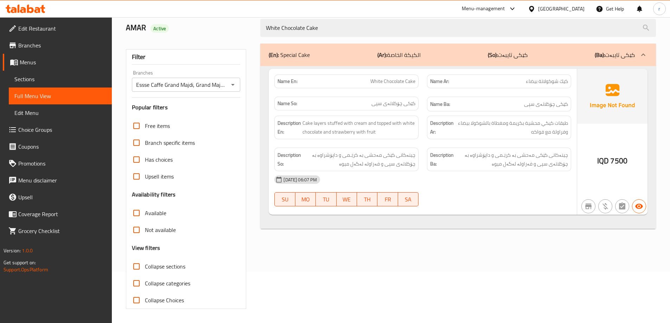
click at [234, 84] on icon "Open" at bounding box center [233, 85] width 4 height 2
type input "White Chocolate Cake"
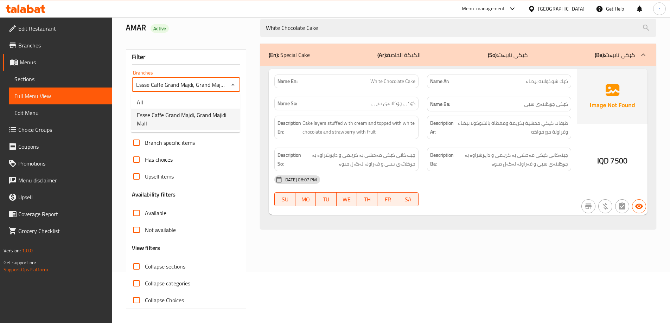
scroll to position [0, 11]
click at [215, 106] on li "All" at bounding box center [185, 102] width 109 height 13
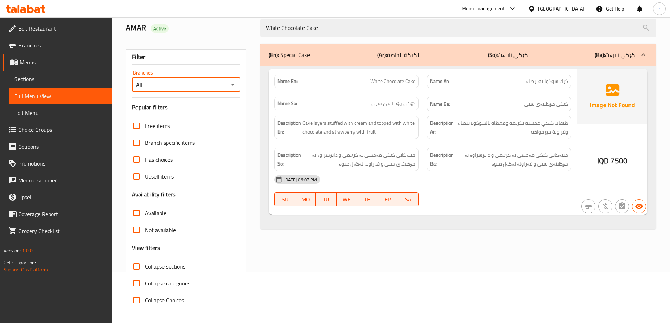
scroll to position [0, 0]
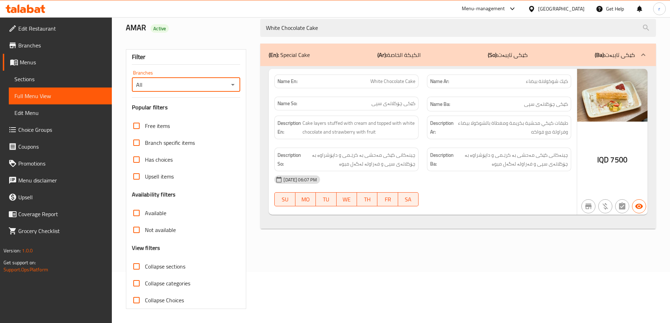
click at [235, 83] on icon "Open" at bounding box center [233, 85] width 8 height 8
click at [214, 117] on span "Essse Caffe Grand Majdi, Grand Majidi Mall" at bounding box center [185, 119] width 97 height 17
type input "Essse Caffe Grand Majdi, Grand Majidi Mall"
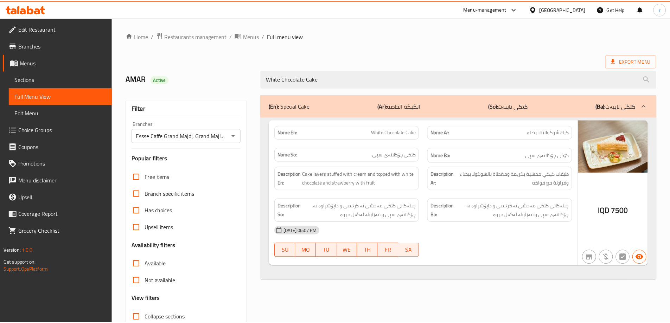
scroll to position [51, 0]
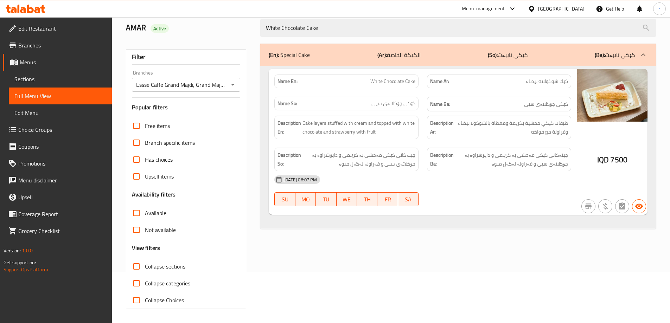
drag, startPoint x: 328, startPoint y: 27, endPoint x: 222, endPoint y: 28, distance: 106.9
click at [222, 28] on div "AMAR Active White Chocolate Cake" at bounding box center [391, 27] width 538 height 31
paste input "Carrot"
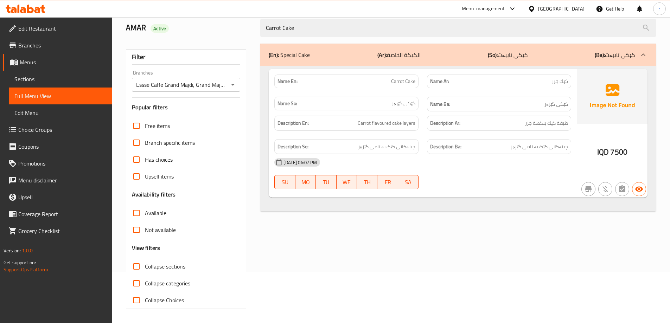
click at [236, 86] on icon "Open" at bounding box center [233, 85] width 8 height 8
type input "Carrot Cake"
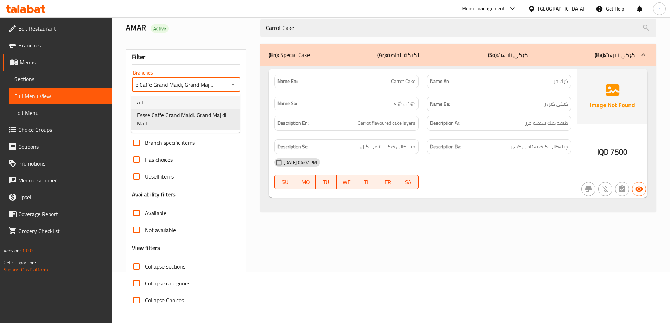
click at [217, 99] on li "All" at bounding box center [185, 102] width 109 height 13
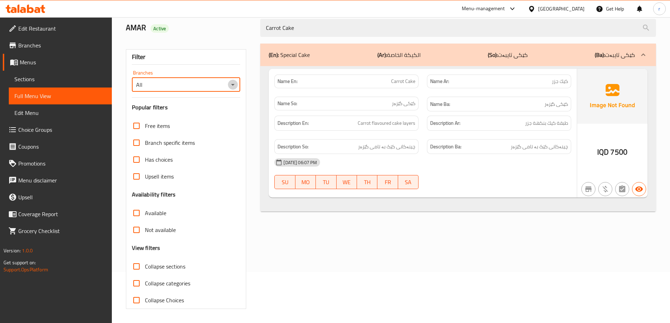
click at [234, 87] on icon "Open" at bounding box center [233, 85] width 8 height 8
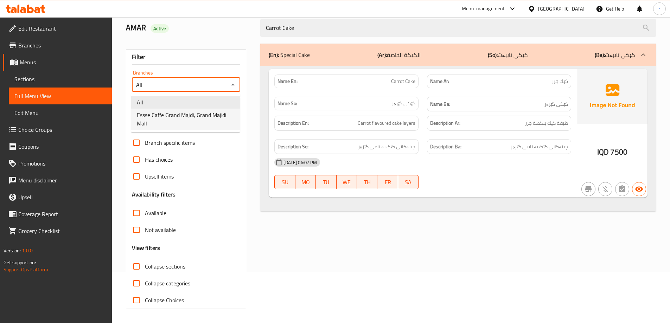
click at [218, 118] on span "Essse Caffe Grand Majdi, Grand Majidi Mall" at bounding box center [185, 119] width 97 height 17
type input "Essse Caffe Grand Majdi, Grand Majidi Mall"
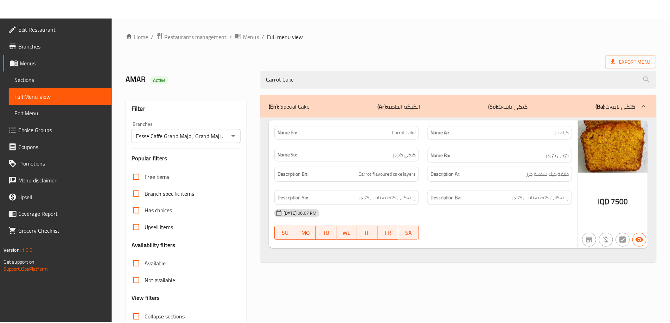
scroll to position [51, 0]
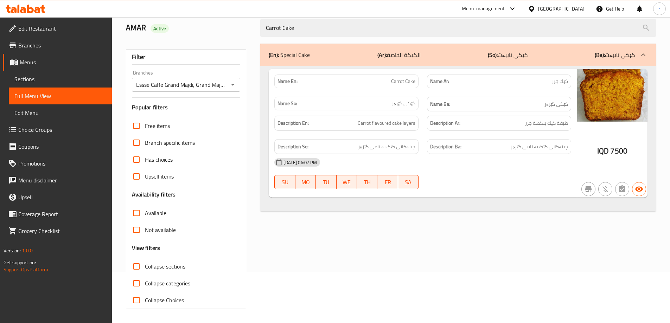
drag, startPoint x: 304, startPoint y: 28, endPoint x: 235, endPoint y: 29, distance: 69.3
click at [235, 29] on div "AMAR Active Carrot Cake" at bounding box center [391, 27] width 538 height 31
paste input "Date"
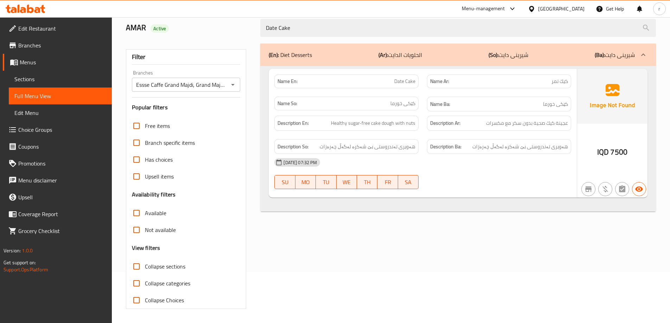
type input "Date Cake"
click at [235, 83] on icon "Open" at bounding box center [233, 85] width 8 height 8
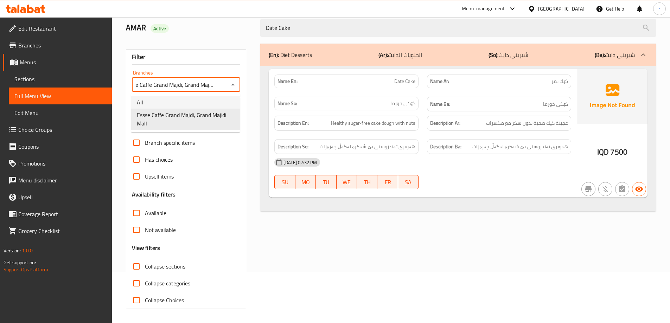
click at [217, 102] on li "All" at bounding box center [185, 102] width 109 height 13
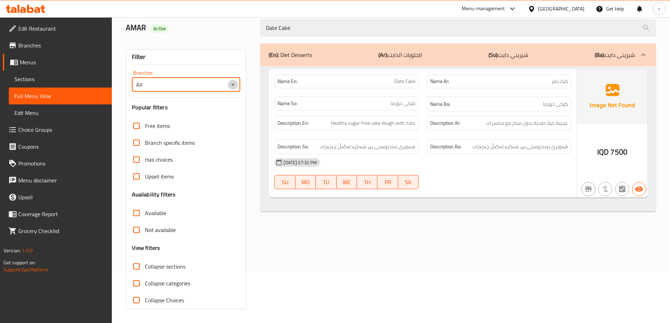
click at [233, 86] on icon "Open" at bounding box center [233, 85] width 8 height 8
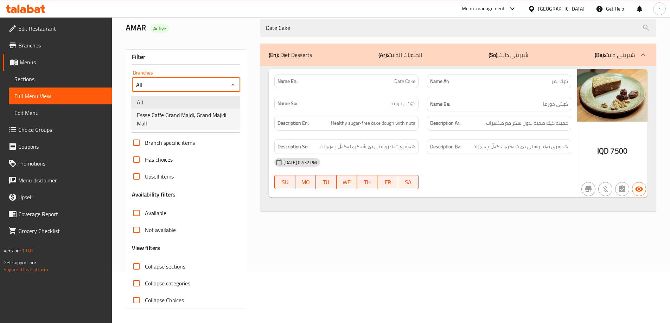
click at [206, 118] on span "Essse Caffe Grand Majdi, Grand Majidi Mall" at bounding box center [185, 119] width 97 height 17
type input "Essse Caffe Grand Majdi, Grand Majidi Mall"
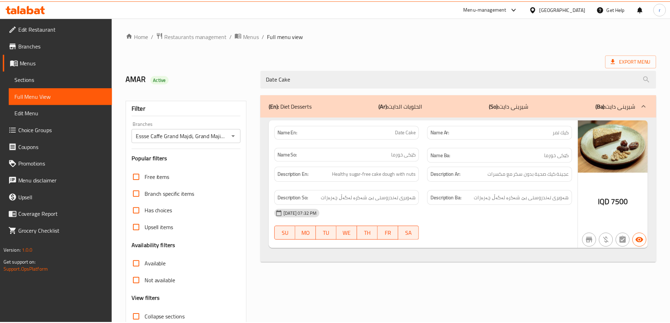
scroll to position [51, 0]
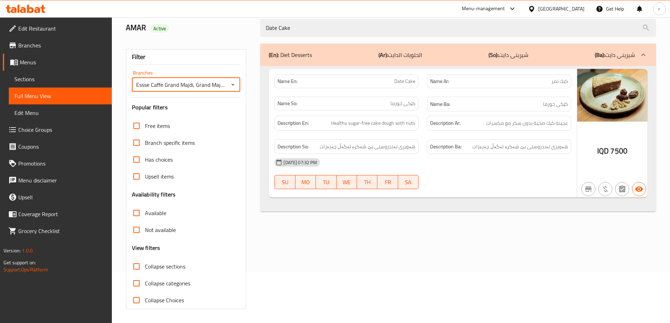
click at [42, 24] on span "Edit Restaurant" at bounding box center [62, 28] width 88 height 8
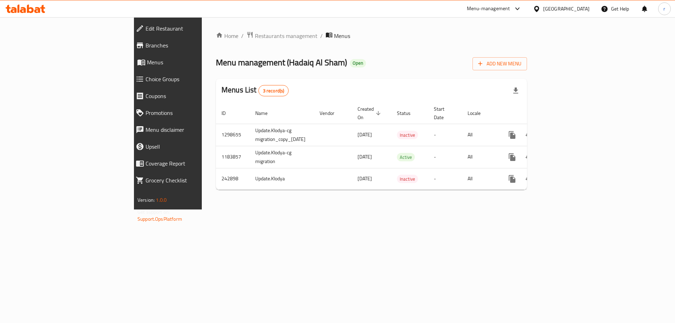
click at [40, 8] on icon at bounding box center [26, 9] width 40 height 8
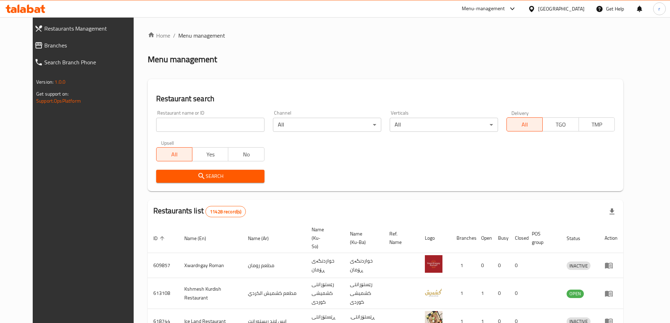
click at [156, 127] on input "search" at bounding box center [210, 125] width 108 height 14
paste input "657814"
type input "657814"
click at [179, 175] on span "Search" at bounding box center [210, 176] width 97 height 9
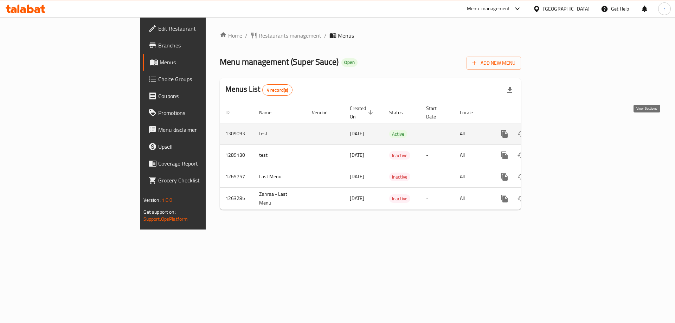
click at [559, 130] on icon "enhanced table" at bounding box center [555, 134] width 8 height 8
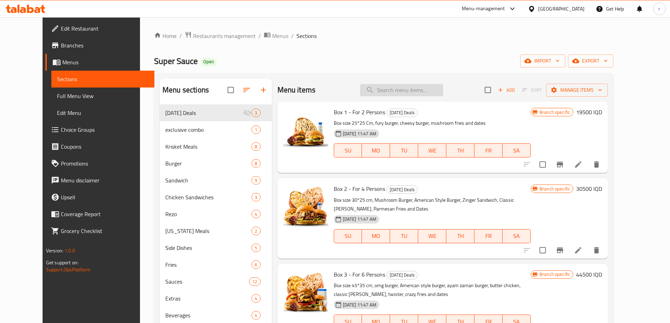
click at [412, 91] on input "search" at bounding box center [401, 90] width 83 height 12
paste input "Nashville K Combo"
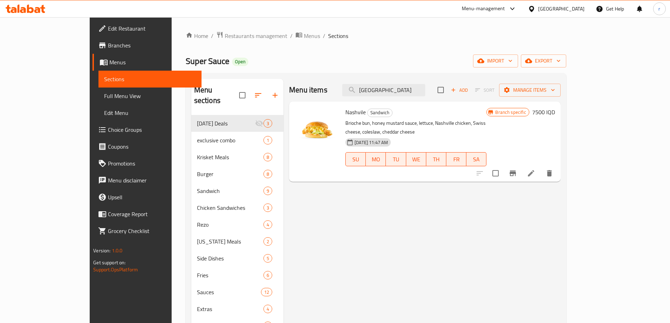
drag, startPoint x: 428, startPoint y: 91, endPoint x: 355, endPoint y: 97, distance: 73.4
click at [355, 97] on div "Menu items Nashville Add Sort Manage items" at bounding box center [424, 90] width 271 height 23
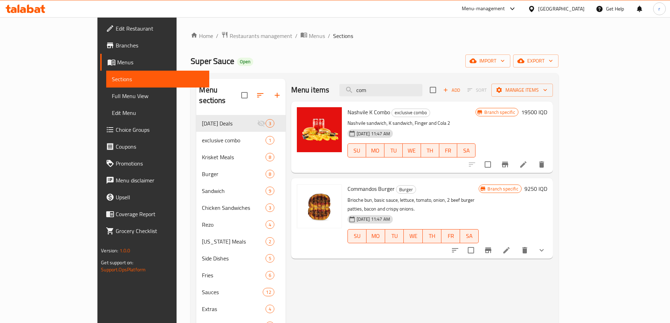
type input "com"
click at [509, 161] on icon "Branch-specific-item" at bounding box center [505, 164] width 8 height 8
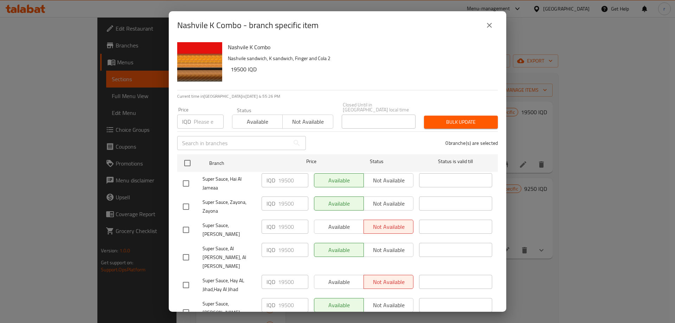
click at [489, 19] on button "close" at bounding box center [489, 25] width 17 height 17
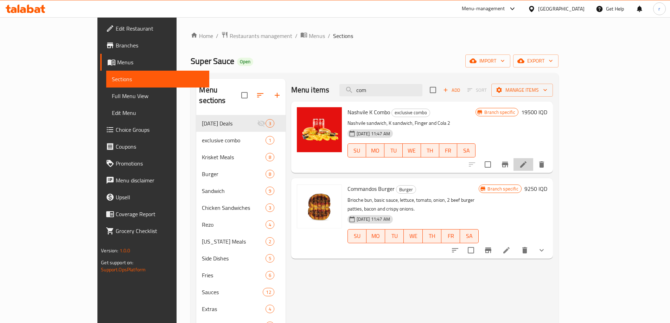
click at [533, 169] on li at bounding box center [523, 164] width 20 height 13
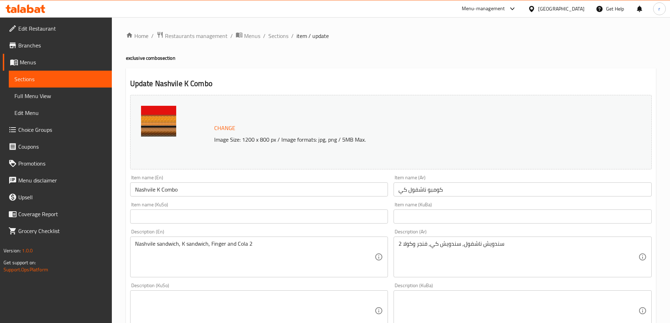
click at [38, 47] on span "Branches" at bounding box center [62, 45] width 88 height 8
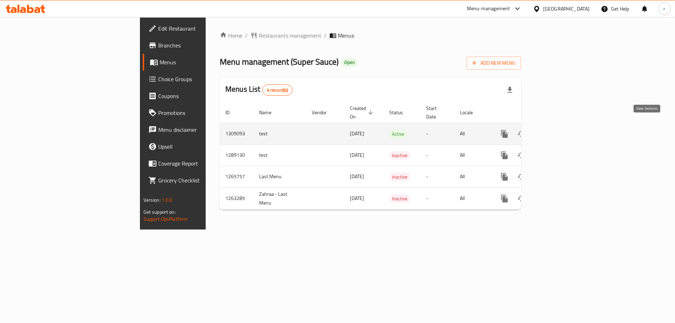
click at [559, 130] on icon "enhanced table" at bounding box center [555, 134] width 8 height 8
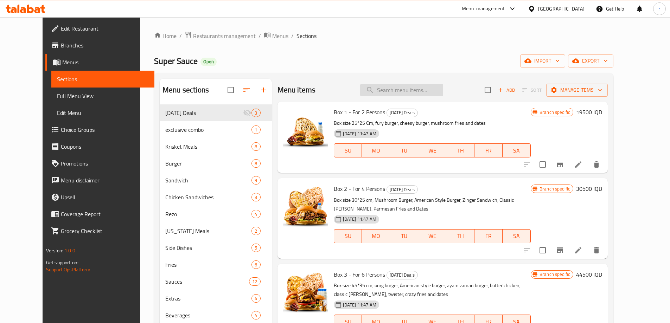
click at [394, 85] on input "search" at bounding box center [401, 90] width 83 height 12
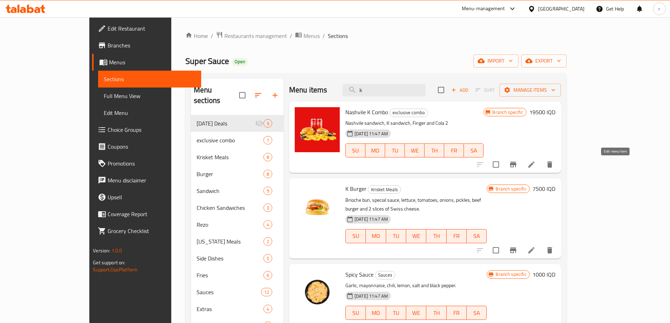
type input "k"
click at [536, 163] on icon at bounding box center [531, 164] width 8 height 8
